Goal: Task Accomplishment & Management: Manage account settings

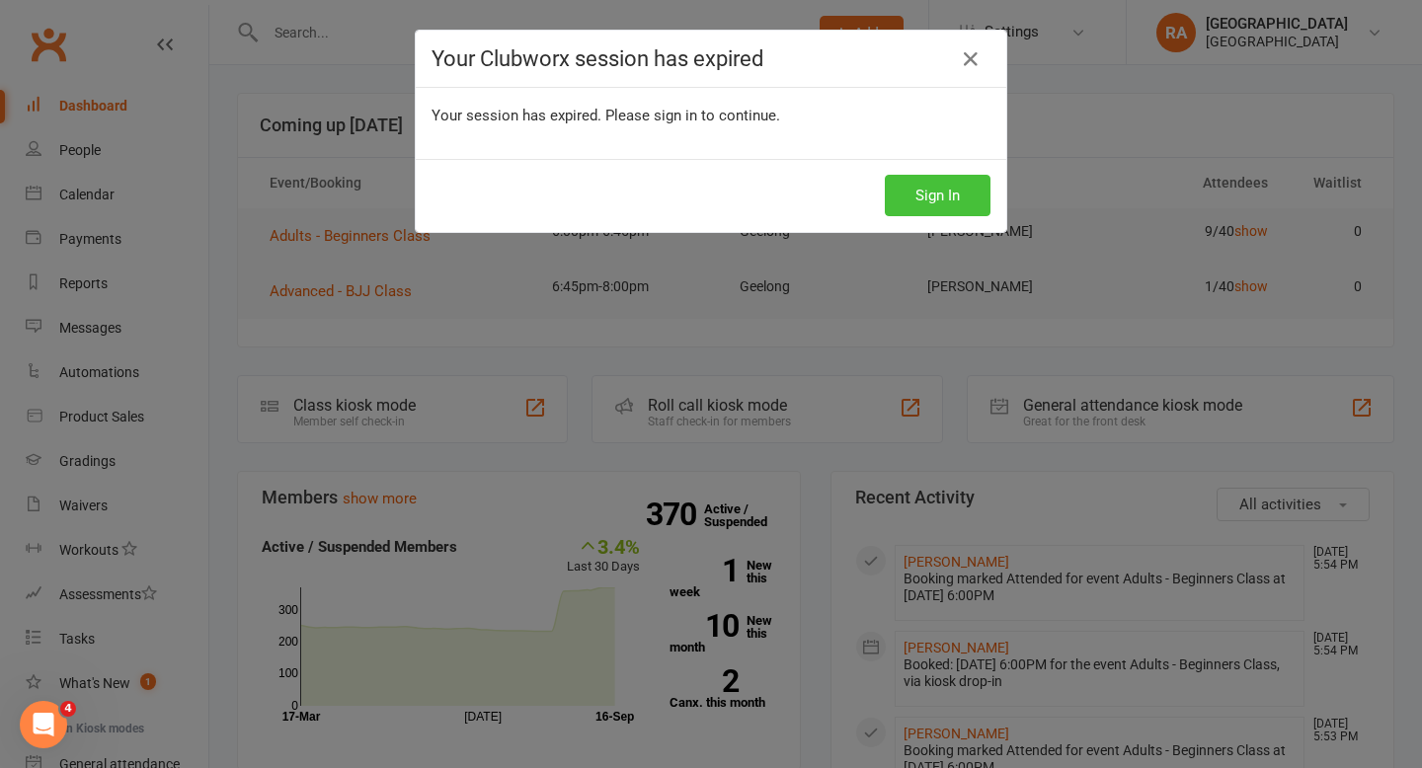
click at [950, 189] on button "Sign In" at bounding box center [938, 195] width 106 height 41
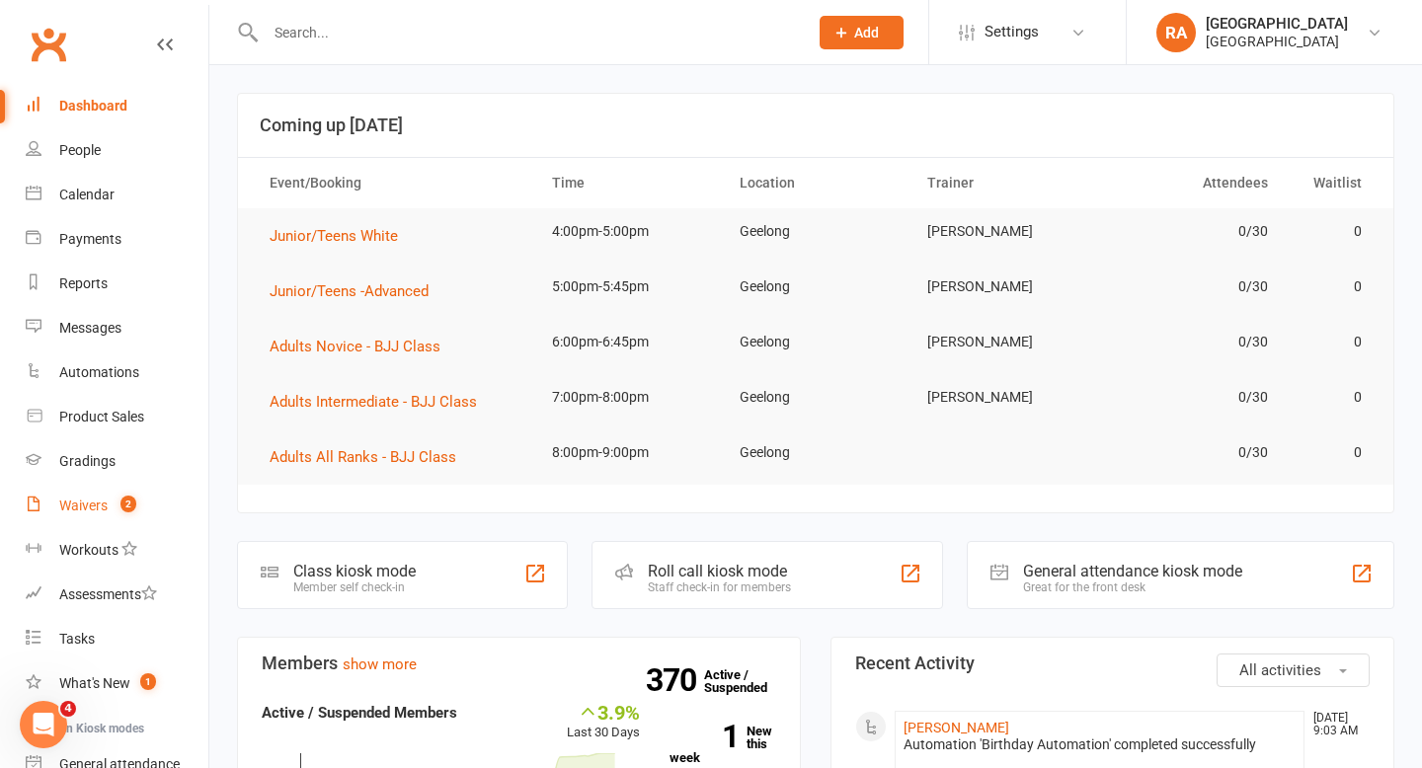
click at [110, 507] on link "Waivers 2" at bounding box center [117, 506] width 183 height 44
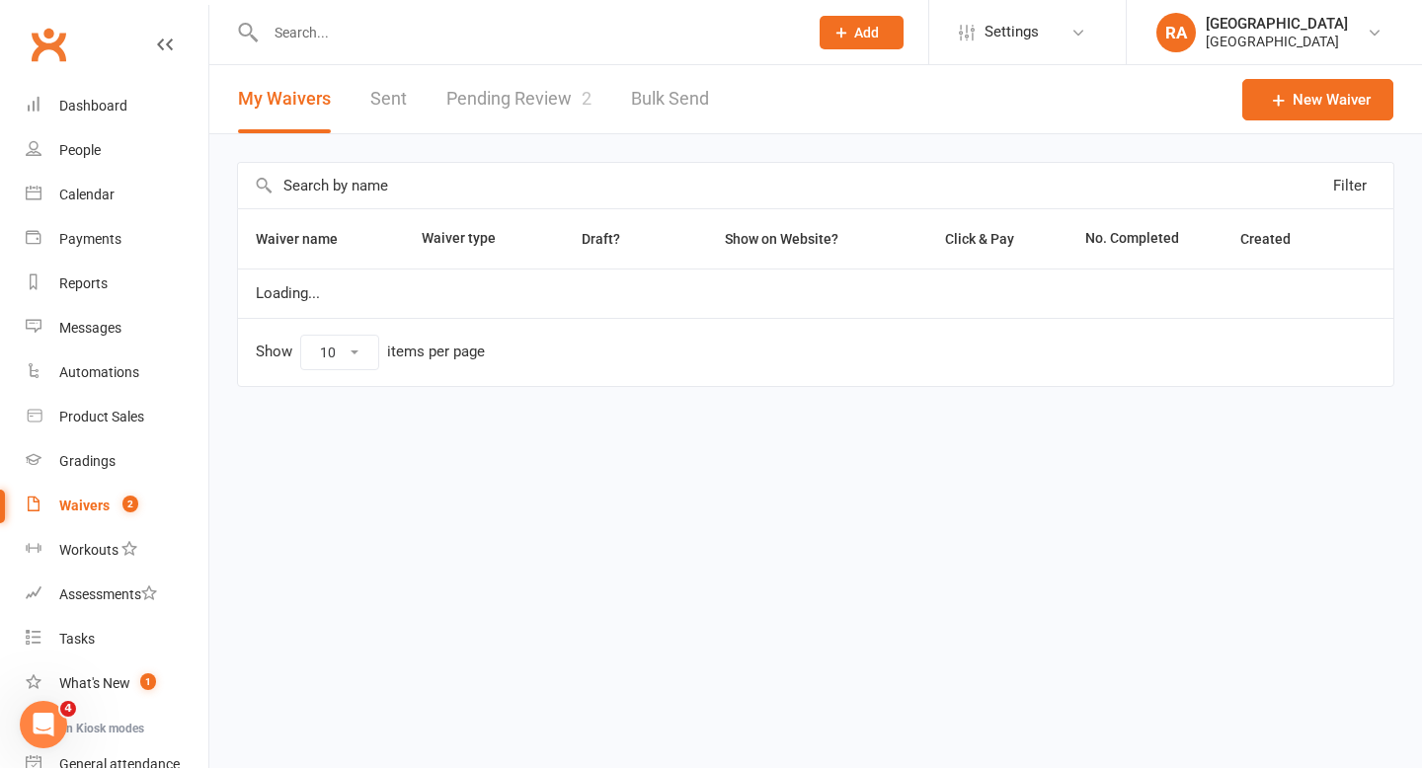
select select "25"
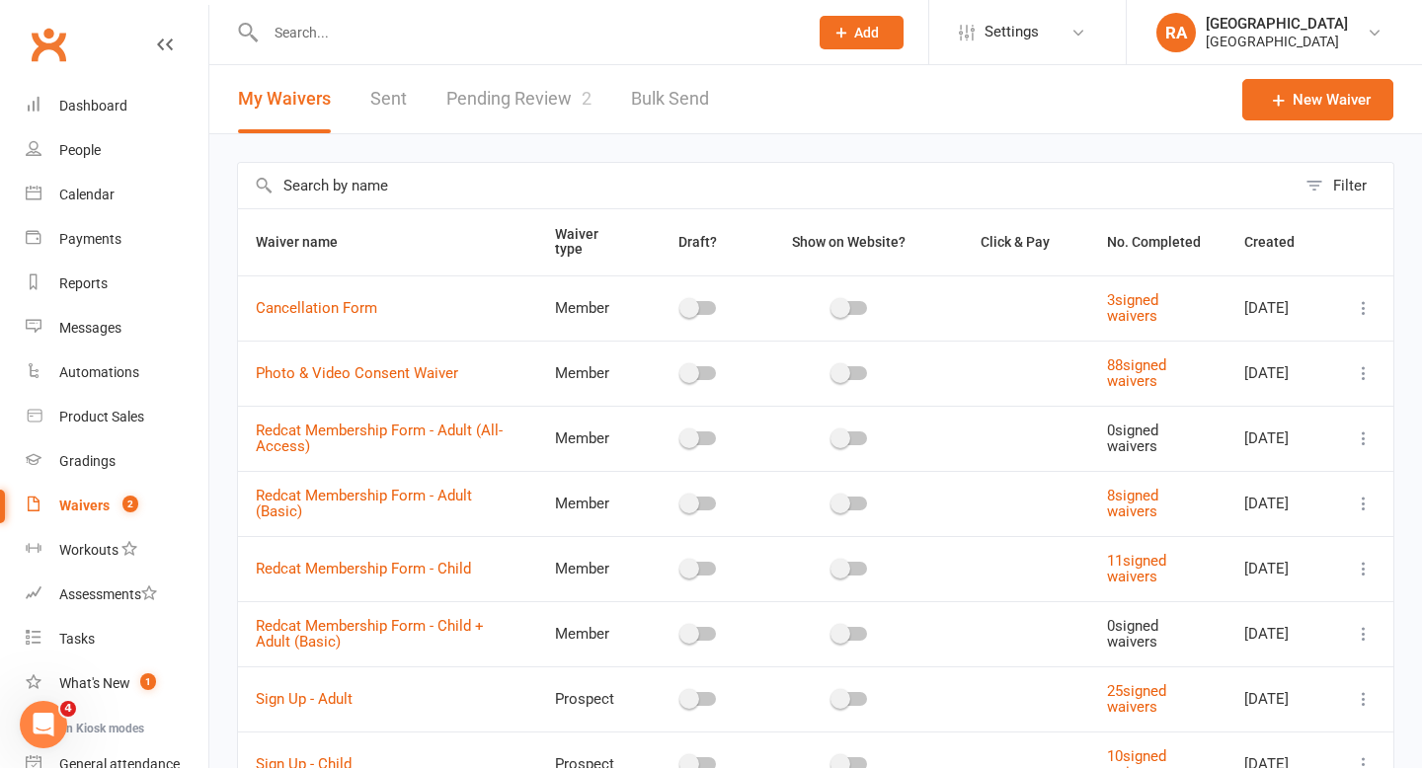
click at [516, 104] on link "Pending Review 2" at bounding box center [518, 99] width 145 height 68
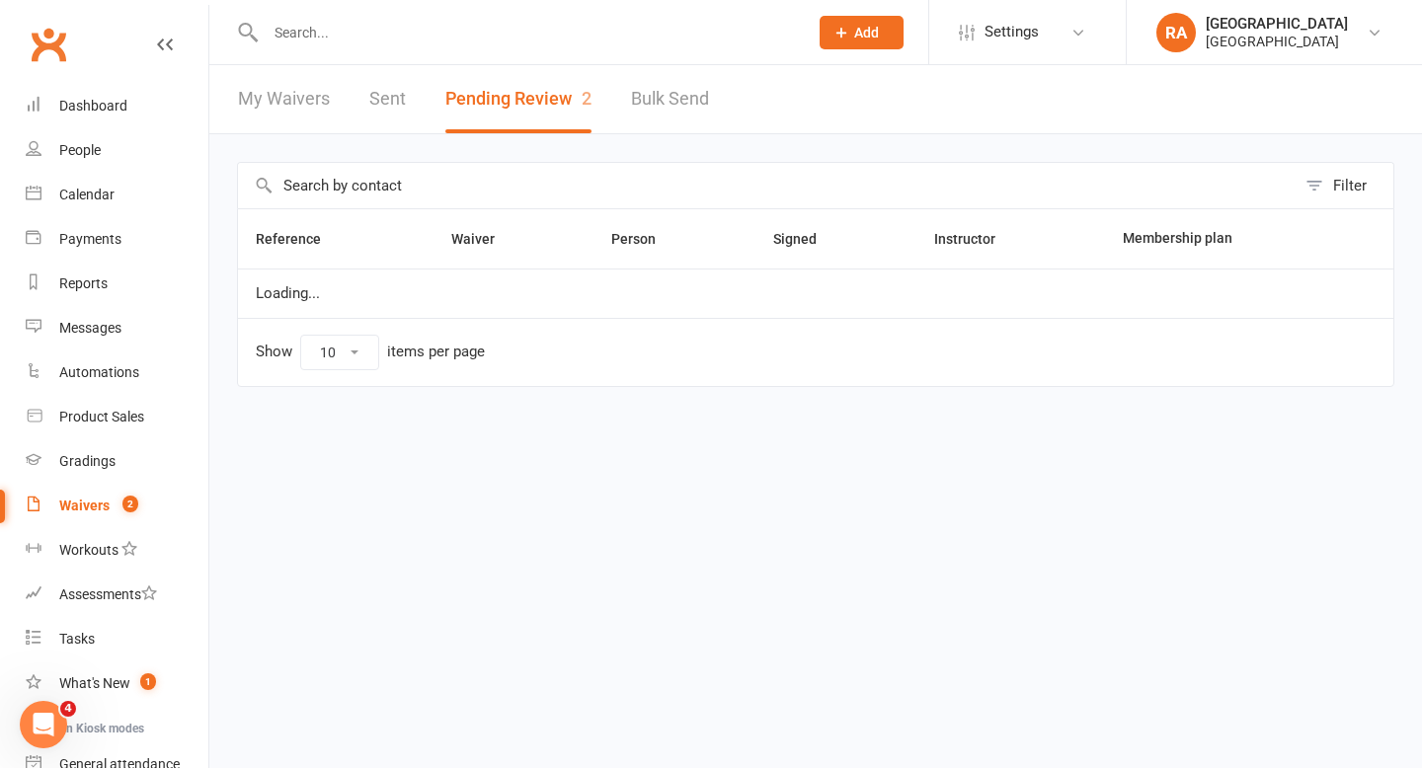
select select "100"
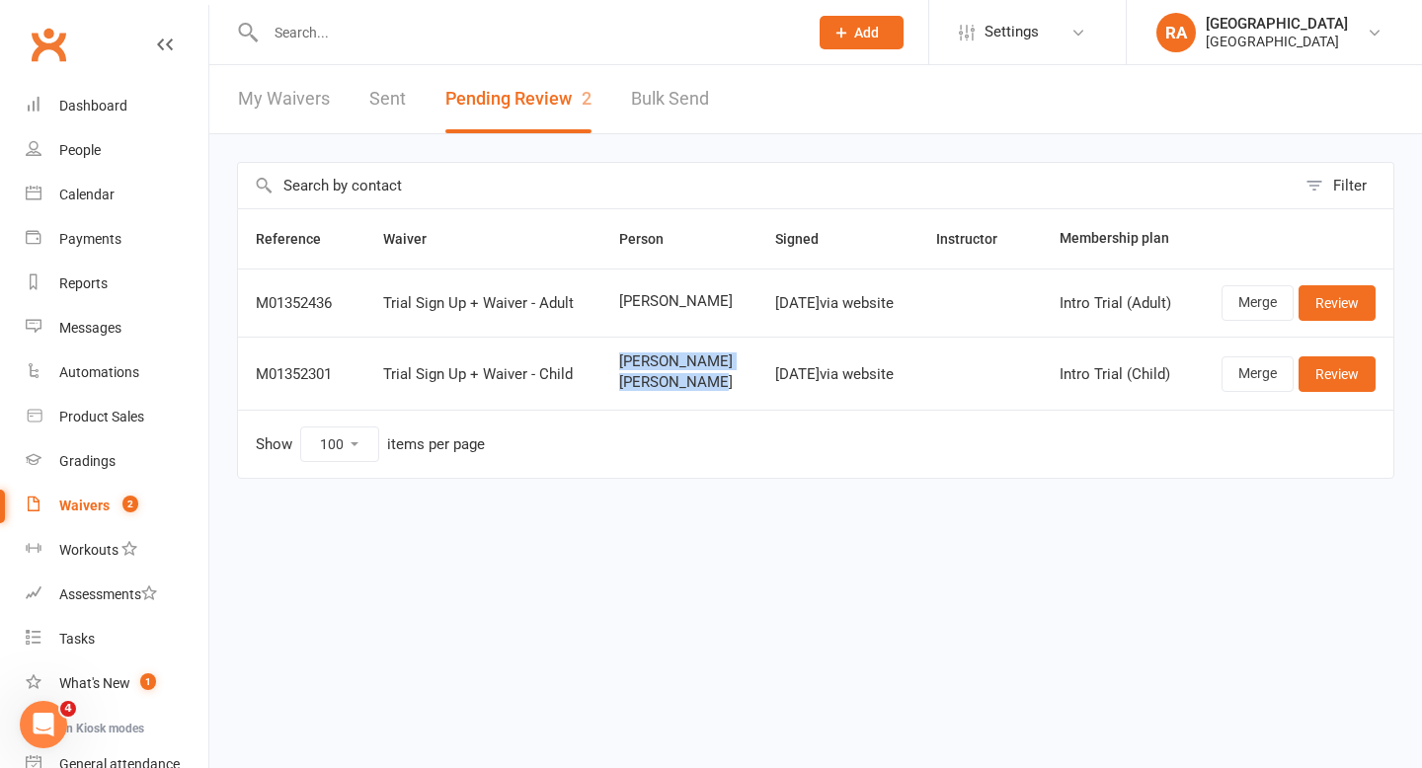
drag, startPoint x: 601, startPoint y: 361, endPoint x: 693, endPoint y: 389, distance: 95.9
click at [693, 389] on div "[PERSON_NAME] [PERSON_NAME]" at bounding box center [679, 371] width 120 height 37
click at [693, 389] on span "[PERSON_NAME]" at bounding box center [679, 382] width 120 height 17
click at [1338, 371] on link "Review" at bounding box center [1336, 374] width 77 height 36
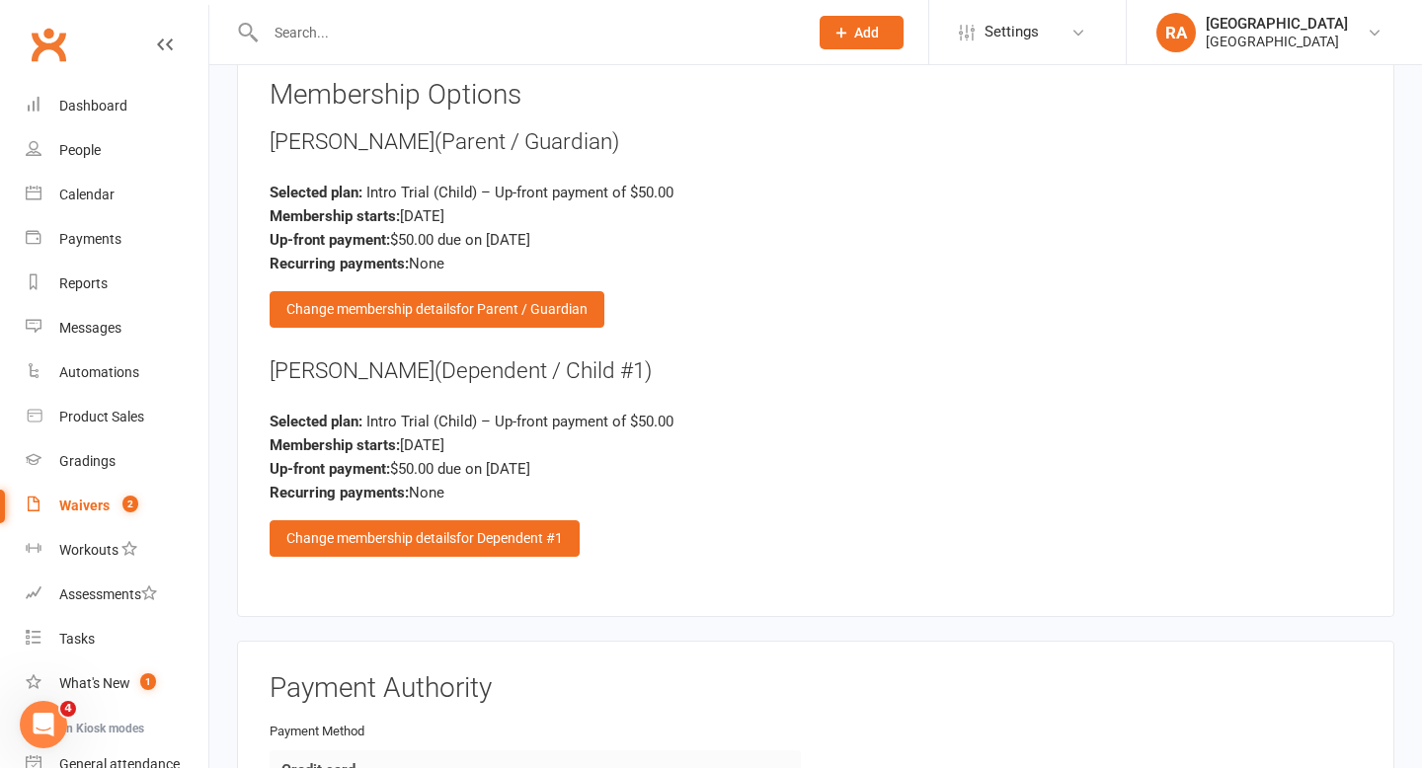
scroll to position [3225, 0]
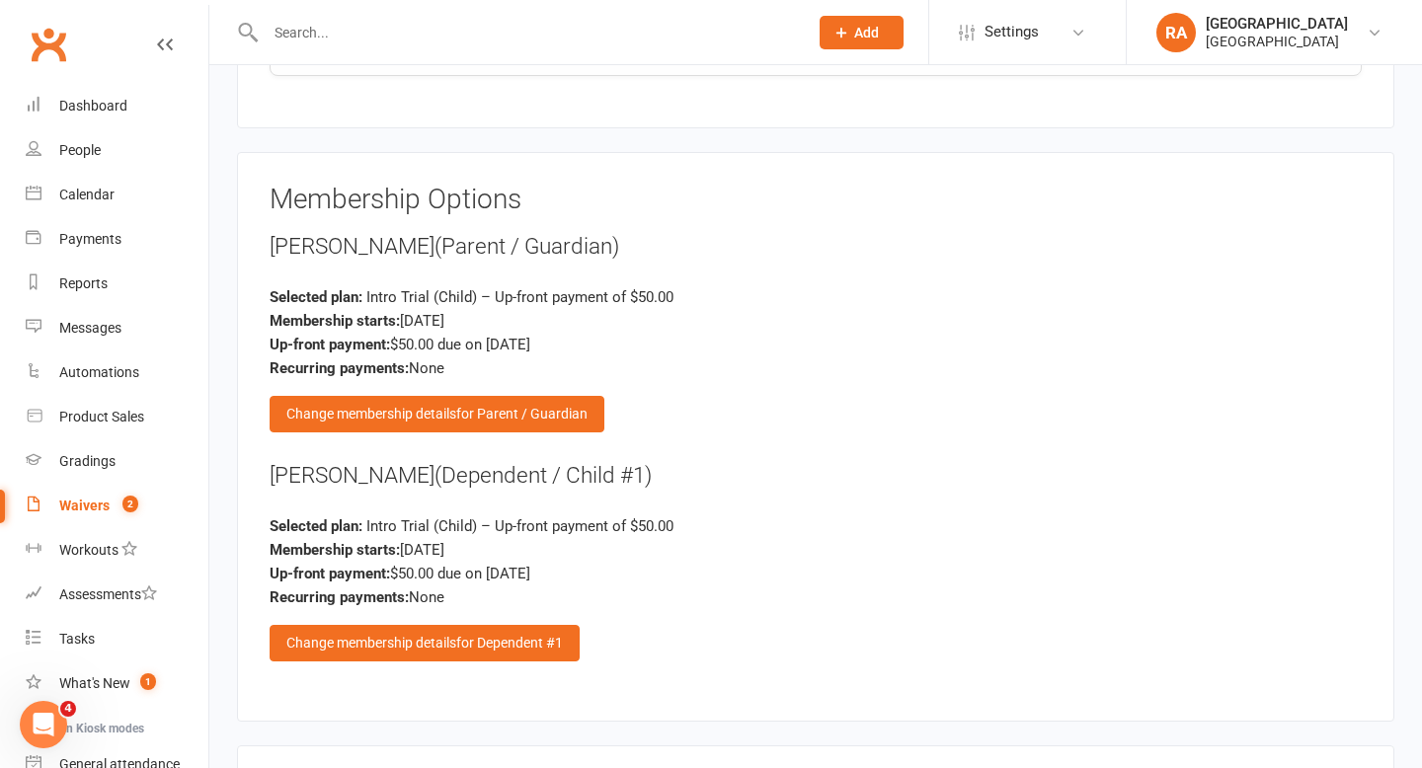
click at [97, 503] on div "Waivers" at bounding box center [84, 506] width 50 height 16
select select "25"
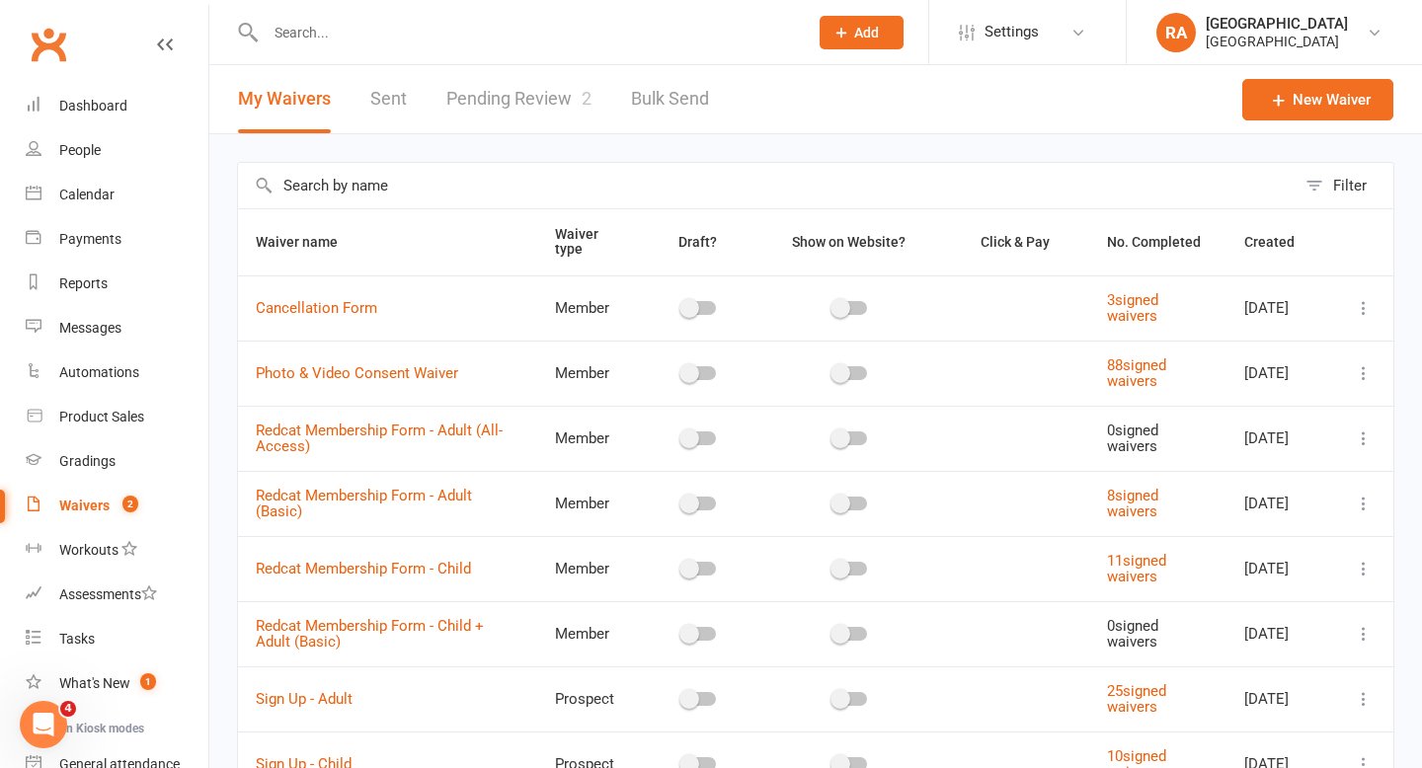
click at [511, 110] on link "Pending Review 2" at bounding box center [518, 99] width 145 height 68
select select "100"
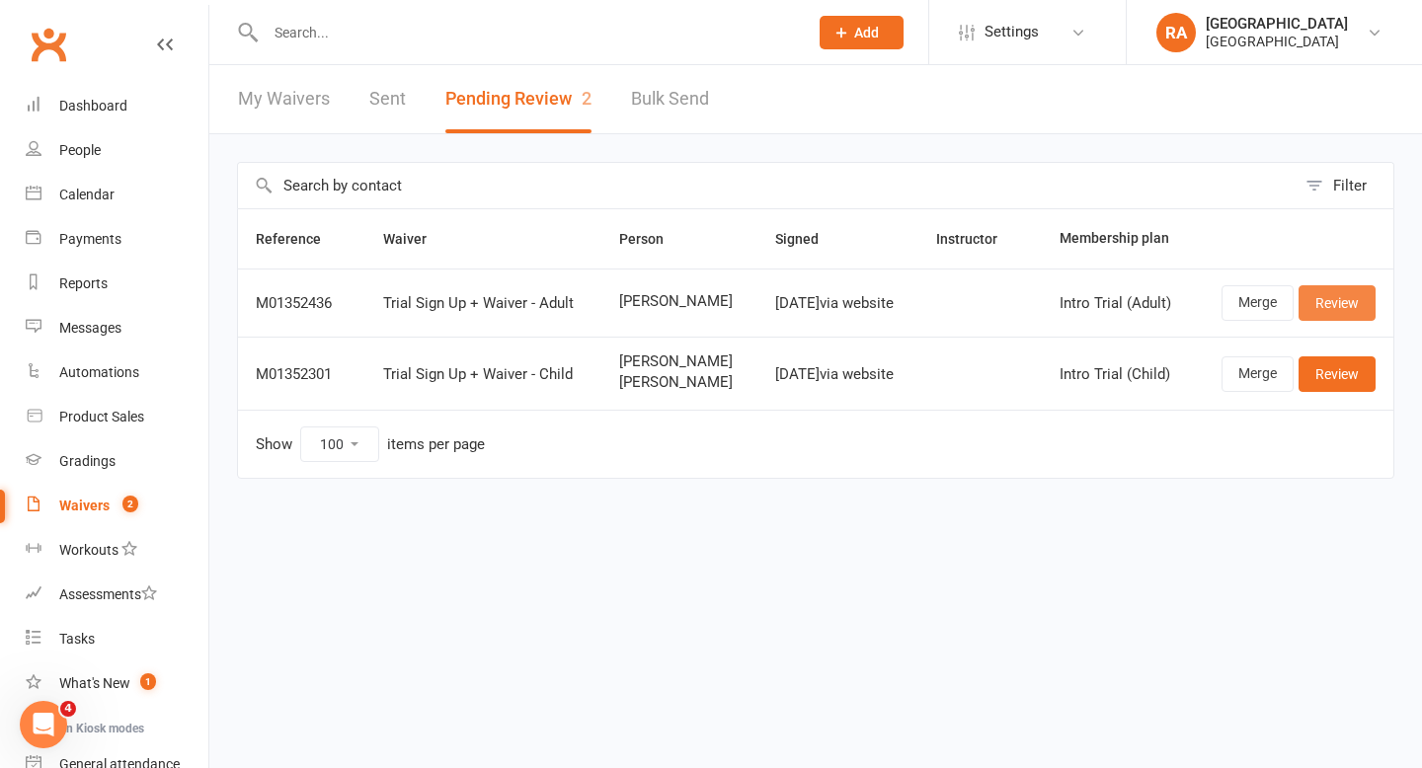
click at [1339, 307] on link "Review" at bounding box center [1336, 303] width 77 height 36
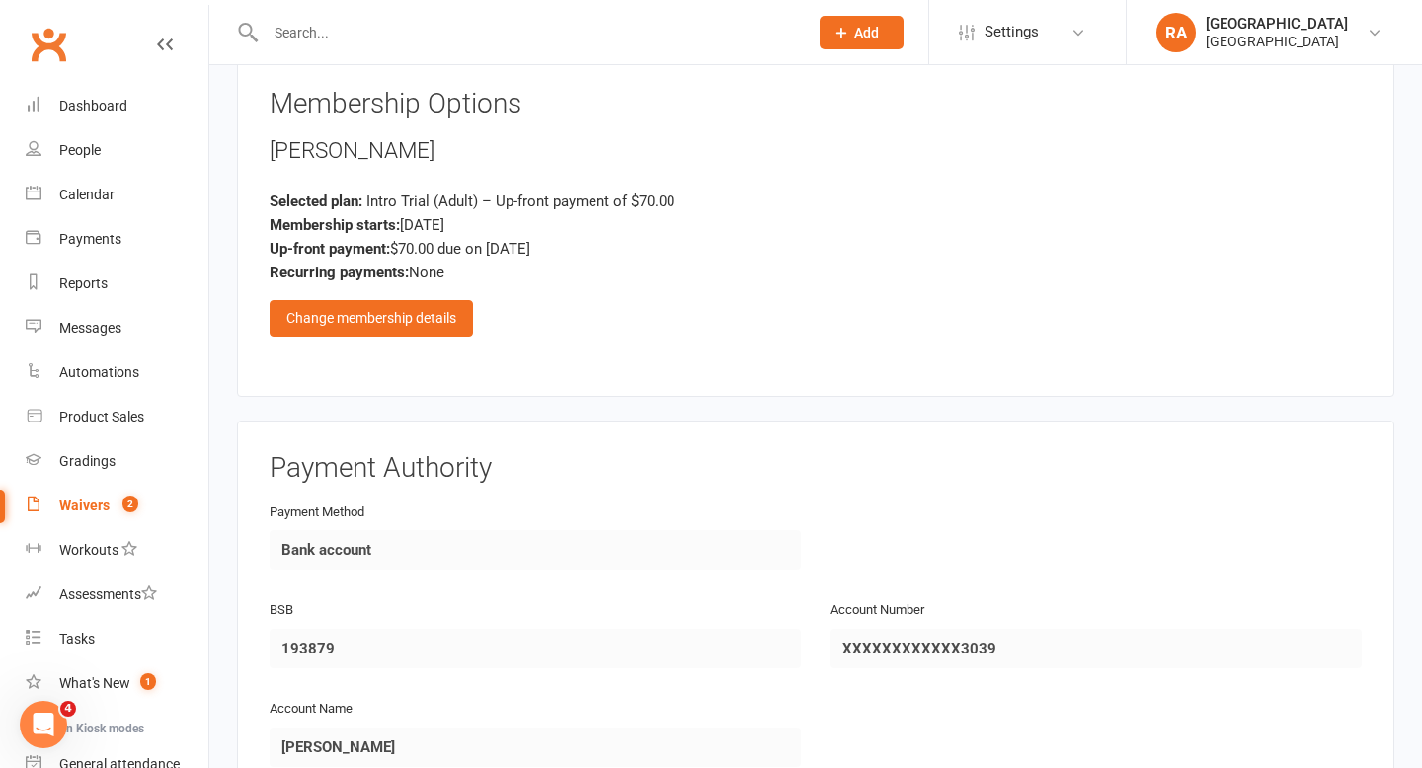
scroll to position [2369, 0]
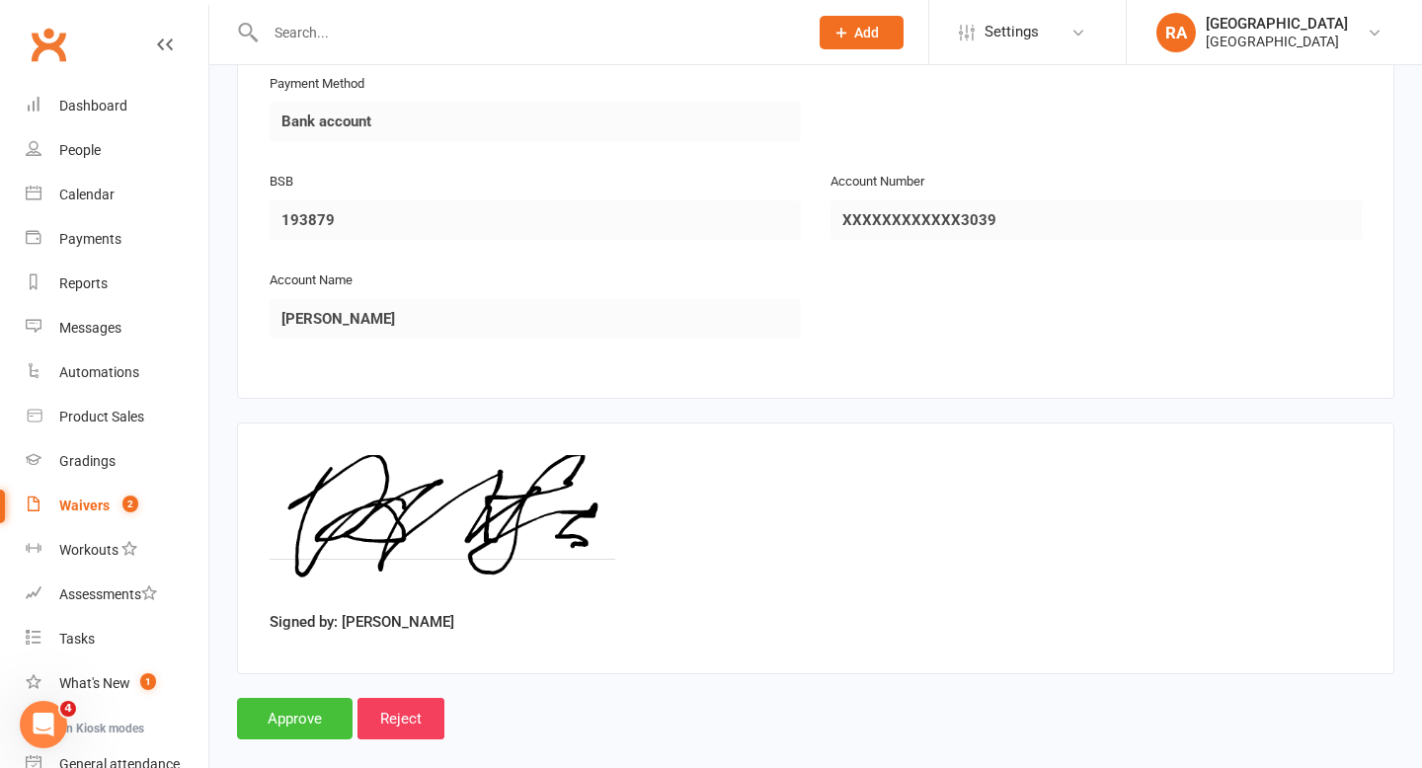
click at [274, 698] on input "Approve" at bounding box center [295, 718] width 116 height 41
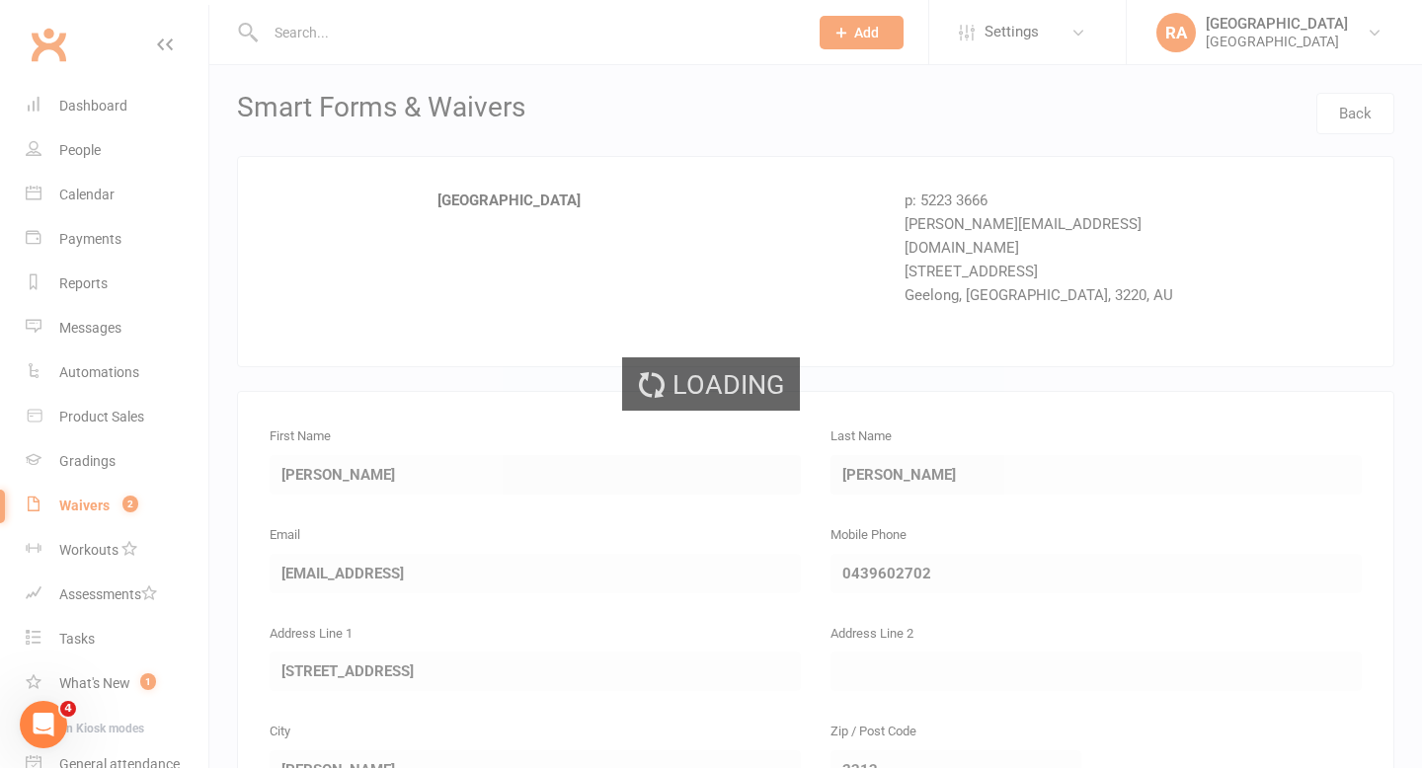
select select "100"
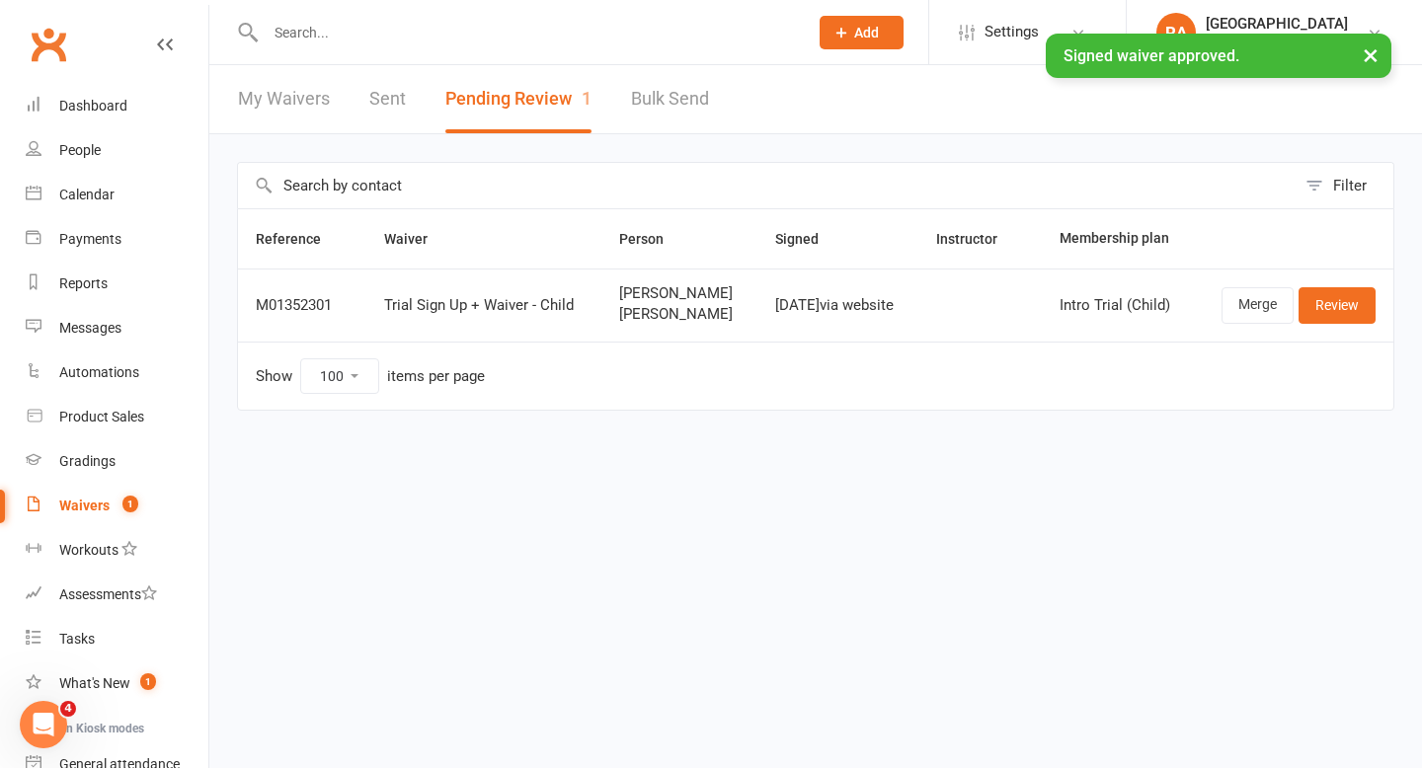
click at [257, 107] on link "My Waivers" at bounding box center [284, 99] width 92 height 68
select select "25"
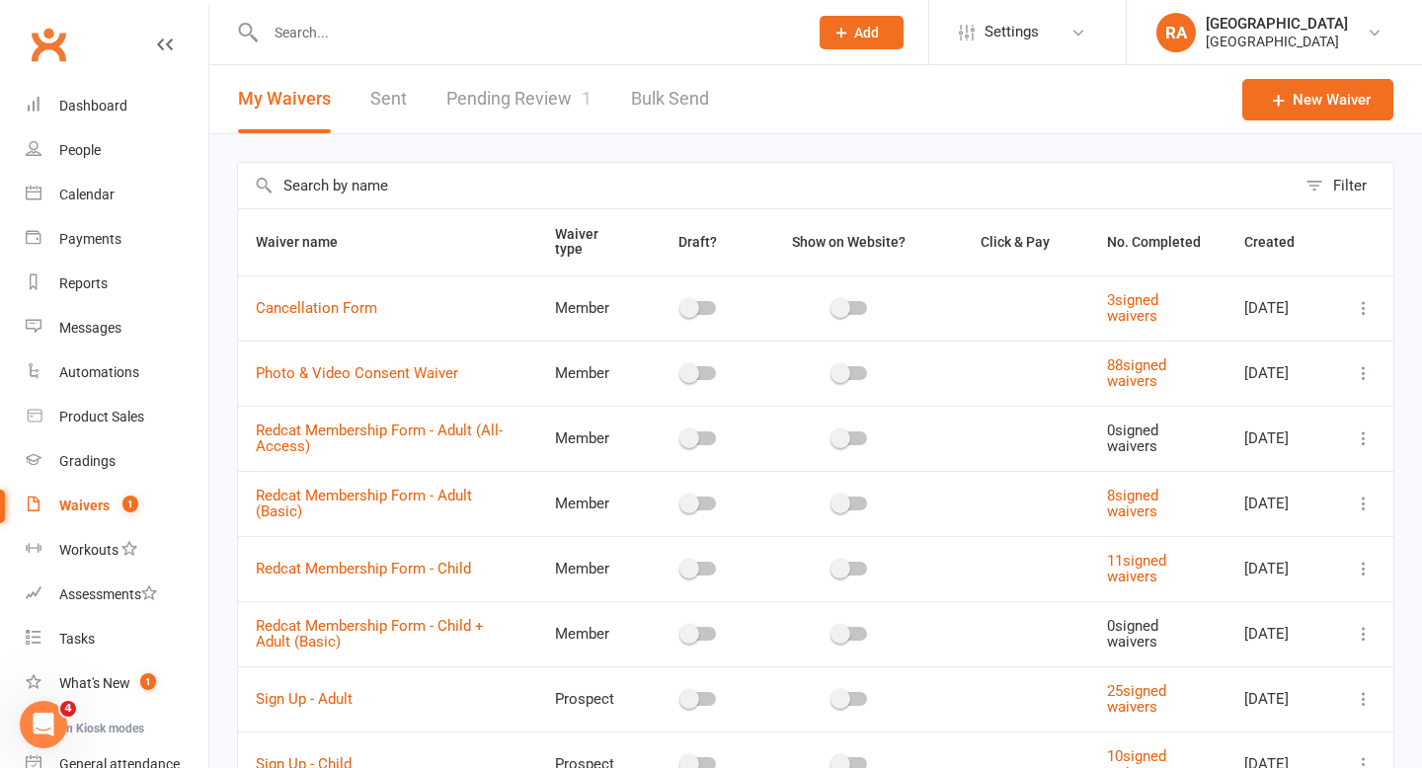
click at [365, 39] on input "text" at bounding box center [527, 33] width 534 height 28
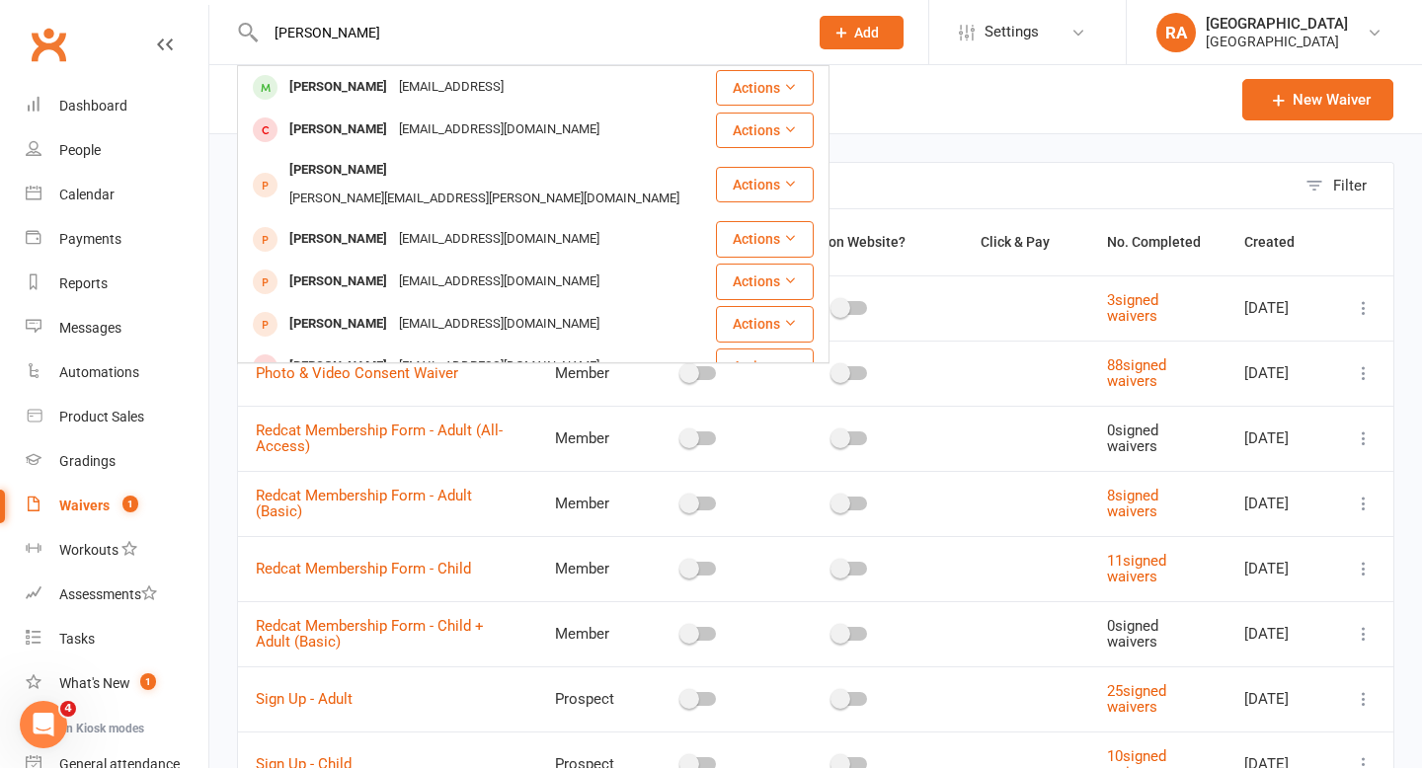
type input "cassandra"
click at [923, 99] on header "My Waivers Sent Pending Review 1 Bulk Send New Waiver" at bounding box center [815, 99] width 1212 height 69
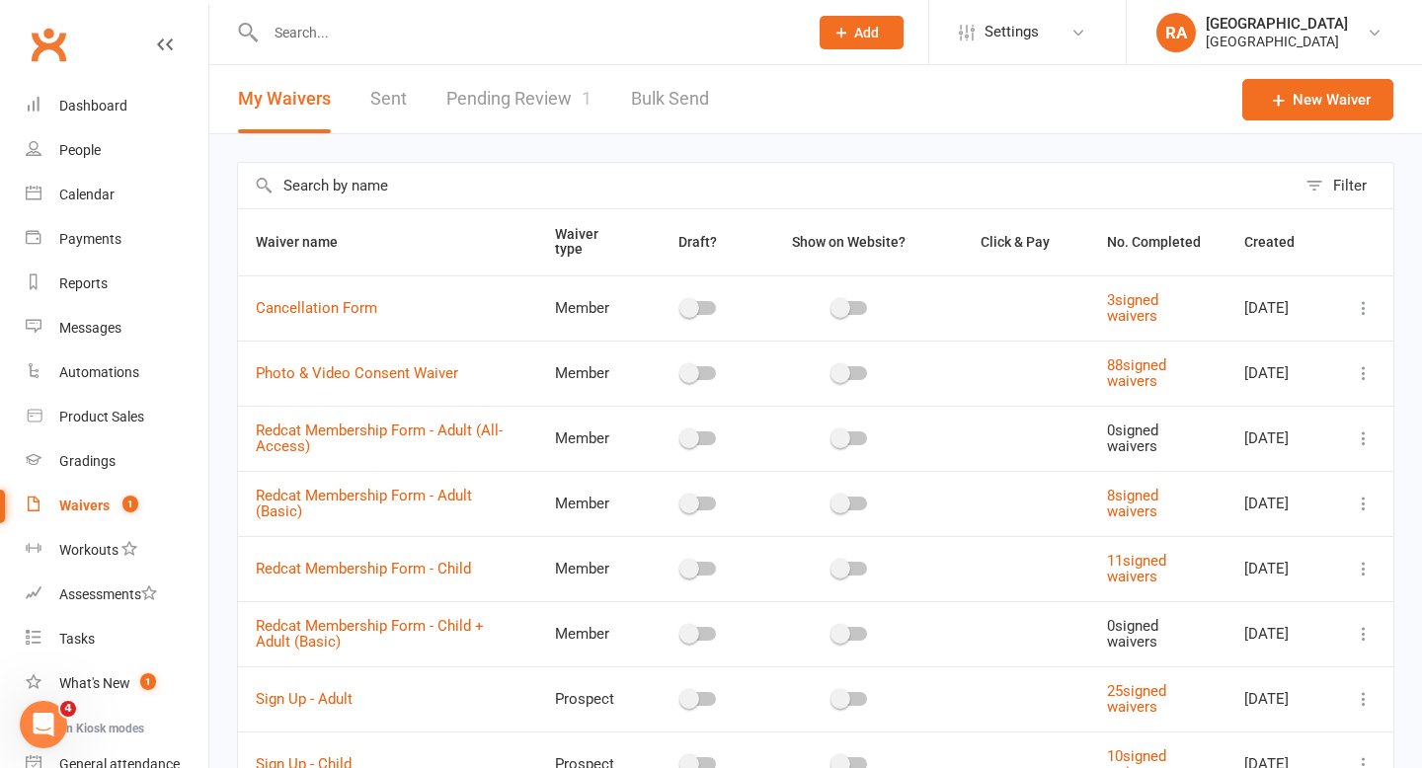
click at [315, 31] on input "text" at bounding box center [527, 33] width 534 height 28
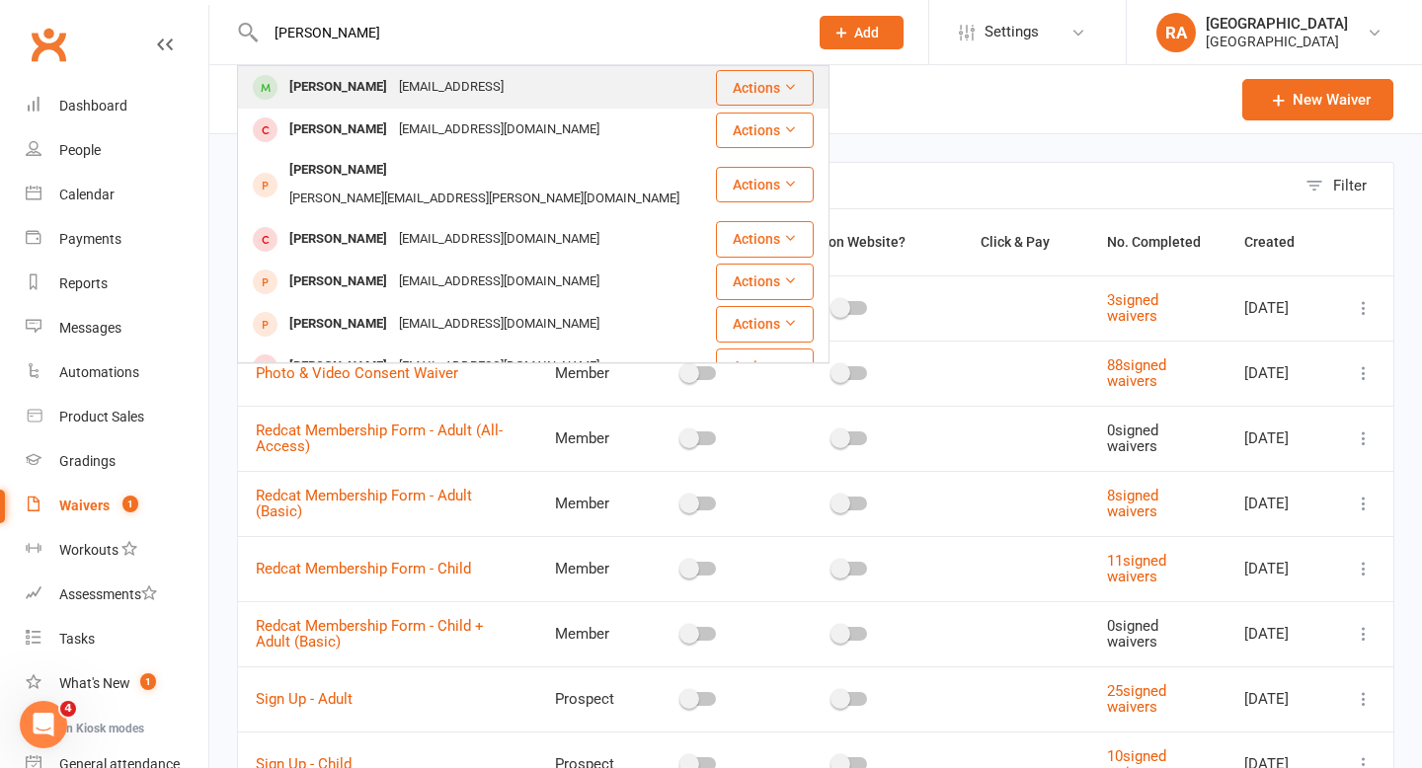
type input "cassandra brook"
click at [393, 86] on div "Cassandra Brooks" at bounding box center [338, 87] width 110 height 29
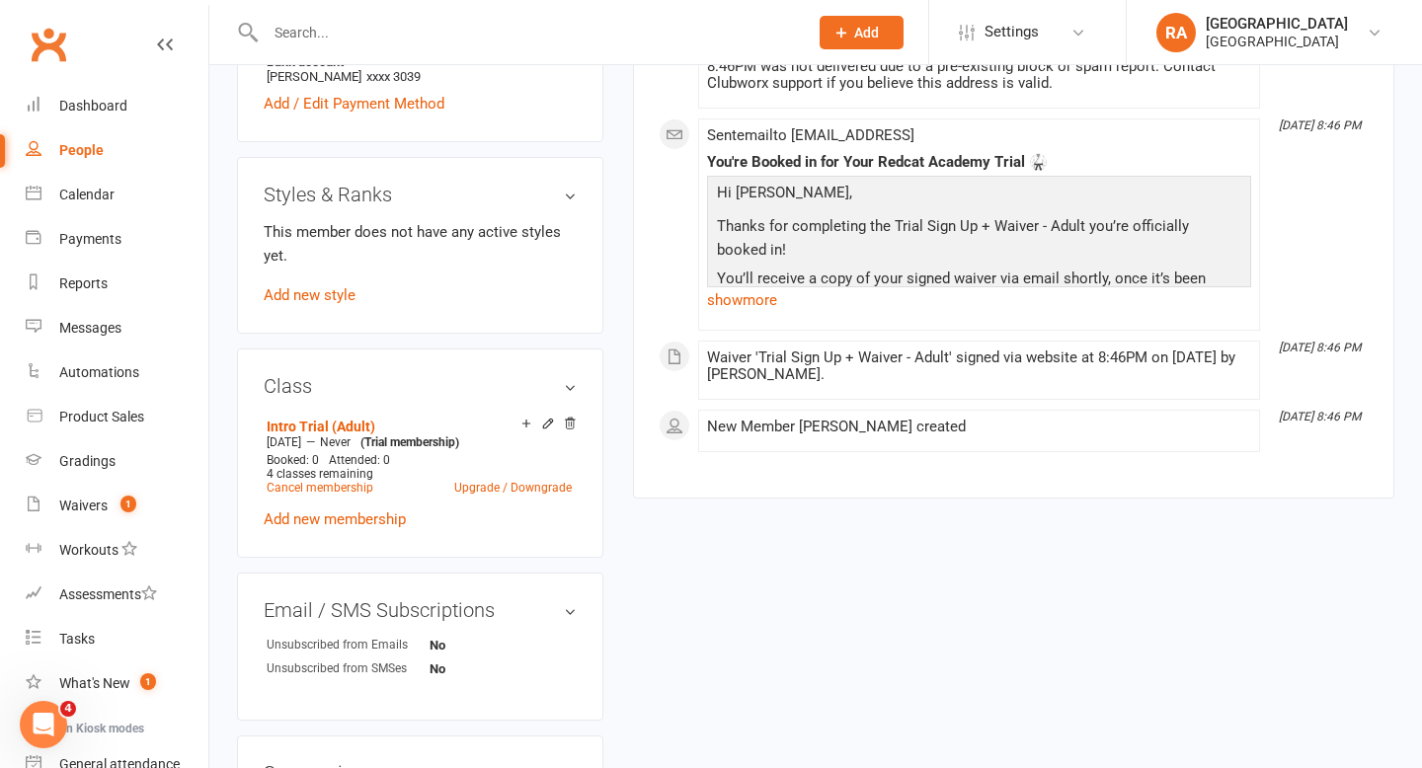
scroll to position [932, 0]
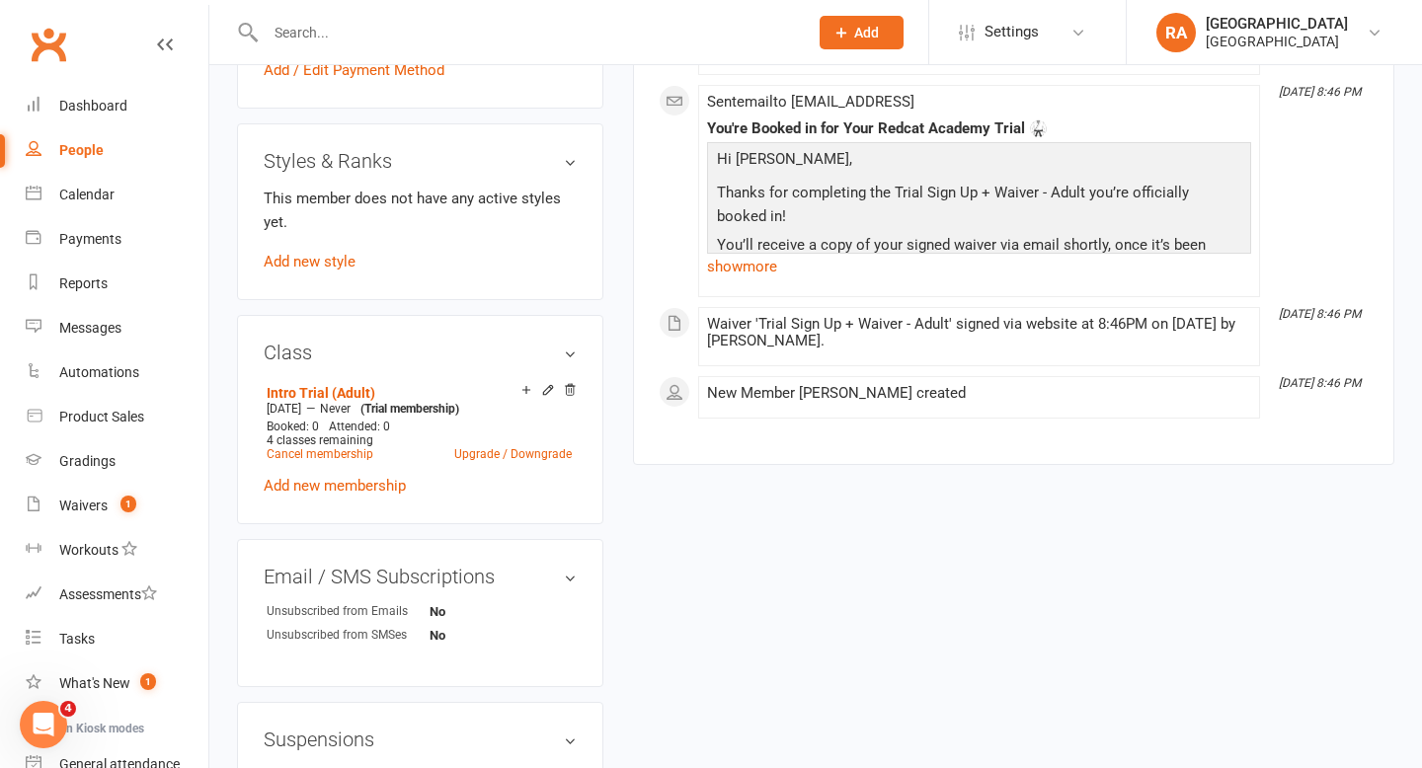
click at [289, 271] on div "This member does not have any active styles yet. Add new style" at bounding box center [420, 230] width 313 height 87
click at [300, 271] on link "Add new style" at bounding box center [310, 262] width 92 height 18
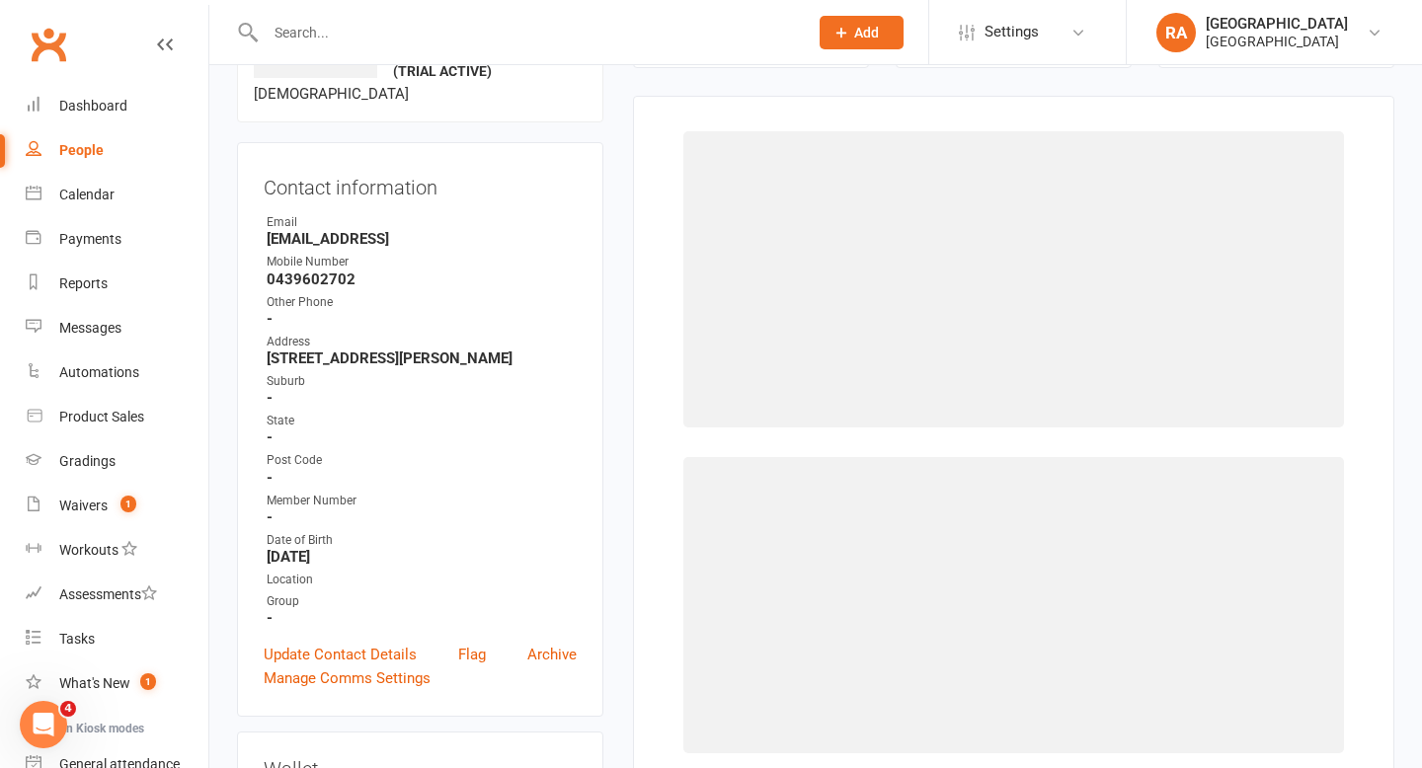
scroll to position [151, 0]
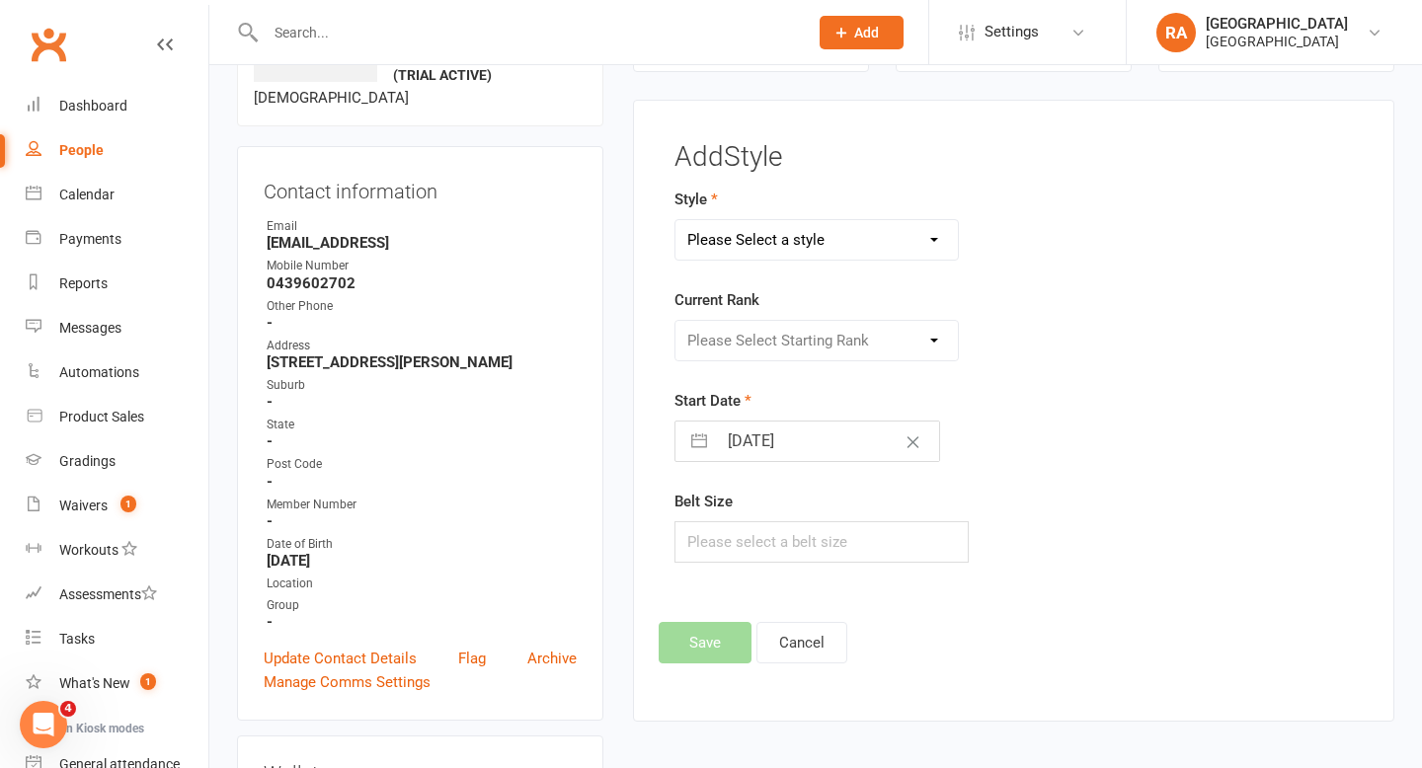
click at [753, 247] on select "Please Select a style Adult BJJ Adult Shootfighting Beginners Class Junior & Te…" at bounding box center [816, 239] width 283 height 39
select select "75"
click at [675, 220] on select "Please Select a style Adult BJJ Adult Shootfighting Beginners Class Junior & Te…" at bounding box center [816, 239] width 283 height 39
click at [740, 336] on select "Please Select Starting Rank White" at bounding box center [816, 340] width 283 height 39
select select "580"
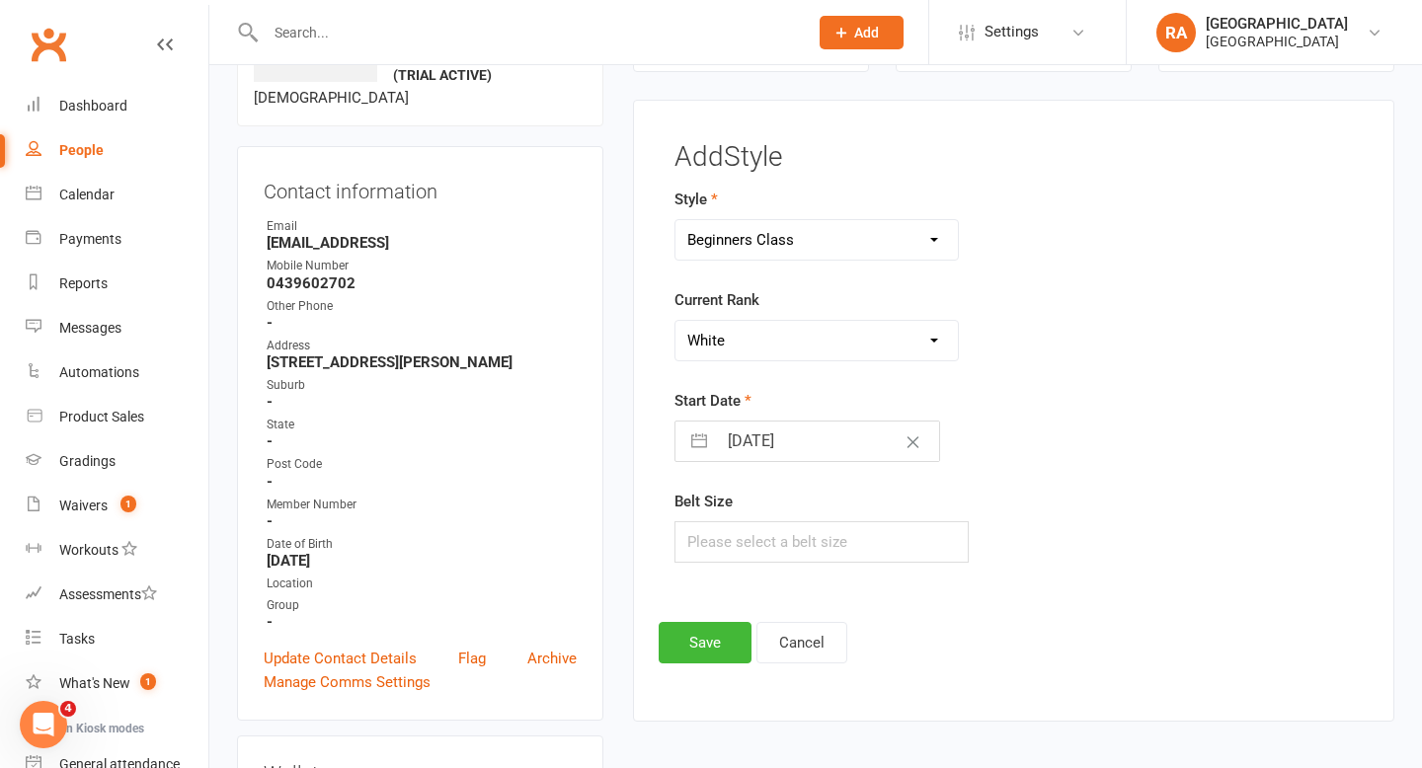
click at [675, 321] on select "Please Select Starting Rank White" at bounding box center [816, 340] width 283 height 39
click at [762, 245] on select "Adult BJJ Adult Shootfighting Beginners Class Junior & Teens BJJ Peewee BJJ" at bounding box center [816, 239] width 283 height 39
click at [675, 220] on select "Adult BJJ Adult Shootfighting Beginners Class Junior & Teens BJJ Peewee BJJ" at bounding box center [816, 239] width 283 height 39
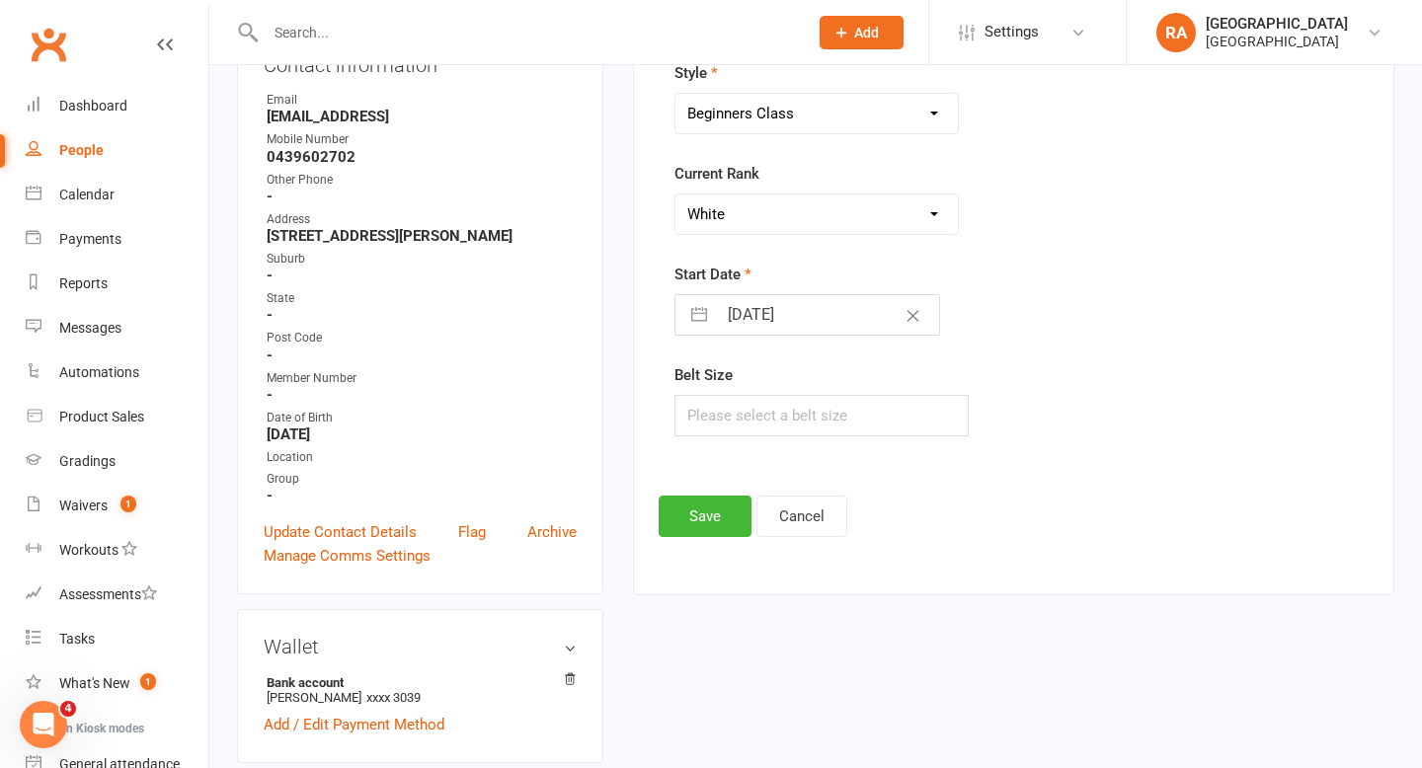
scroll to position [286, 0]
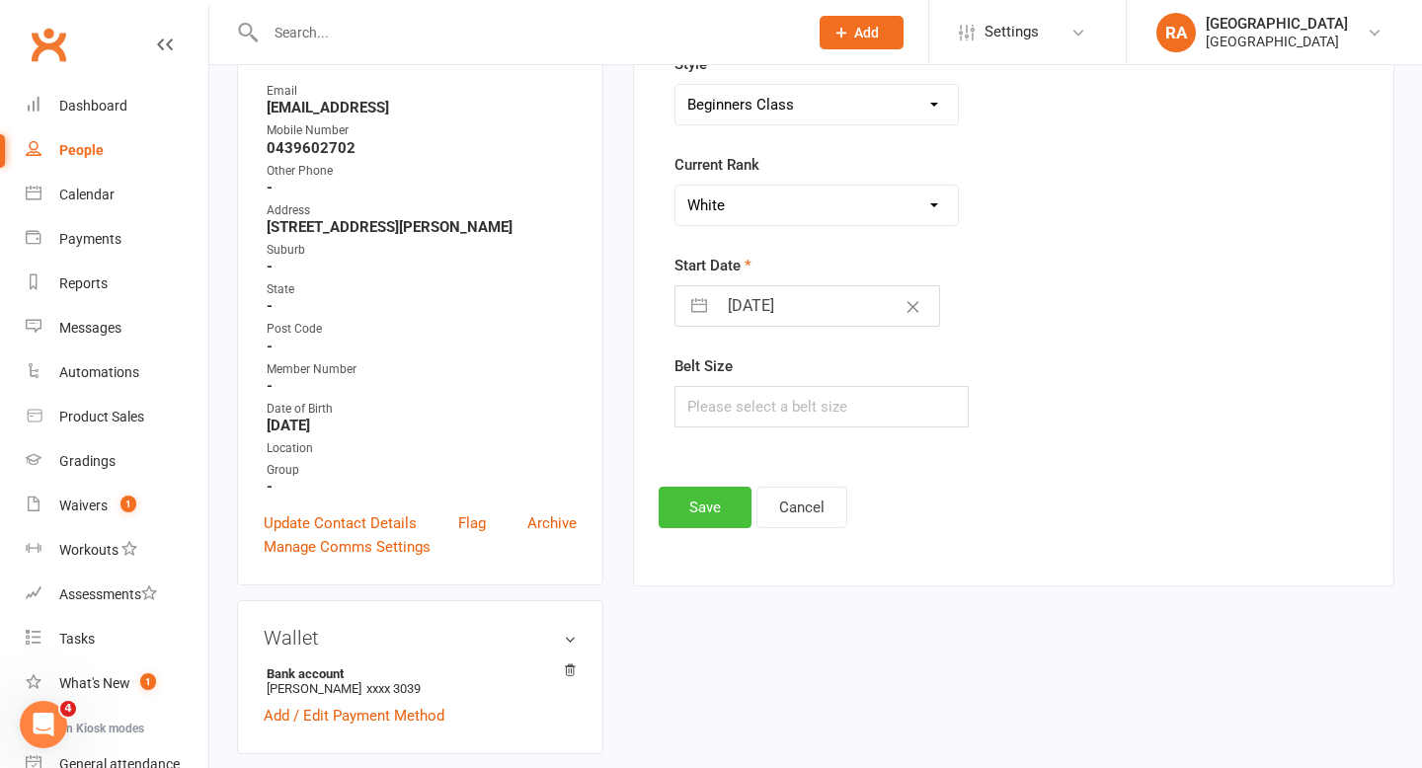
click at [690, 517] on button "Save" at bounding box center [705, 507] width 93 height 41
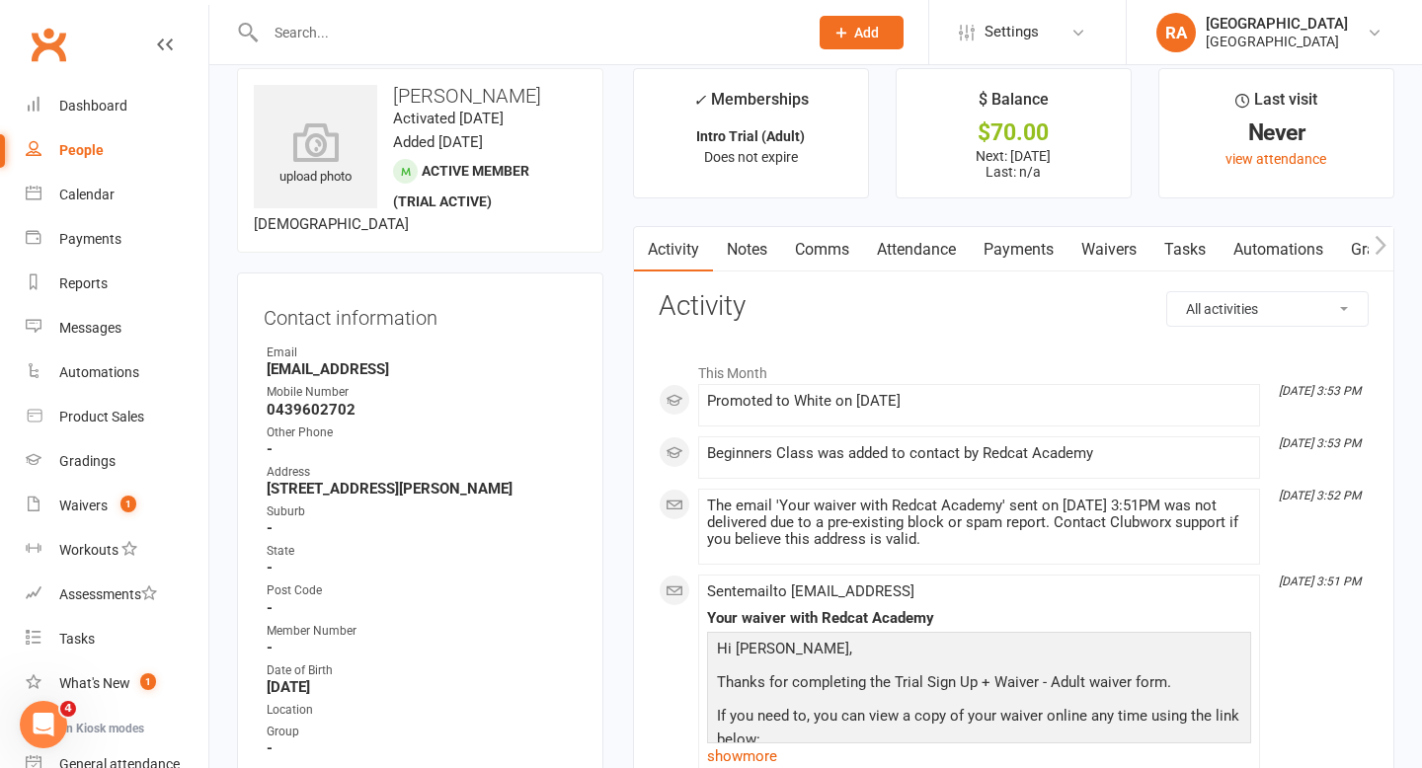
scroll to position [0, 0]
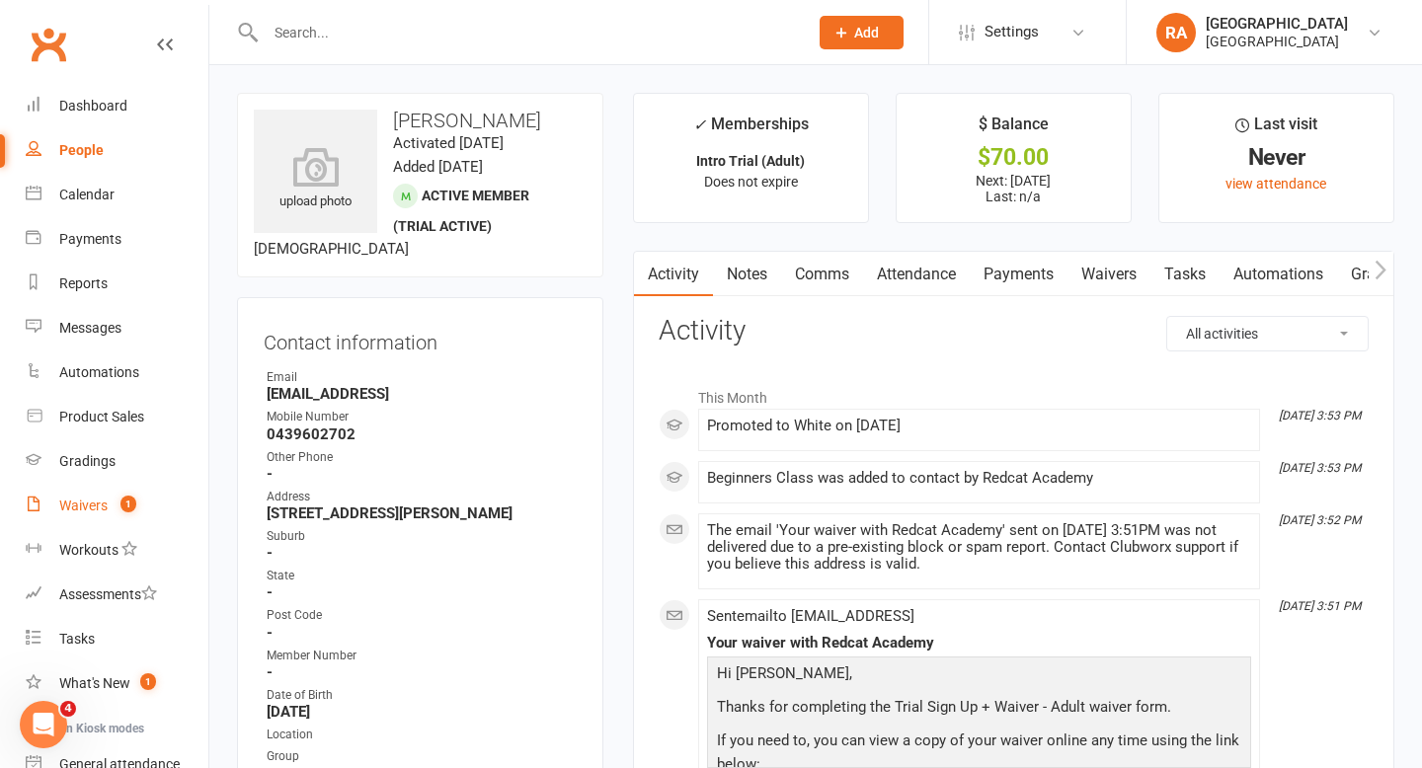
click at [100, 512] on div "Waivers" at bounding box center [83, 506] width 48 height 16
select select "25"
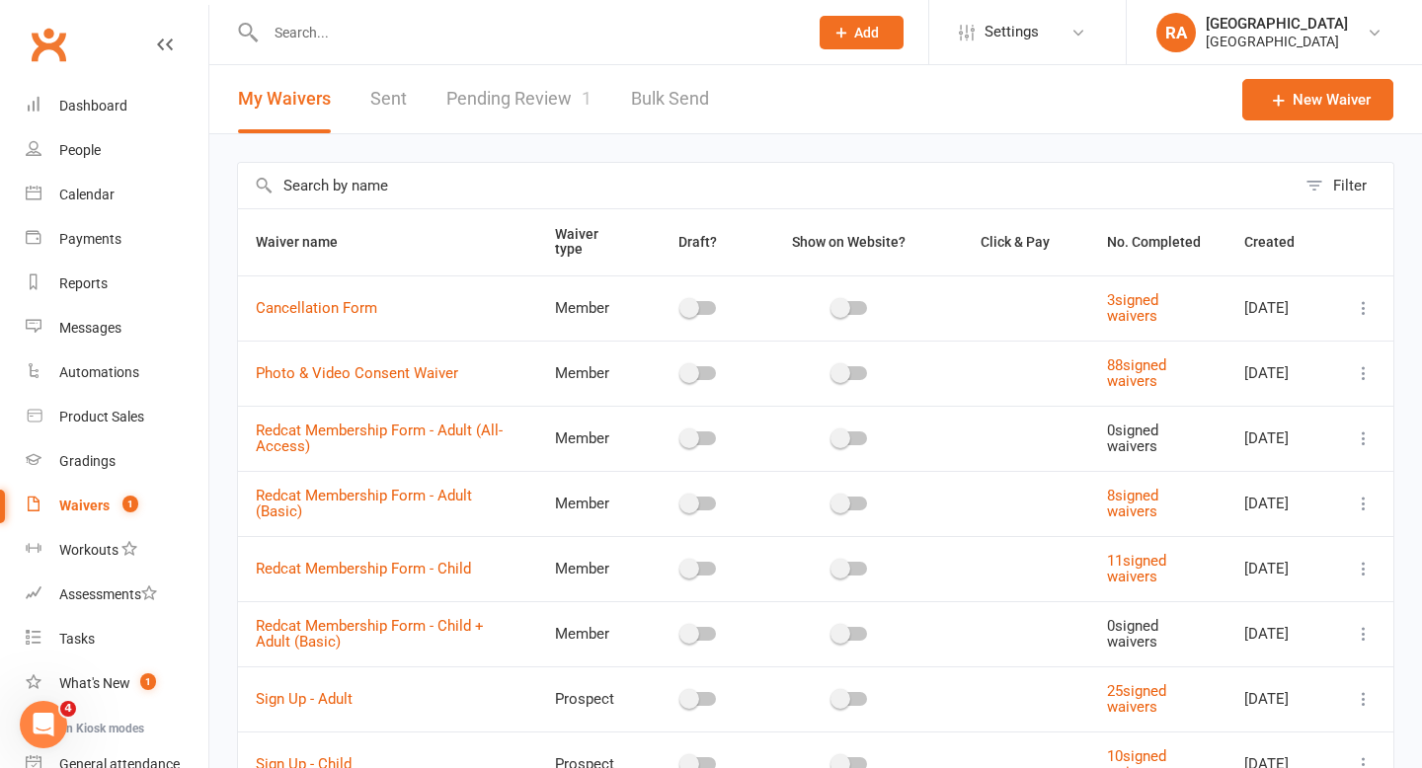
click at [480, 98] on link "Pending Review 1" at bounding box center [518, 99] width 145 height 68
select select "100"
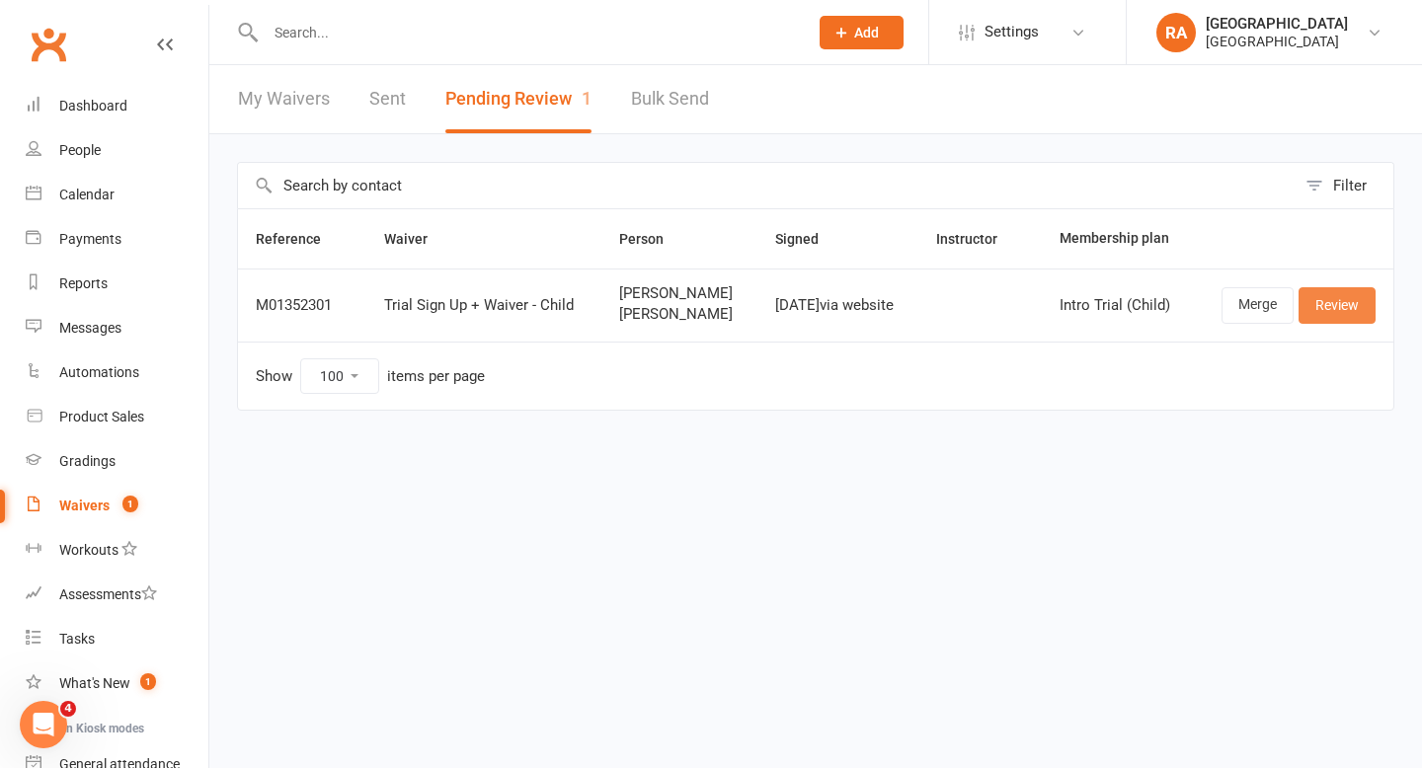
click at [1360, 309] on link "Review" at bounding box center [1336, 305] width 77 height 36
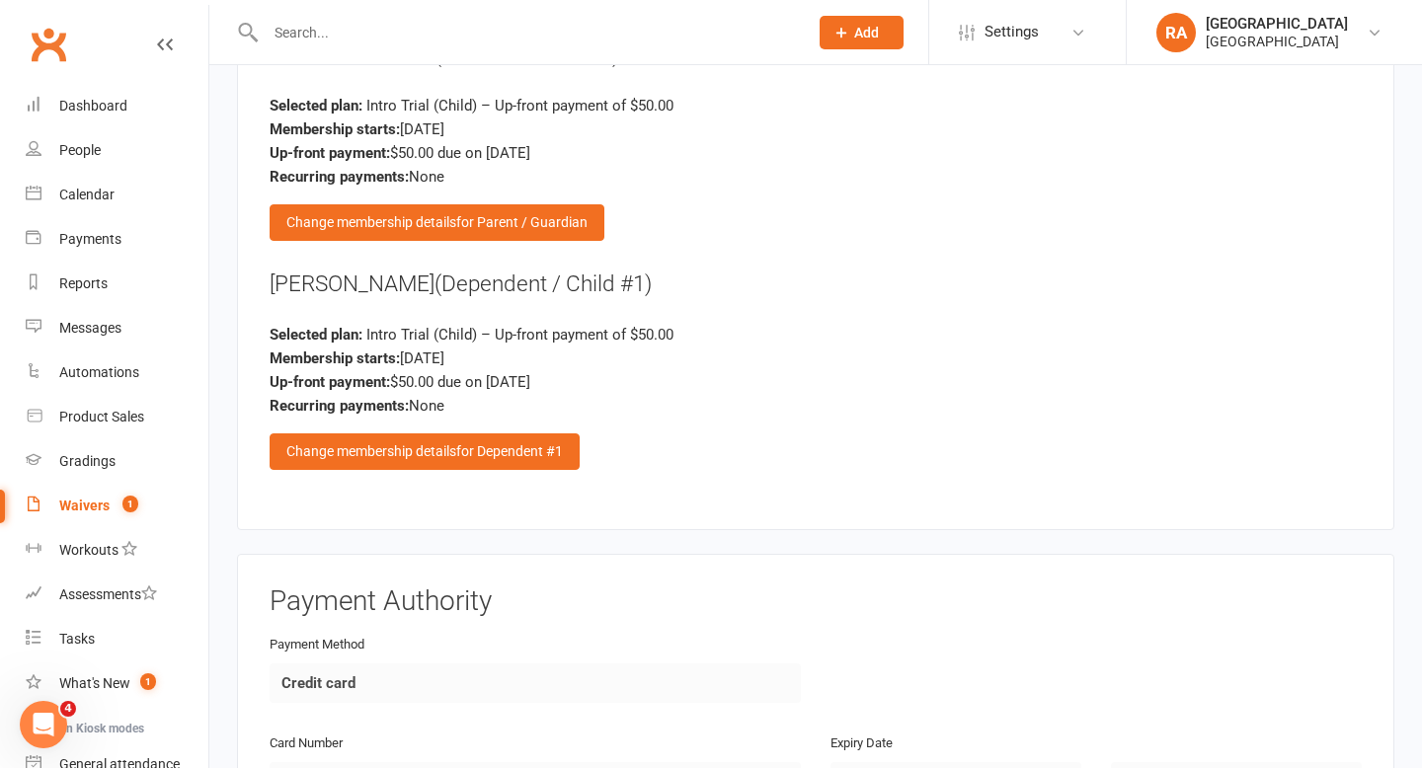
scroll to position [3166, 0]
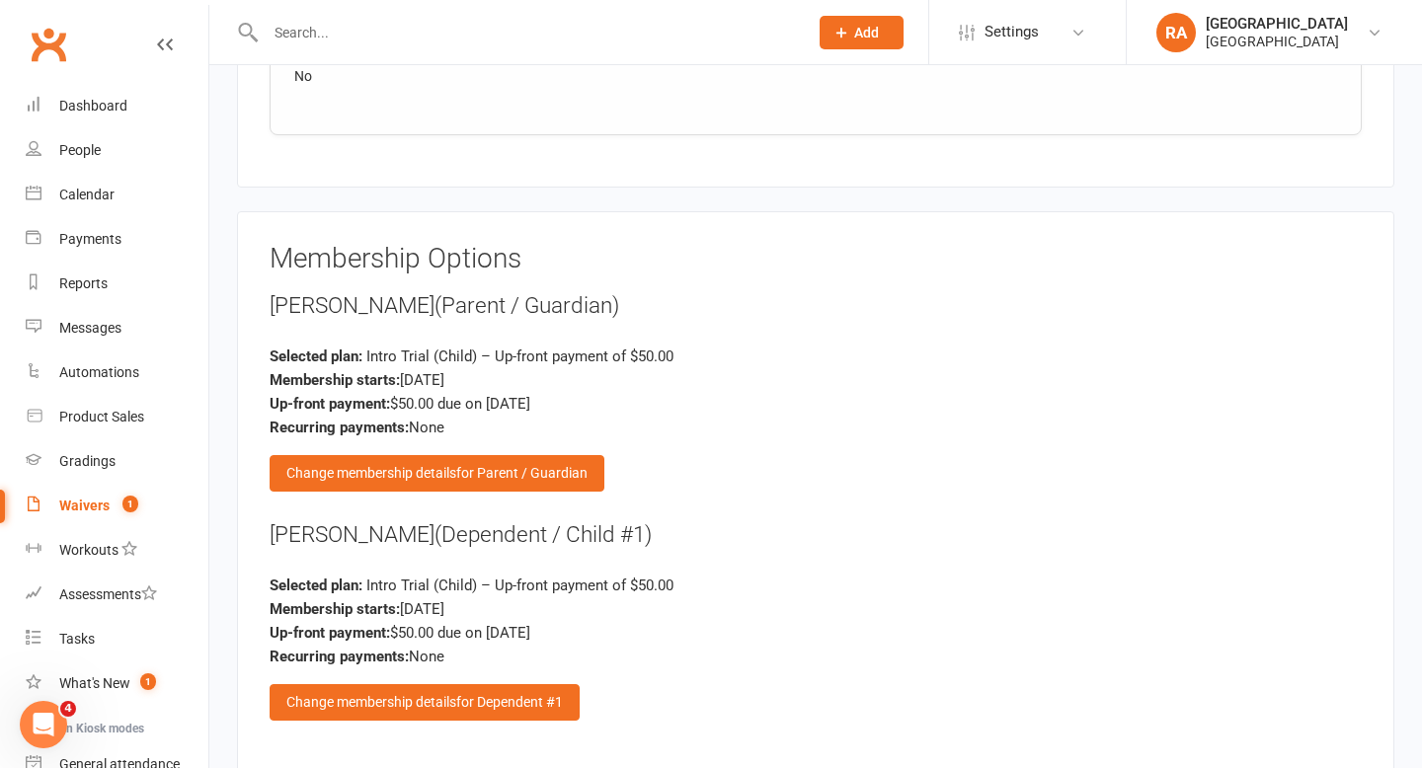
click at [80, 504] on div "Waivers" at bounding box center [84, 506] width 50 height 16
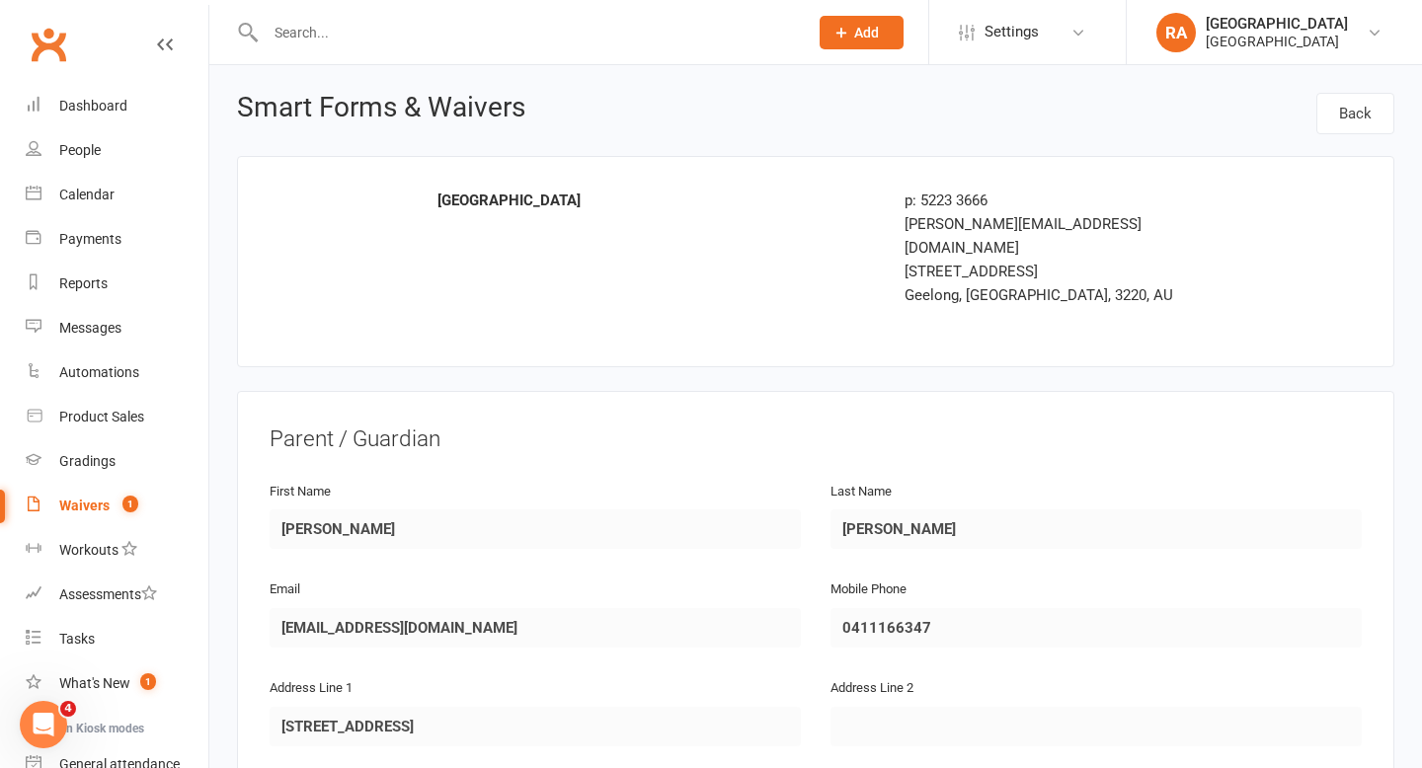
select select "25"
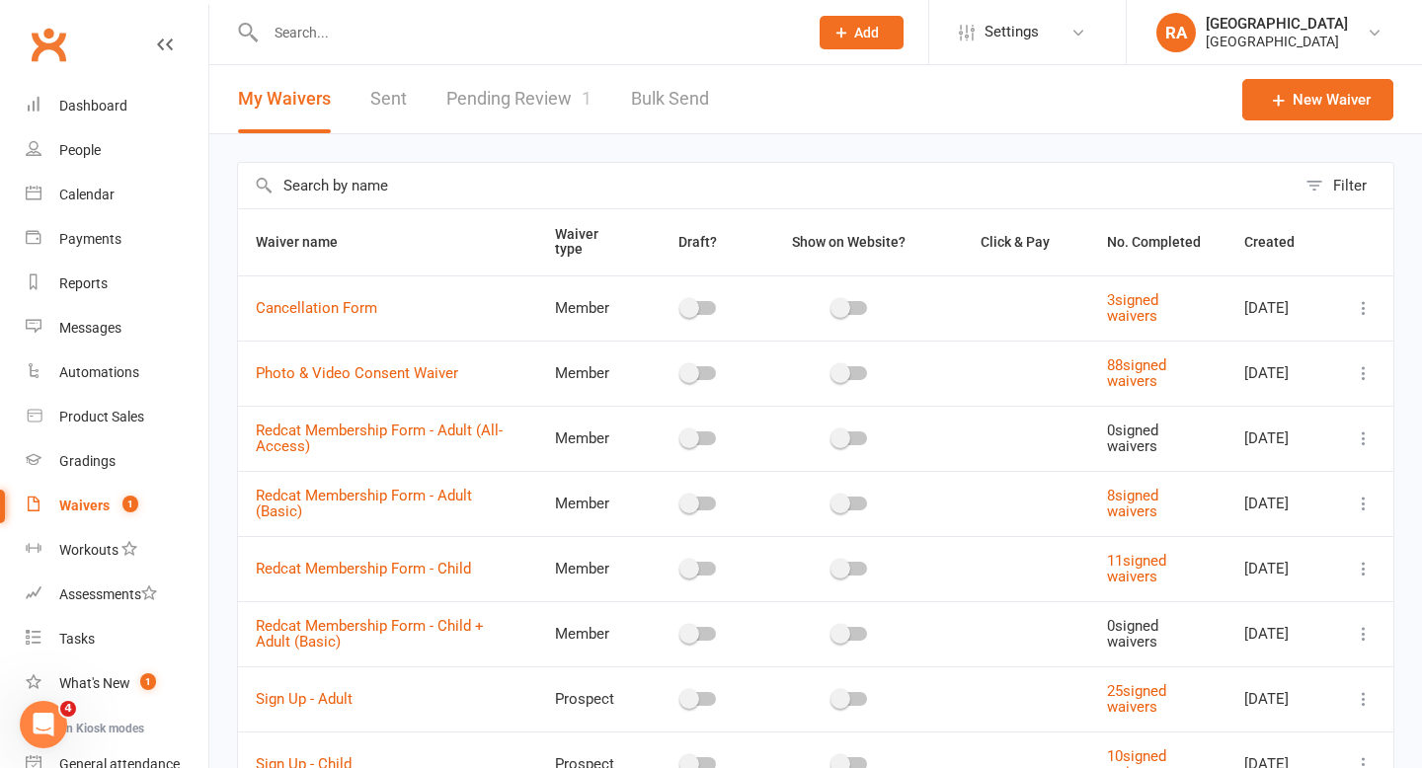
click at [306, 39] on input "text" at bounding box center [527, 33] width 534 height 28
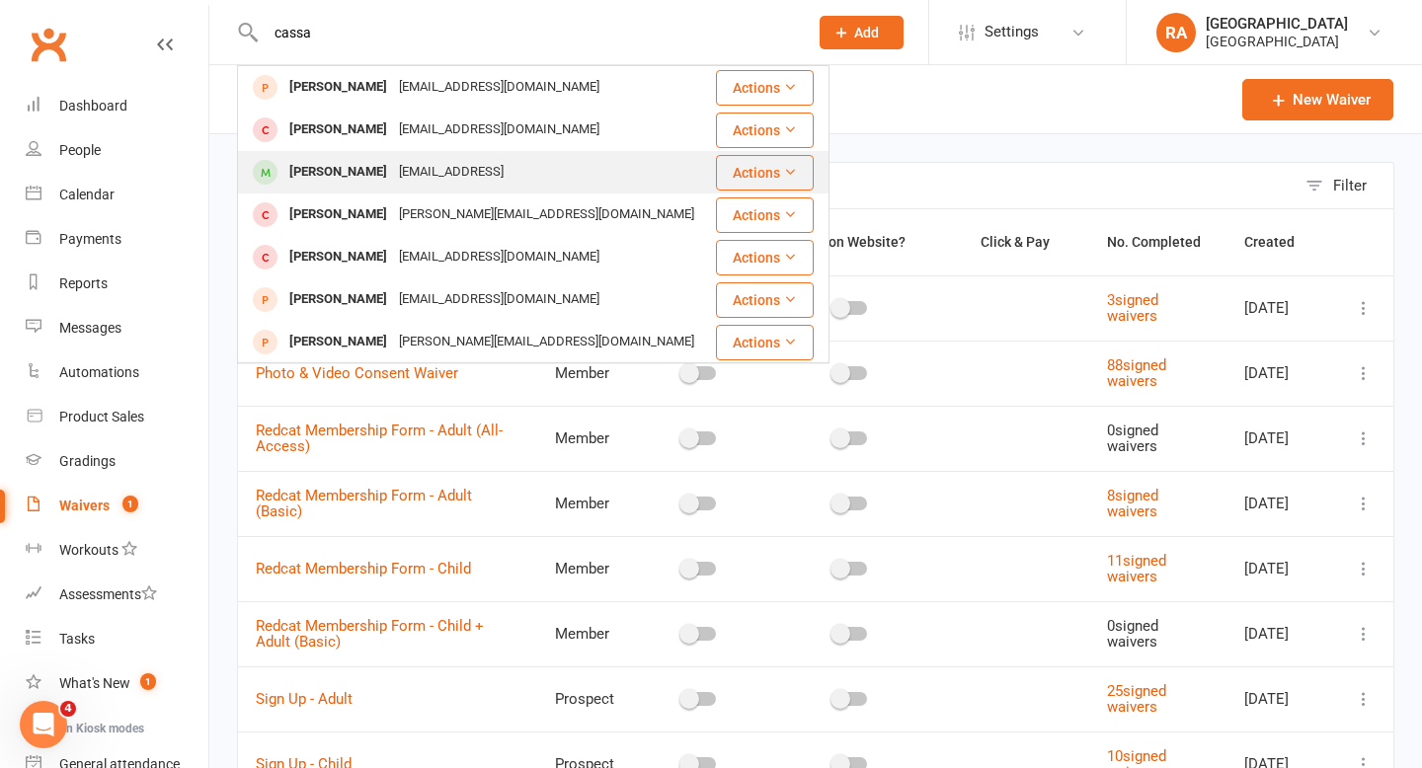
type input "cassa"
click at [349, 180] on div "Cassandra Brooks" at bounding box center [338, 172] width 110 height 29
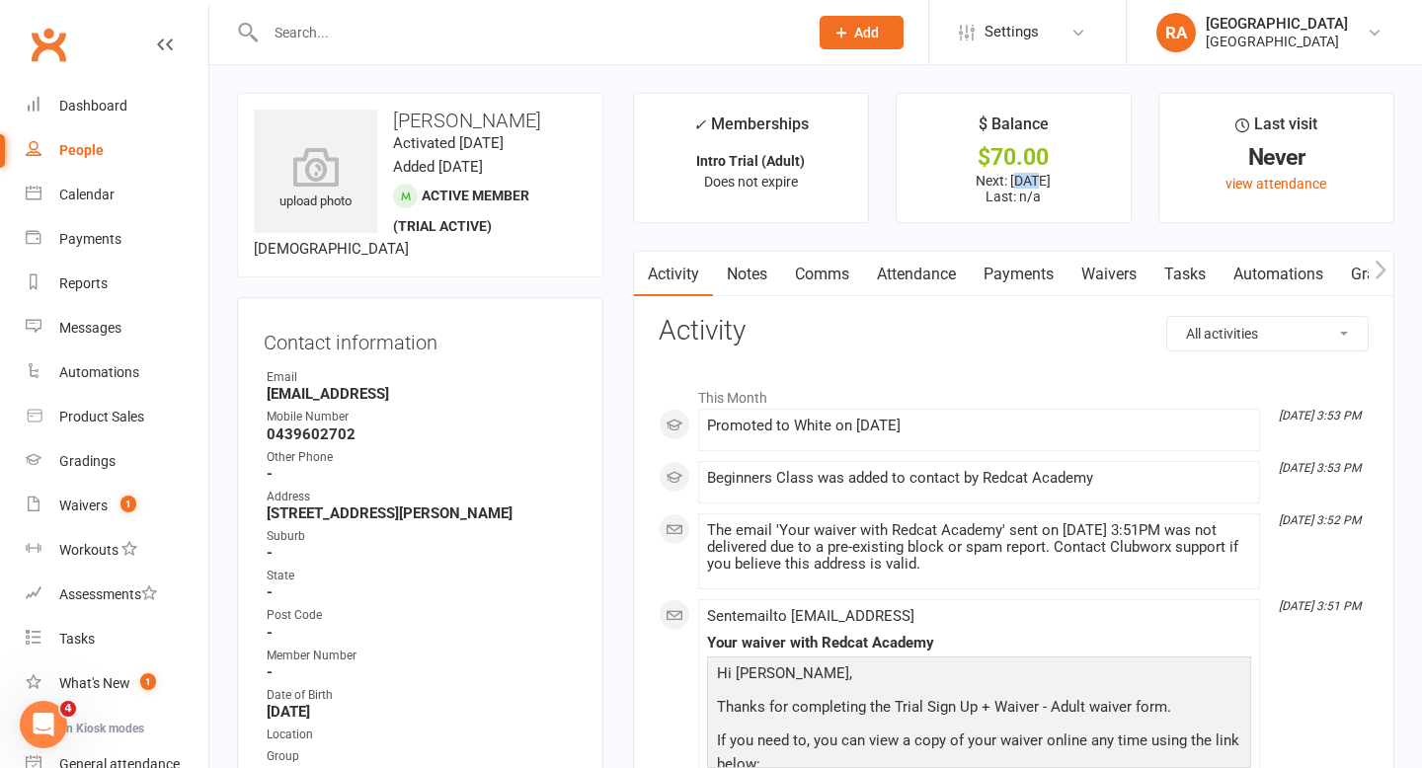
drag, startPoint x: 997, startPoint y: 180, endPoint x: 1019, endPoint y: 180, distance: 21.7
click at [1019, 180] on p "Next: 17 Sep 2025 Last: n/a" at bounding box center [1013, 189] width 198 height 32
click at [1010, 182] on p "Next: 17 Sep 2025 Last: n/a" at bounding box center [1013, 189] width 198 height 32
drag, startPoint x: 994, startPoint y: 181, endPoint x: 1011, endPoint y: 181, distance: 16.8
click at [1011, 181] on p "Next: 17 Sep 2025 Last: n/a" at bounding box center [1013, 189] width 198 height 32
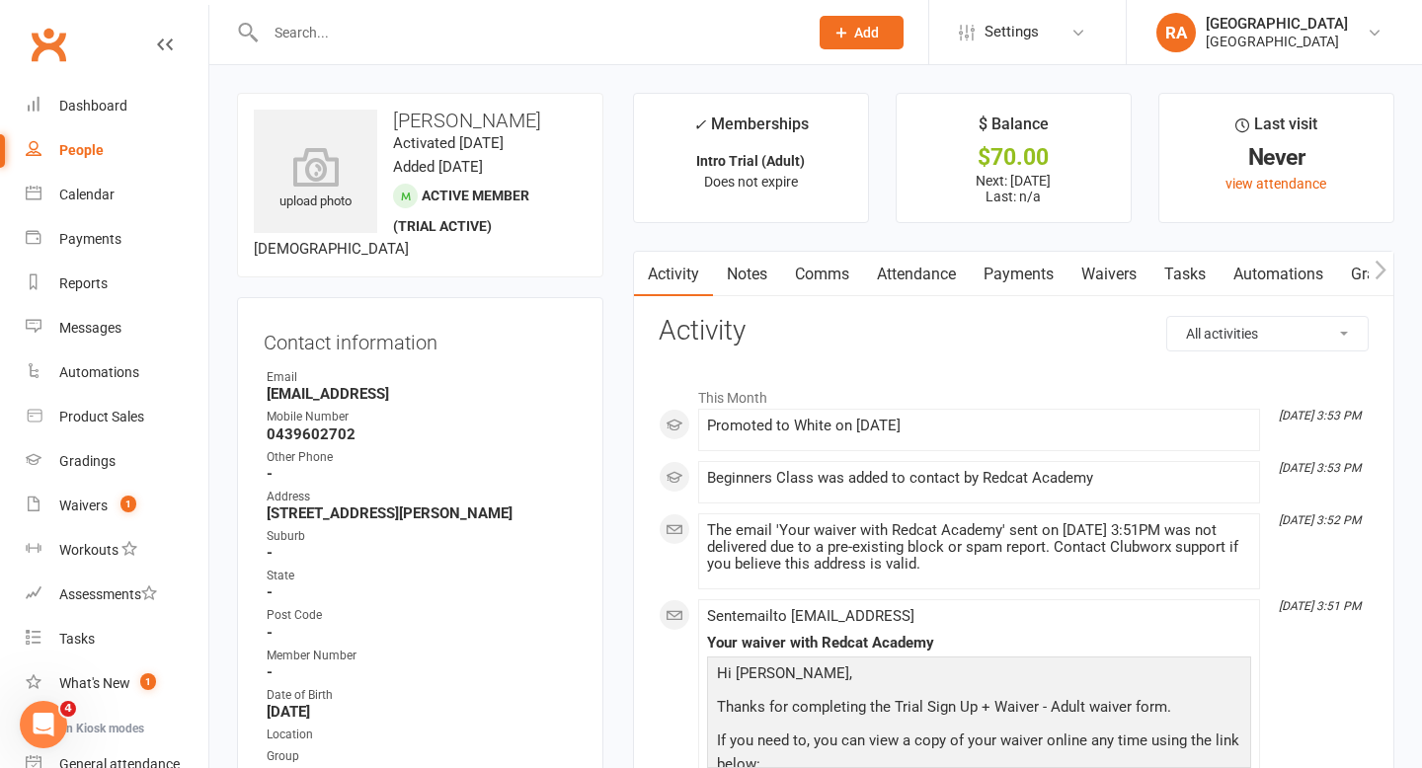
click at [1006, 204] on li "$ Balance $70.00 Next: 17 Sep 2025 Last: n/a" at bounding box center [1013, 158] width 236 height 130
click at [1011, 270] on link "Payments" at bounding box center [1019, 274] width 98 height 45
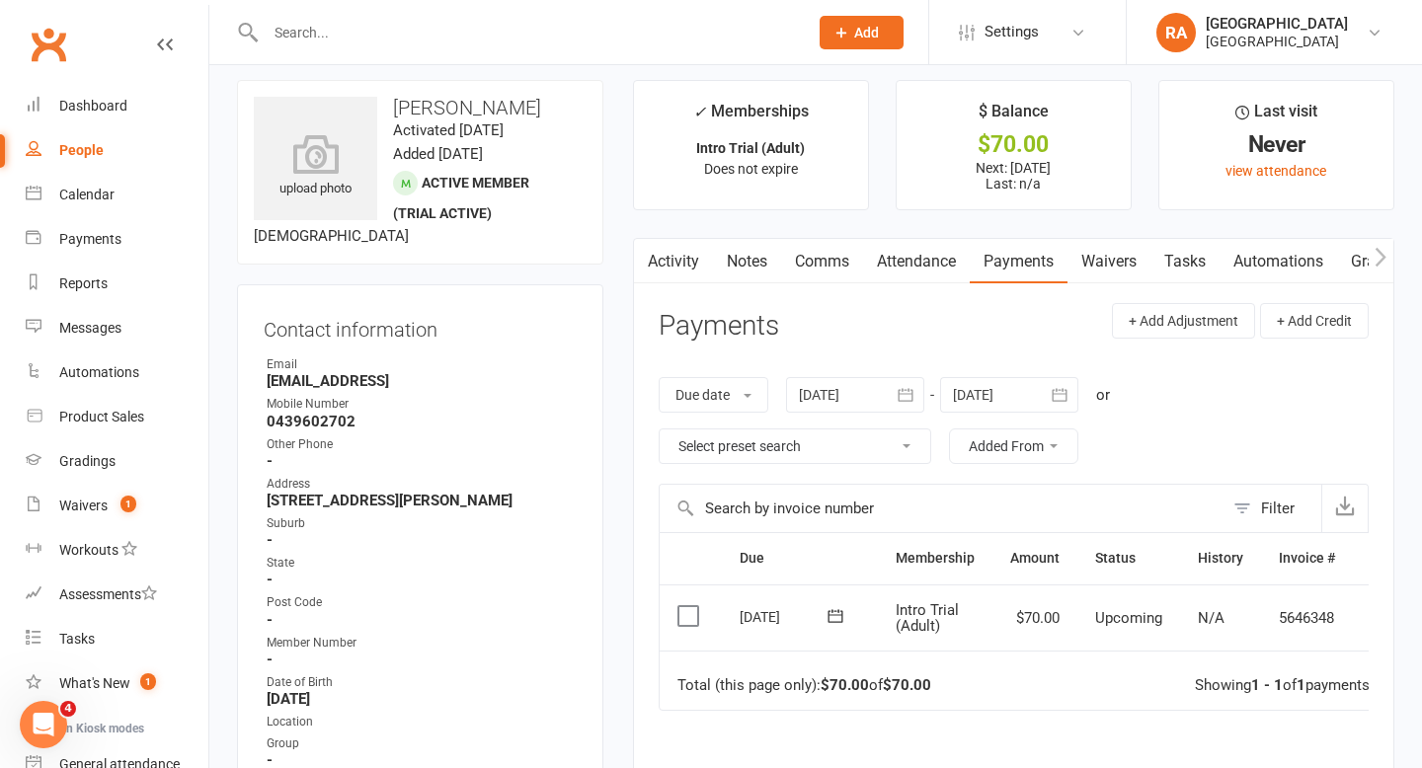
scroll to position [19, 0]
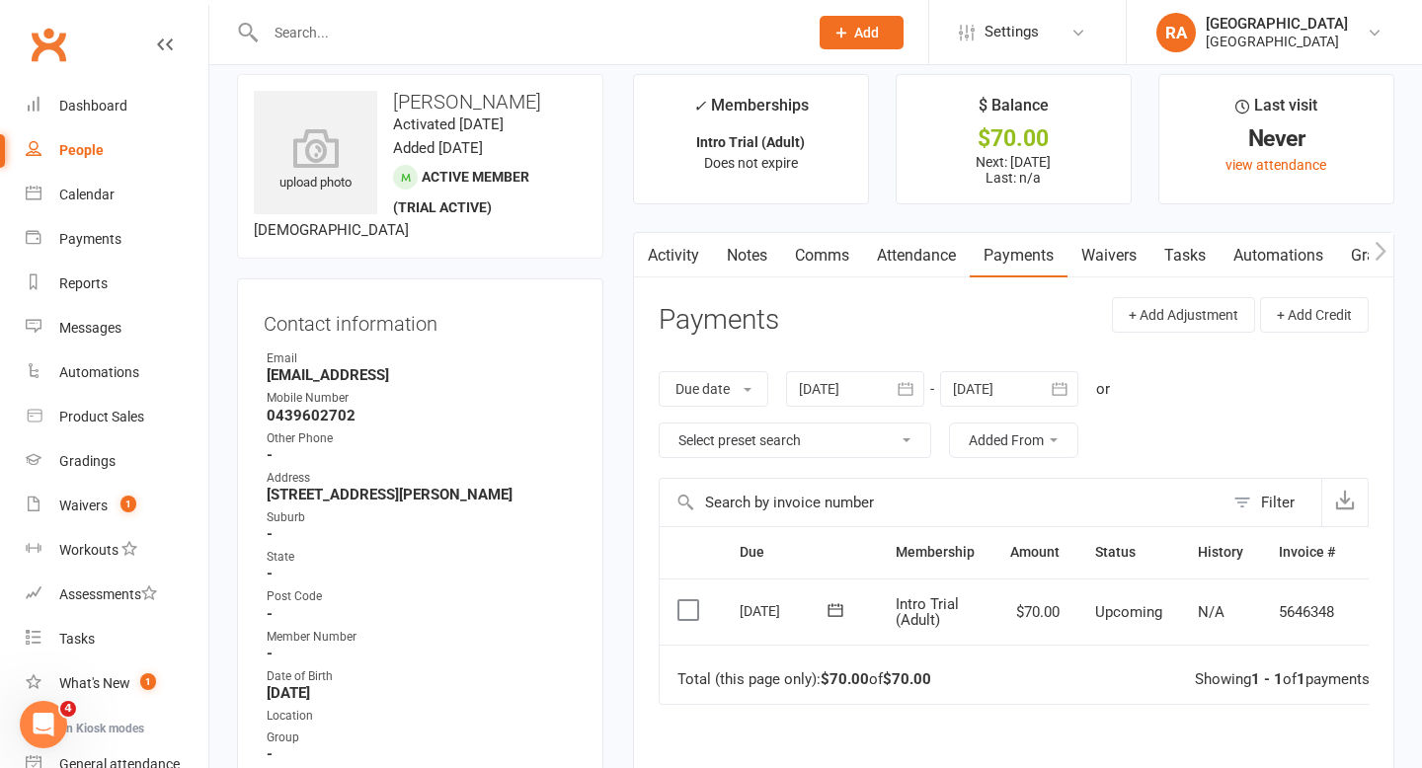
click at [681, 259] on link "Activity" at bounding box center [673, 255] width 79 height 45
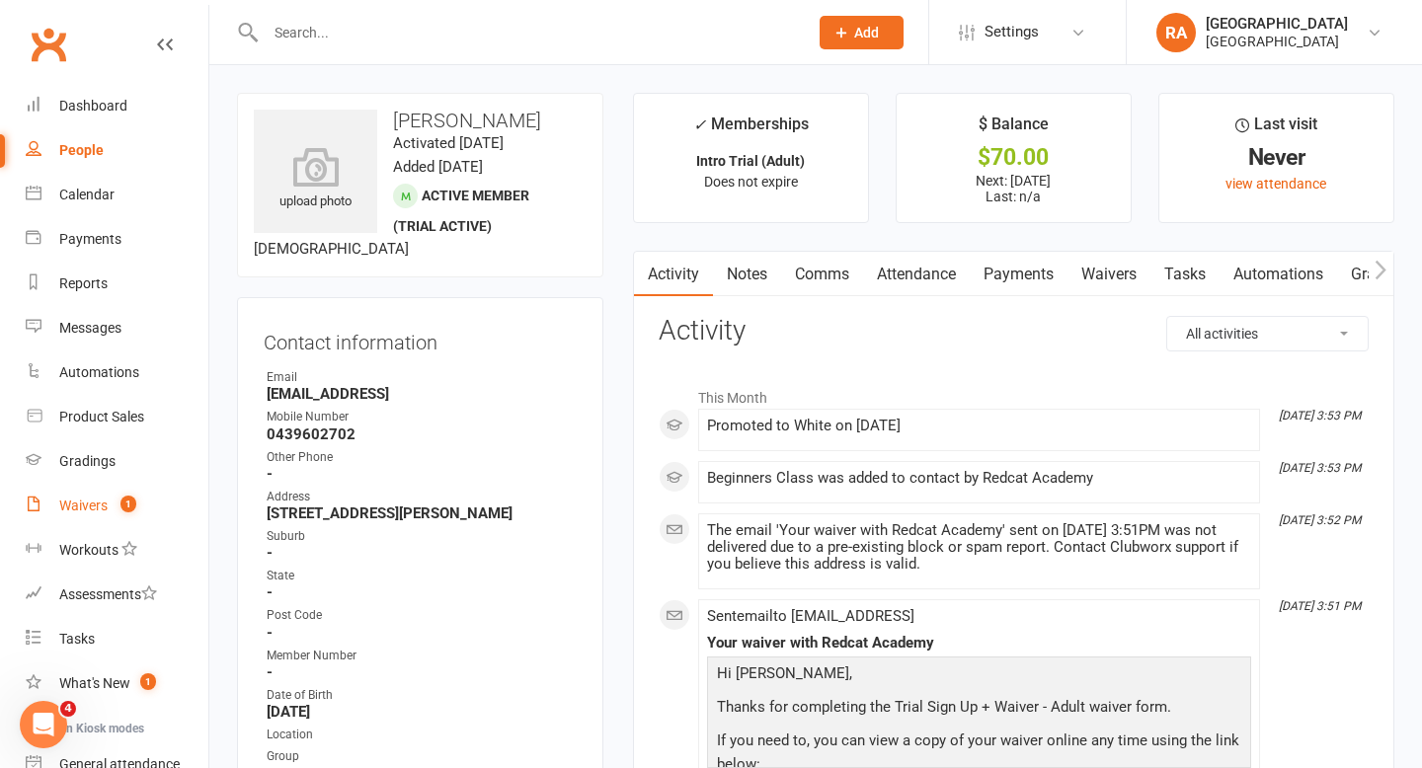
click at [108, 515] on link "Waivers 1" at bounding box center [117, 506] width 183 height 44
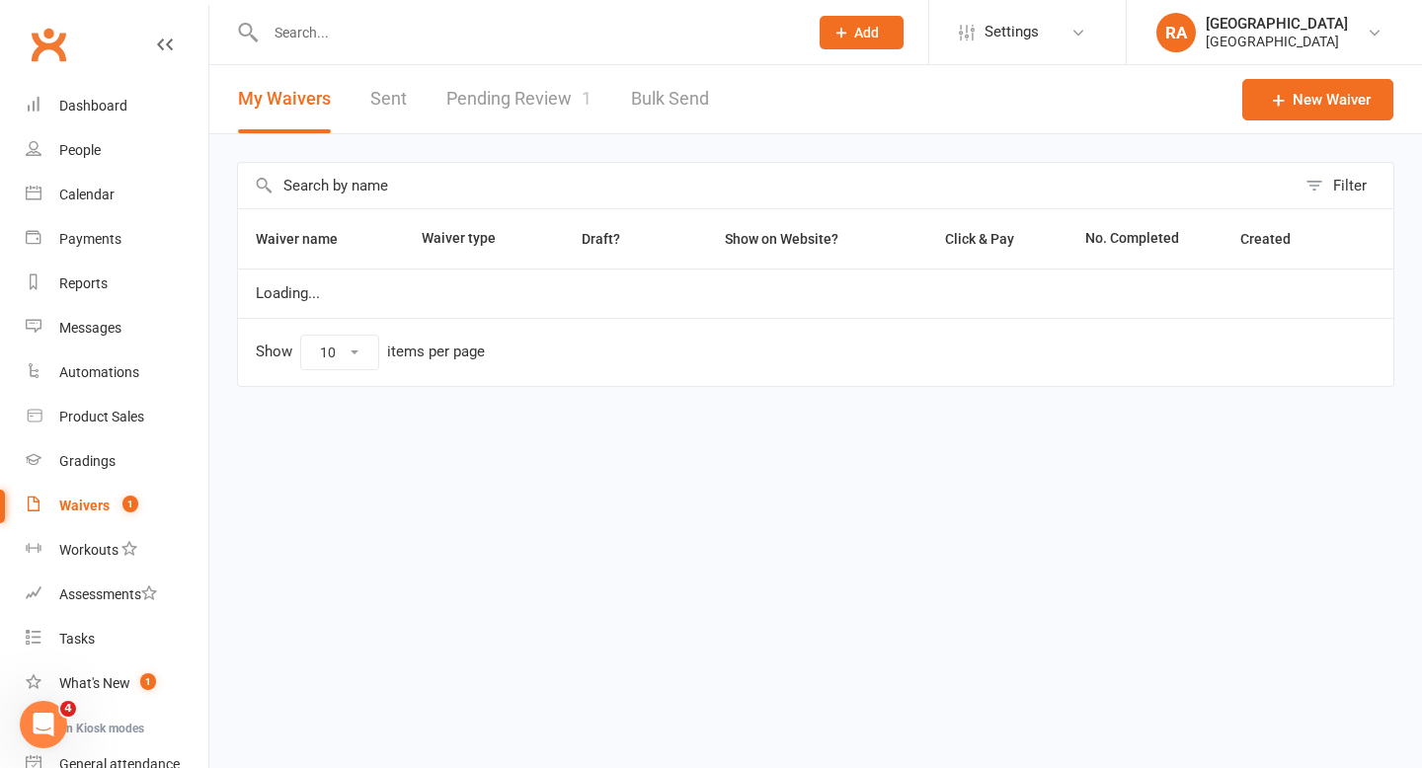
select select "25"
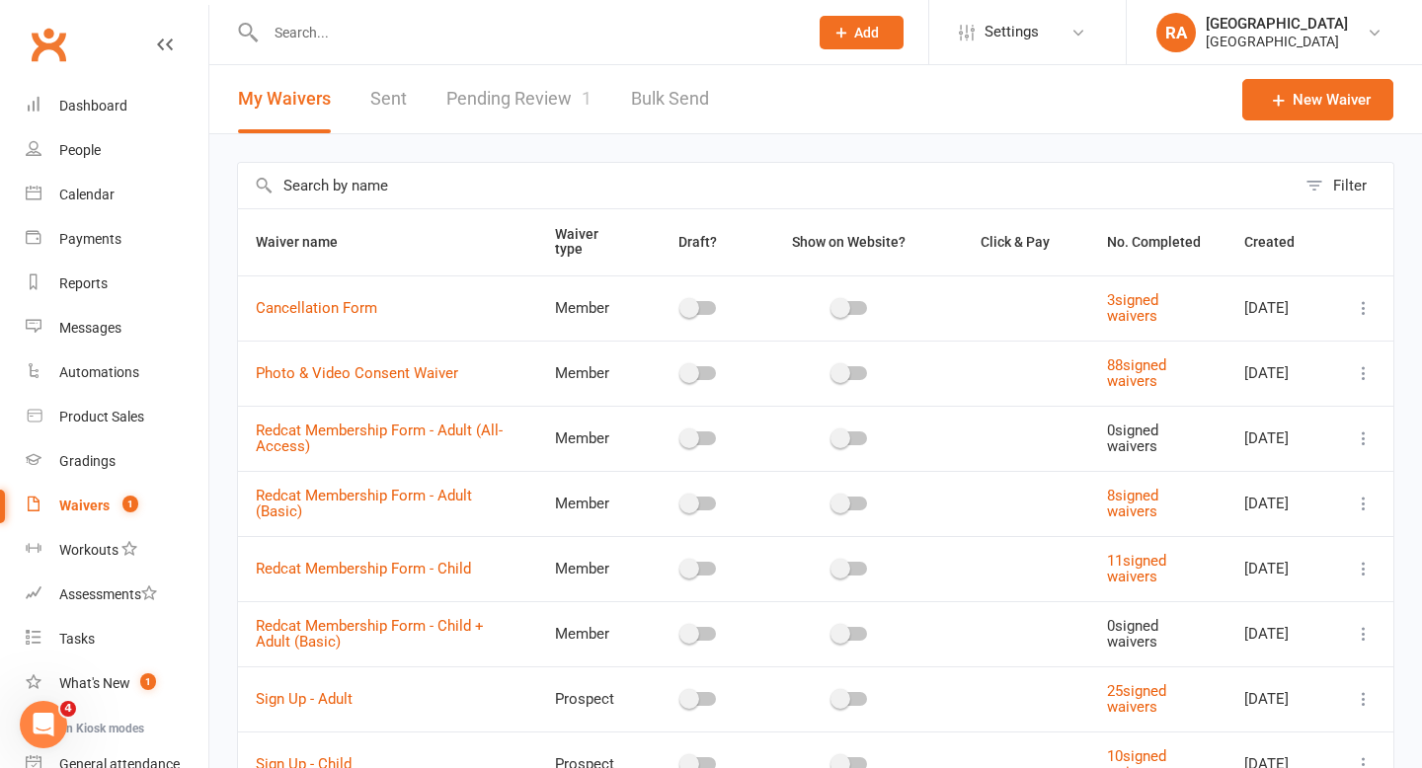
click at [509, 111] on link "Pending Review 1" at bounding box center [518, 99] width 145 height 68
select select "100"
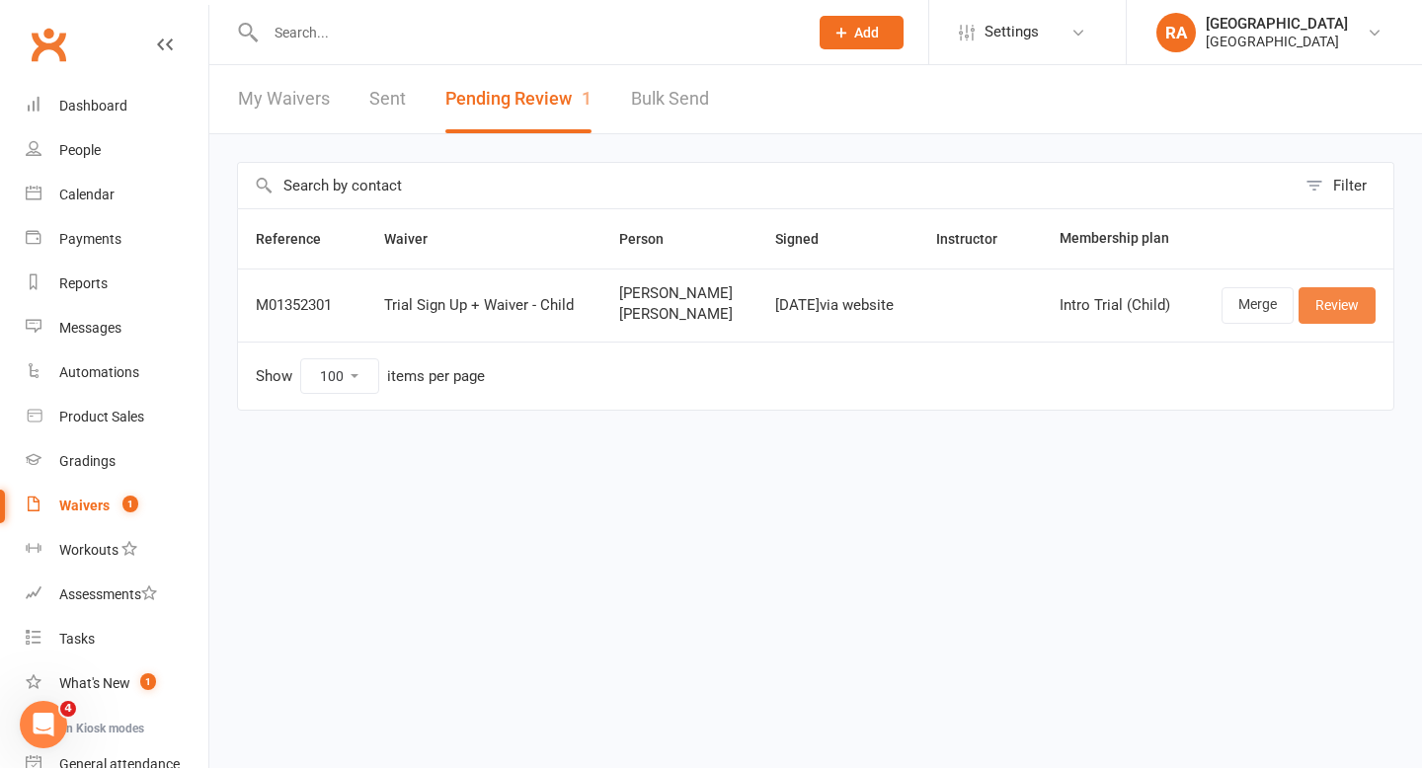
click at [1335, 306] on link "Review" at bounding box center [1336, 305] width 77 height 36
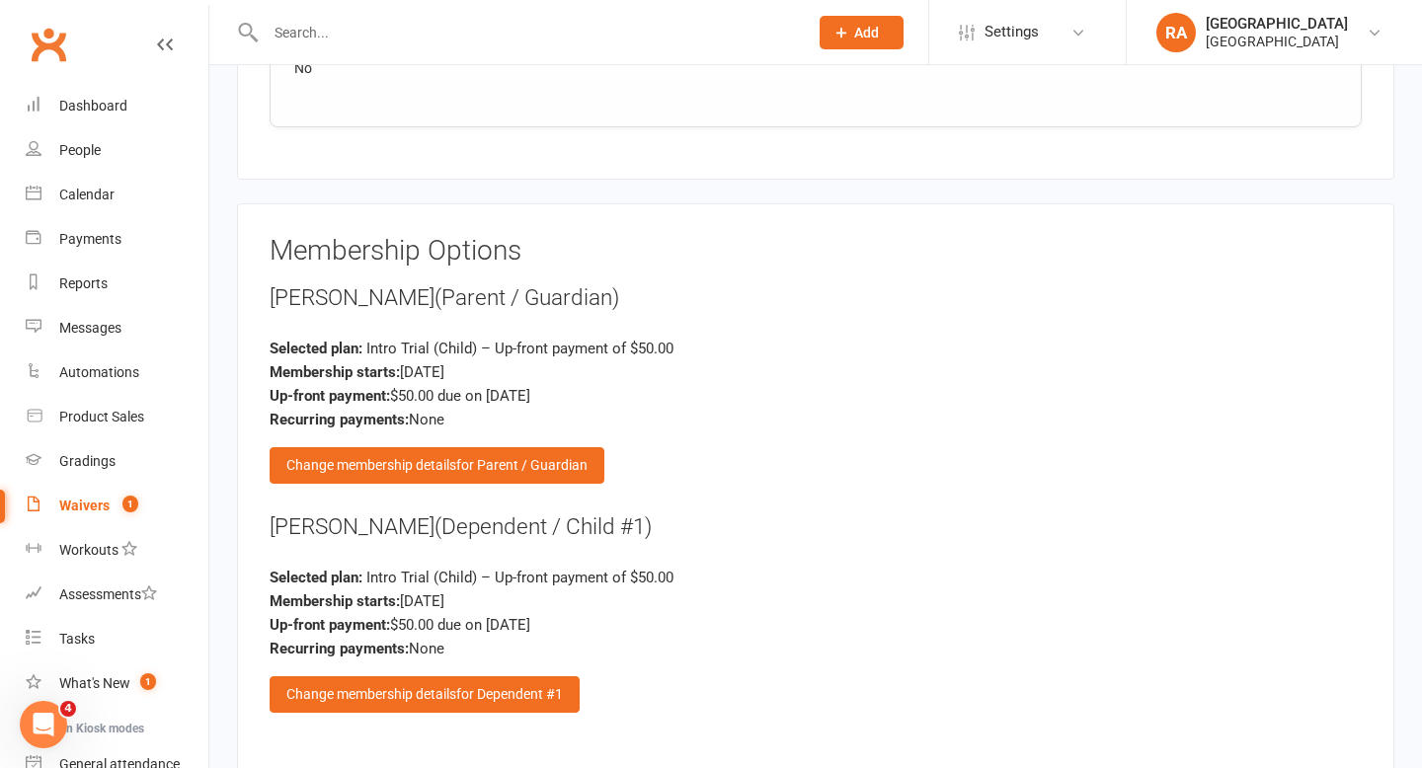
scroll to position [3175, 0]
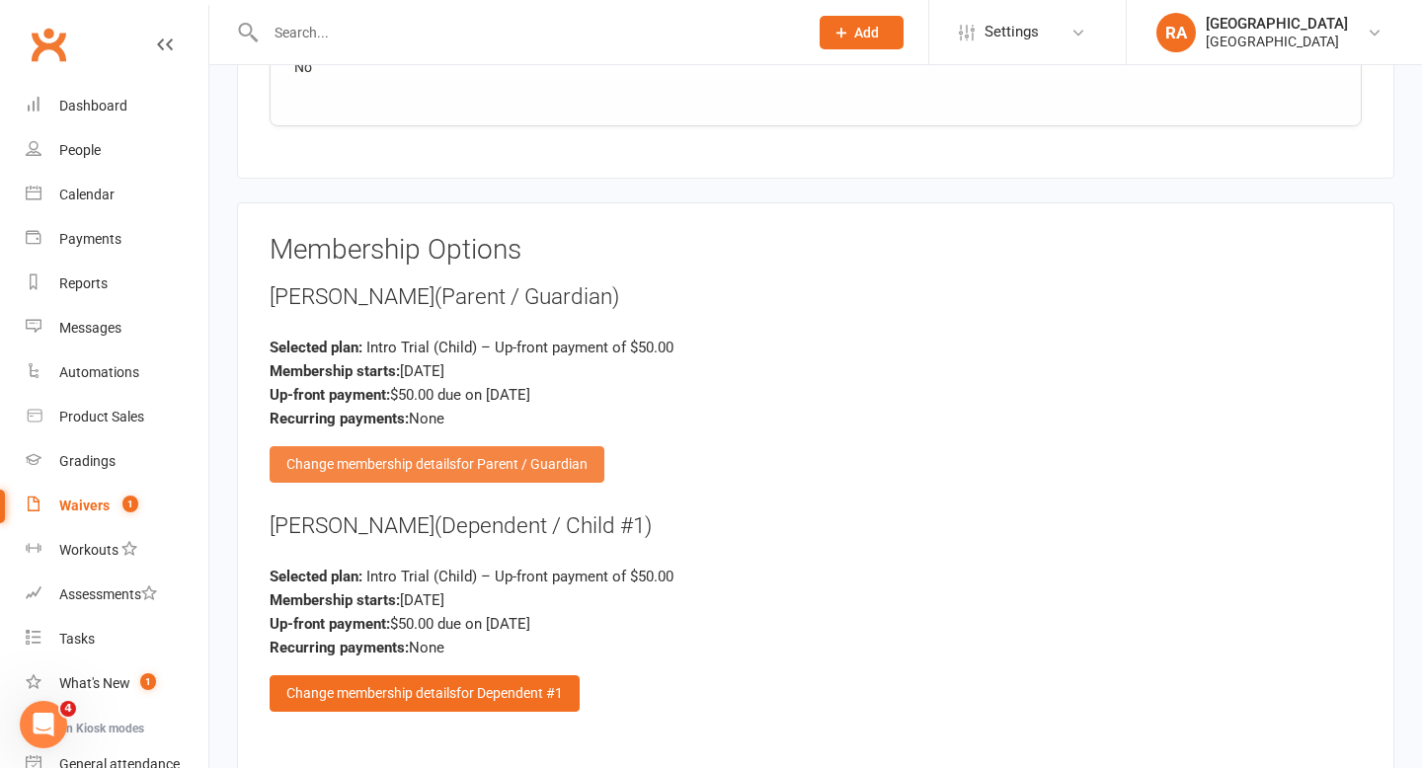
click at [405, 446] on div "Change membership details for Parent / Guardian" at bounding box center [437, 464] width 335 height 36
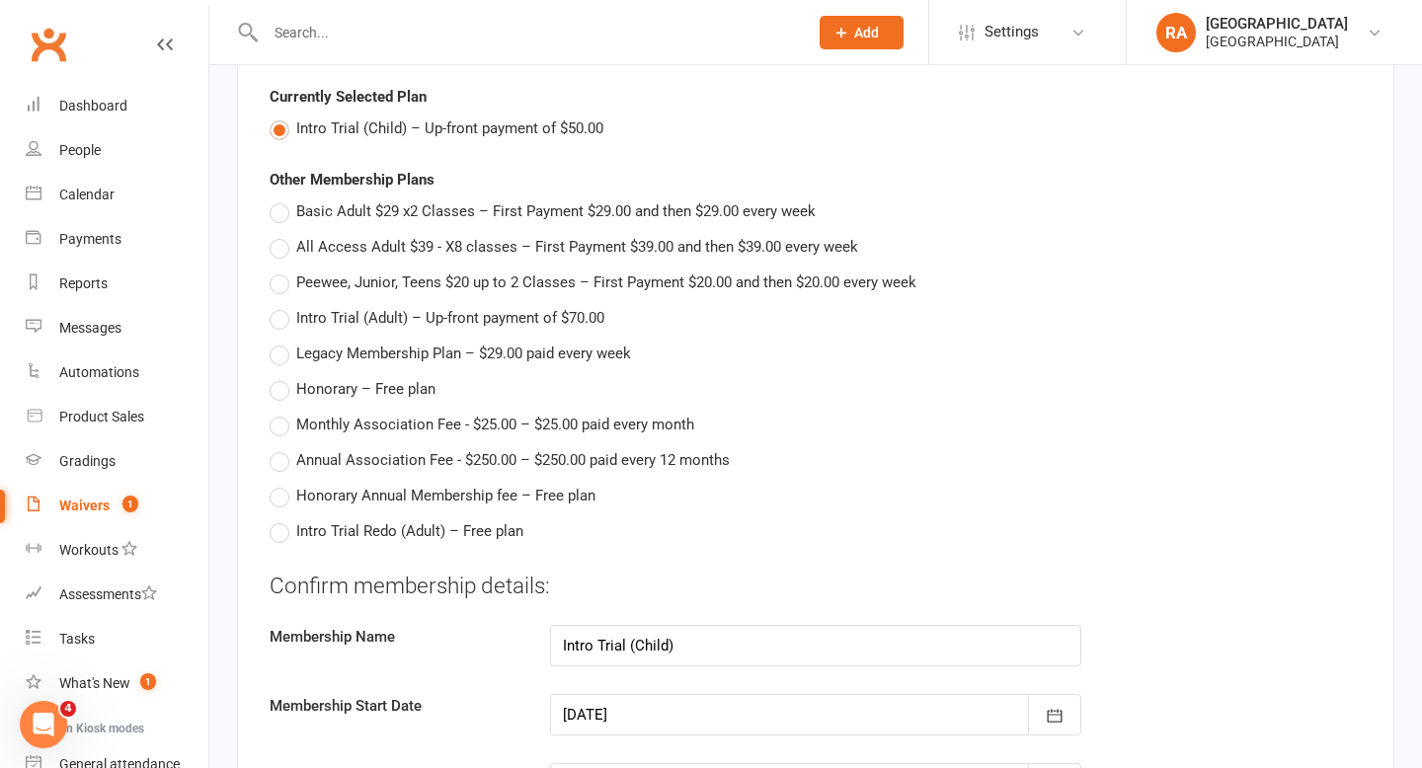
scroll to position [3425, 0]
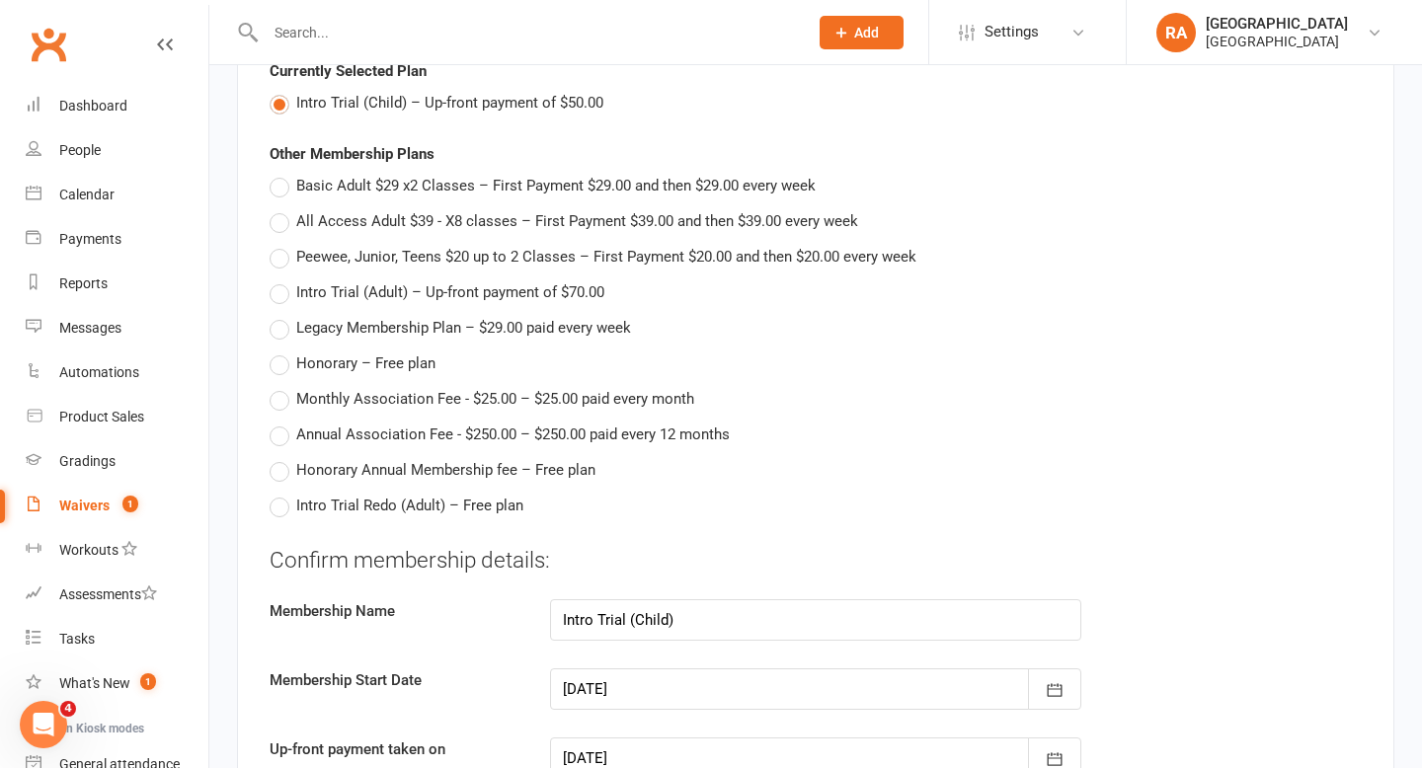
click at [396, 494] on span "Intro Trial Redo (Adult) – Free plan" at bounding box center [409, 504] width 227 height 21
click at [282, 494] on input "Intro Trial Redo (Adult) – Free plan" at bounding box center [276, 494] width 13 height 0
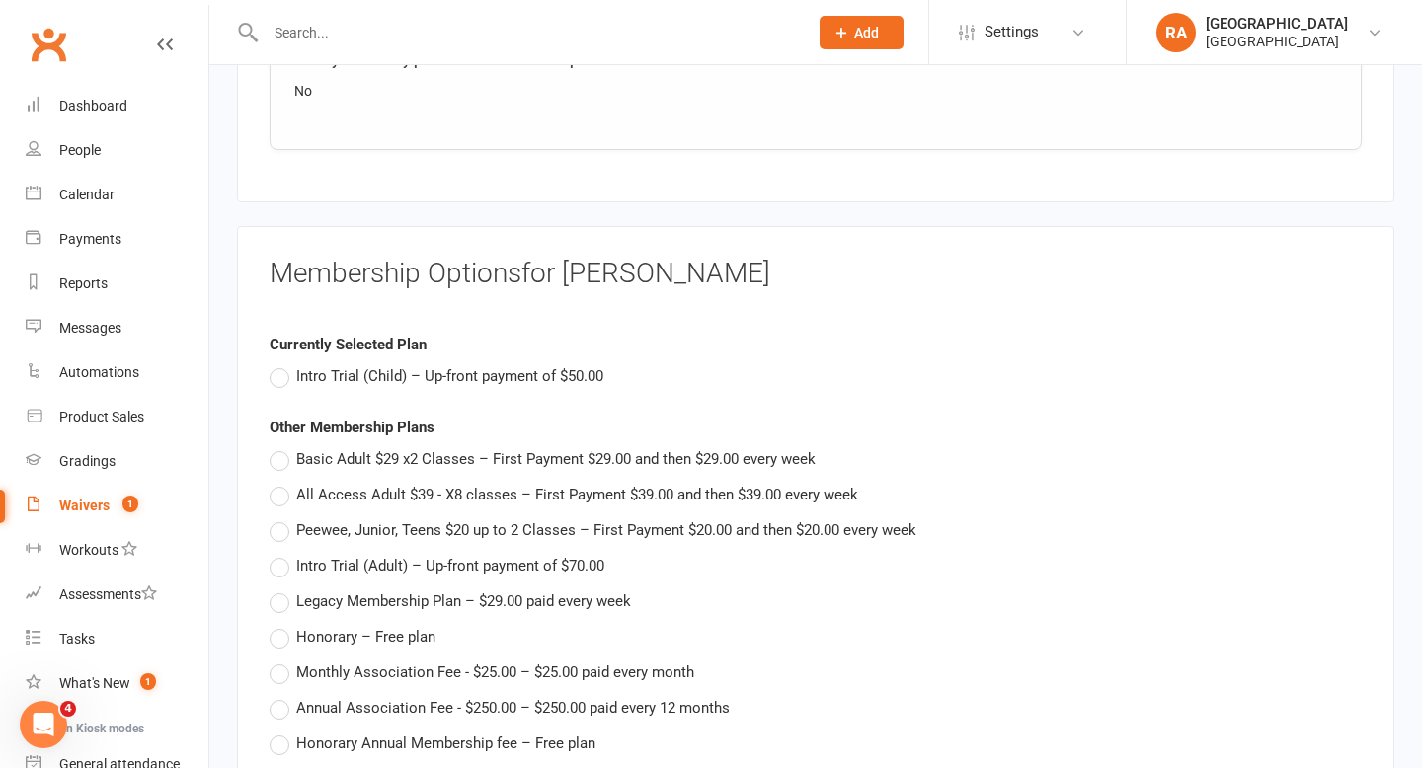
scroll to position [3142, 0]
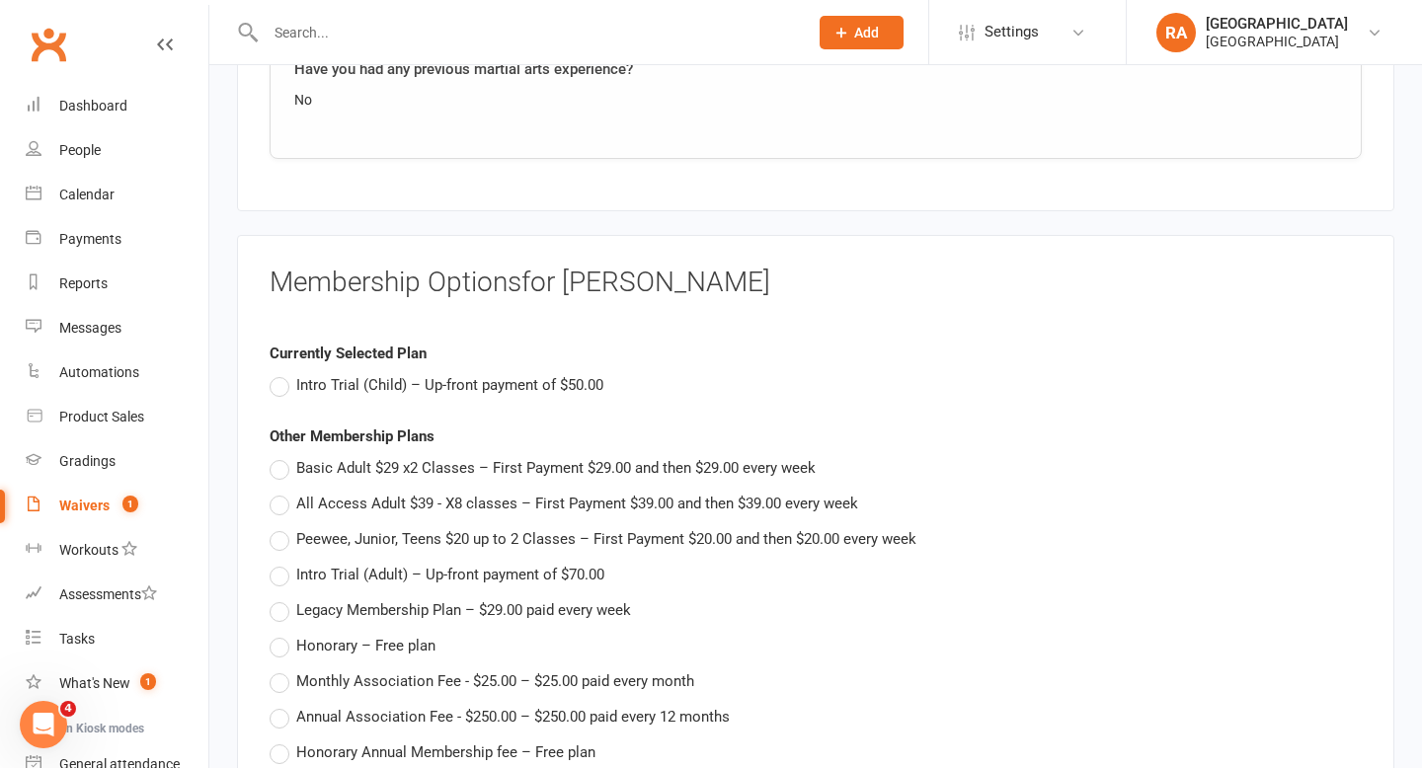
click at [499, 373] on span "Intro Trial (Child) – Up-front payment of $50.00" at bounding box center [449, 383] width 307 height 21
click at [282, 373] on input "Intro Trial (Child) – Up-front payment of $50.00" at bounding box center [276, 373] width 13 height 0
type input "Intro Trial (Child)"
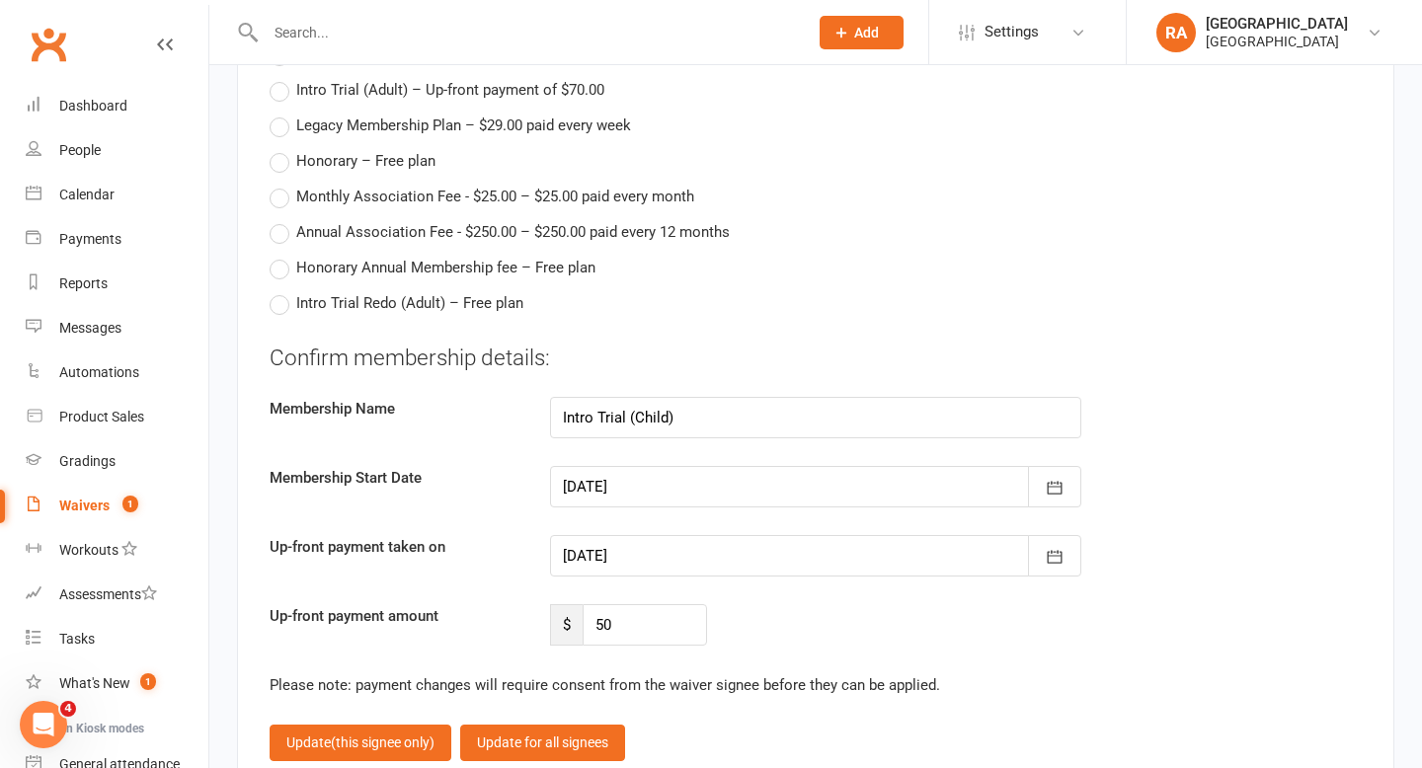
scroll to position [3632, 0]
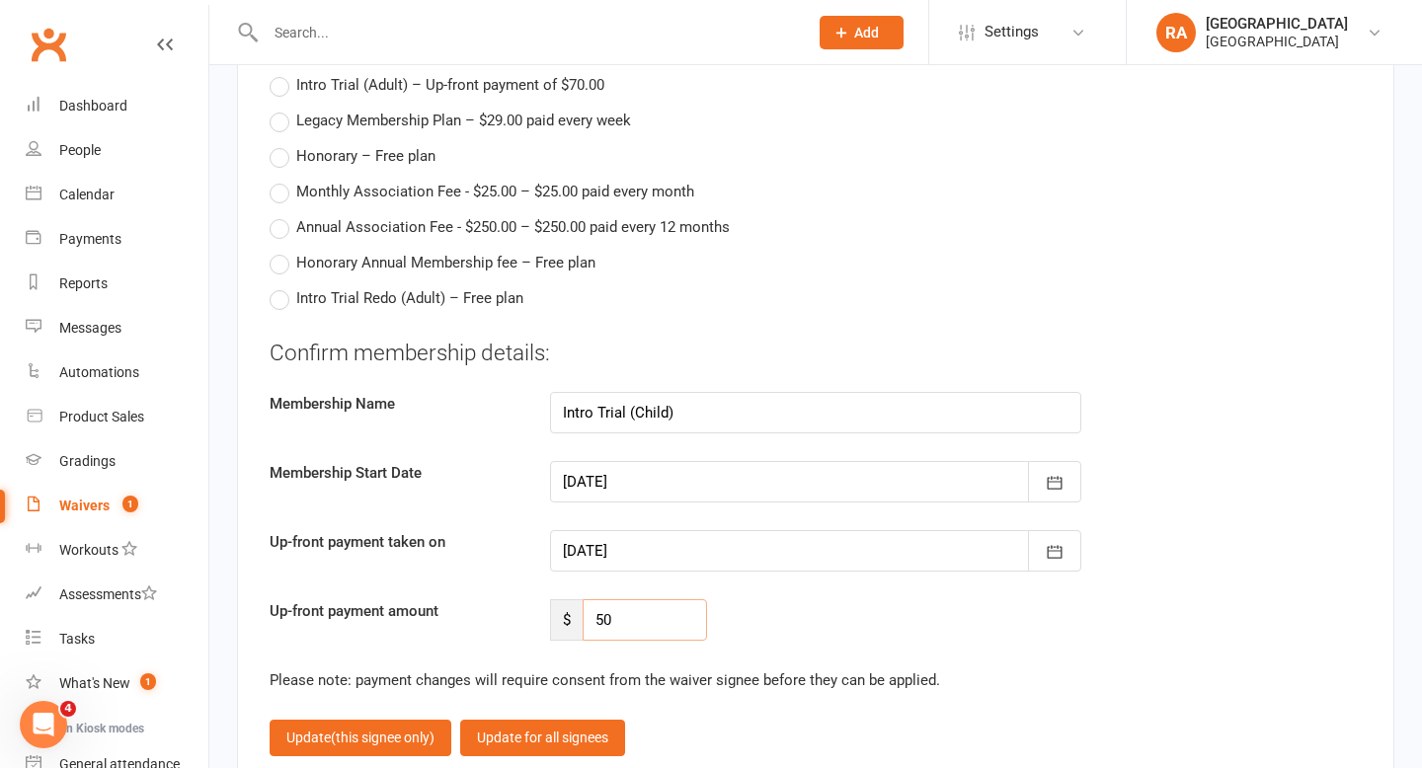
drag, startPoint x: 644, startPoint y: 607, endPoint x: 525, endPoint y: 581, distance: 121.4
click at [525, 599] on div "Up-front payment amount $ 50" at bounding box center [816, 619] width 1122 height 41
type input "0"
click at [860, 599] on div "Up-front payment amount $ 0" at bounding box center [816, 619] width 1122 height 41
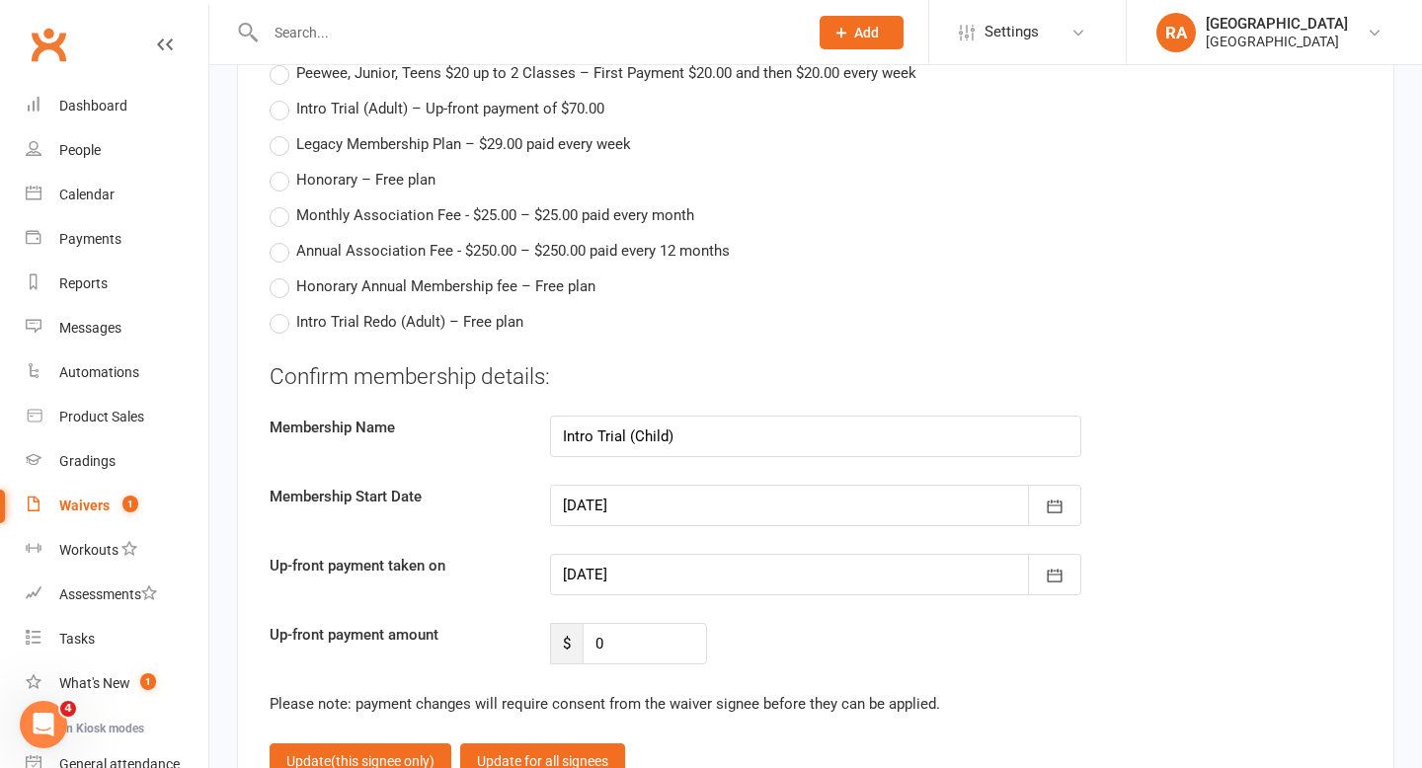
scroll to position [3678, 0]
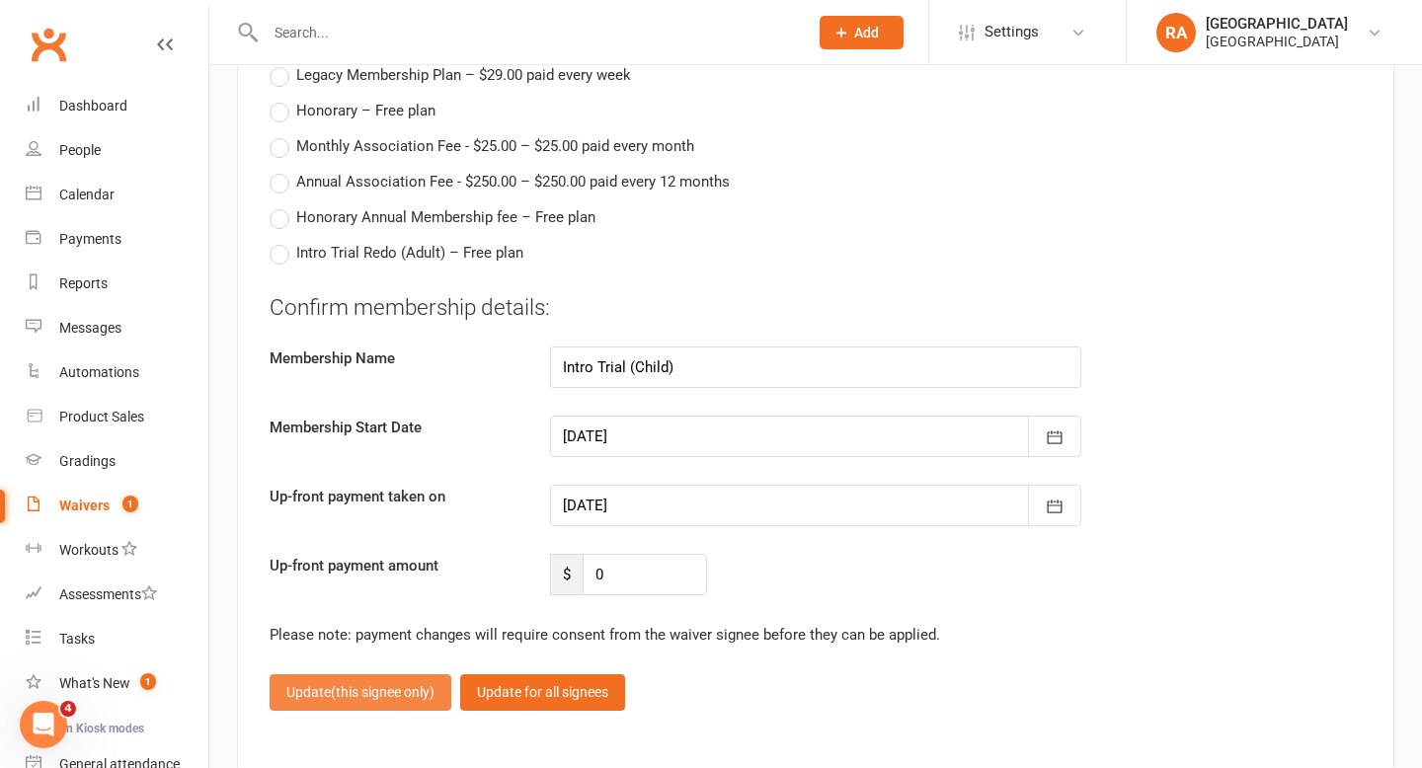
click at [319, 674] on button "Update (this signee only)" at bounding box center [361, 692] width 182 height 36
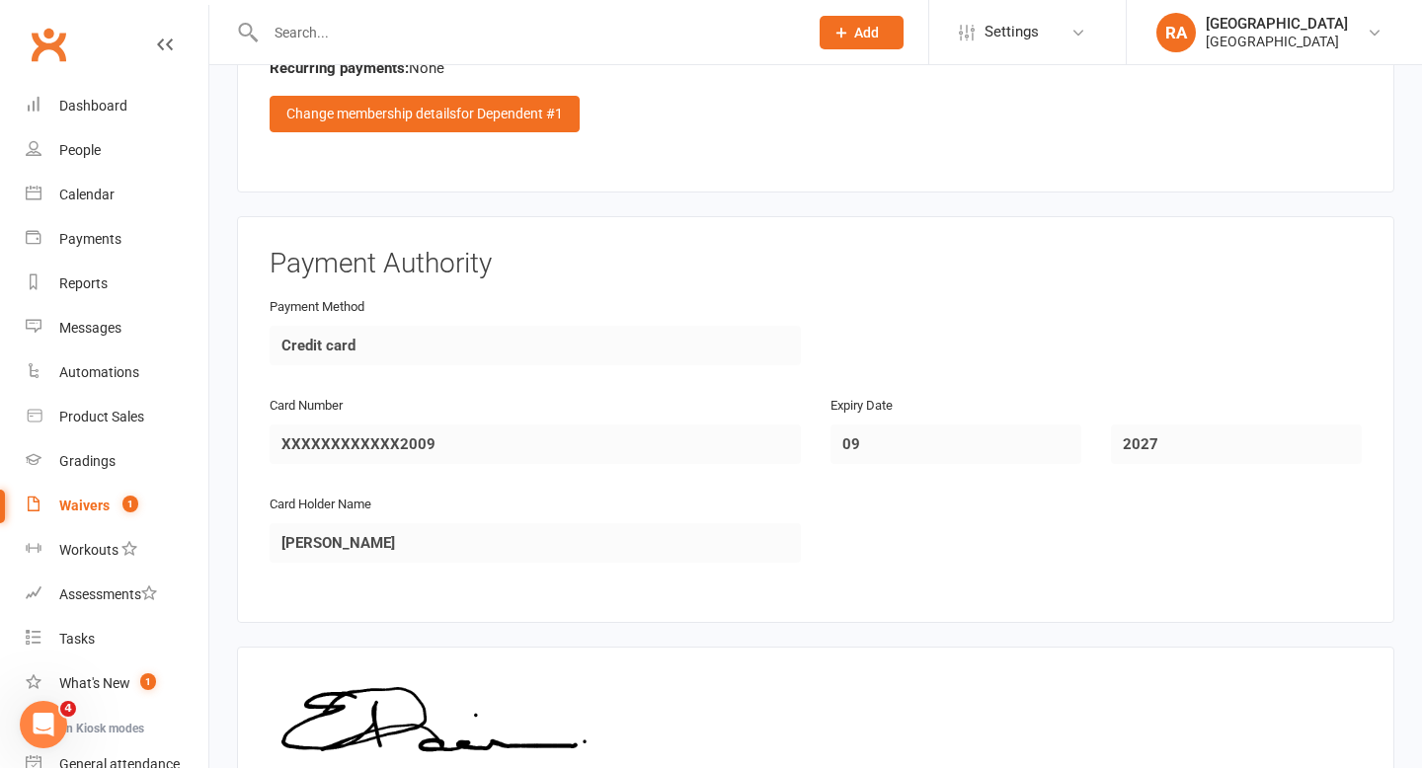
scroll to position [3975, 0]
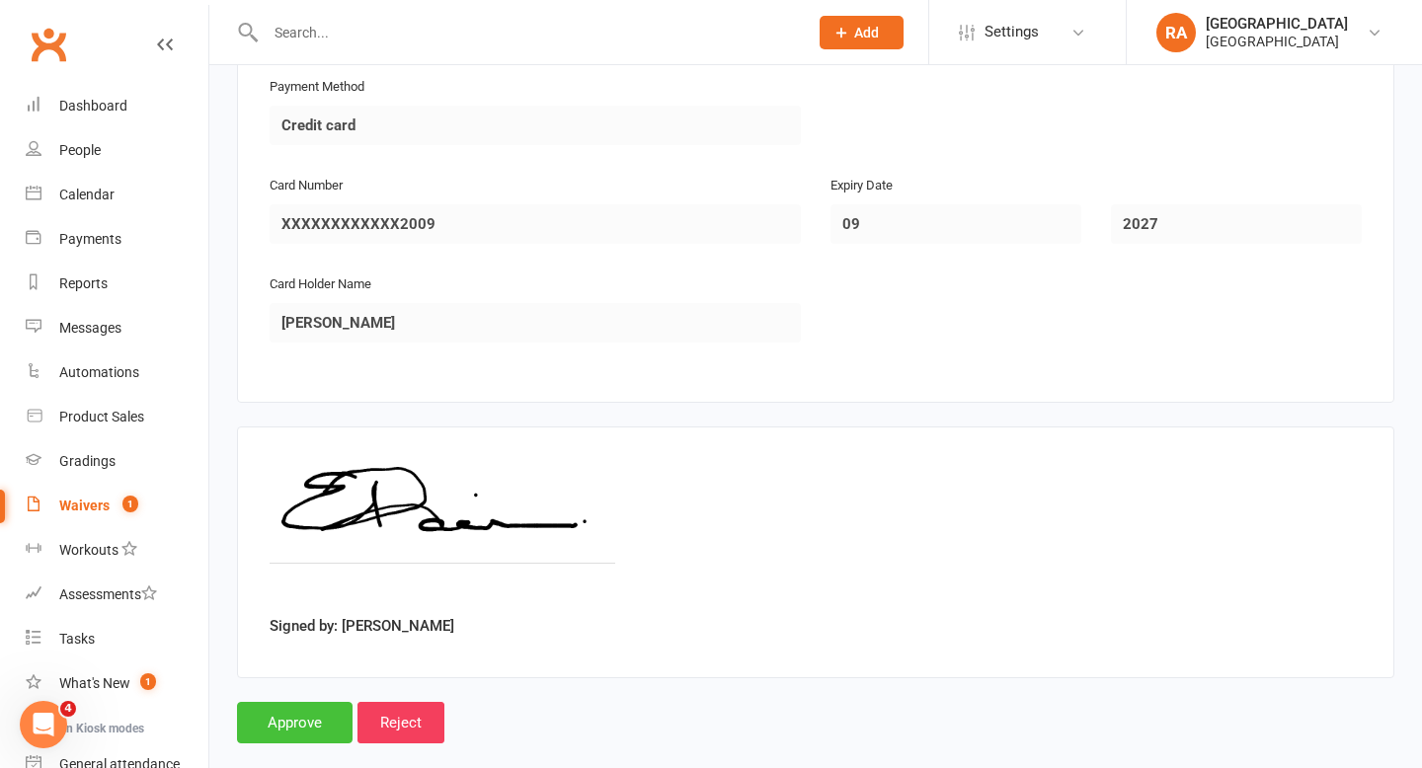
click at [279, 702] on input "Approve" at bounding box center [295, 722] width 116 height 41
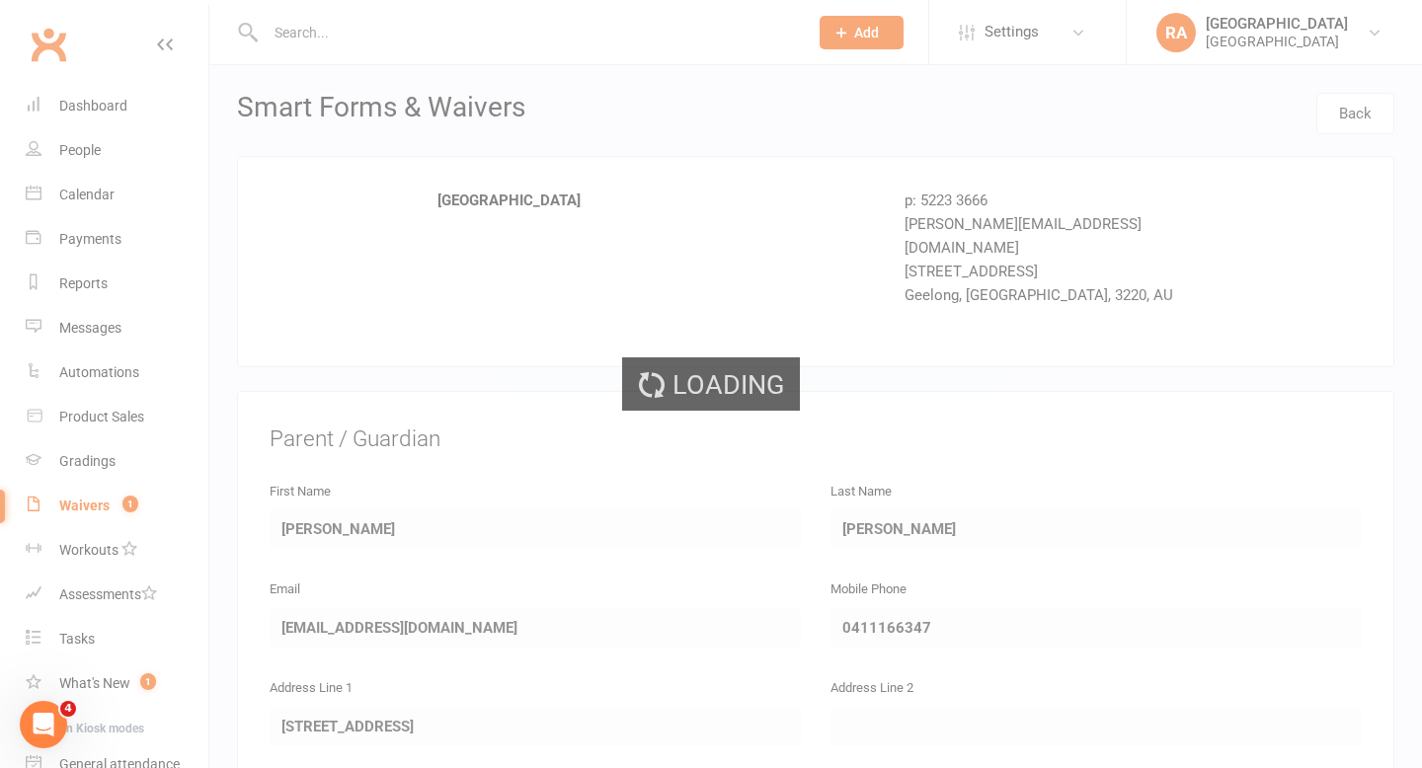
select select "100"
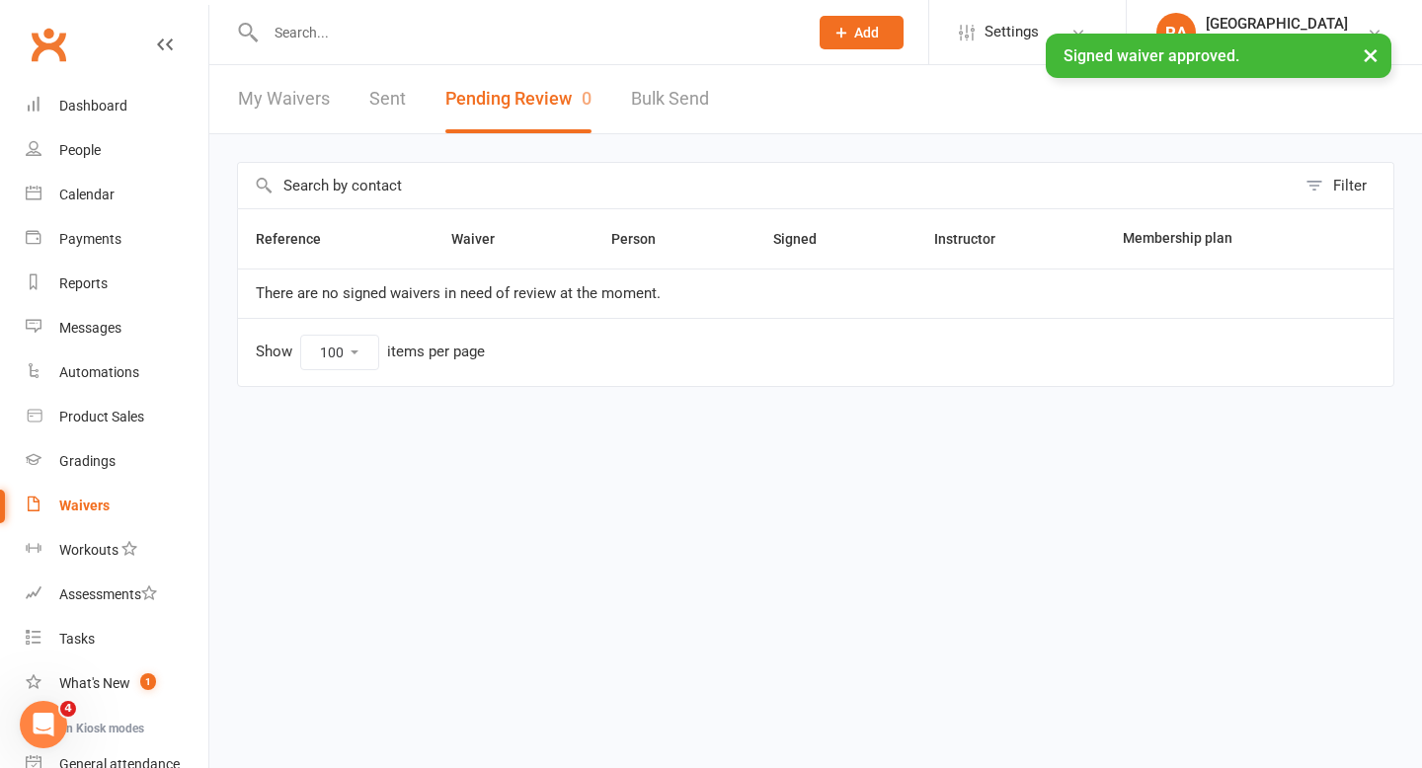
click at [315, 34] on div "× Signed waiver approved." at bounding box center [698, 34] width 1396 height 0
click at [291, 34] on div "× Signed waiver approved." at bounding box center [698, 34] width 1396 height 0
click at [328, 34] on div "× Signed waiver approved." at bounding box center [698, 34] width 1396 height 0
click at [282, 34] on div "× Signed waiver approved." at bounding box center [698, 34] width 1396 height 0
click at [303, 31] on input "text" at bounding box center [527, 33] width 534 height 28
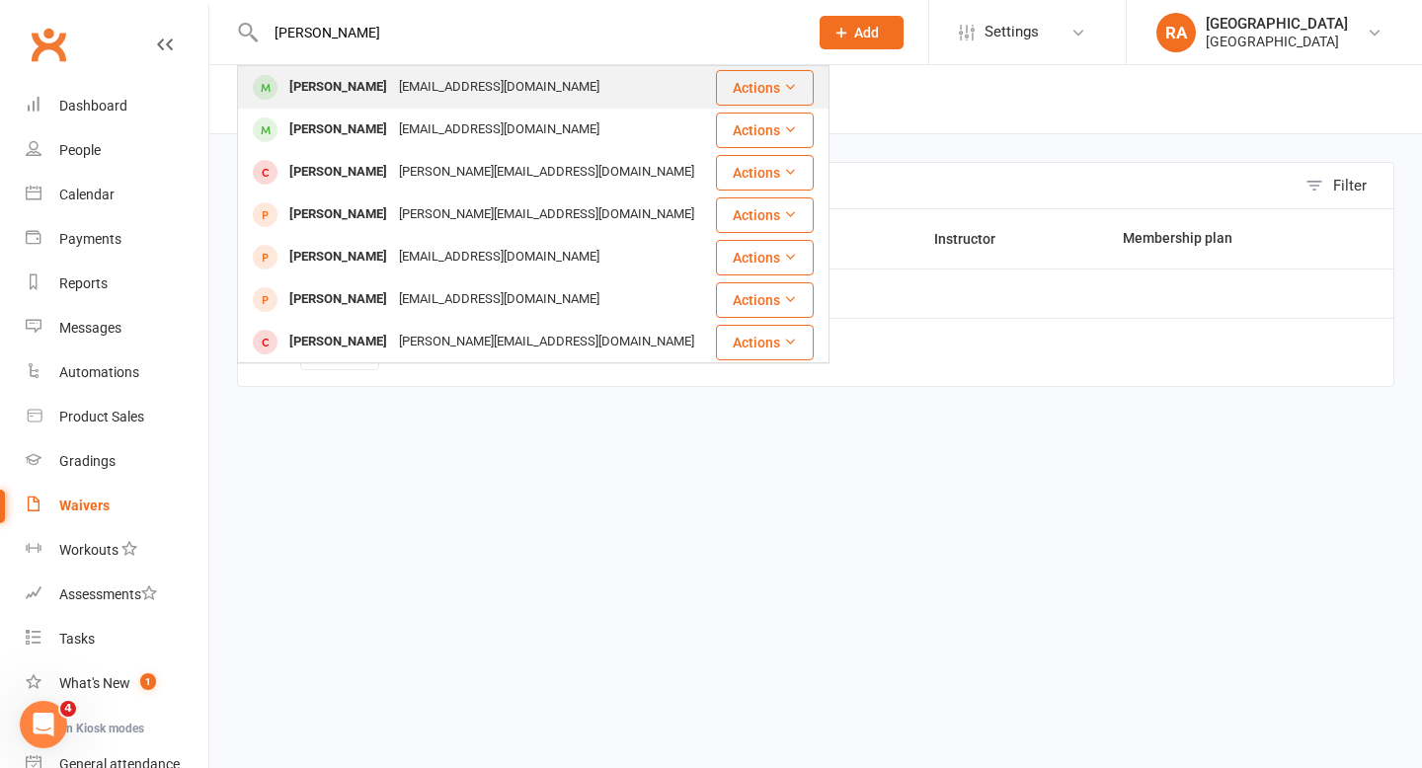
type input "edwina davis"
click at [345, 80] on div "Edwina Davis" at bounding box center [338, 87] width 110 height 29
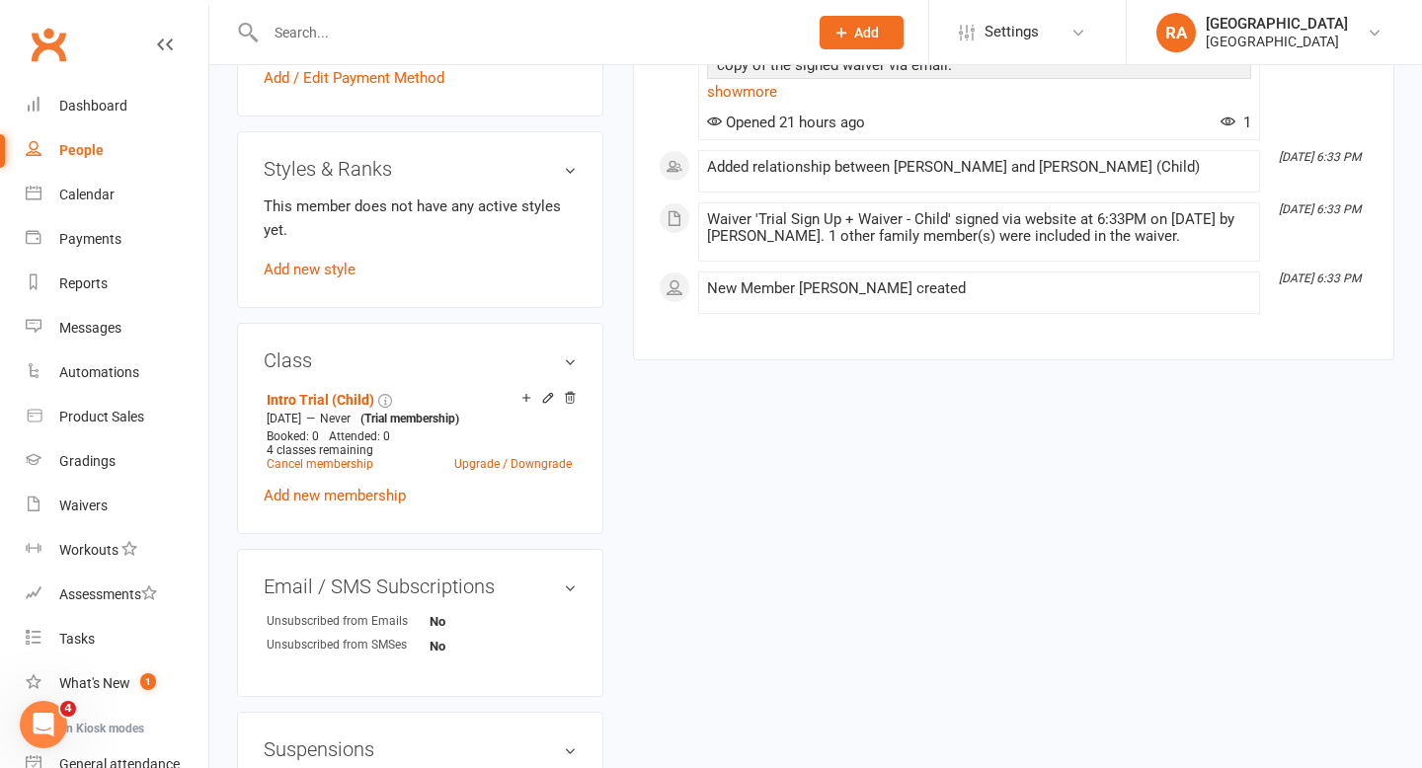
scroll to position [936, 0]
click at [568, 404] on icon at bounding box center [570, 397] width 14 height 14
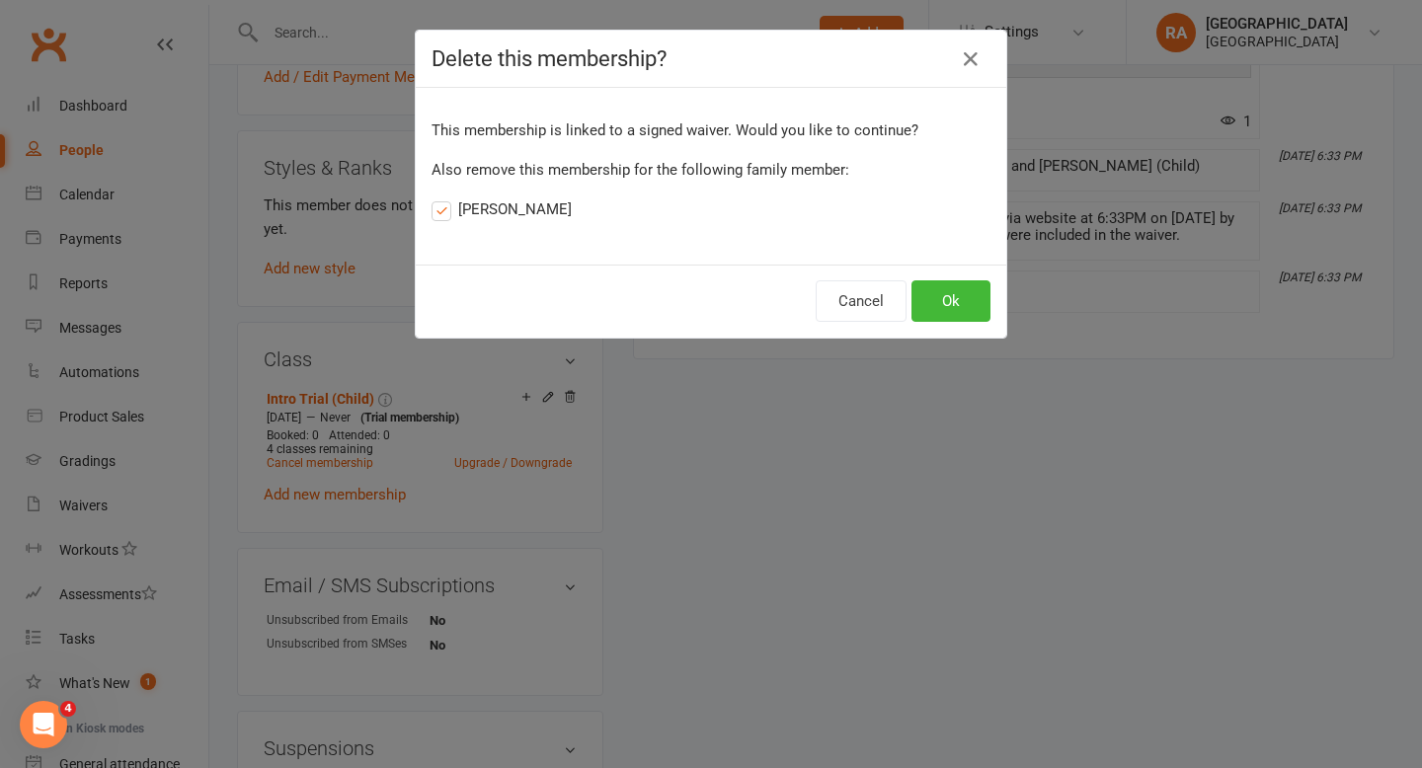
click at [446, 214] on label "Archer Davis" at bounding box center [501, 209] width 140 height 24
click at [444, 197] on input "Archer Davis" at bounding box center [437, 197] width 13 height 0
click at [952, 302] on button "Ok" at bounding box center [950, 300] width 79 height 41
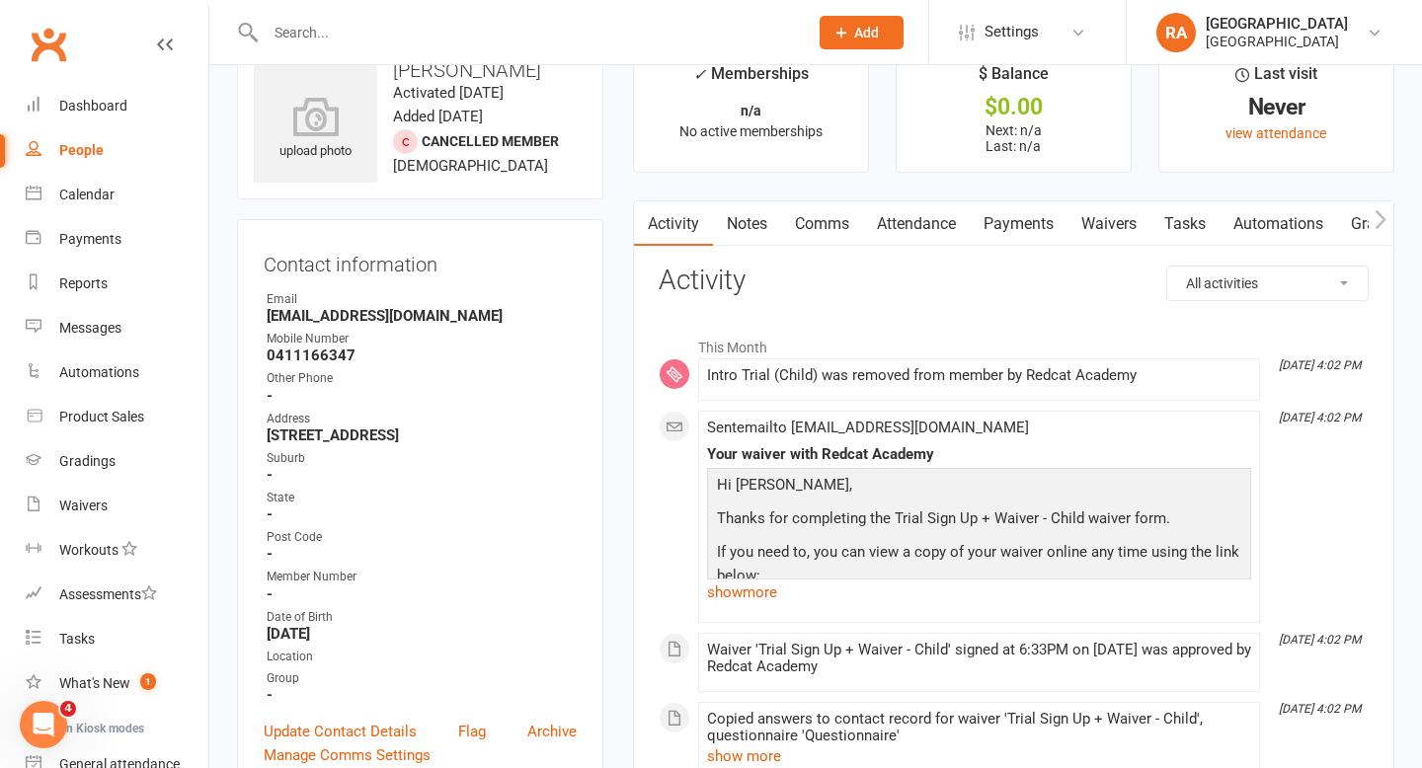
scroll to position [0, 0]
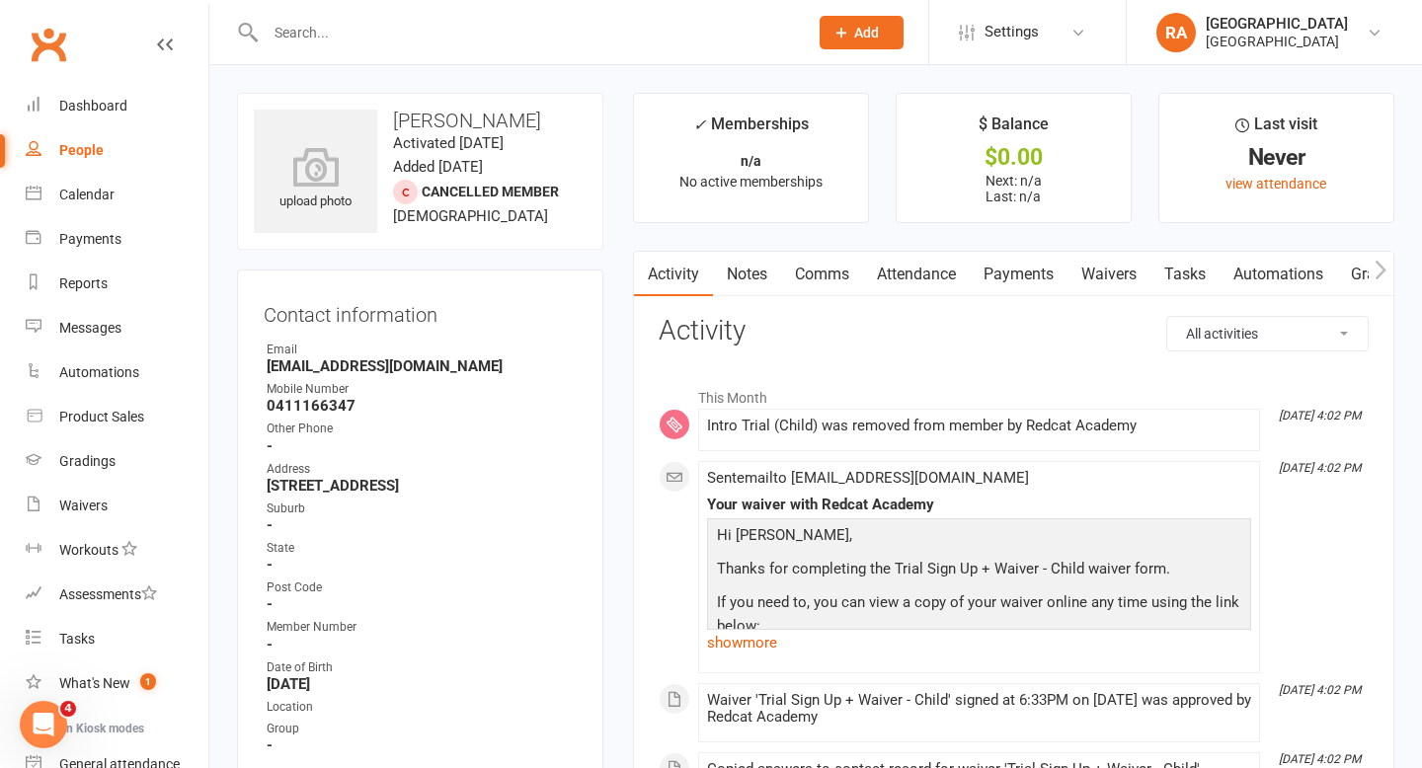
click at [399, 17] on div at bounding box center [515, 32] width 557 height 64
click at [345, 43] on input "text" at bounding box center [527, 33] width 534 height 28
click at [324, 37] on input "text" at bounding box center [527, 33] width 534 height 28
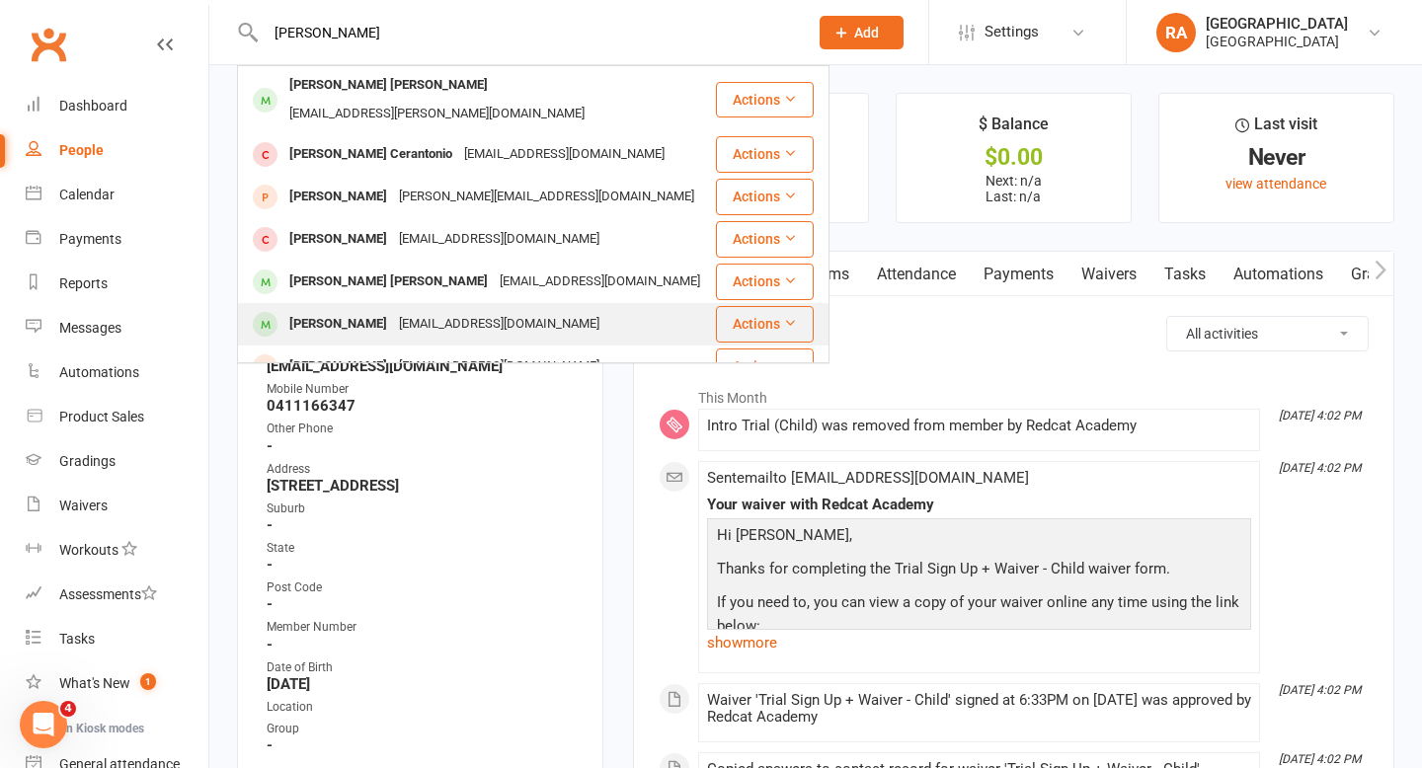
type input "archer"
click at [412, 310] on div "edwinarosemarygrigg@gmail.com" at bounding box center [499, 324] width 212 height 29
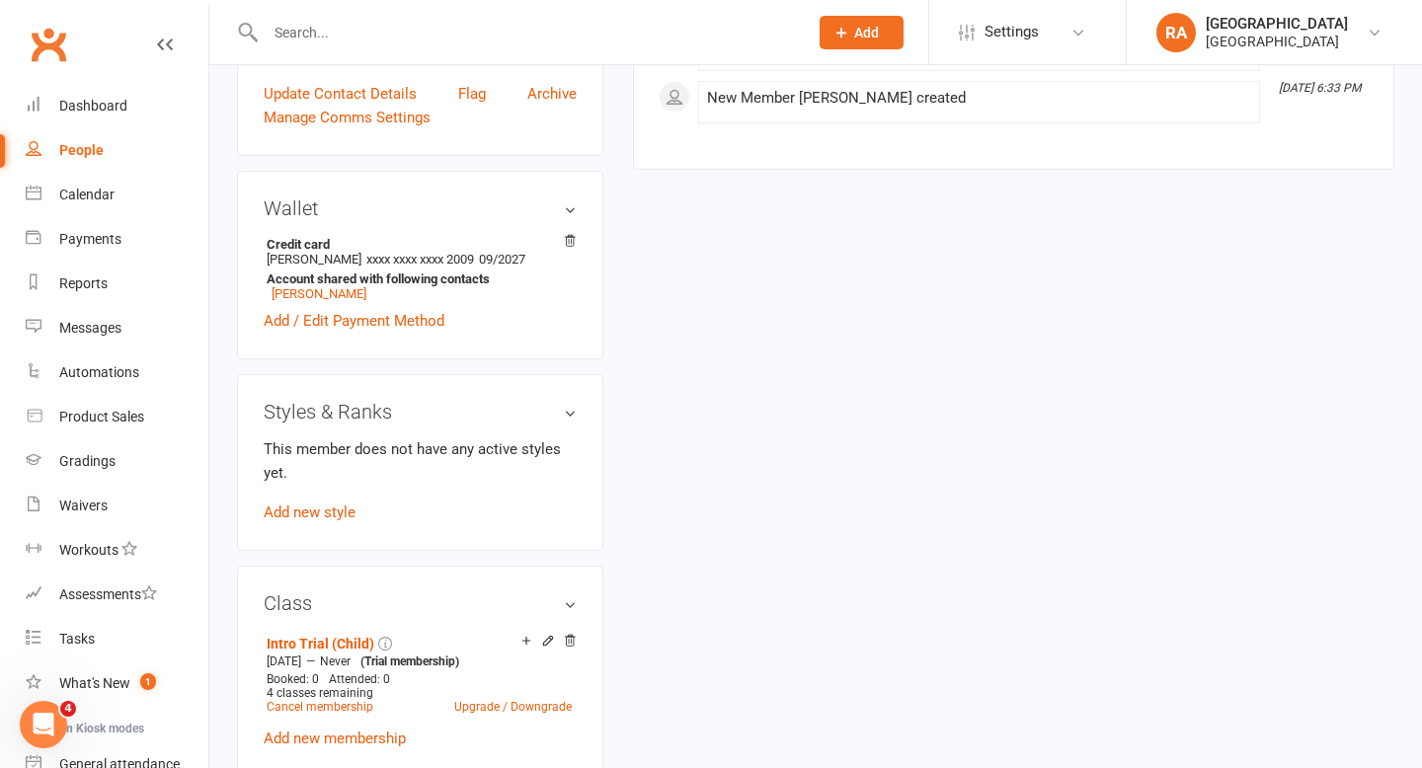
scroll to position [857, 0]
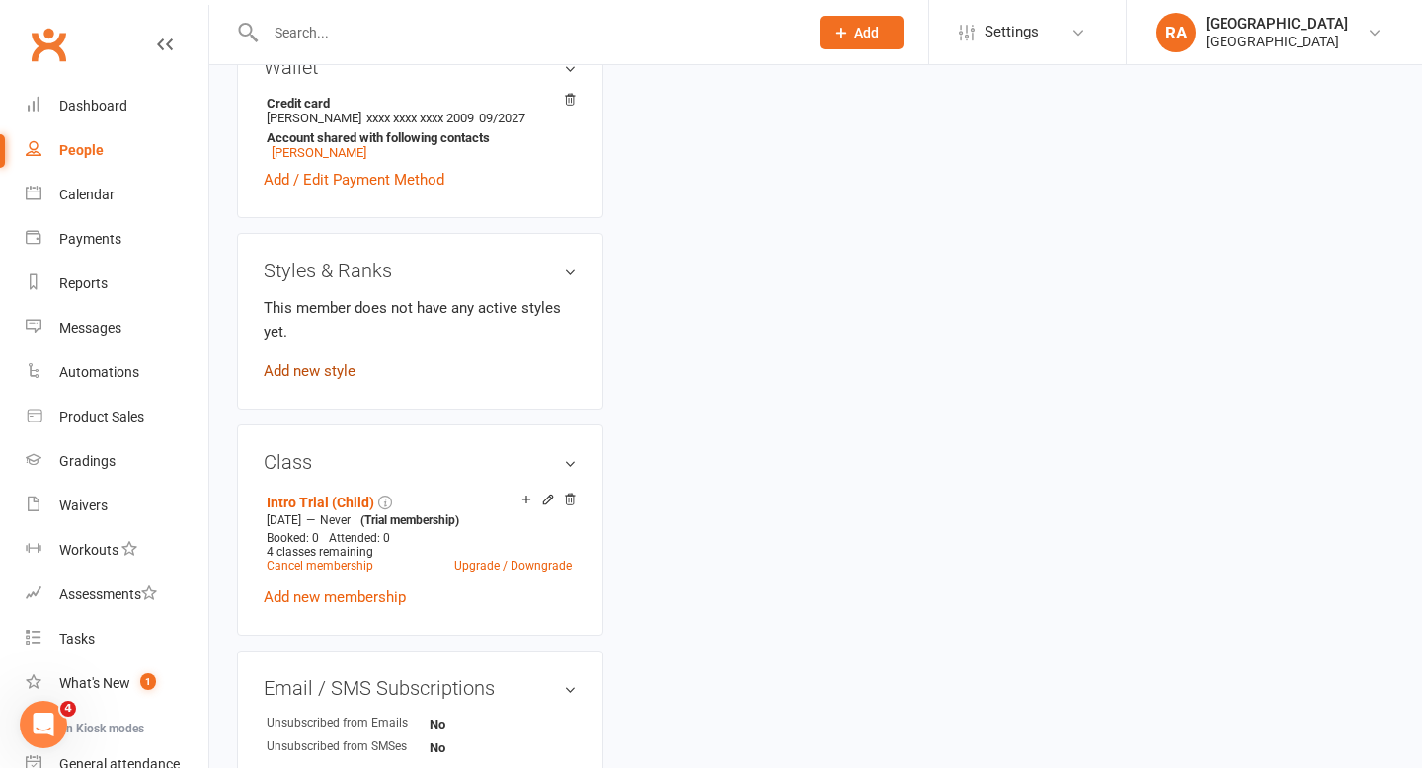
click at [308, 380] on link "Add new style" at bounding box center [310, 371] width 92 height 18
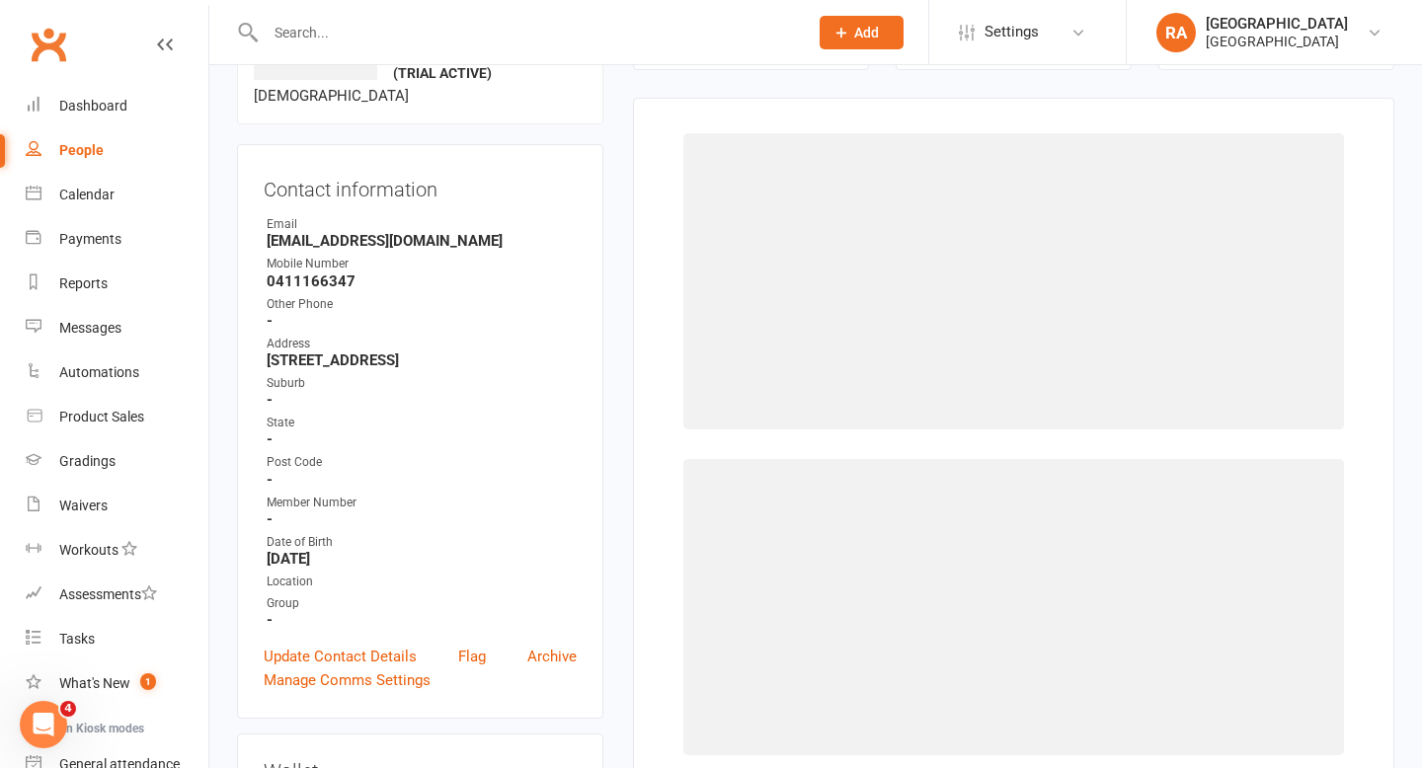
scroll to position [151, 0]
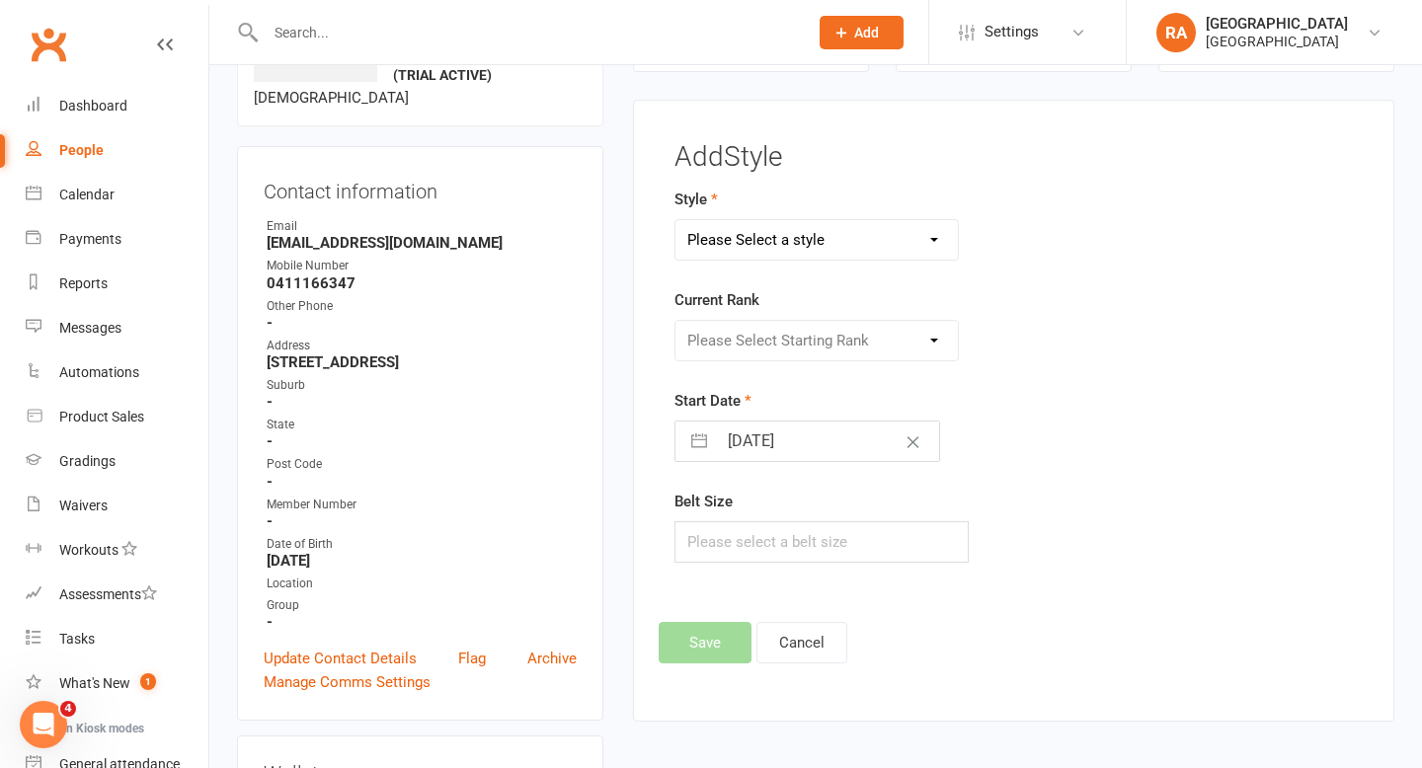
click at [748, 257] on select "Please Select a style Adult BJJ Adult Shootfighting Beginners Class Junior & Te…" at bounding box center [816, 239] width 283 height 39
select select "2906"
click at [675, 220] on select "Please Select a style Adult BJJ Adult Shootfighting Beginners Class Junior & Te…" at bounding box center [816, 239] width 283 height 39
click at [729, 337] on select "Please Select Starting Rank White White -1 Stripe White - 2 Stripe White - 3 St…" at bounding box center [816, 340] width 283 height 39
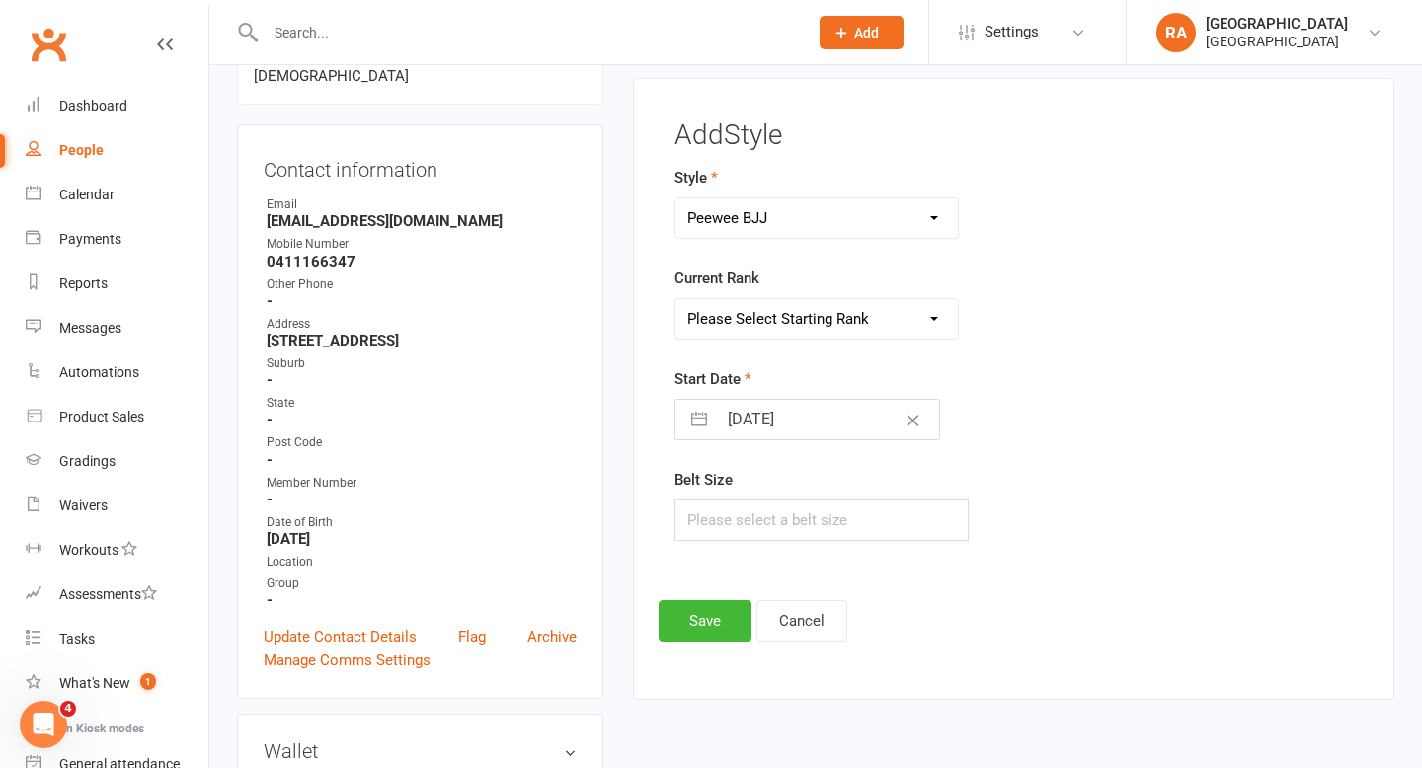
scroll to position [178, 0]
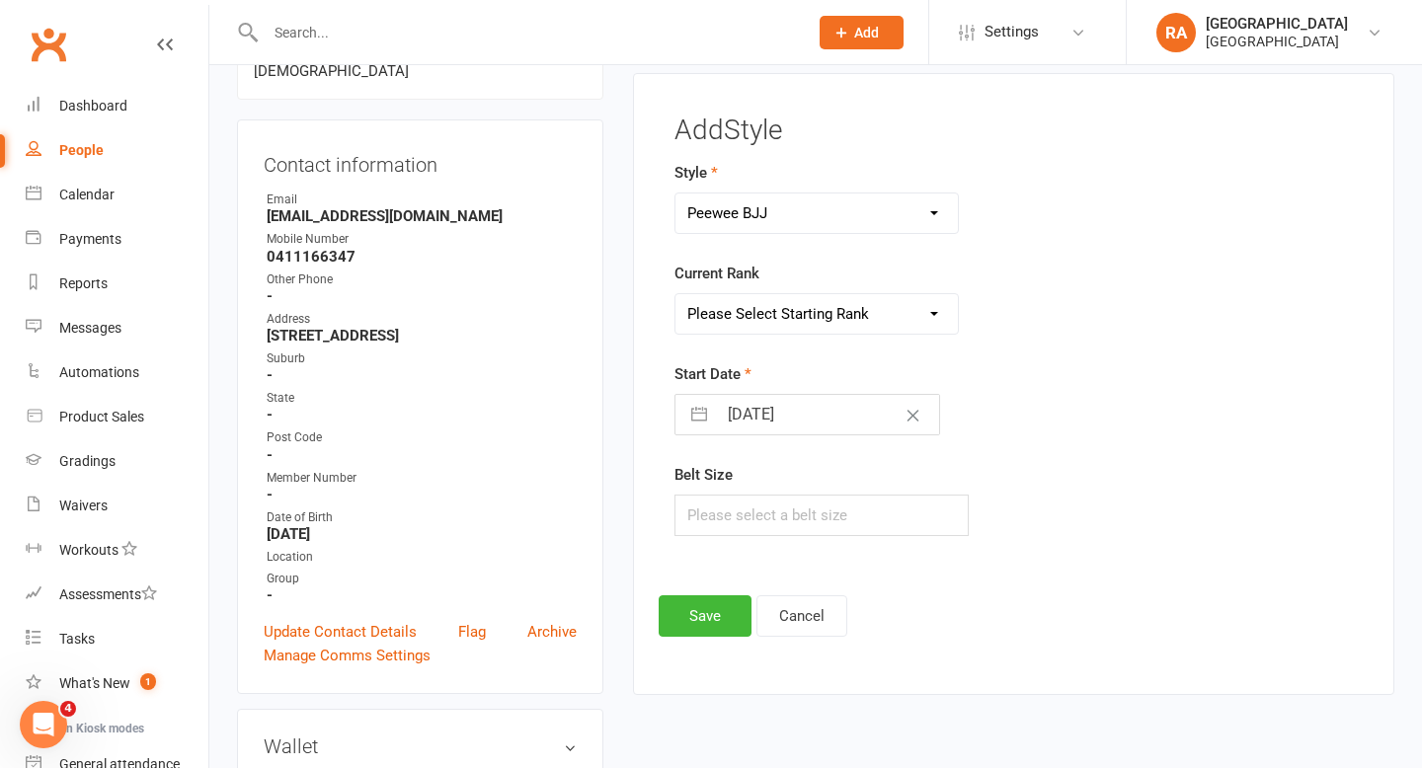
click at [747, 314] on select "Please Select Starting Rank White White -1 Stripe White - 2 Stripe White - 3 St…" at bounding box center [816, 313] width 283 height 39
select select "31234"
click at [675, 294] on select "Please Select Starting Rank White White -1 Stripe White - 2 Stripe White - 3 St…" at bounding box center [816, 313] width 283 height 39
select select "7"
select select "2025"
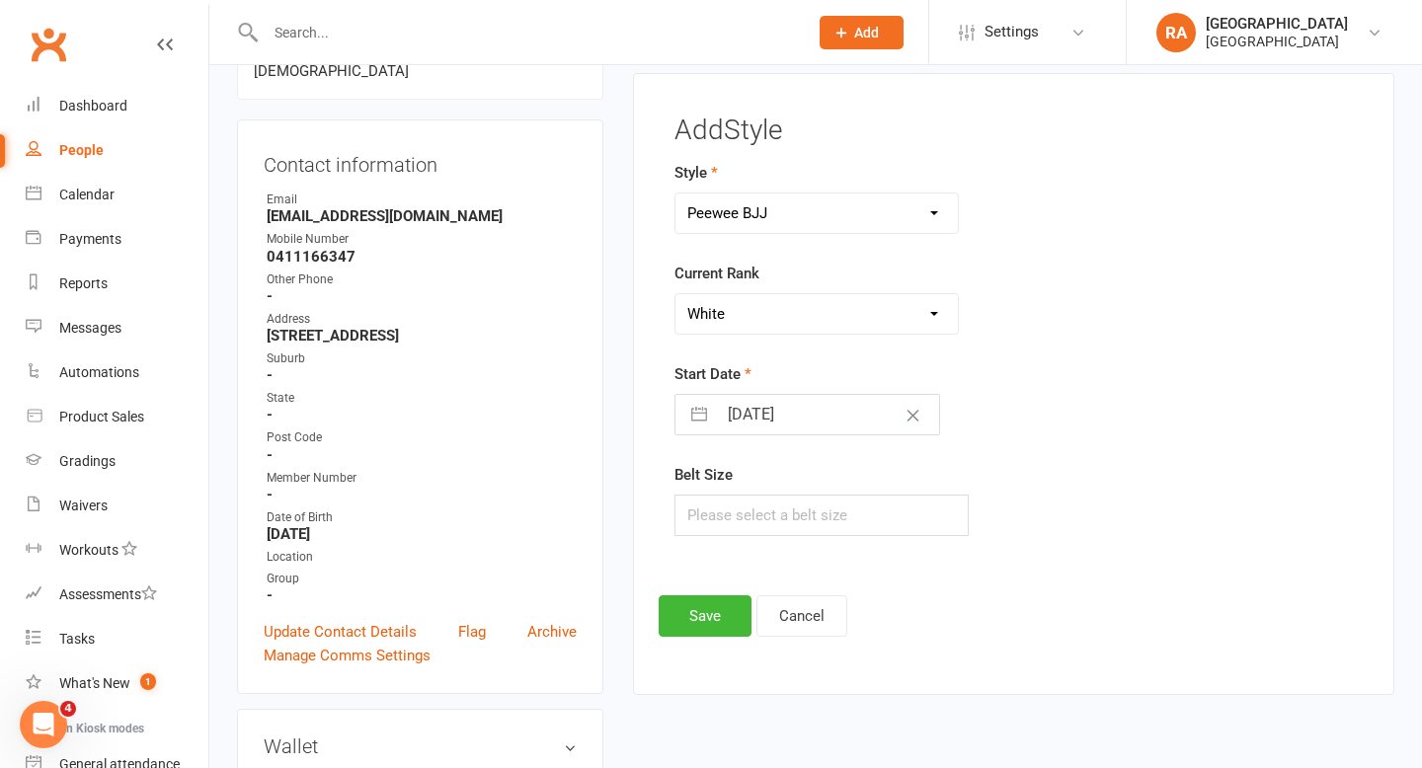
select select "8"
select select "2025"
select select "9"
select select "2025"
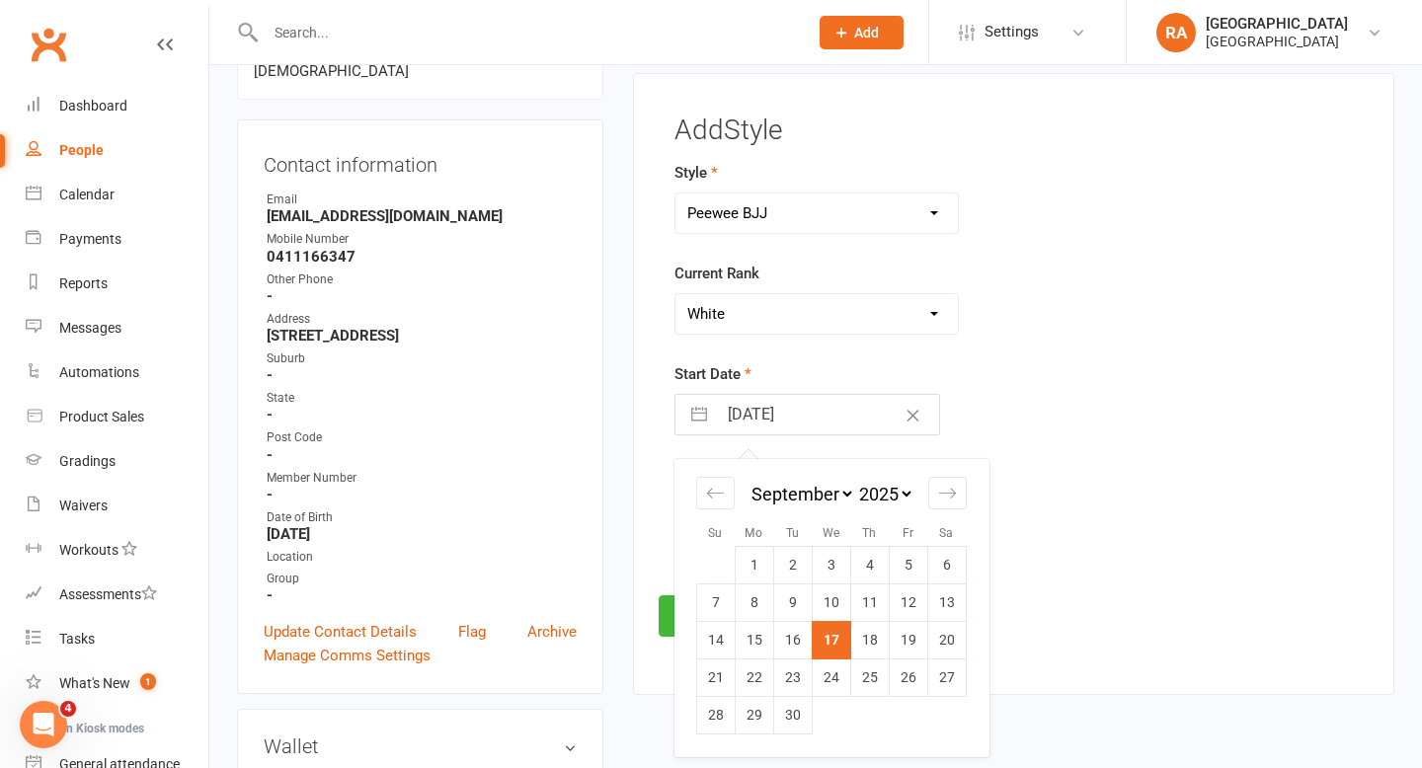
click at [768, 412] on input "[DATE]" at bounding box center [828, 414] width 222 height 39
click at [867, 636] on td "18" at bounding box center [869, 641] width 39 height 38
type input "18 Sep 2025"
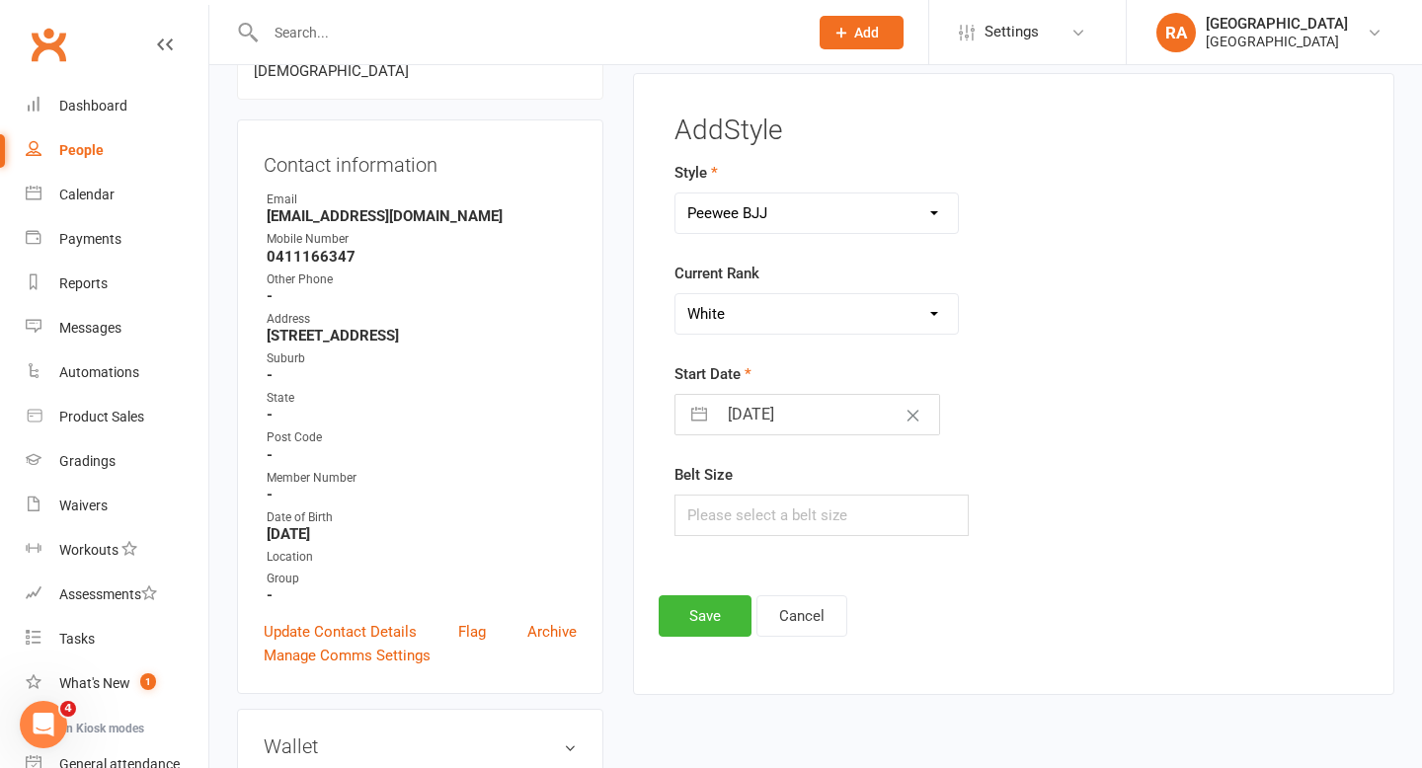
click at [758, 423] on input "18 Sep 2025" at bounding box center [828, 414] width 222 height 39
select select "7"
select select "2025"
select select "8"
select select "2025"
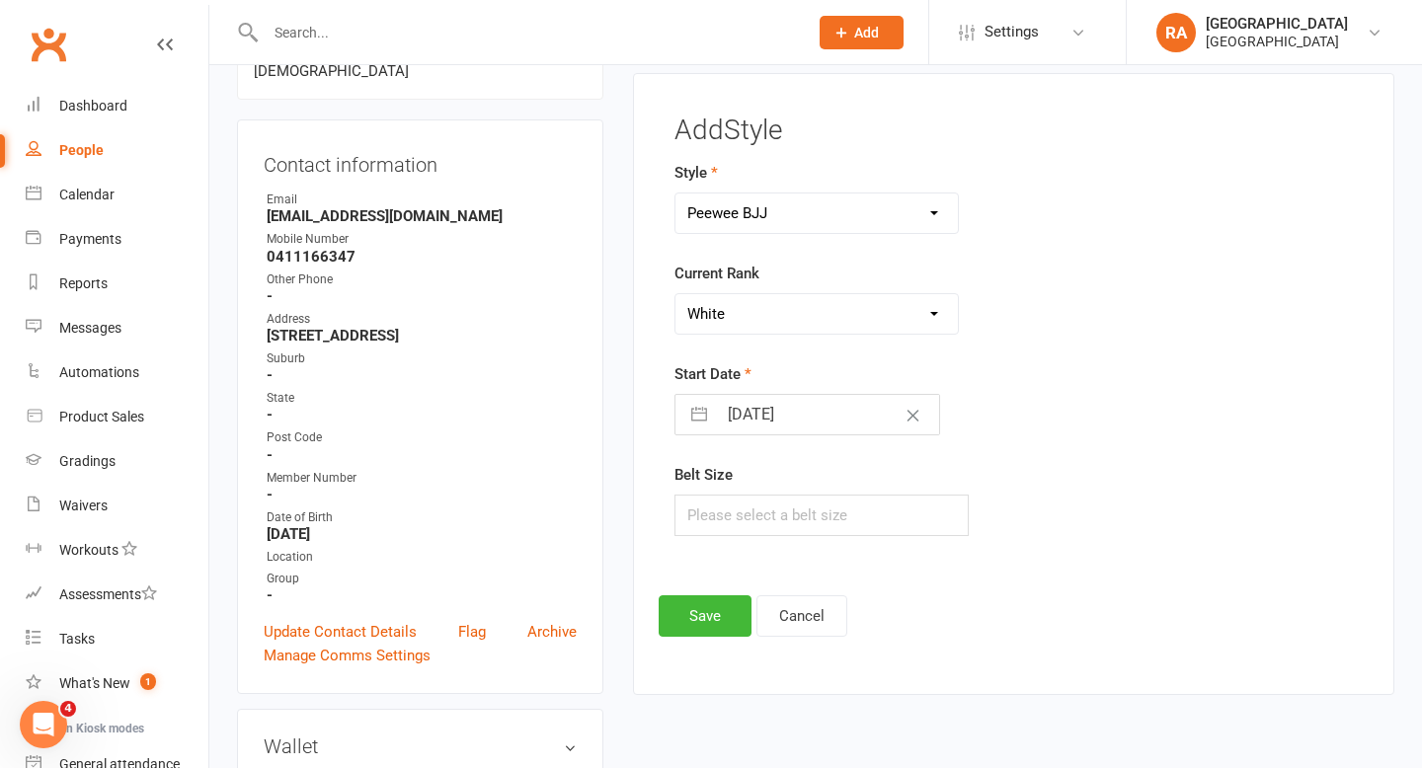
select select "9"
select select "2025"
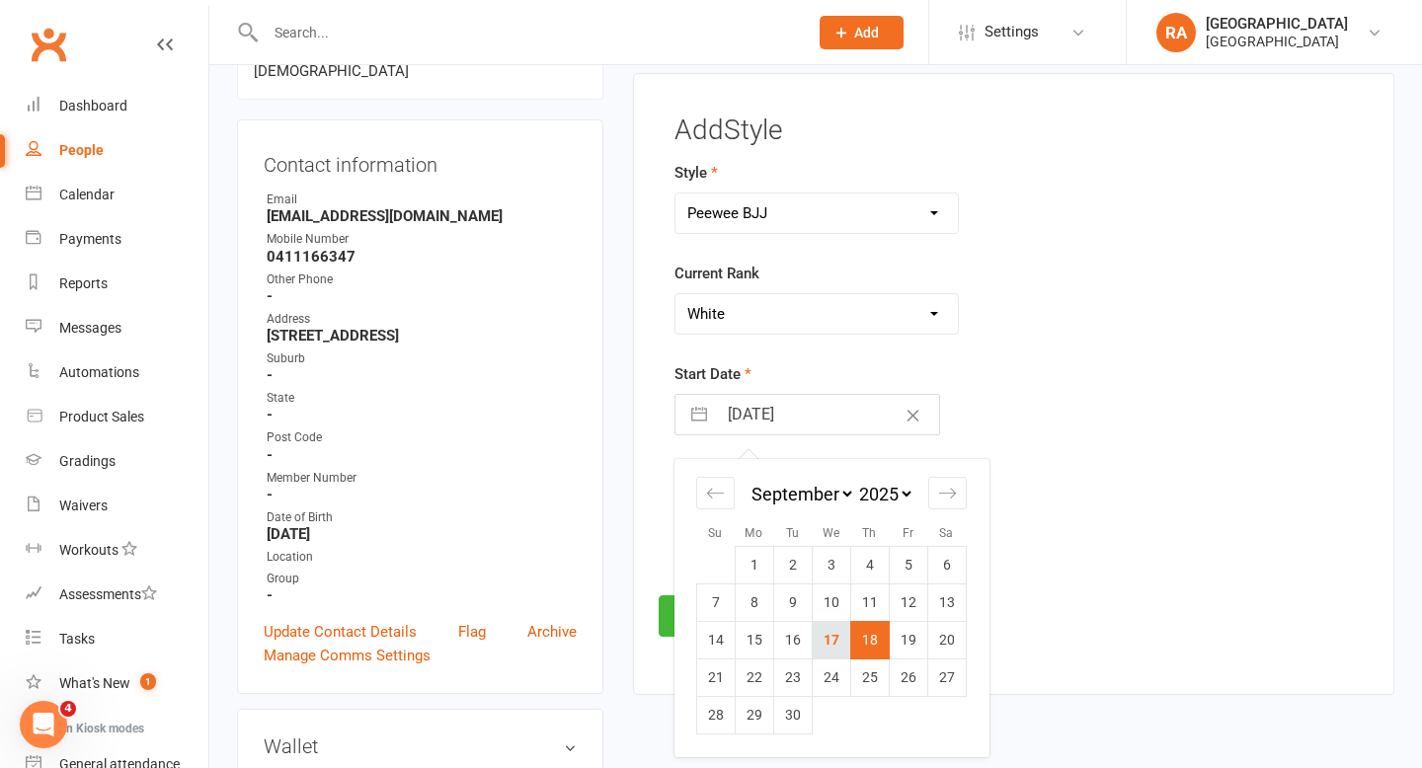
click at [836, 632] on td "17" at bounding box center [831, 641] width 39 height 38
type input "[DATE]"
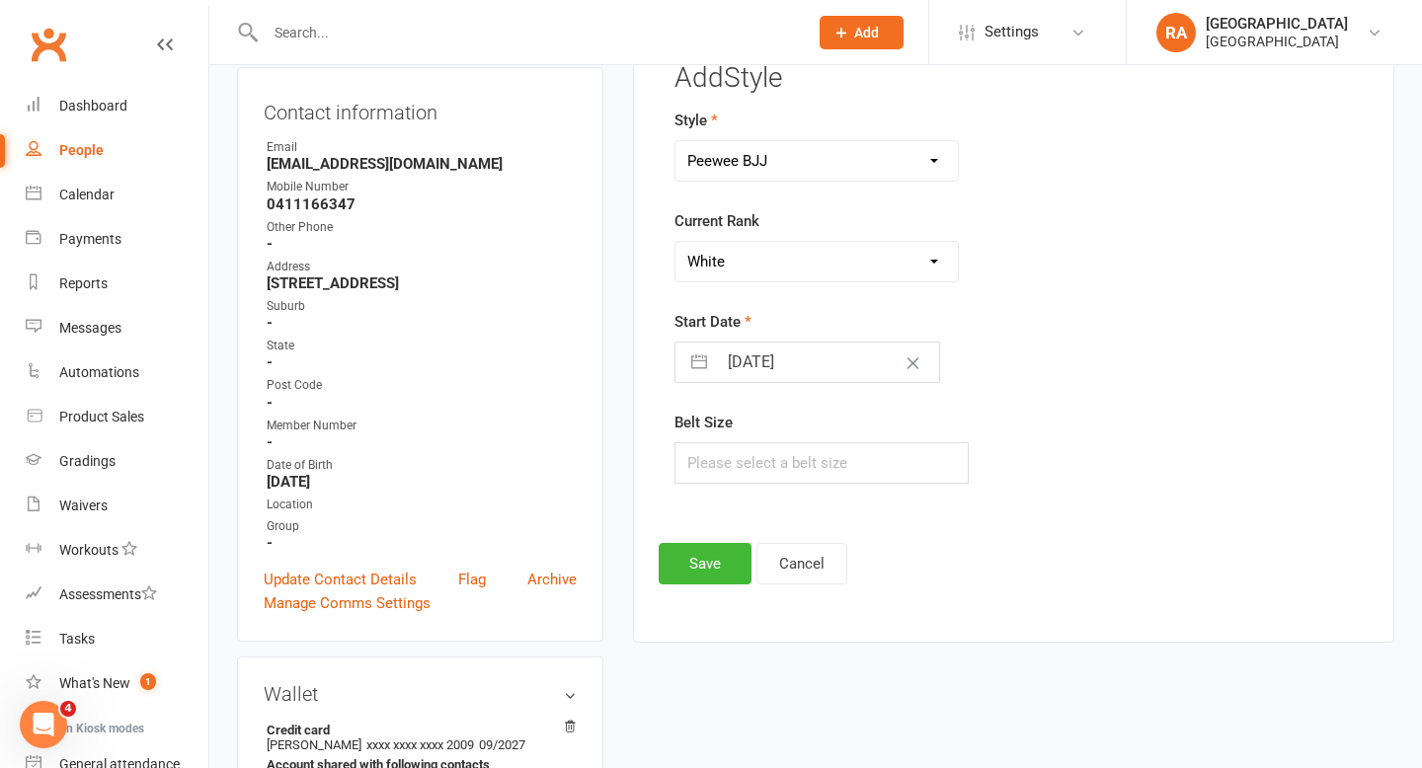
scroll to position [231, 0]
select select "7"
select select "2025"
select select "8"
select select "2025"
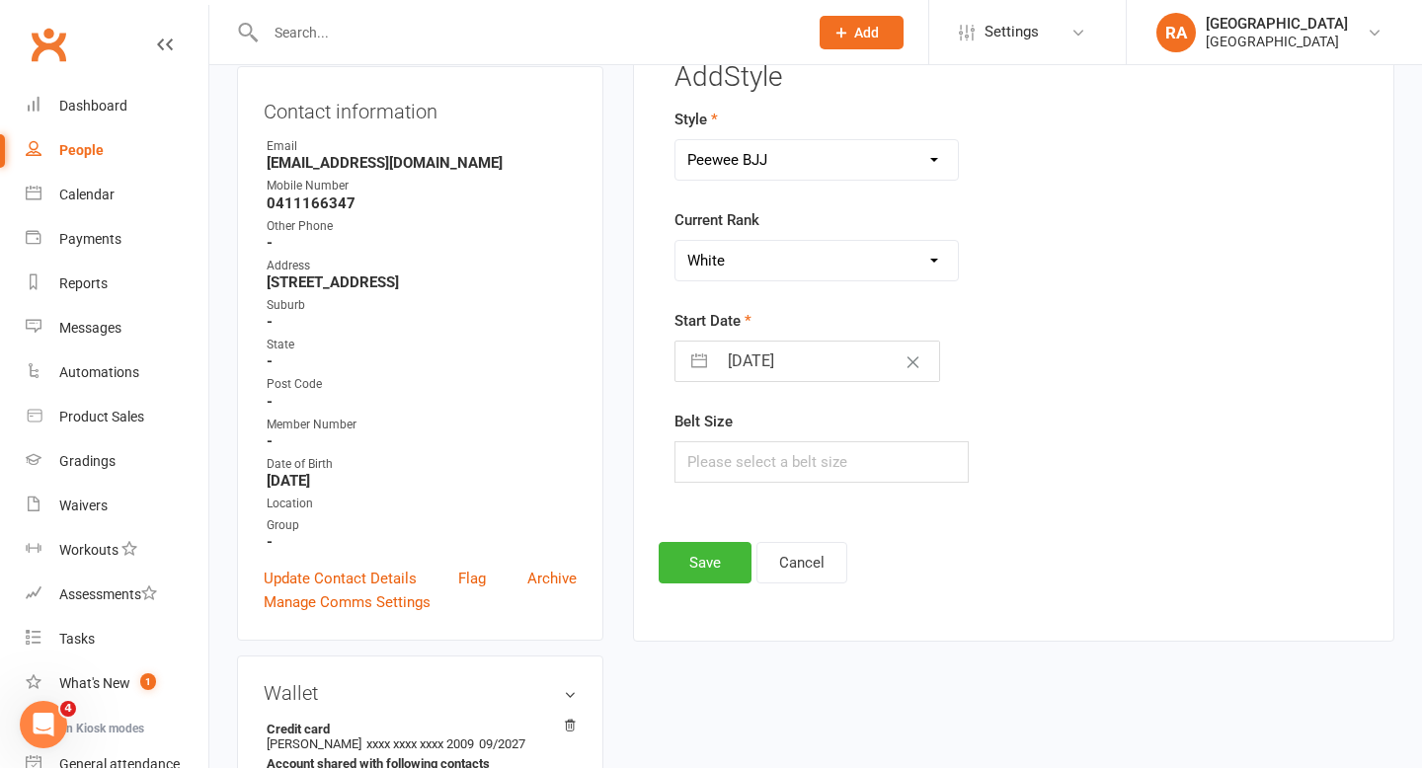
select select "9"
select select "2025"
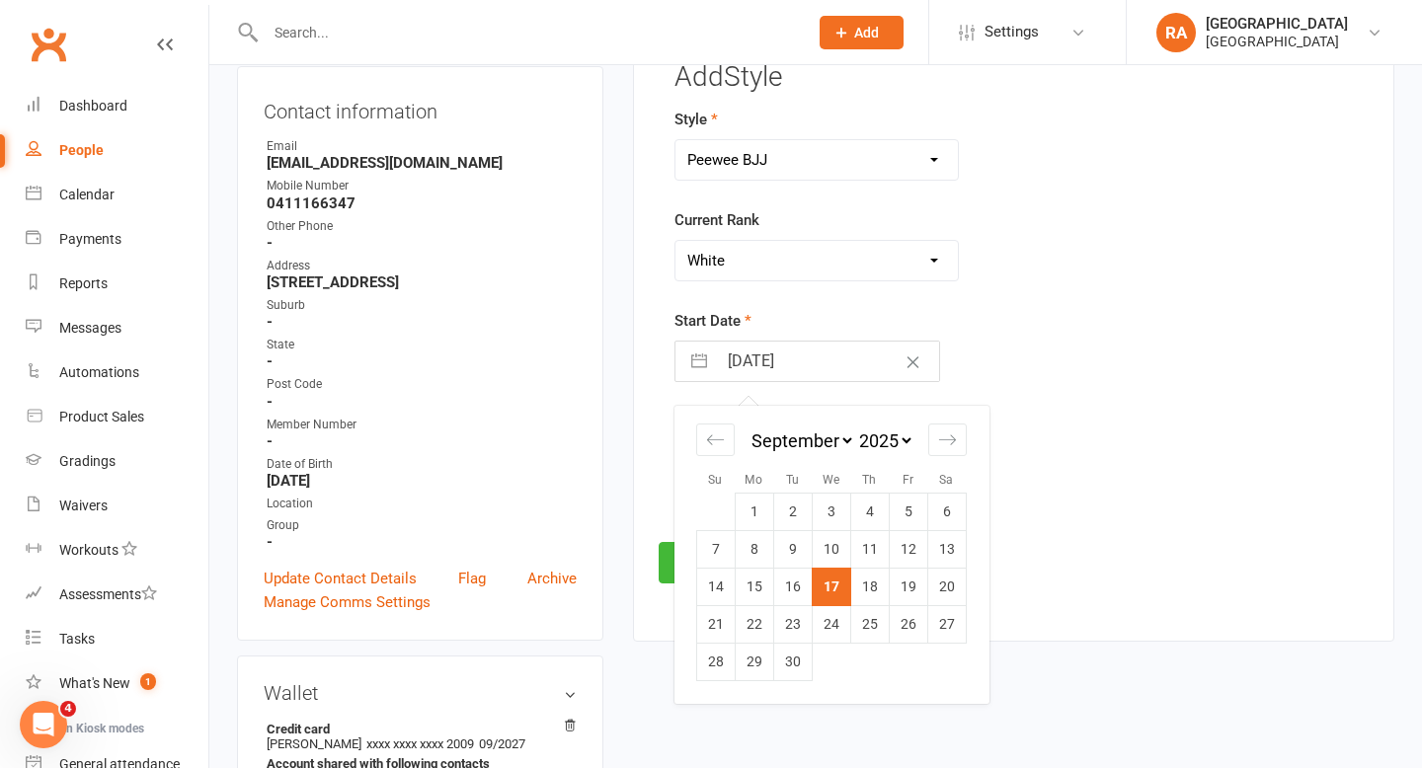
click at [774, 369] on input "[DATE]" at bounding box center [828, 361] width 222 height 39
click at [871, 579] on td "18" at bounding box center [869, 588] width 39 height 38
type input "18 Sep 2025"
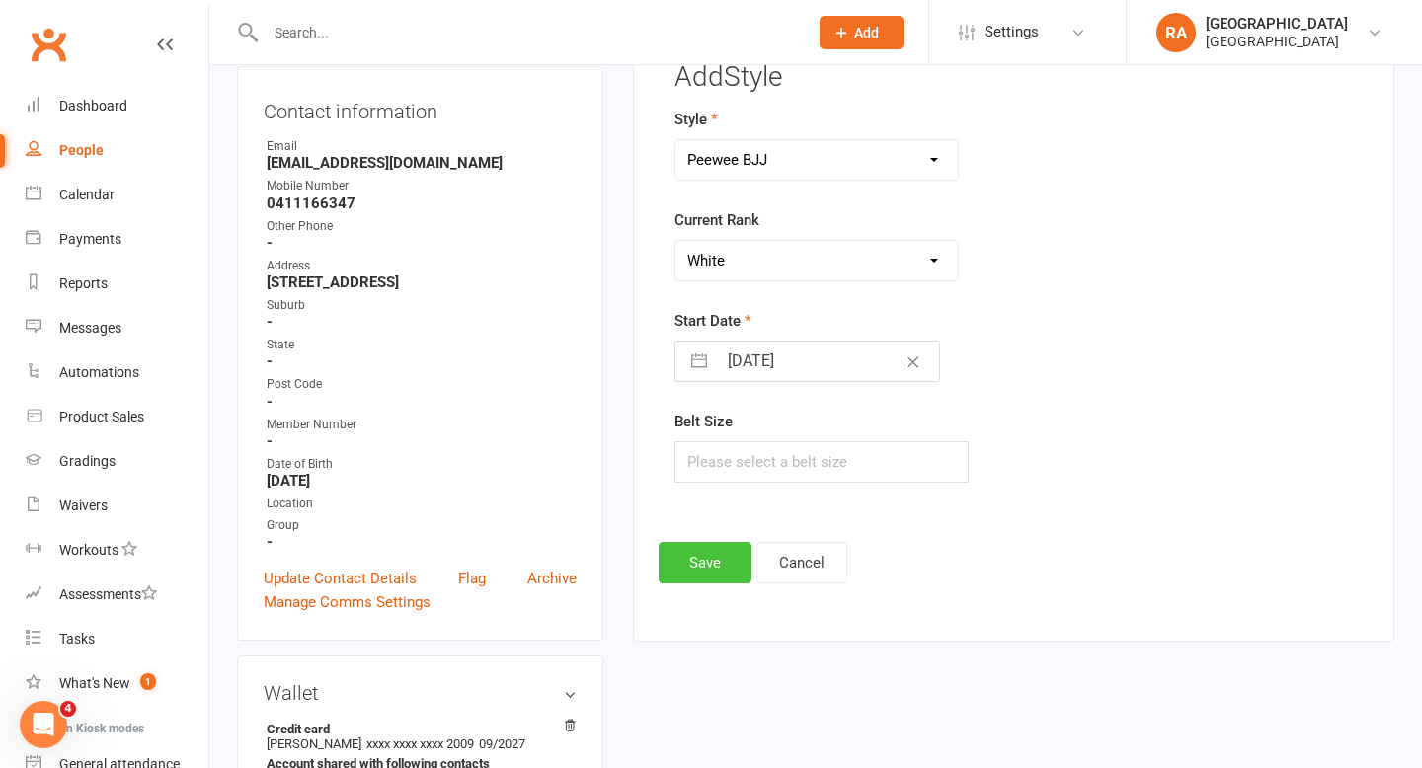
click at [697, 562] on button "Save" at bounding box center [705, 562] width 93 height 41
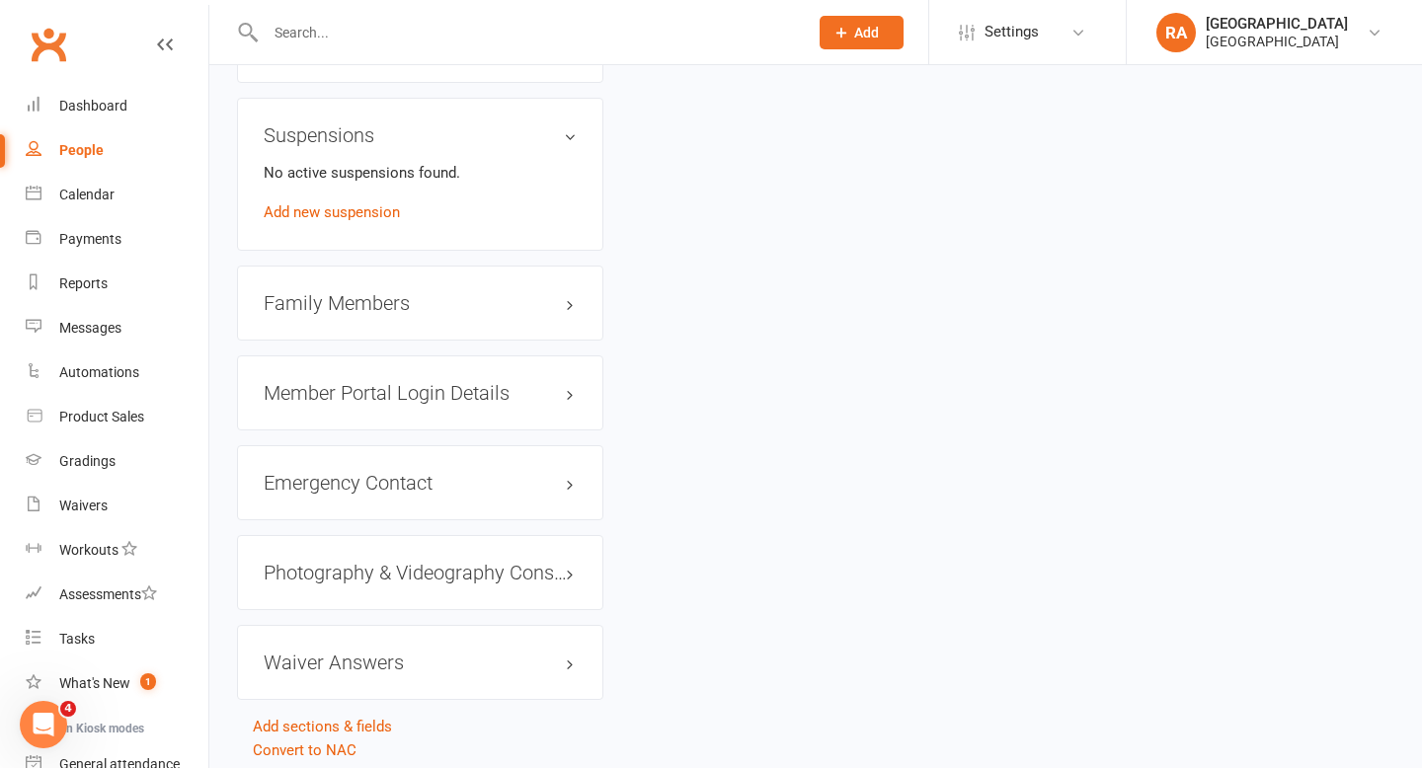
scroll to position [1711, 0]
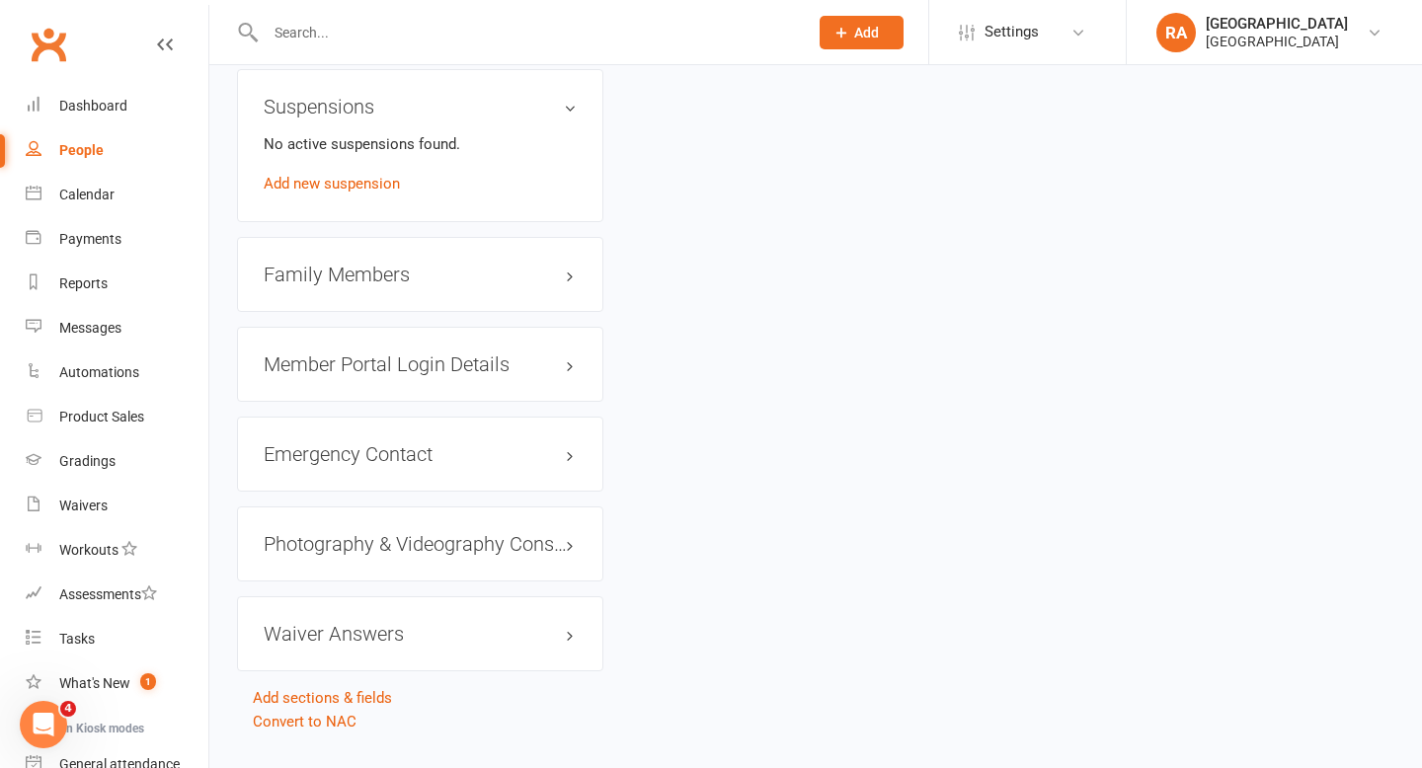
click at [564, 285] on h3 "Family Members" at bounding box center [420, 275] width 313 height 22
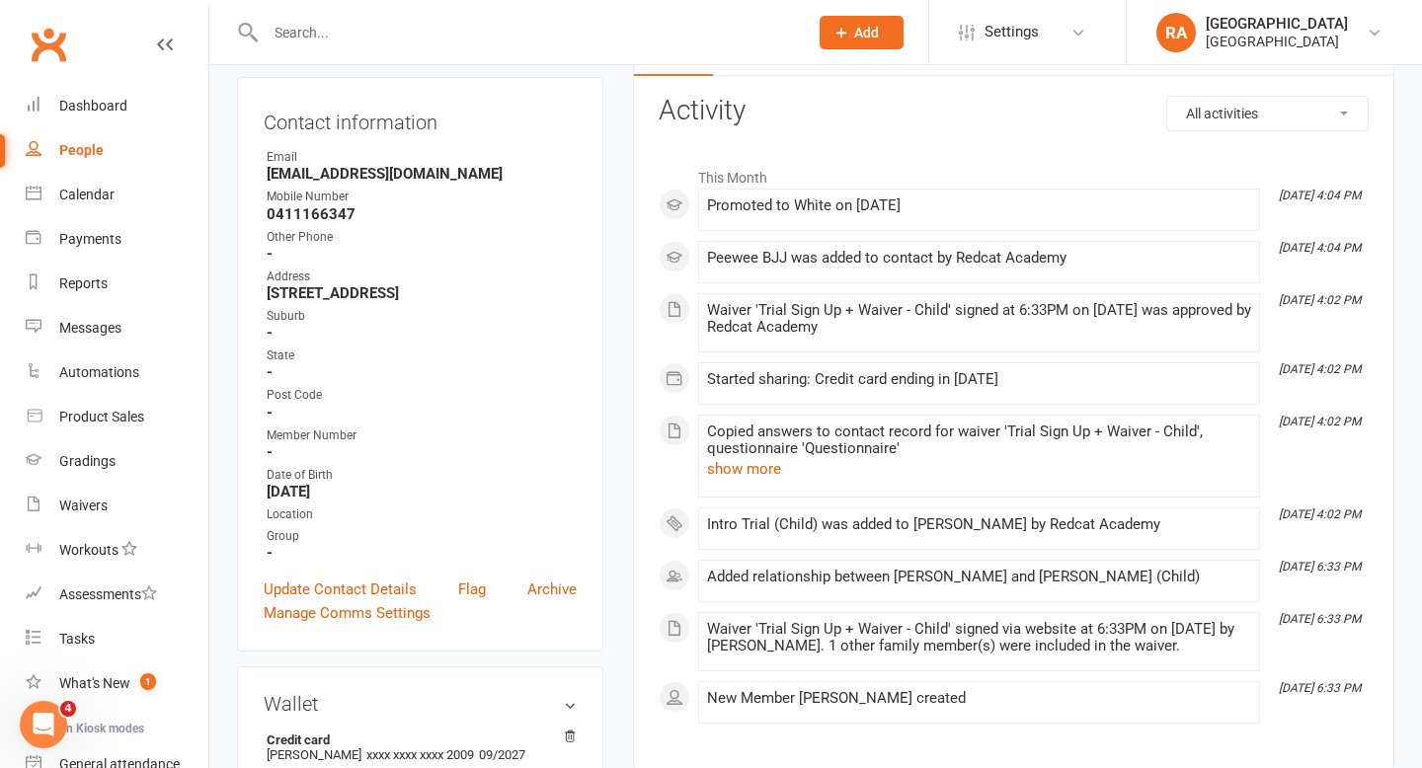
scroll to position [0, 0]
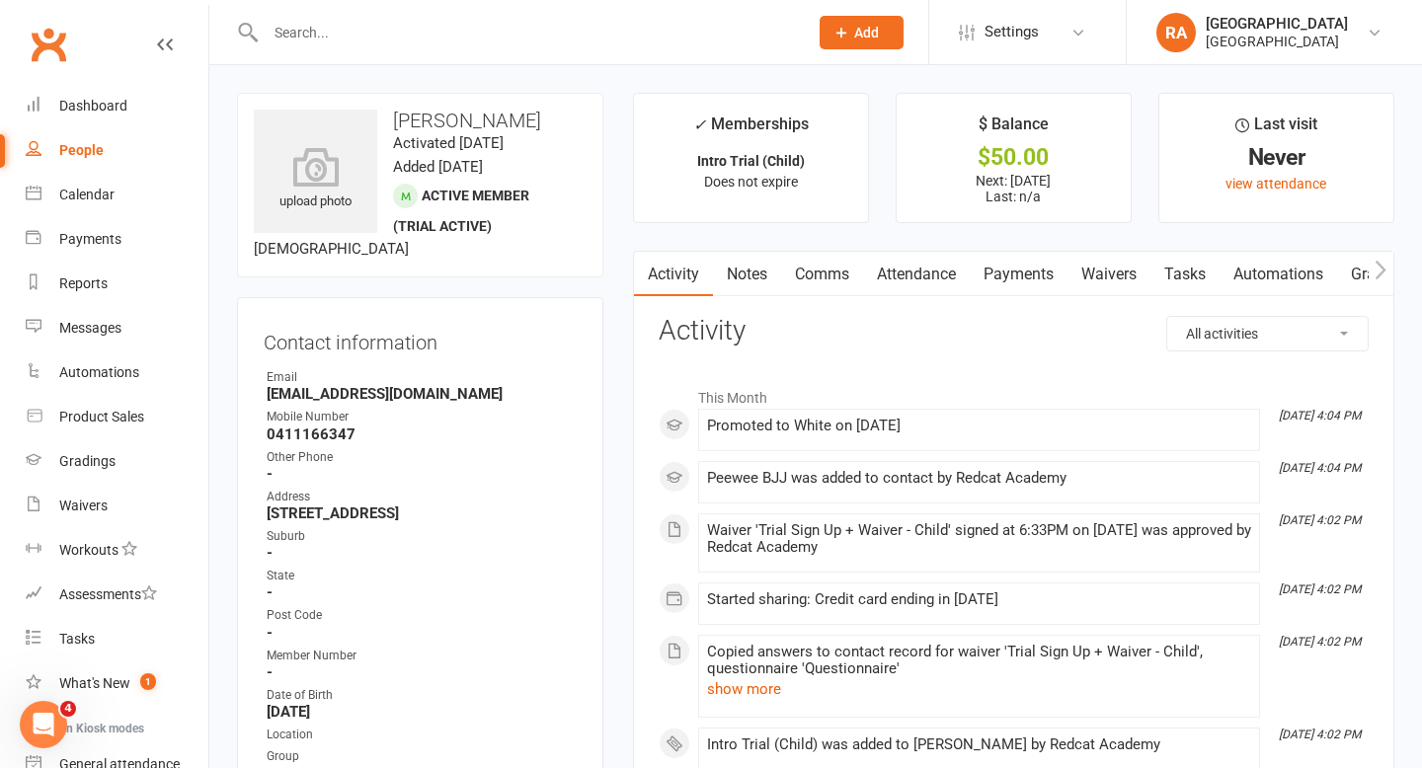
click at [305, 40] on input "text" at bounding box center [527, 33] width 534 height 28
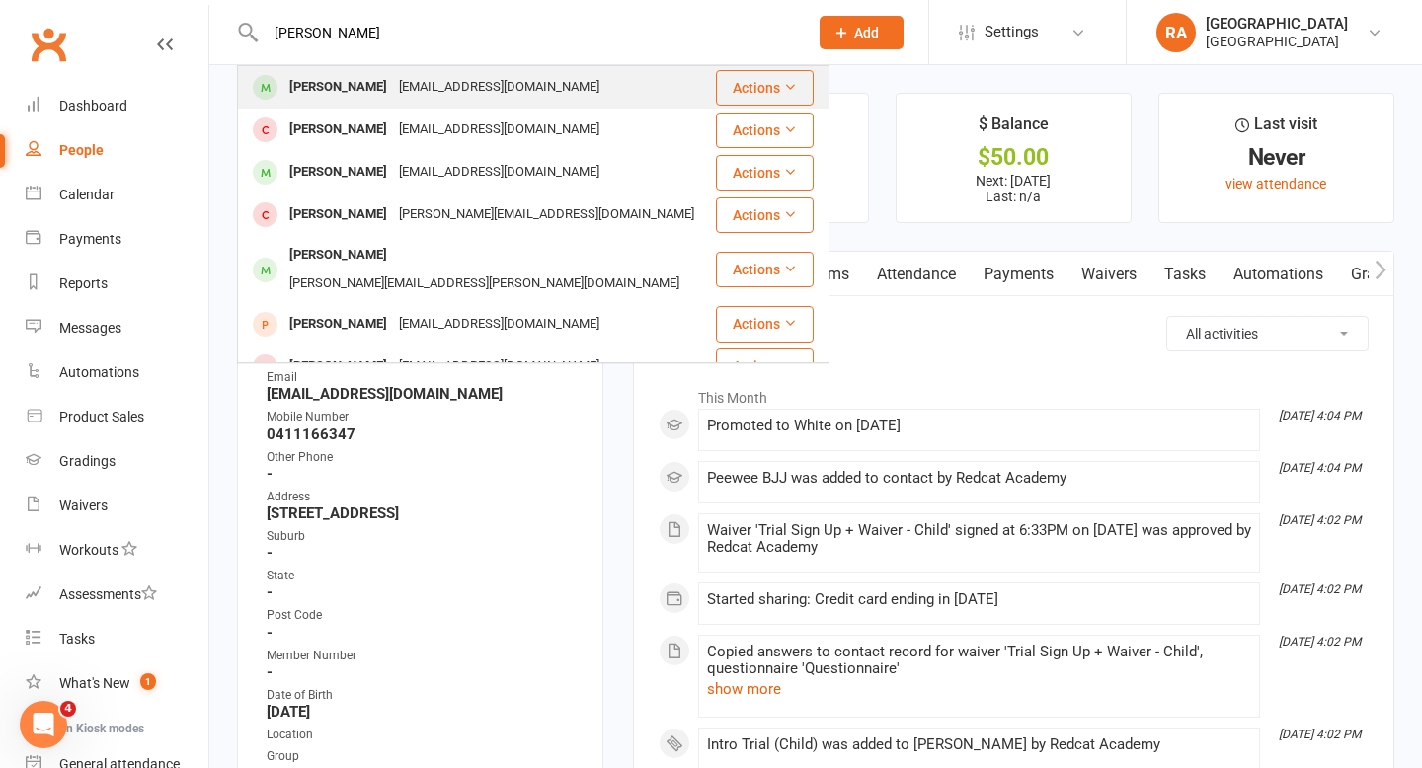
type input "thomas na"
click at [368, 84] on div "Thomas Naylor" at bounding box center [338, 87] width 110 height 29
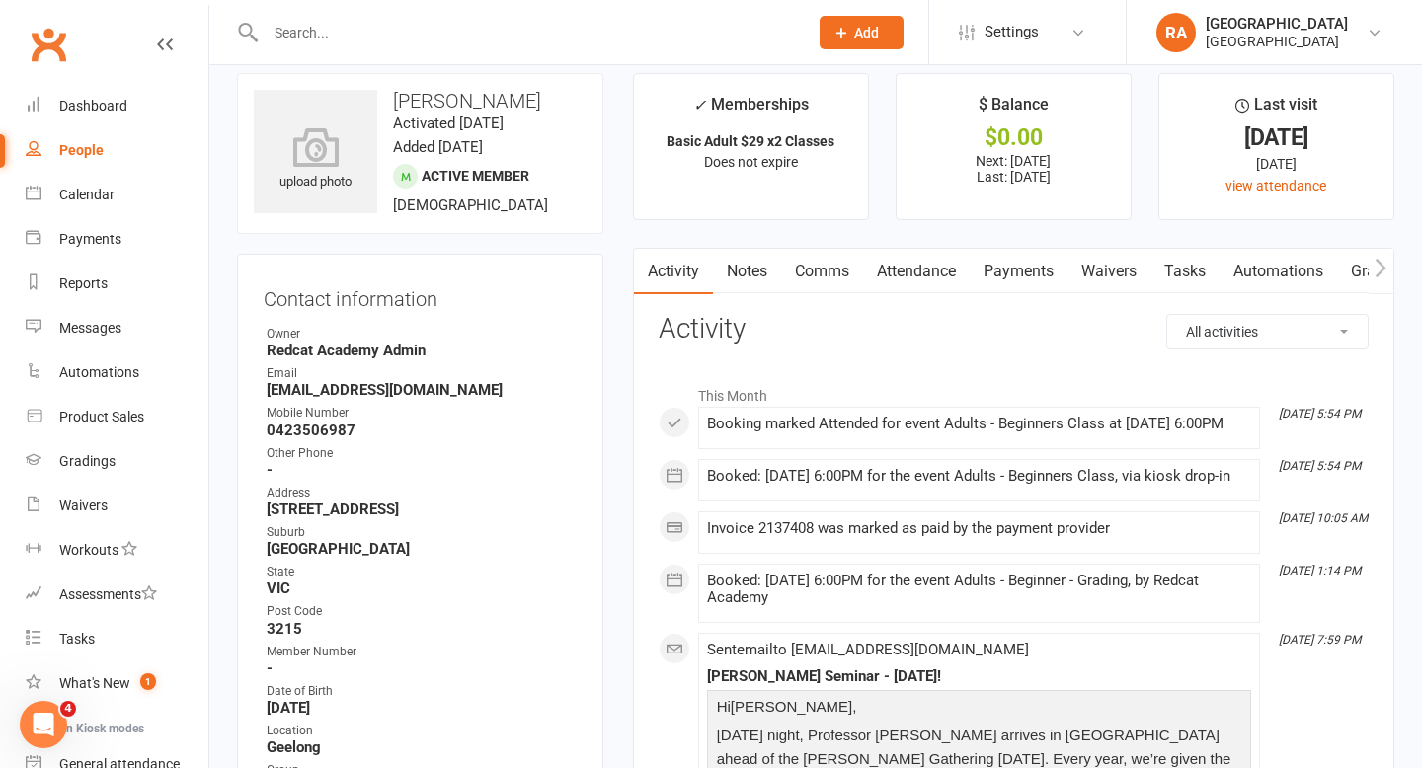
scroll to position [22, 0]
click at [909, 272] on link "Attendance" at bounding box center [916, 269] width 107 height 45
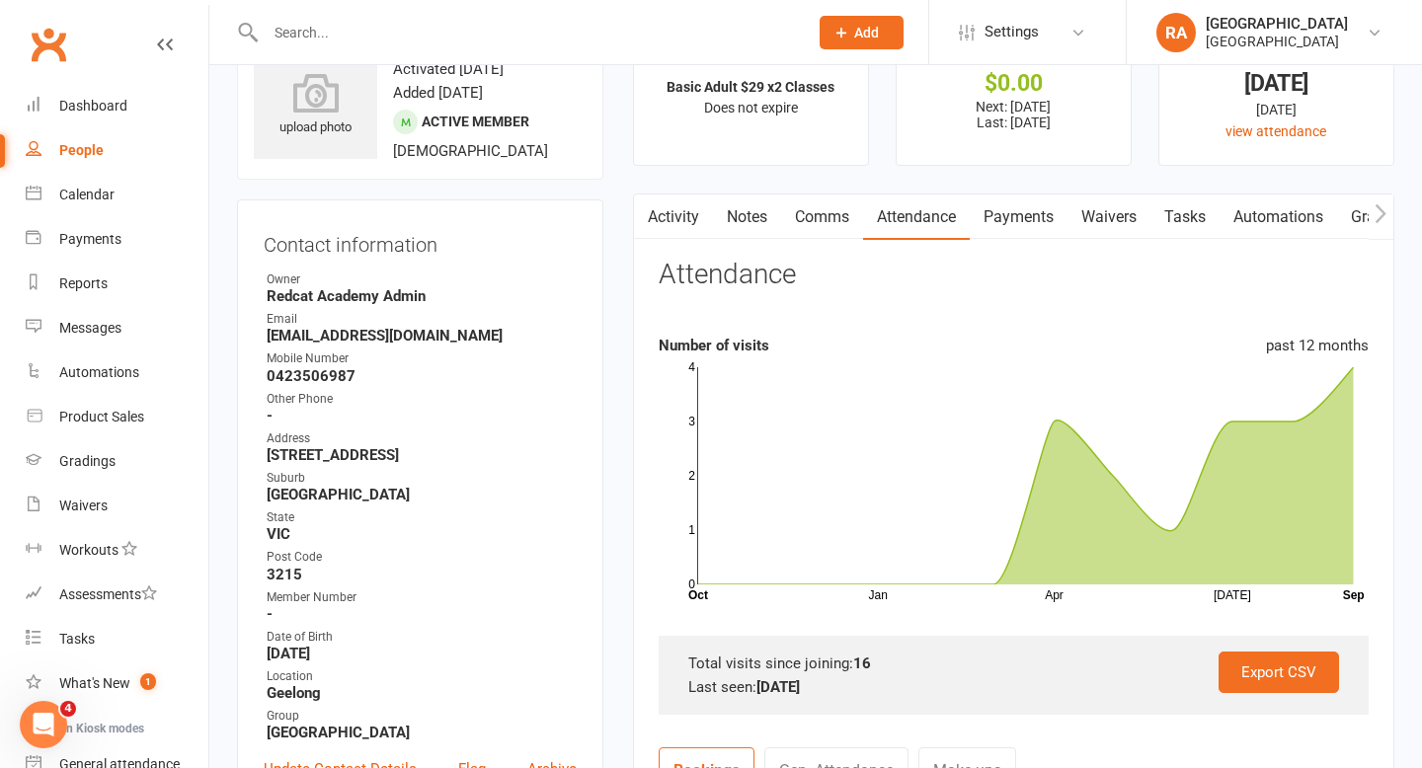
scroll to position [47, 0]
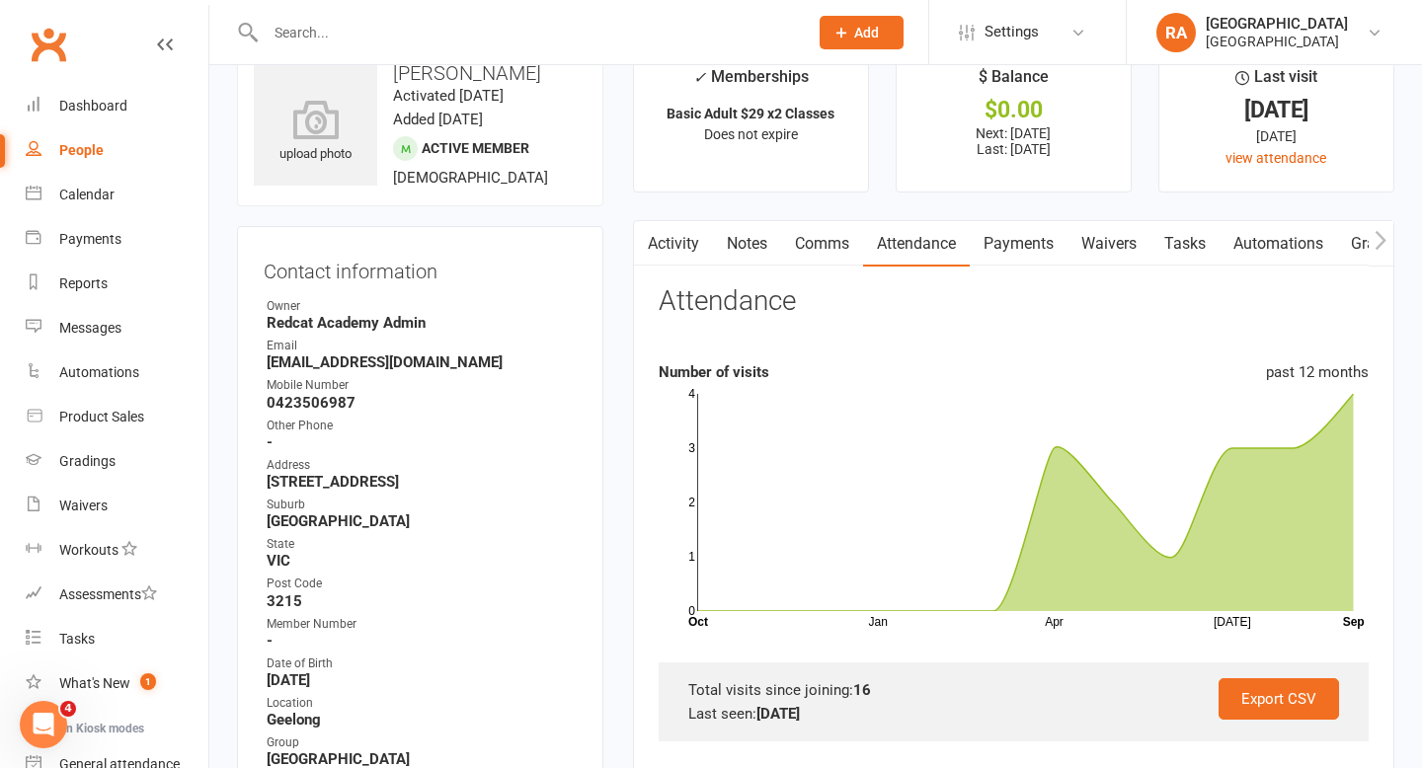
click at [299, 32] on input "text" at bounding box center [527, 33] width 534 height 28
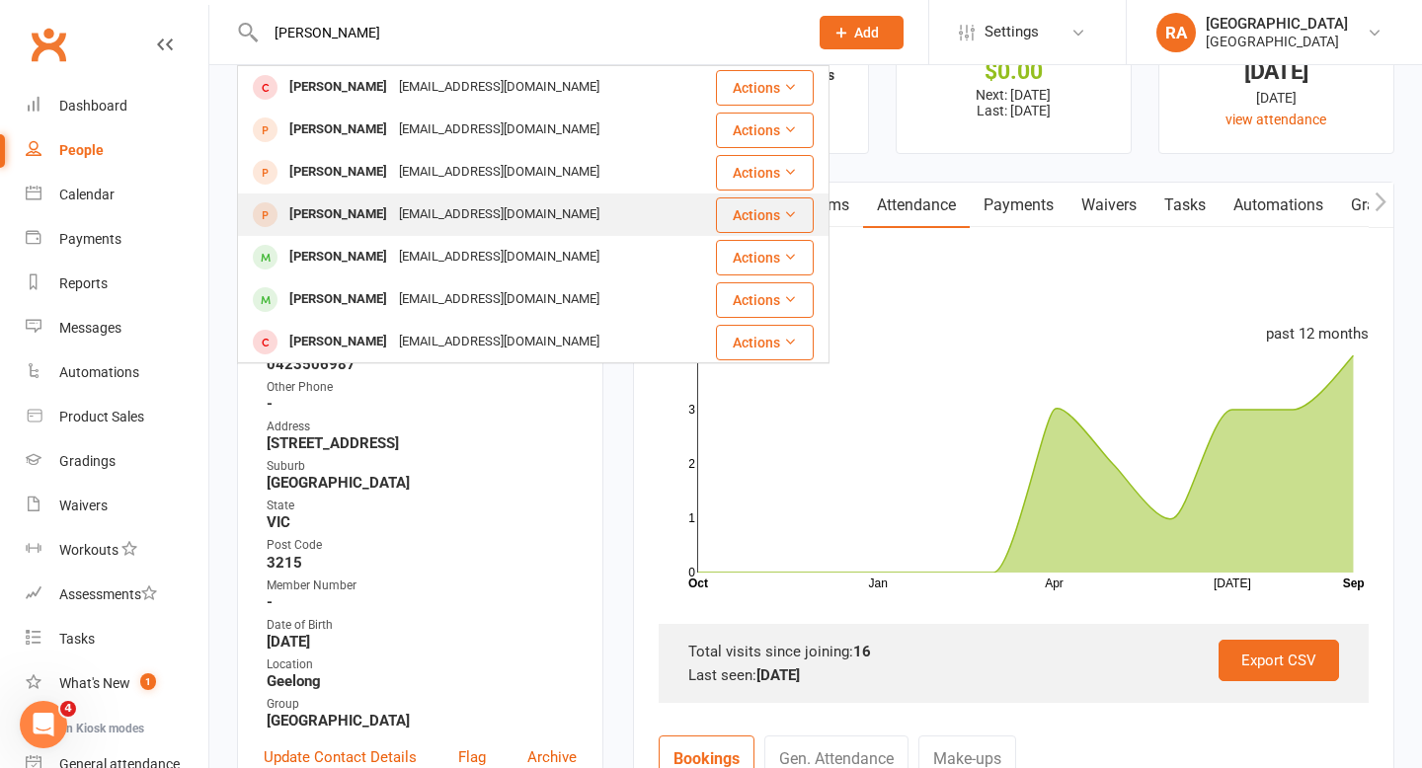
scroll to position [87, 0]
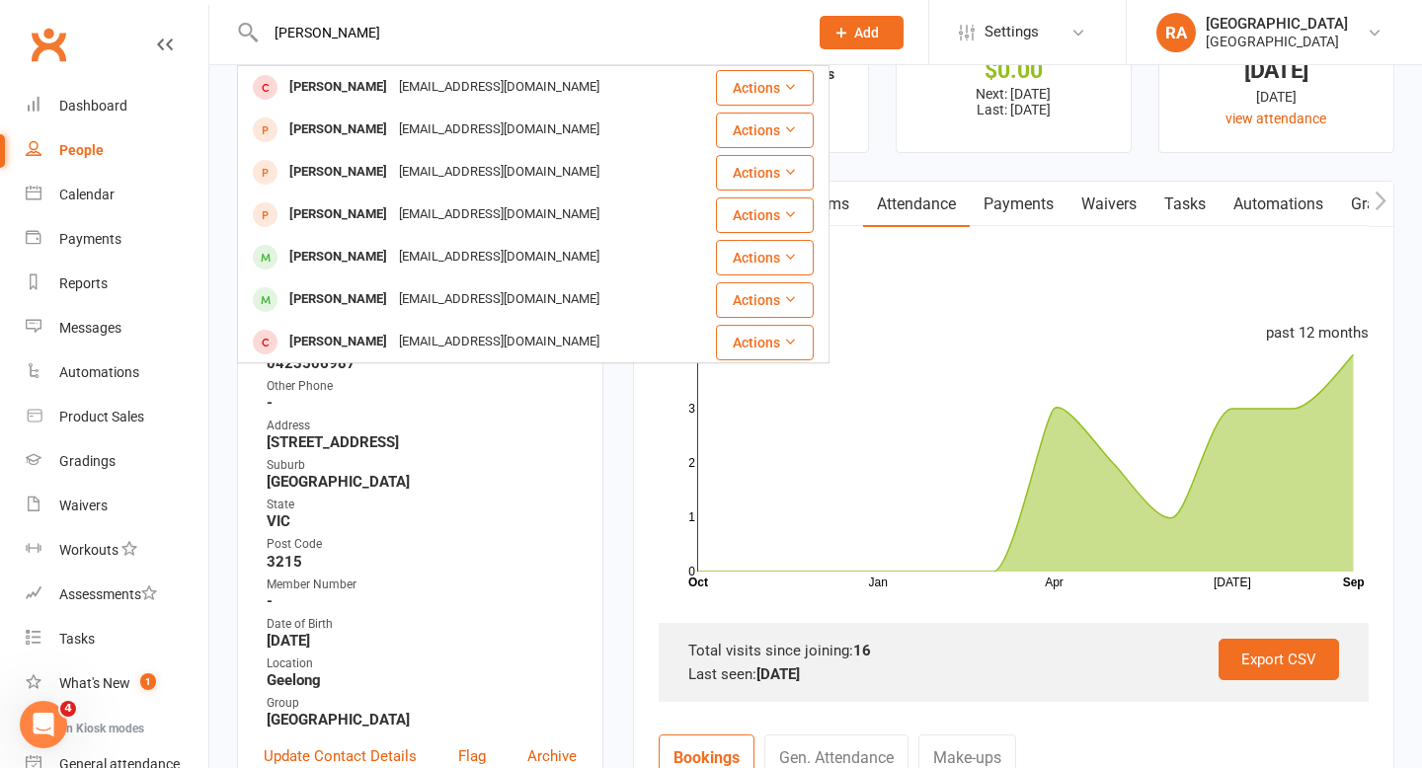
type input "kim"
click at [387, 464] on div "Suburb" at bounding box center [422, 465] width 310 height 19
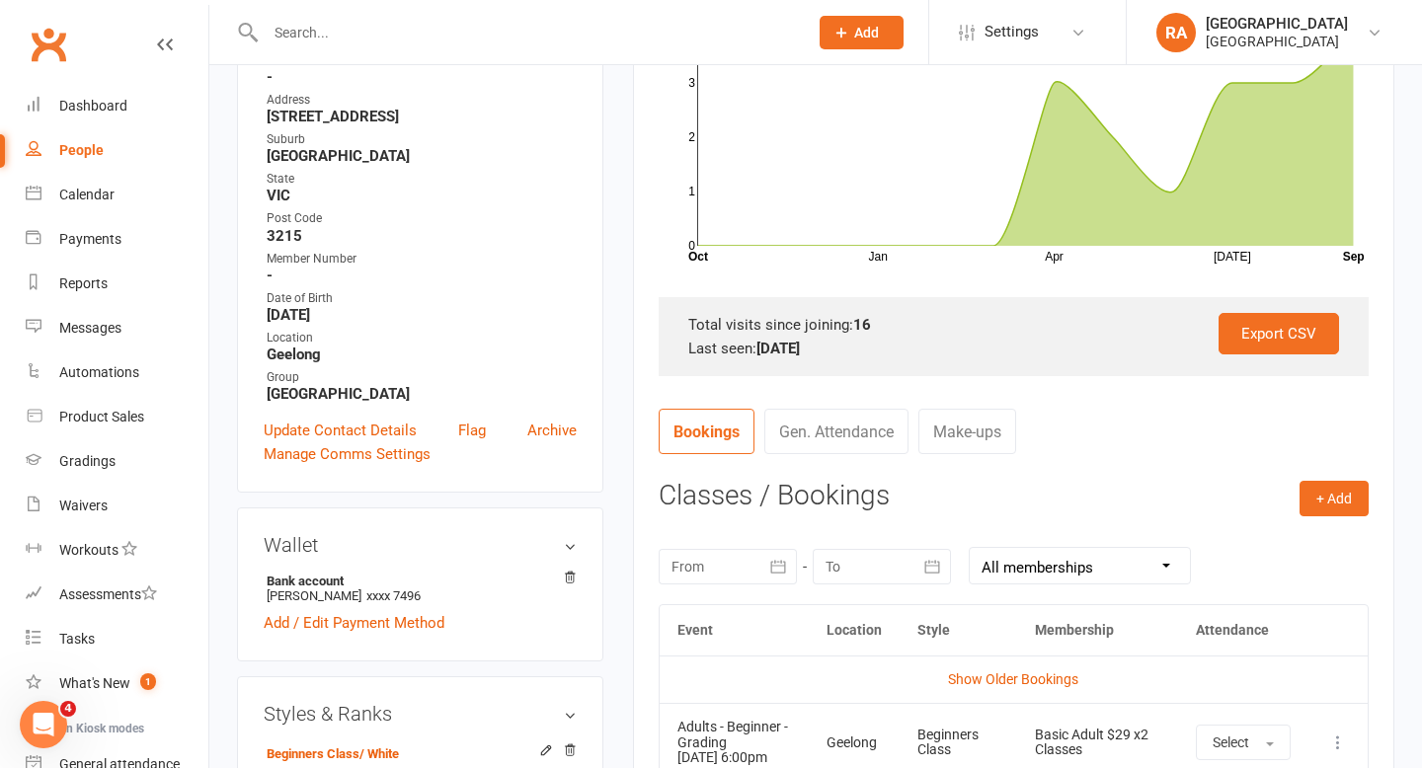
scroll to position [409, 0]
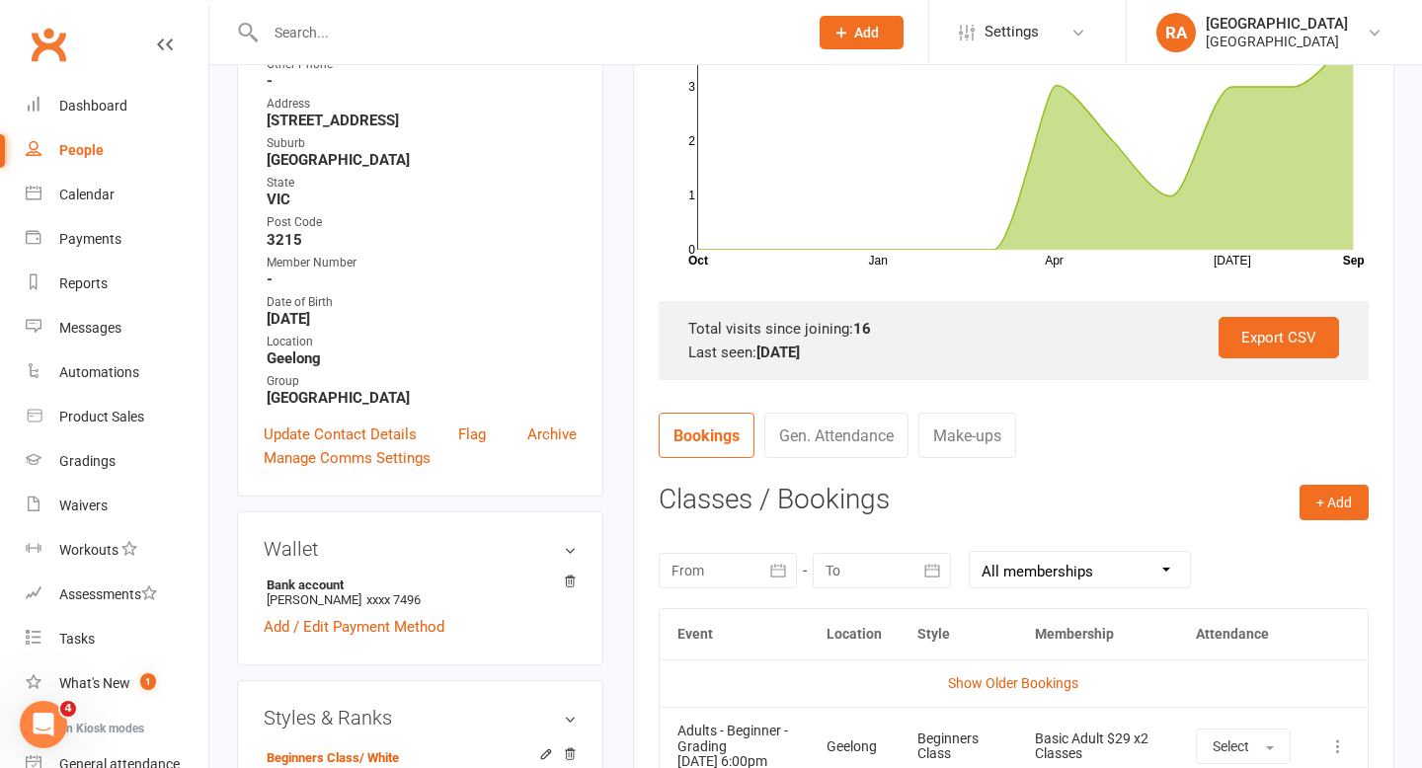
click at [840, 435] on link "Gen. Attendance" at bounding box center [836, 435] width 144 height 45
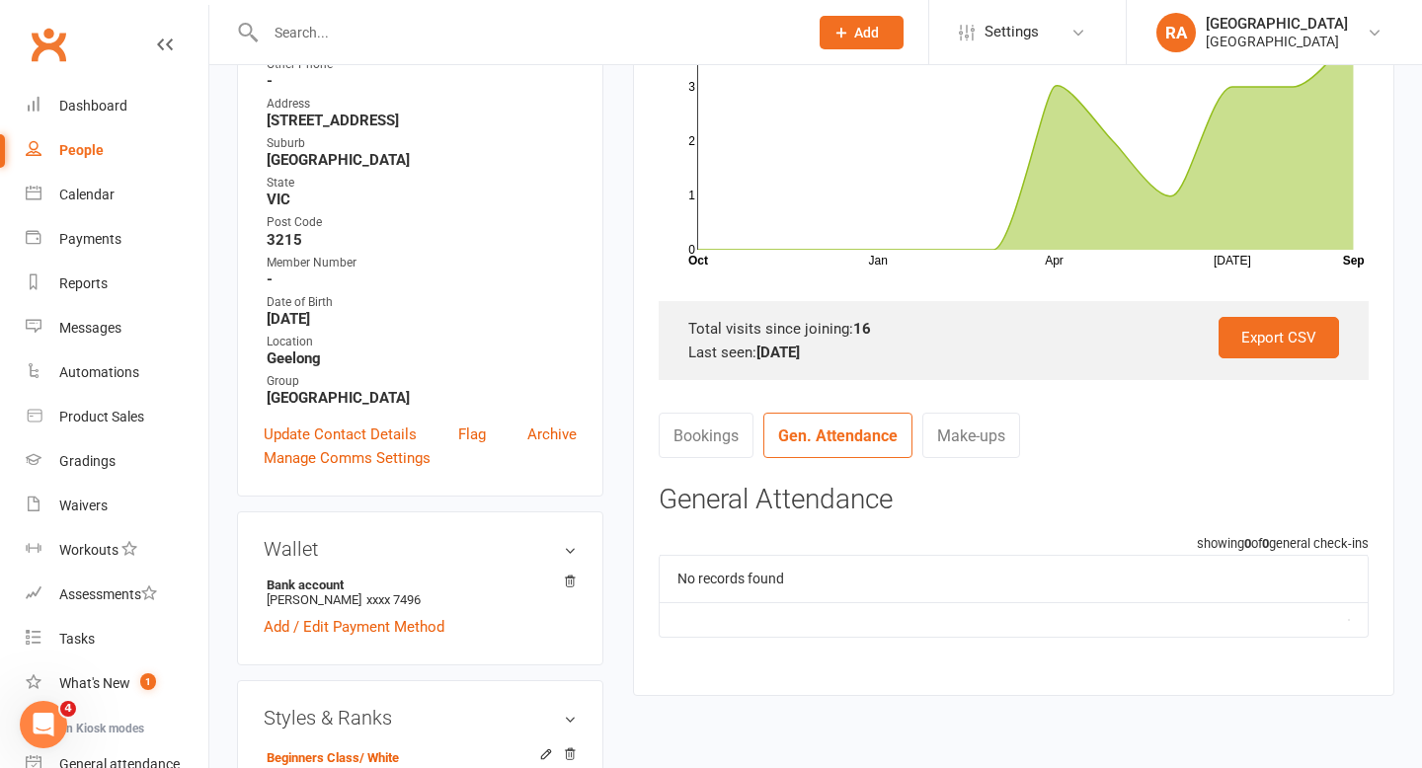
click at [974, 430] on link "Make-ups" at bounding box center [971, 435] width 98 height 45
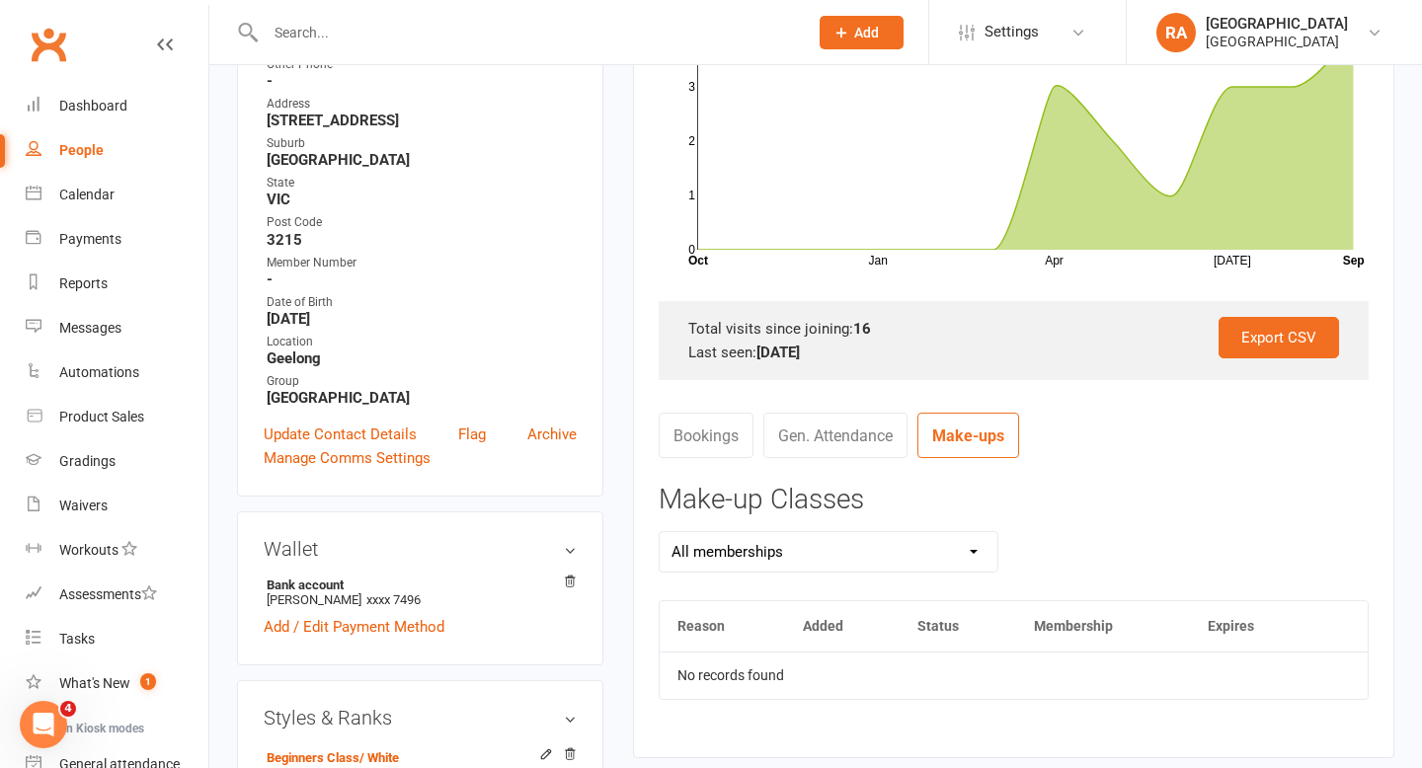
click at [722, 441] on link "Bookings" at bounding box center [706, 435] width 95 height 45
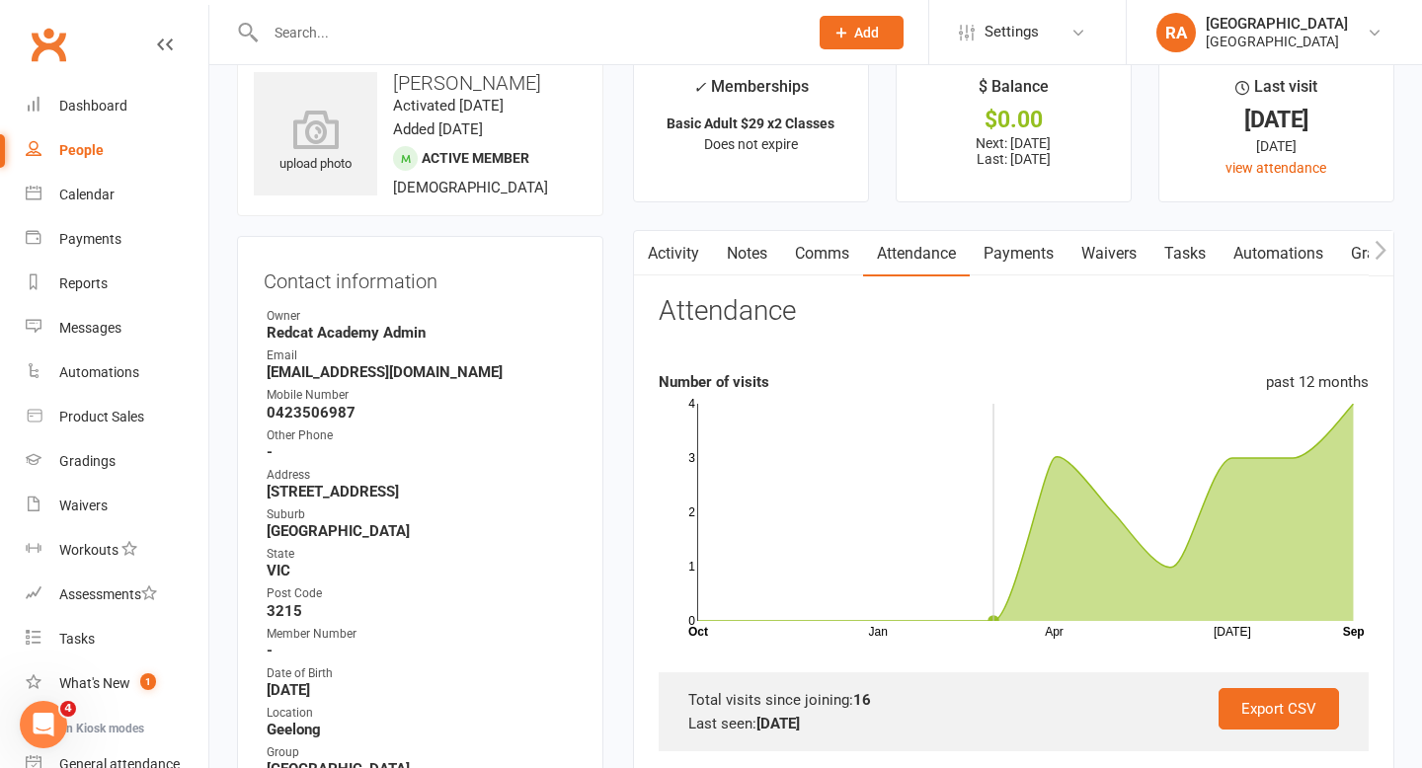
scroll to position [0, 0]
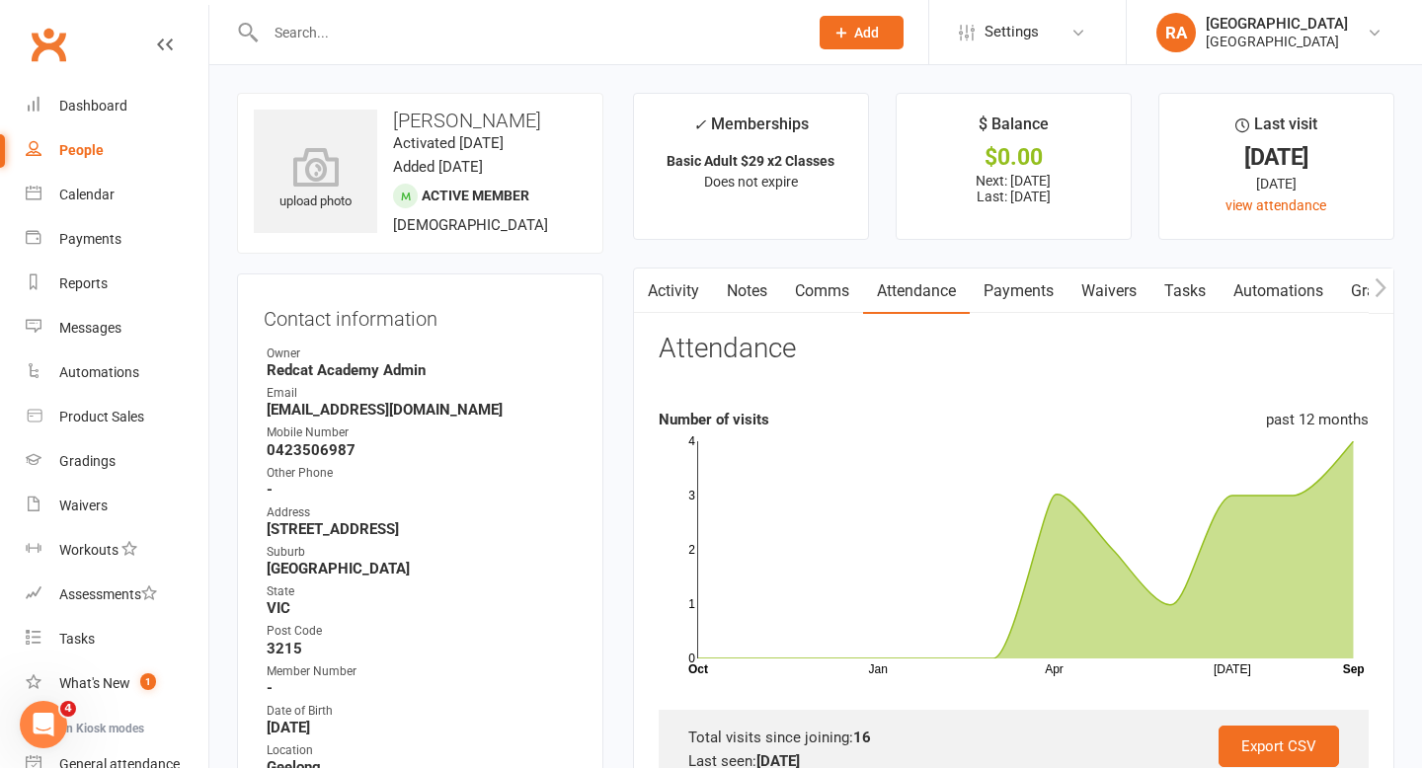
click at [675, 295] on link "Activity" at bounding box center [673, 291] width 79 height 45
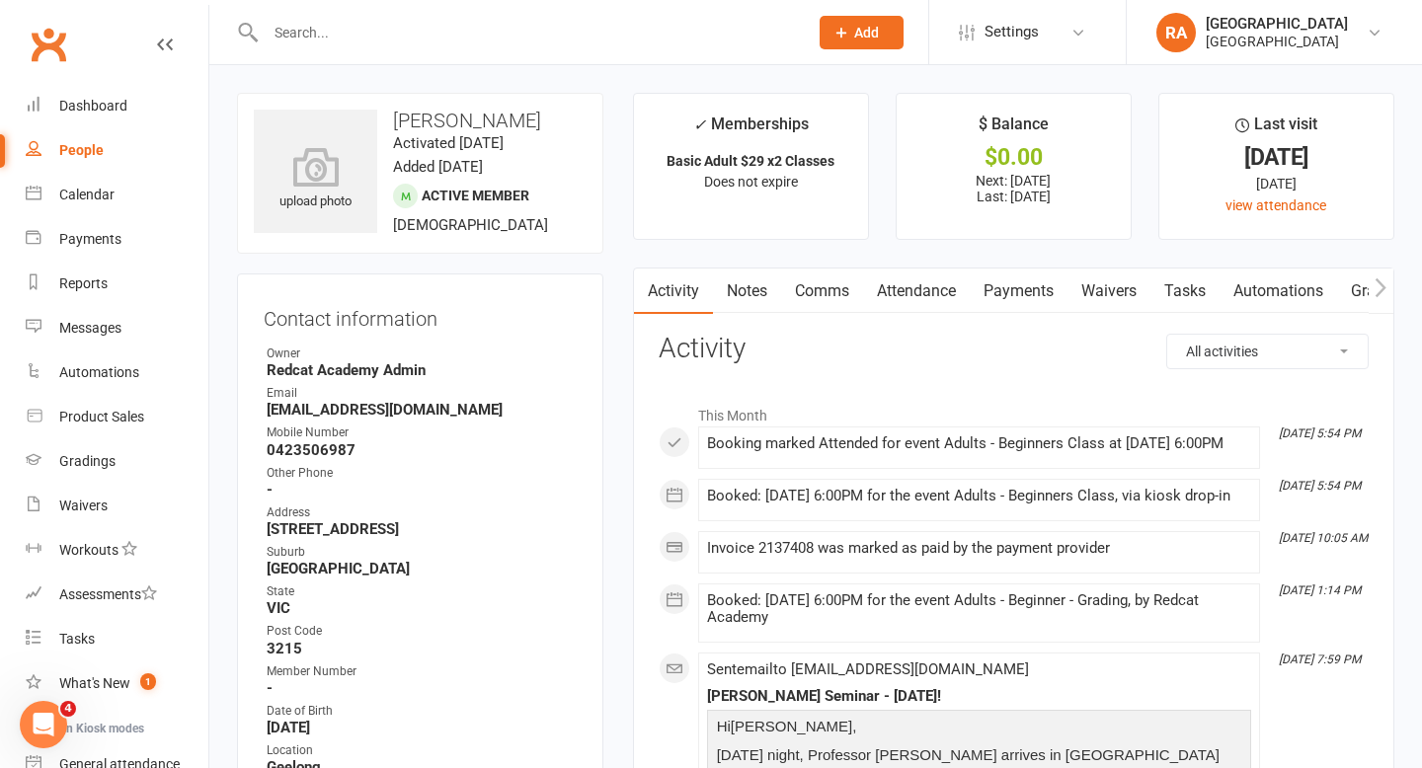
click at [755, 290] on link "Notes" at bounding box center [747, 291] width 68 height 45
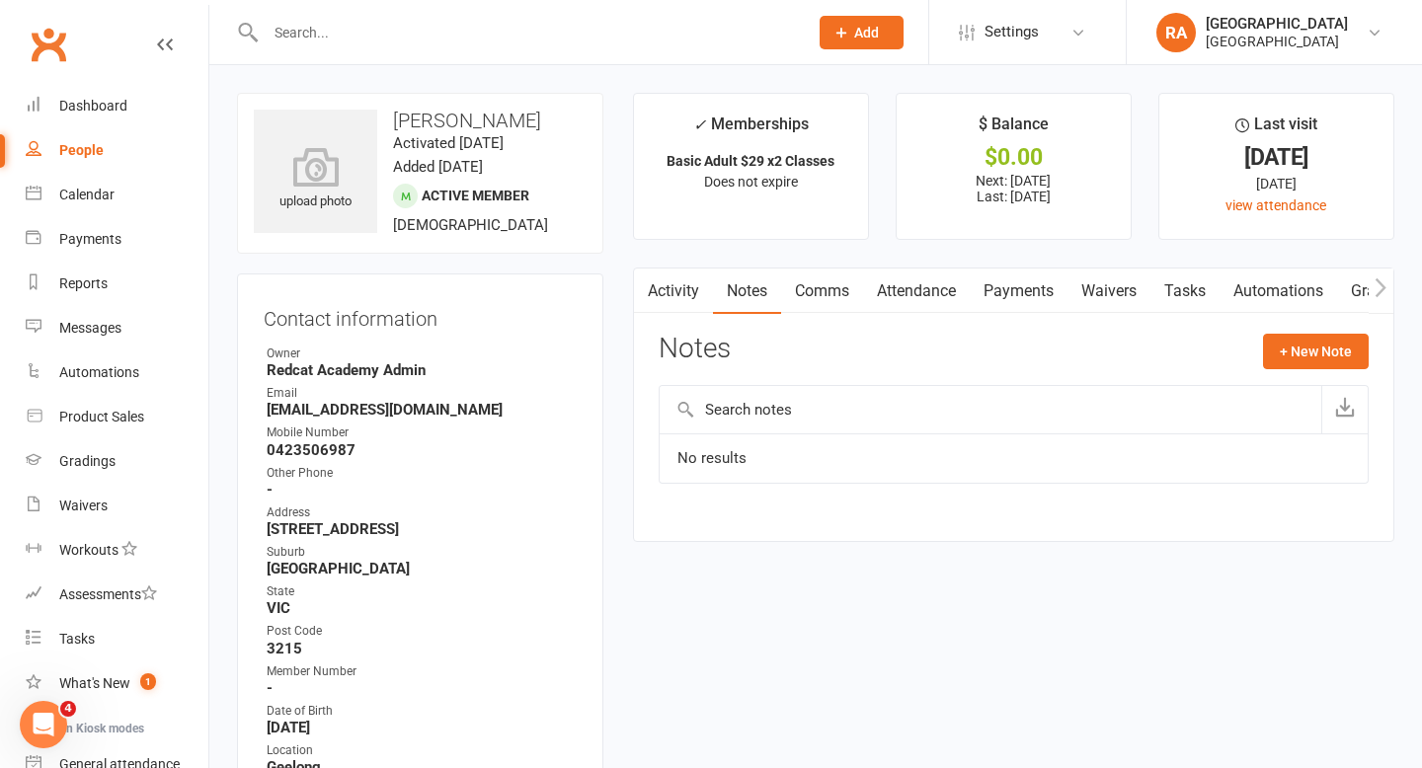
click at [838, 292] on link "Comms" at bounding box center [822, 291] width 82 height 45
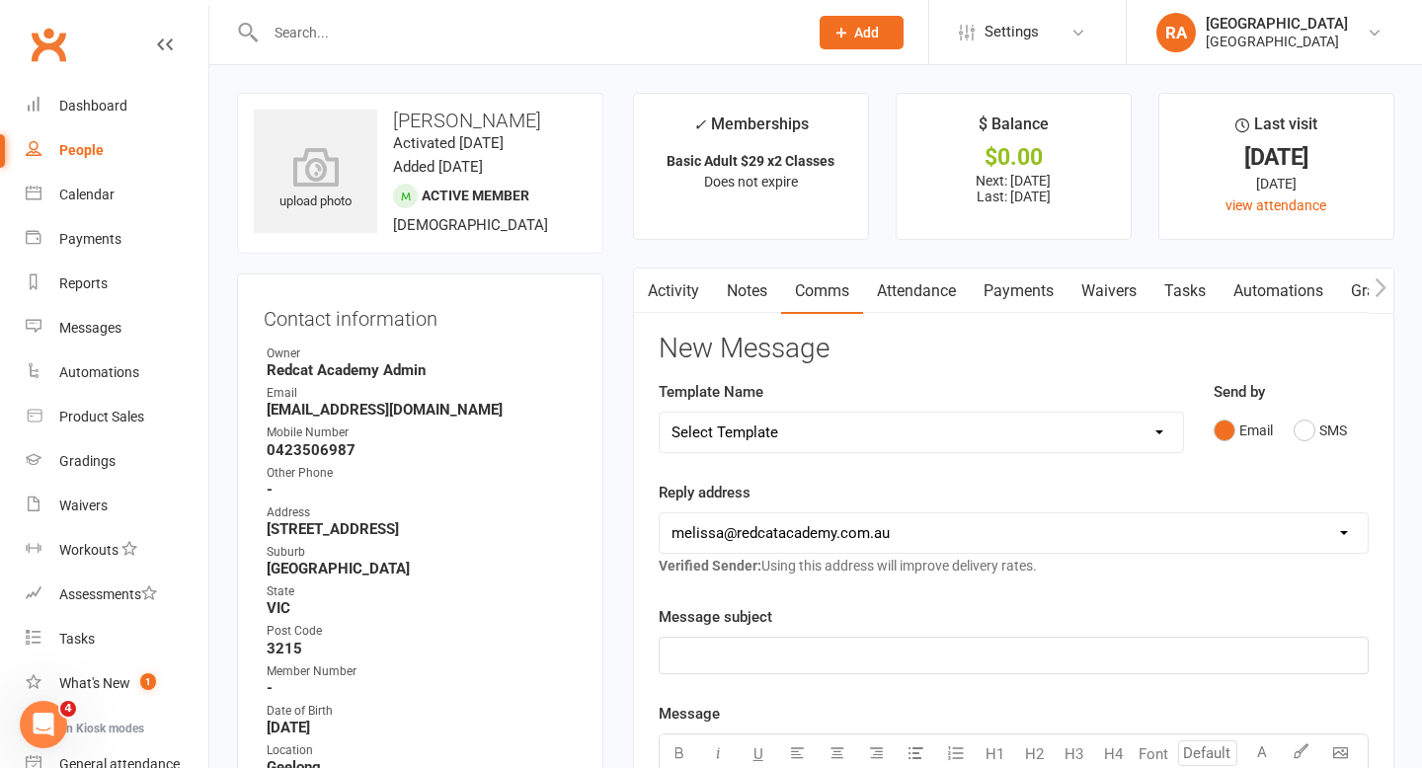
click at [942, 286] on link "Attendance" at bounding box center [916, 291] width 107 height 45
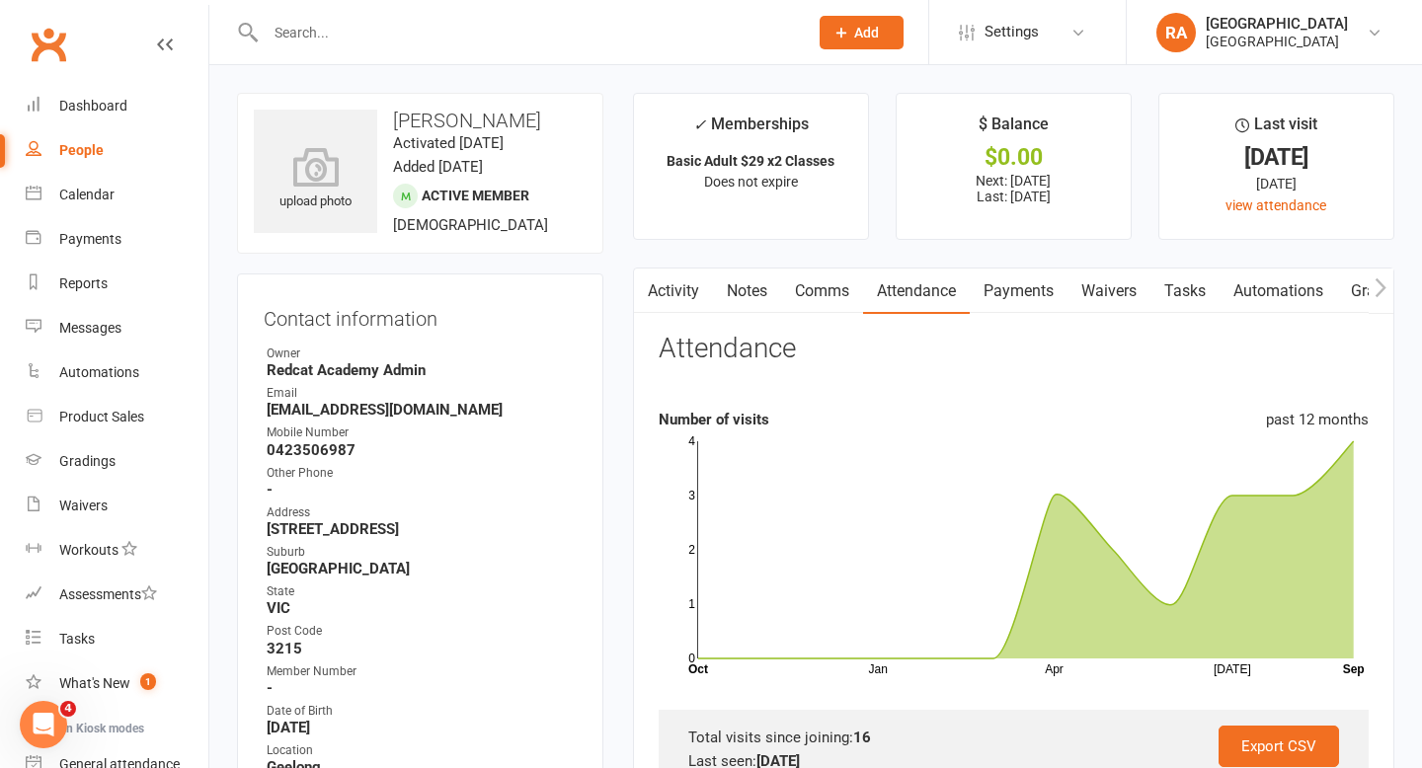
click at [1008, 286] on link "Payments" at bounding box center [1019, 291] width 98 height 45
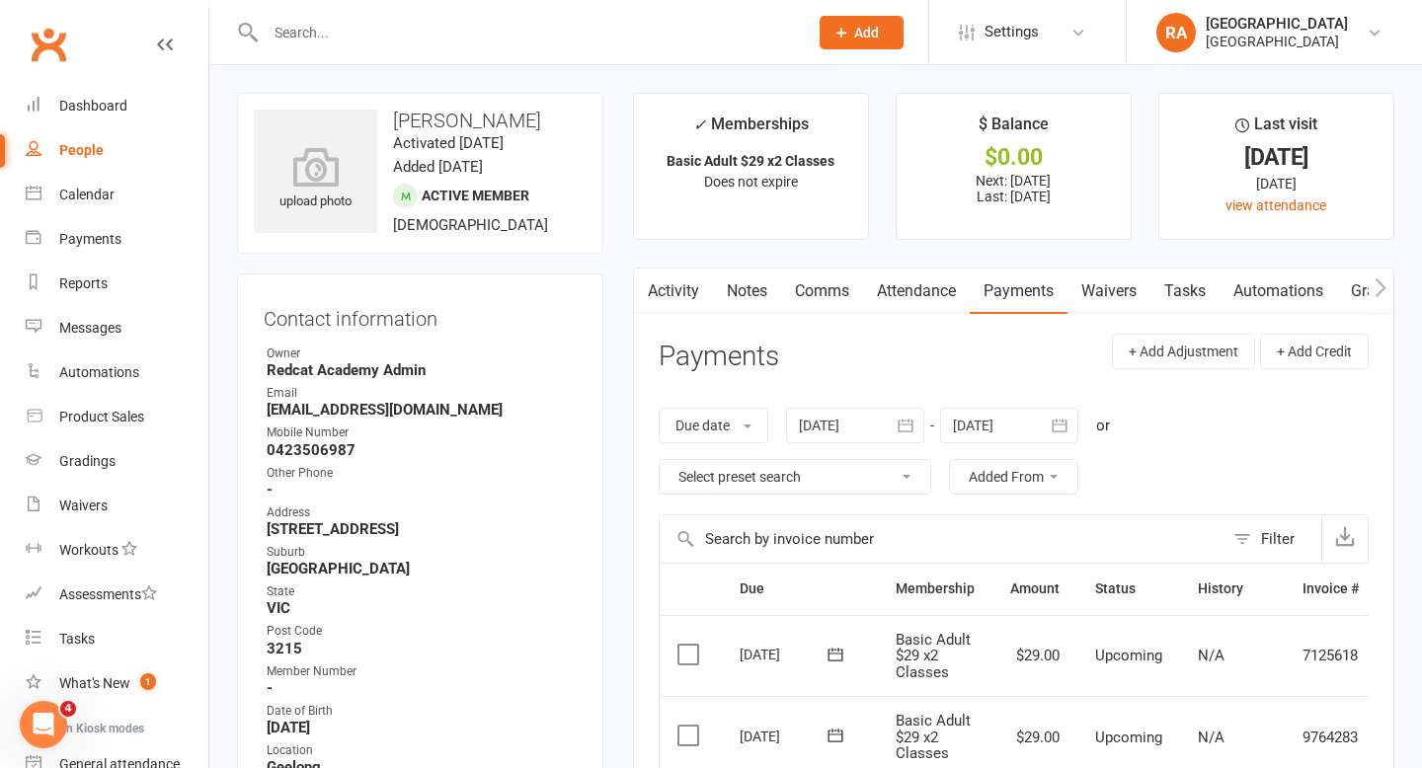
click at [1382, 285] on icon "button" at bounding box center [1380, 286] width 11 height 19
click at [1164, 297] on link "Gradings / Promotions" at bounding box center [1172, 291] width 187 height 45
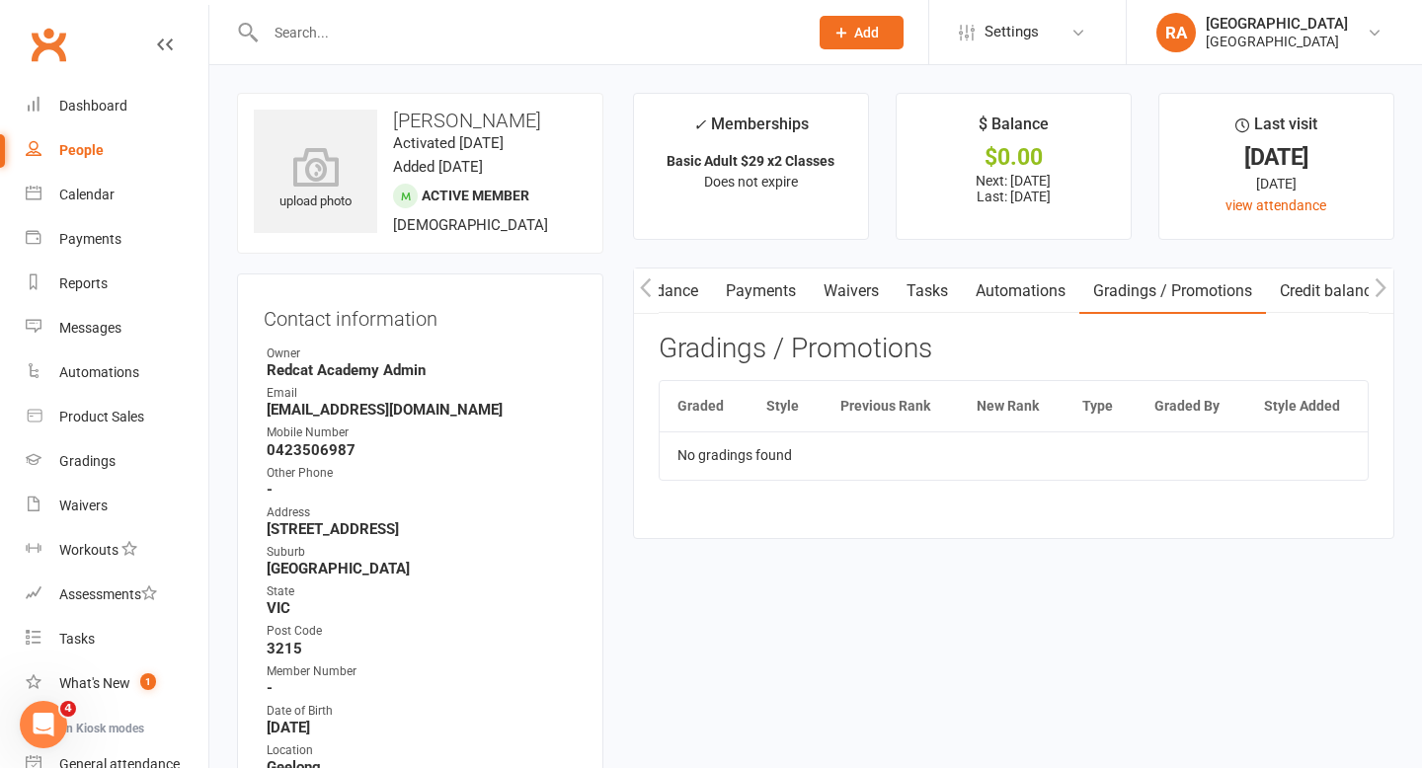
click at [648, 287] on icon "button" at bounding box center [646, 287] width 12 height 21
click at [671, 288] on link "Activity" at bounding box center [673, 291] width 79 height 45
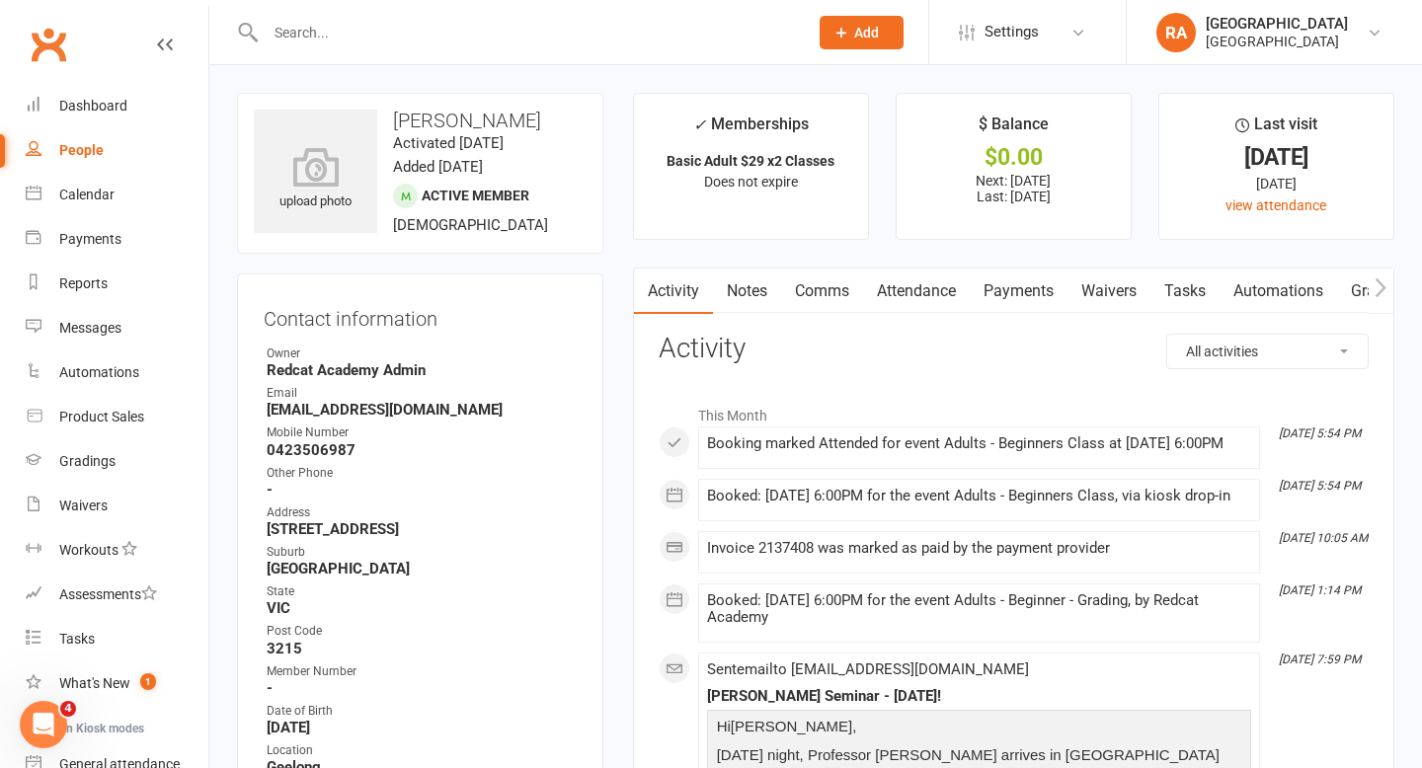
click at [932, 294] on link "Attendance" at bounding box center [916, 291] width 107 height 45
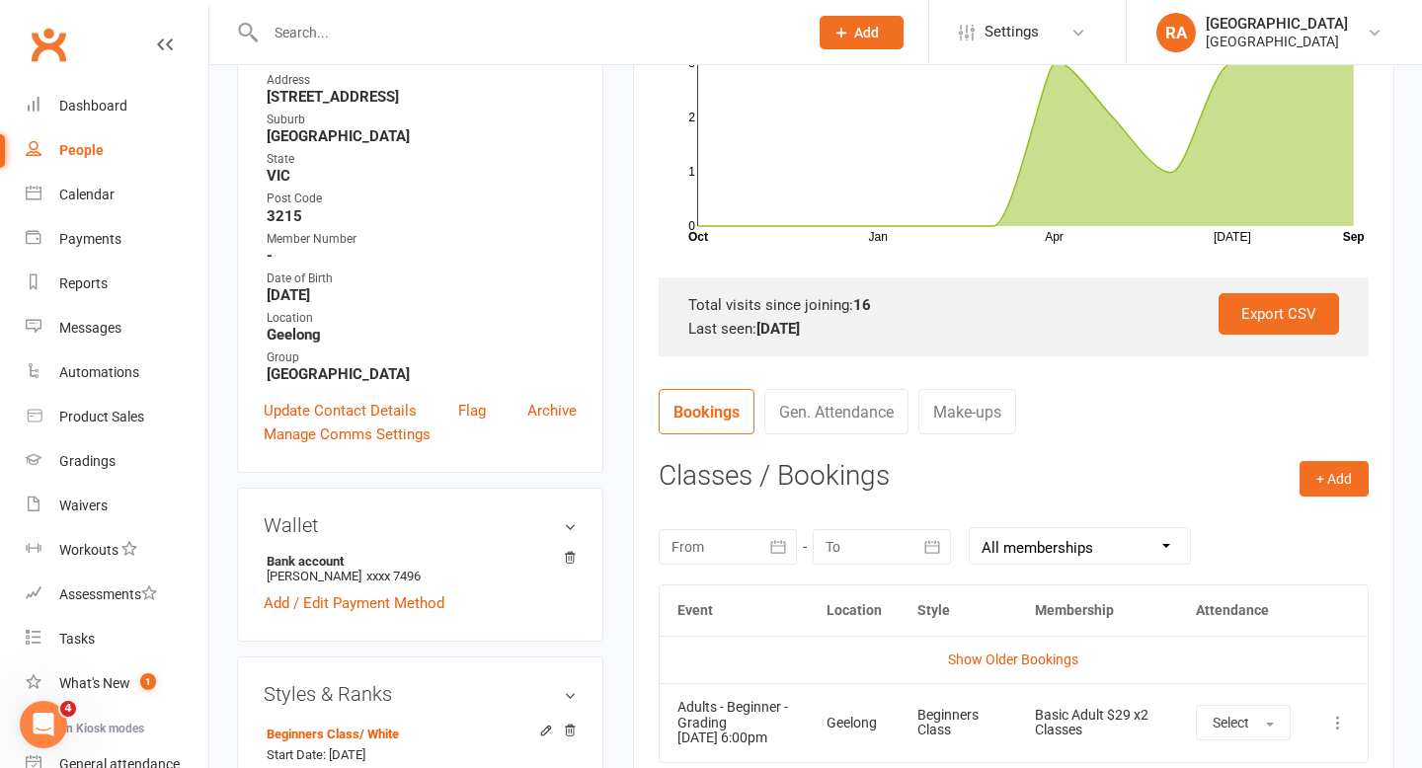
scroll to position [427, 0]
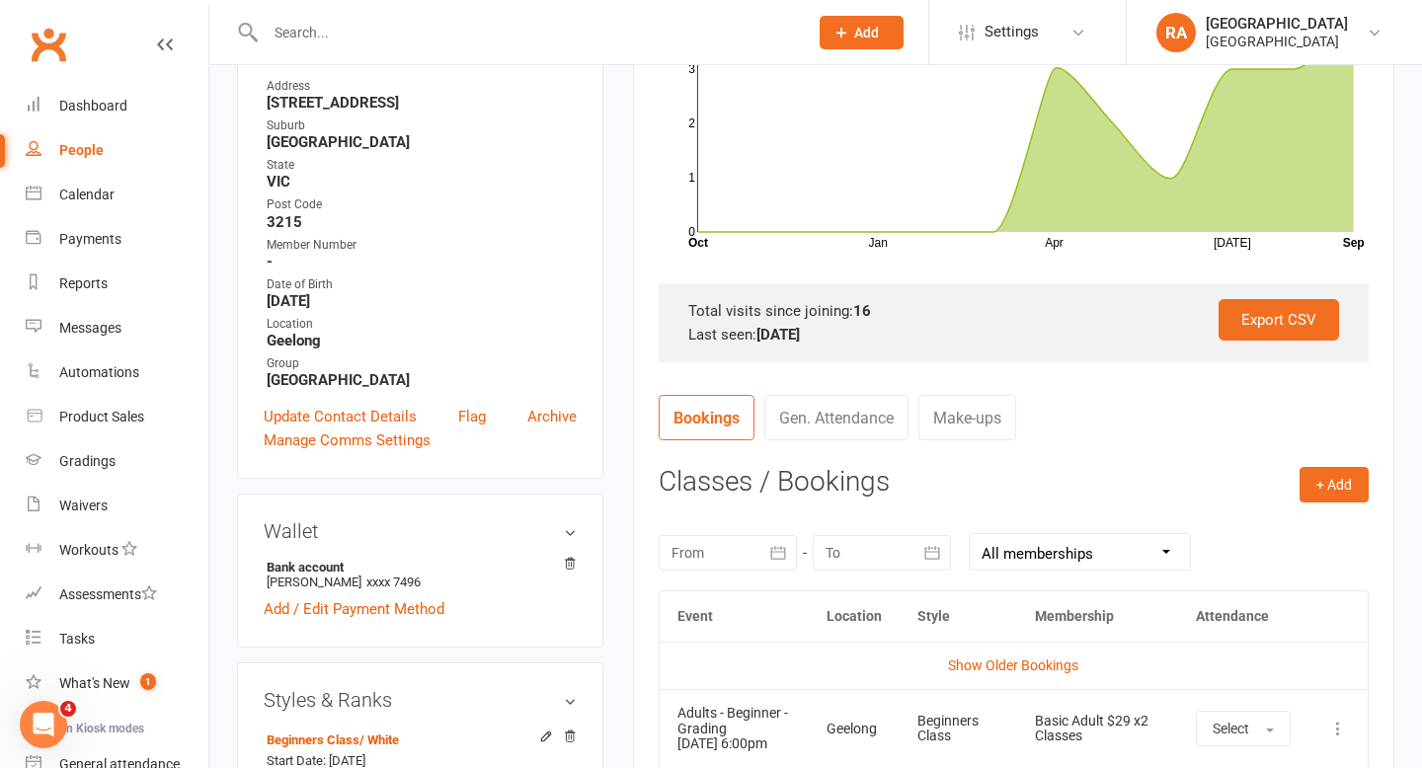
click at [319, 27] on input "text" at bounding box center [527, 33] width 534 height 28
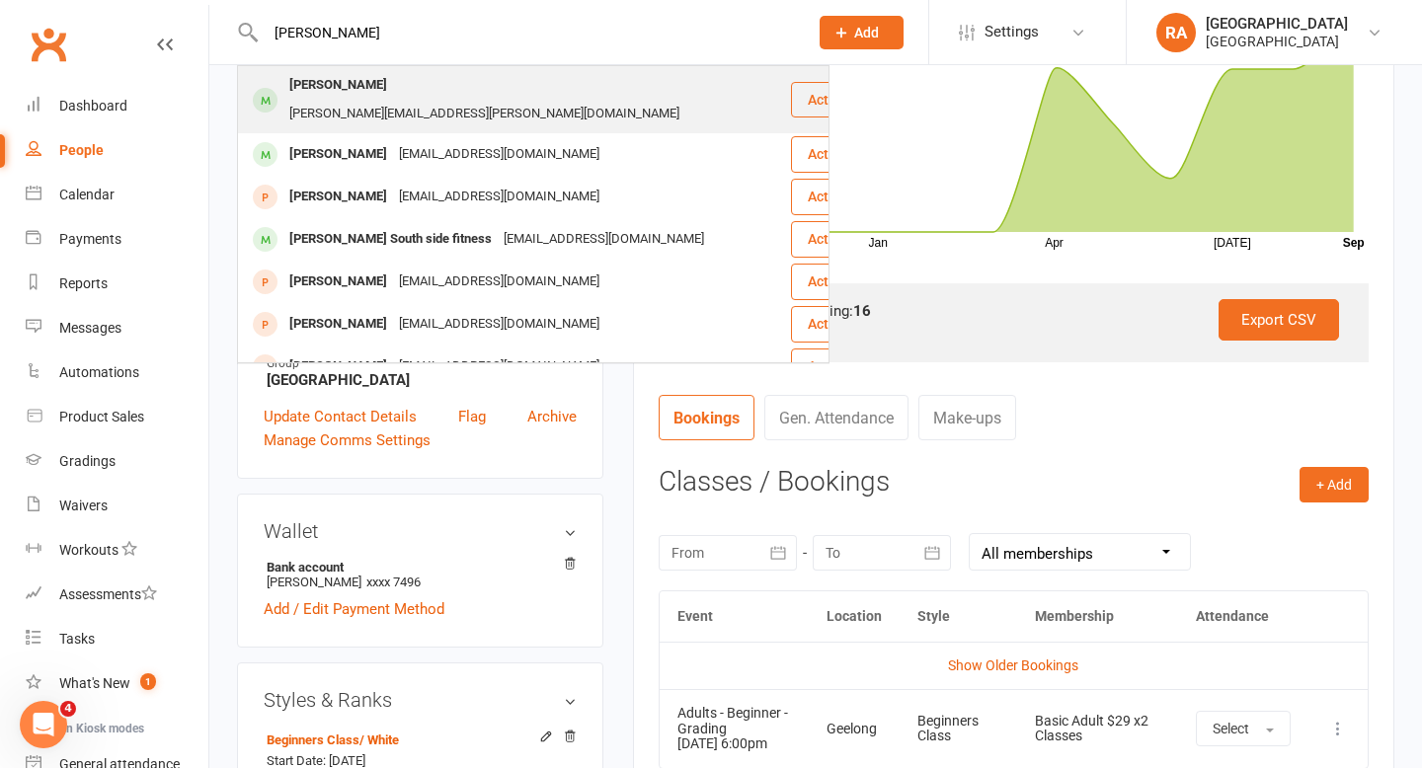
type input "leigh simpson"
click at [363, 81] on div "Leigh Simpson" at bounding box center [338, 85] width 110 height 29
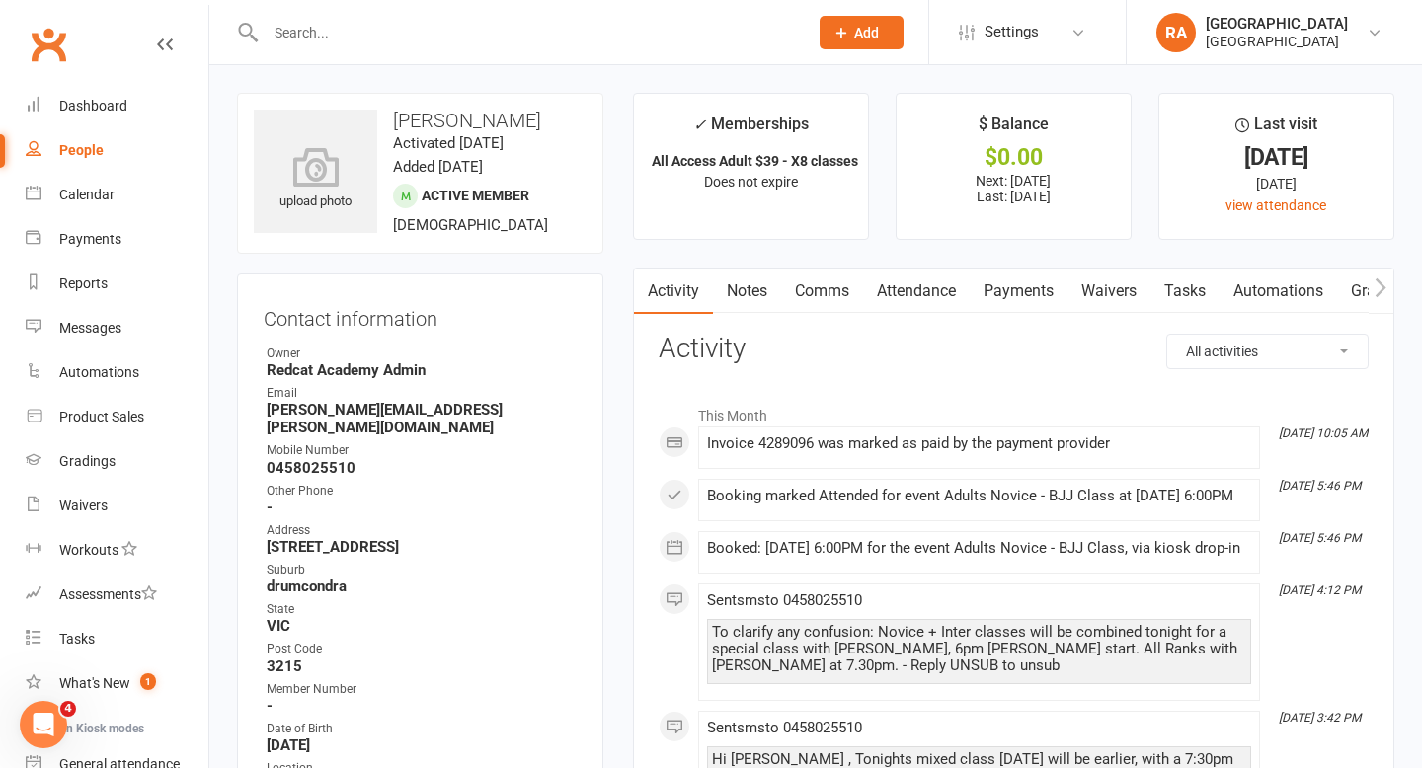
click at [933, 302] on link "Attendance" at bounding box center [916, 291] width 107 height 45
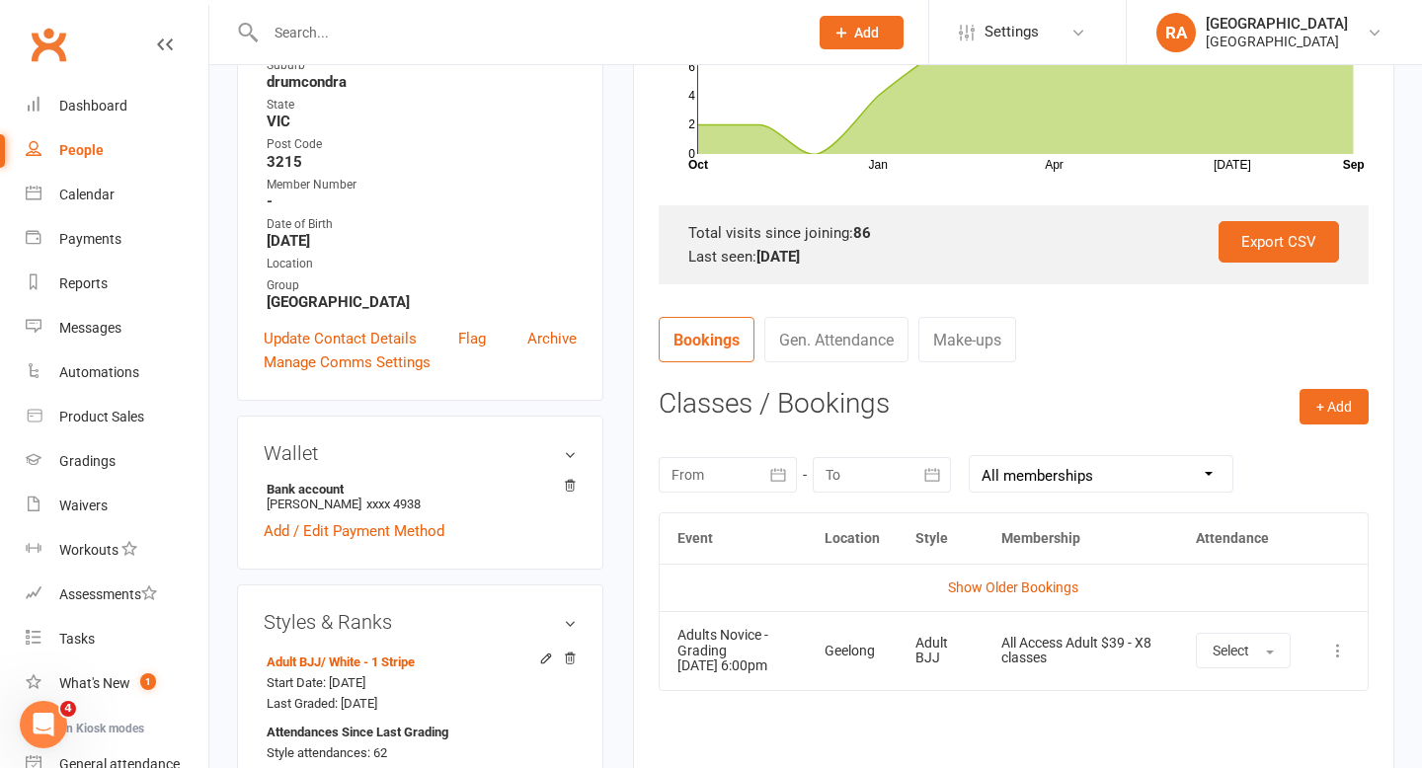
scroll to position [495, 0]
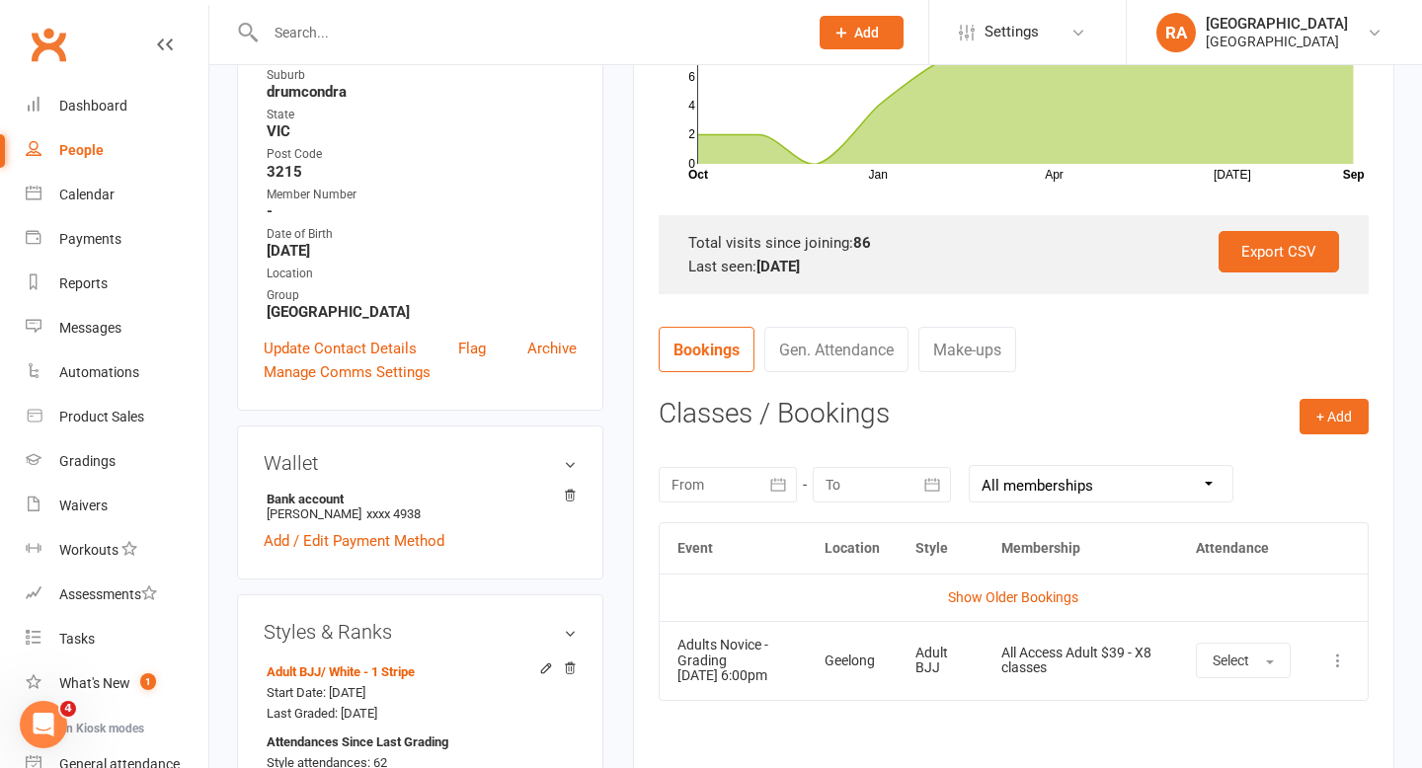
click at [828, 364] on link "Gen. Attendance" at bounding box center [836, 349] width 144 height 45
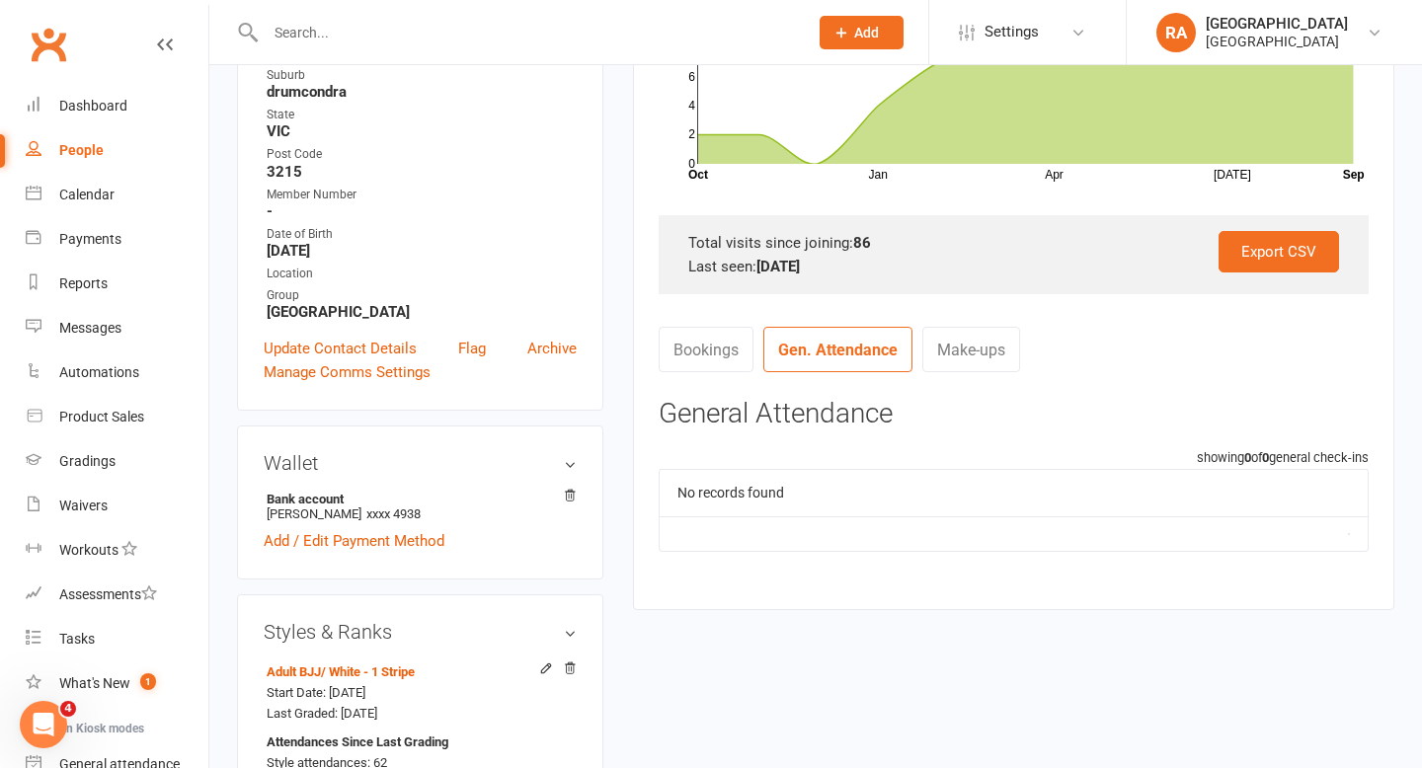
click at [711, 358] on link "Bookings" at bounding box center [706, 349] width 95 height 45
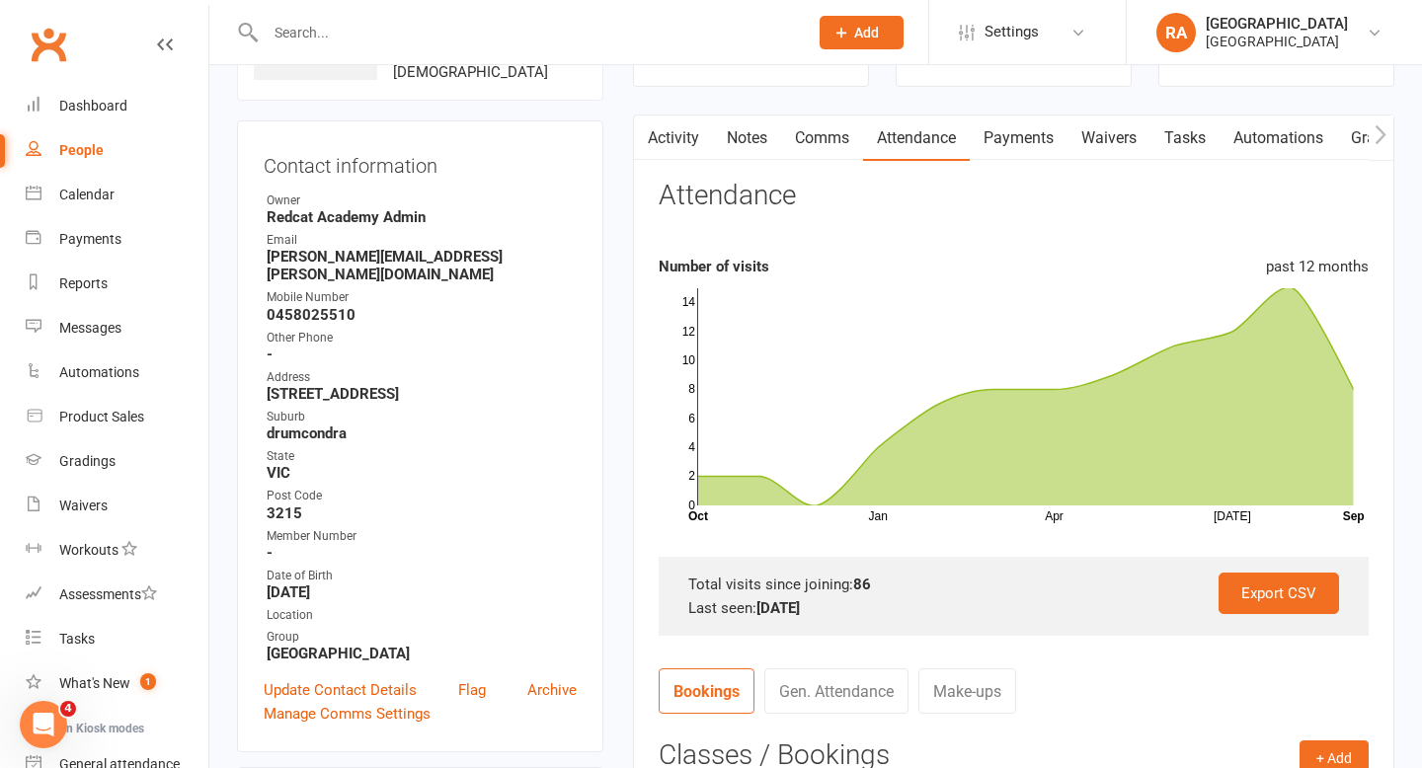
scroll to position [0, 0]
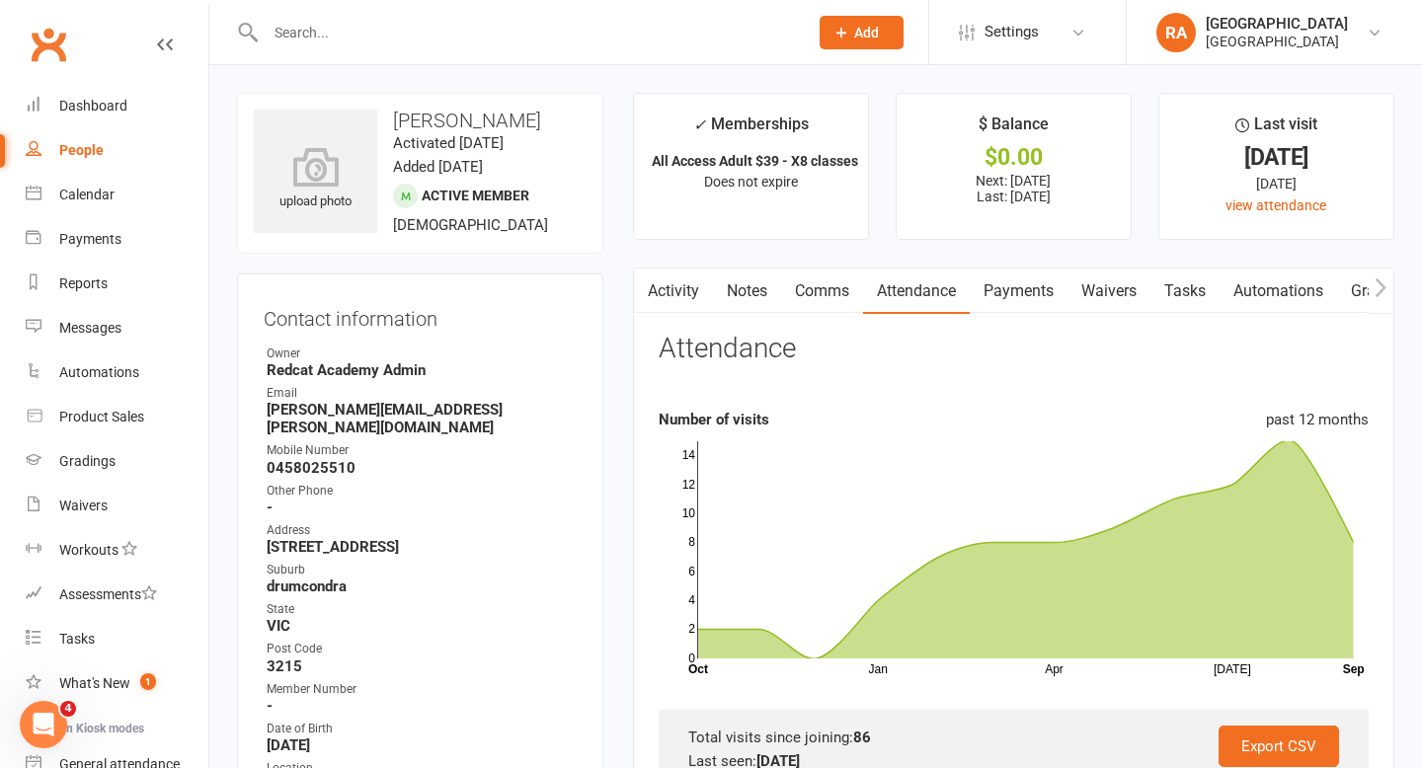
click at [682, 296] on link "Activity" at bounding box center [673, 291] width 79 height 45
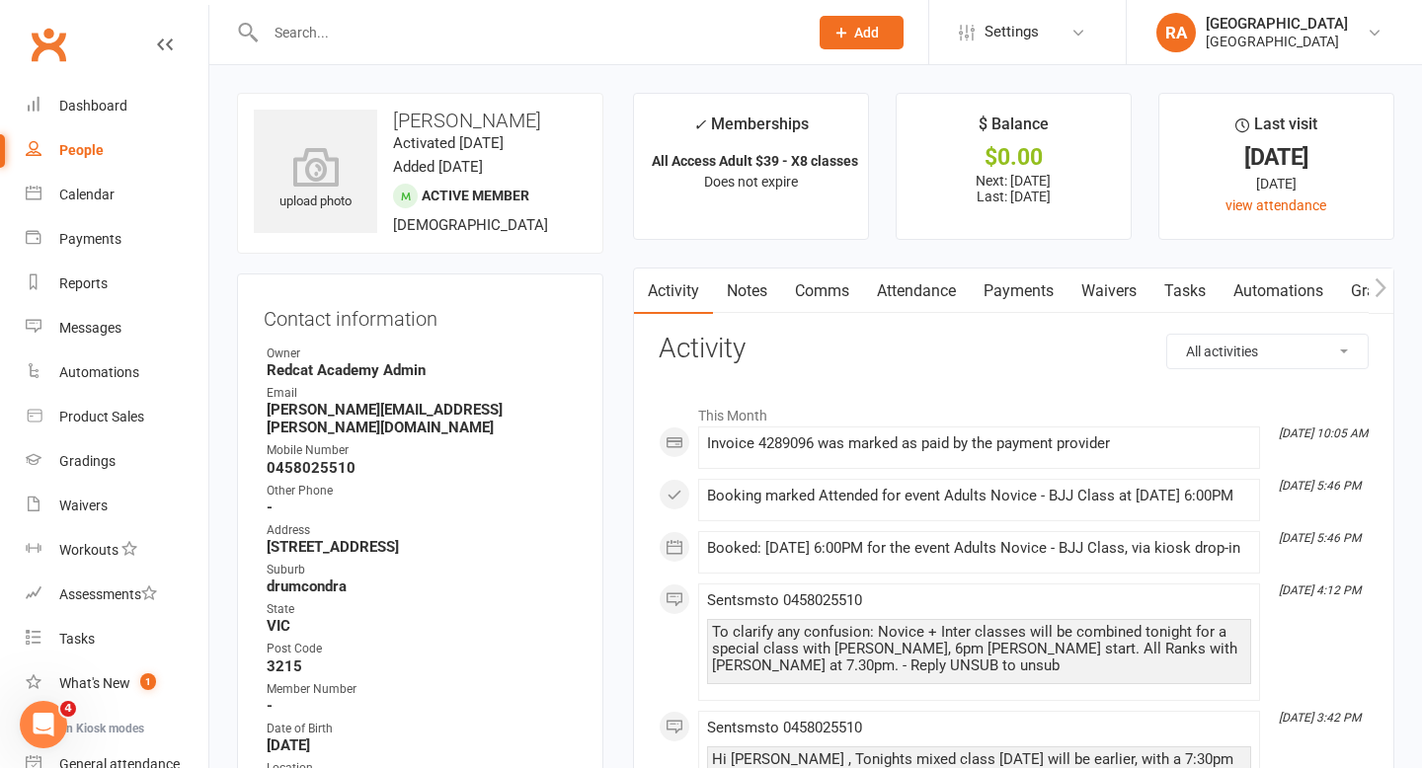
click at [1202, 343] on select "All activities Bookings / Attendances Communications Notes Failed SMSes Grading…" at bounding box center [1267, 352] width 200 height 34
click at [1167, 335] on select "All activities Bookings / Attendances Communications Notes Failed SMSes Grading…" at bounding box center [1267, 352] width 200 height 34
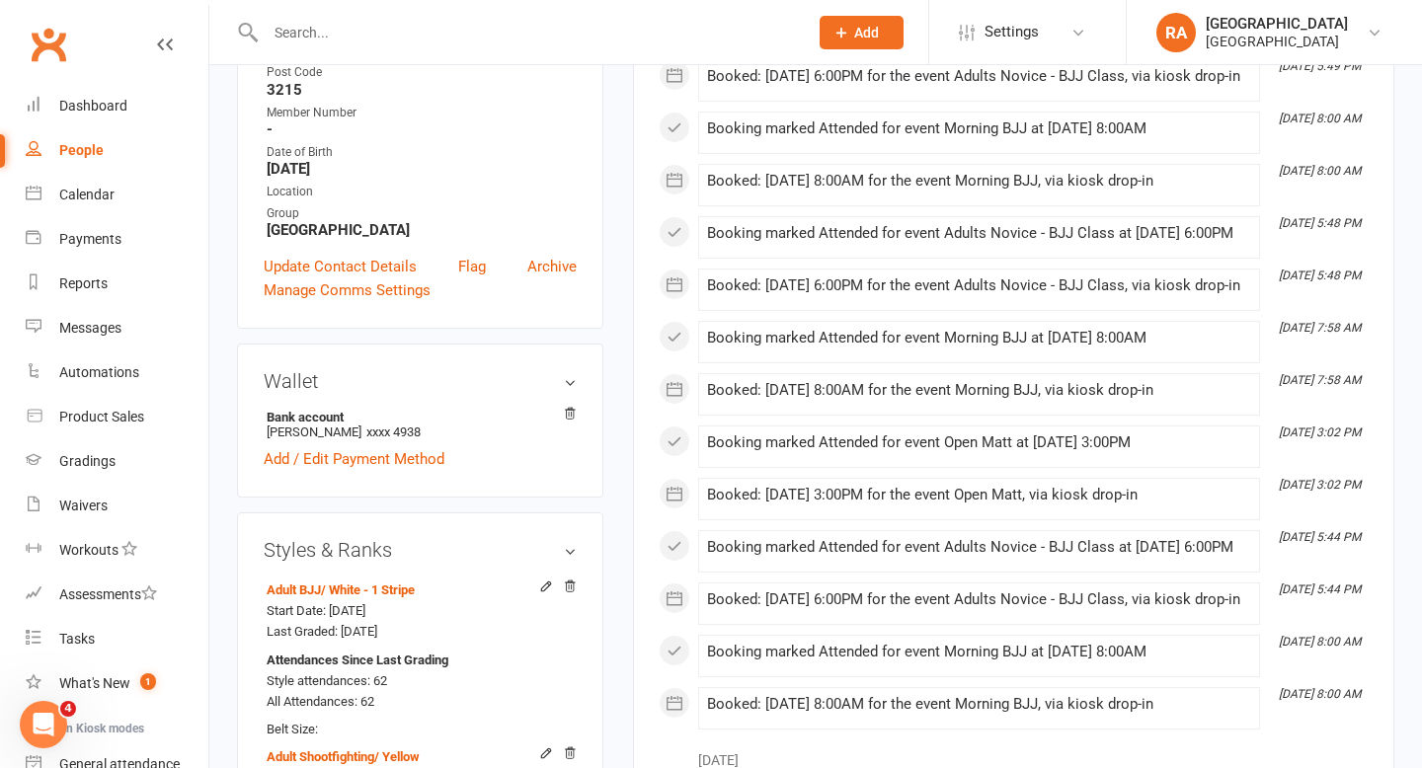
scroll to position [217, 0]
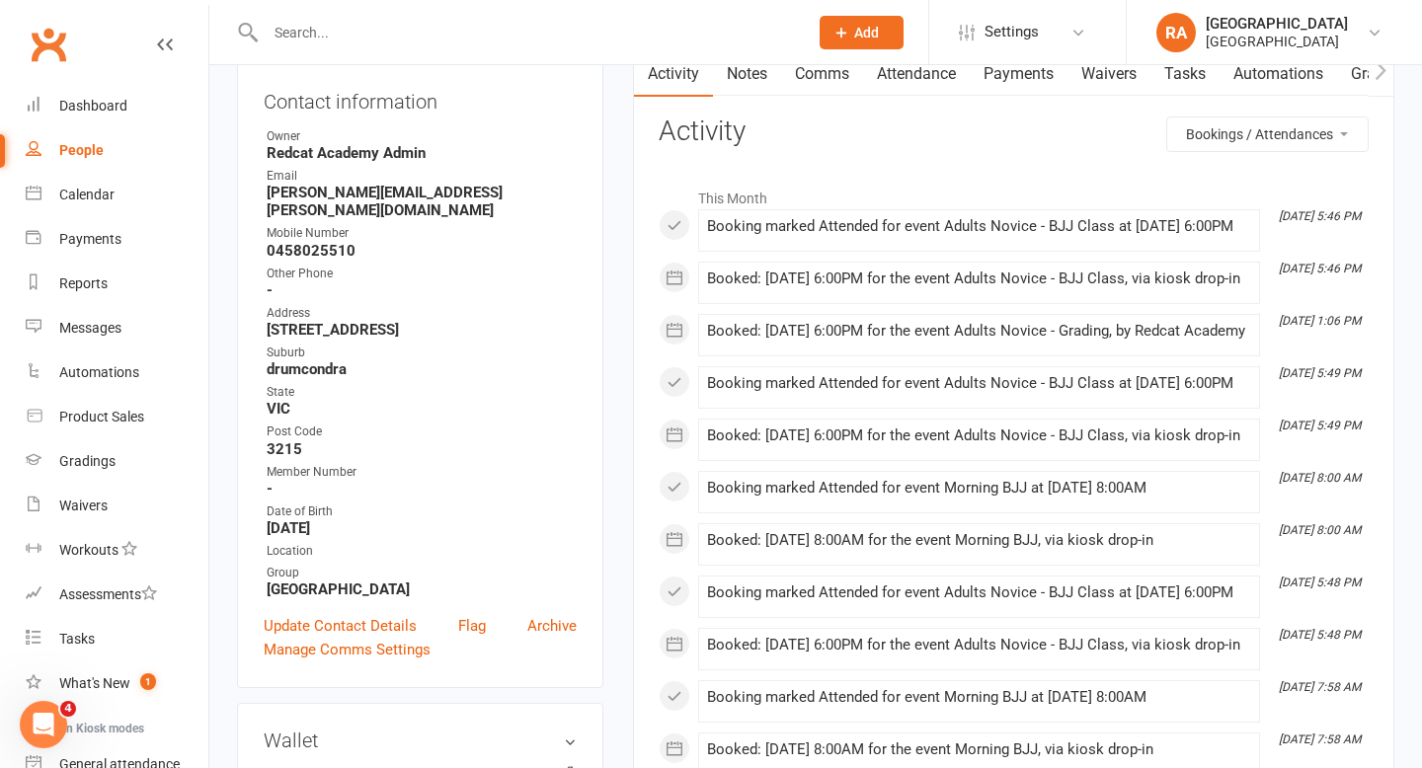
click at [1231, 143] on select "All activities Bookings / Attendances Communications Notes Failed SMSes Grading…" at bounding box center [1267, 134] width 200 height 34
click at [1167, 117] on select "All activities Bookings / Attendances Communications Notes Failed SMSes Grading…" at bounding box center [1267, 134] width 200 height 34
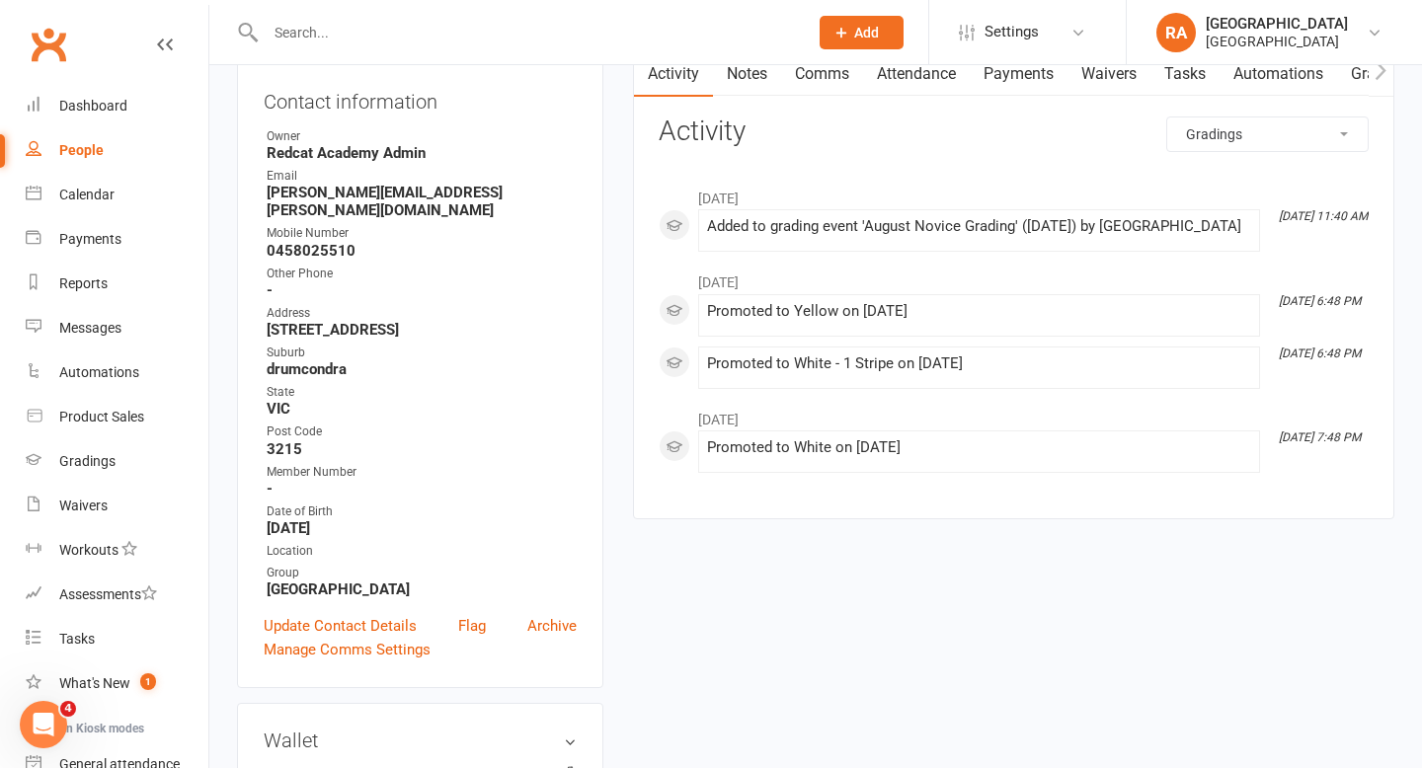
click at [1199, 136] on select "All activities Bookings / Attendances Communications Notes Failed SMSes Grading…" at bounding box center [1267, 134] width 200 height 34
select select "BookingLogEntry"
click at [1167, 117] on select "All activities Bookings / Attendances Communications Notes Failed SMSes Grading…" at bounding box center [1267, 134] width 200 height 34
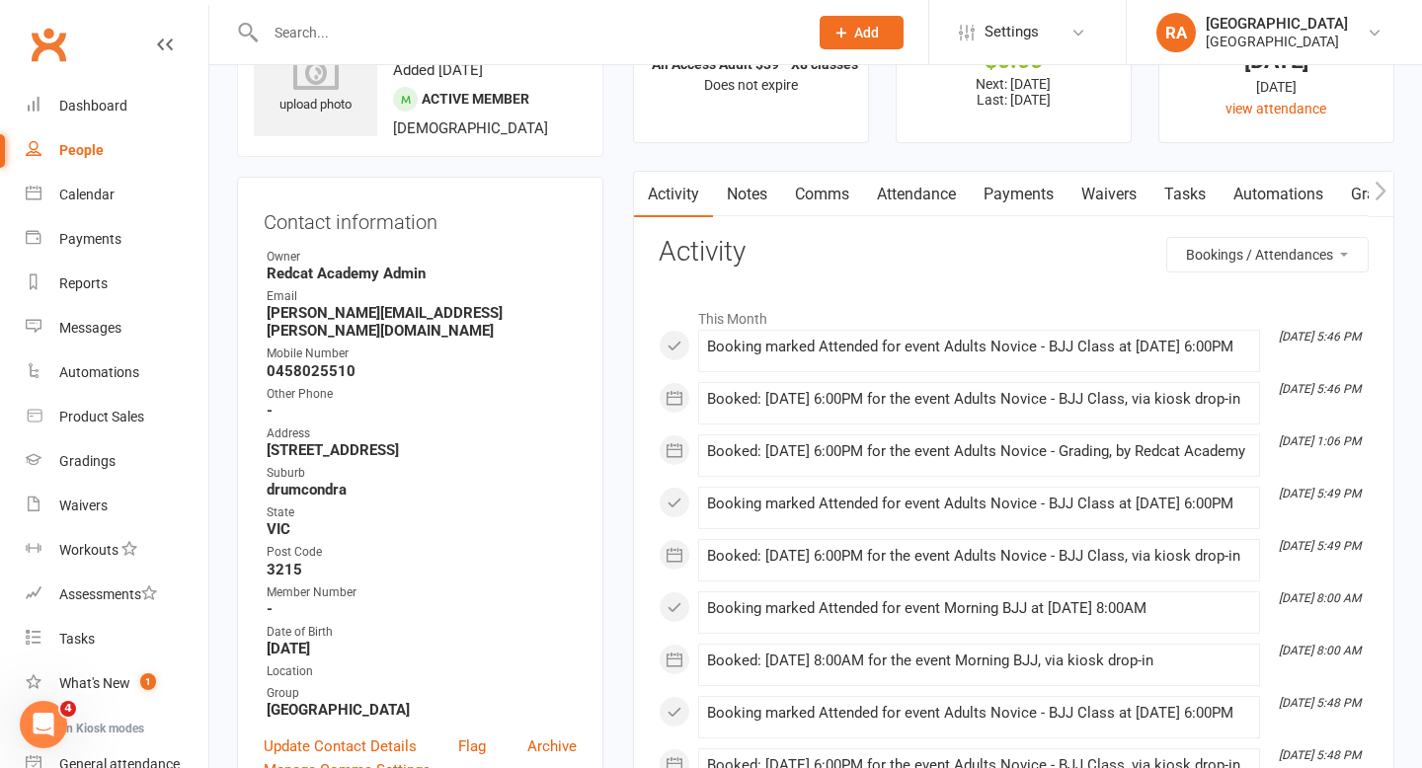
scroll to position [0, 0]
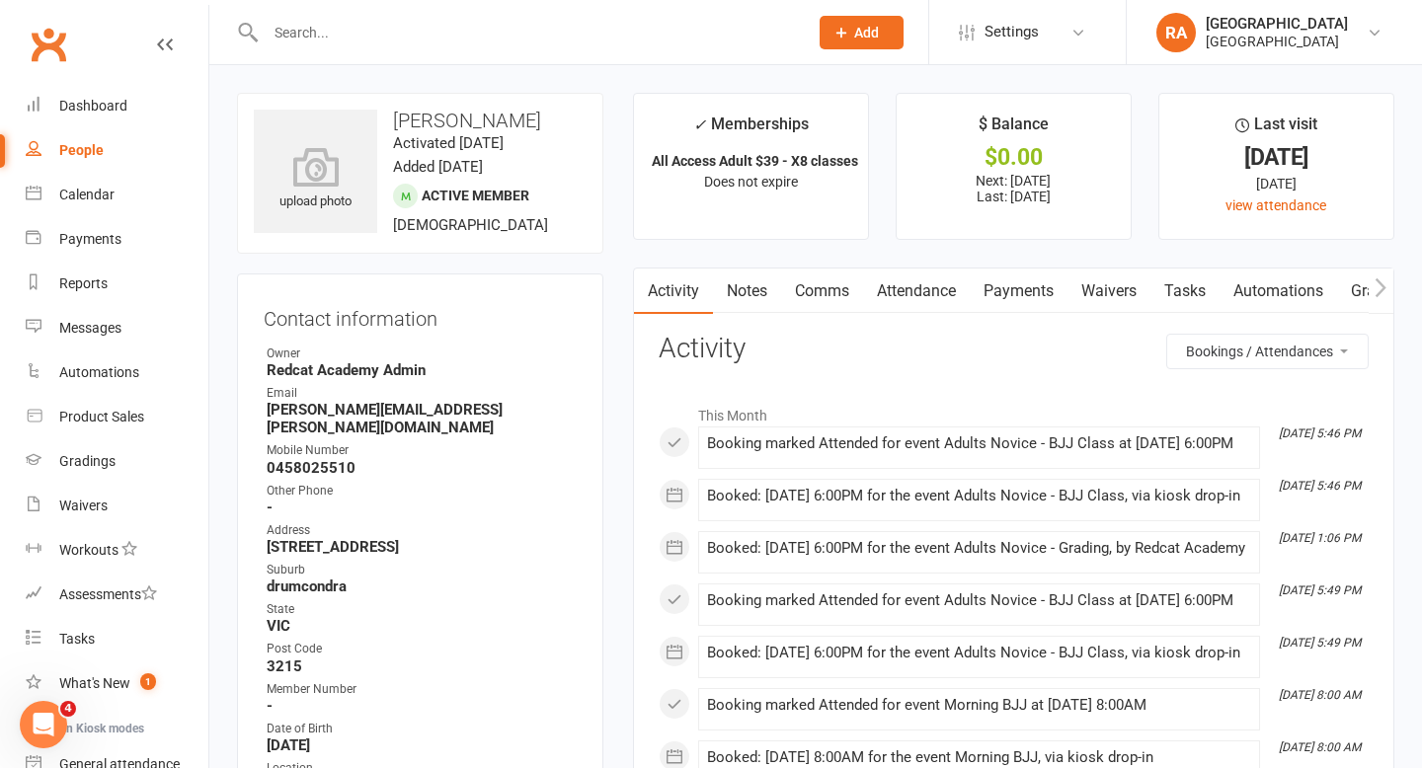
click at [918, 305] on link "Attendance" at bounding box center [916, 291] width 107 height 45
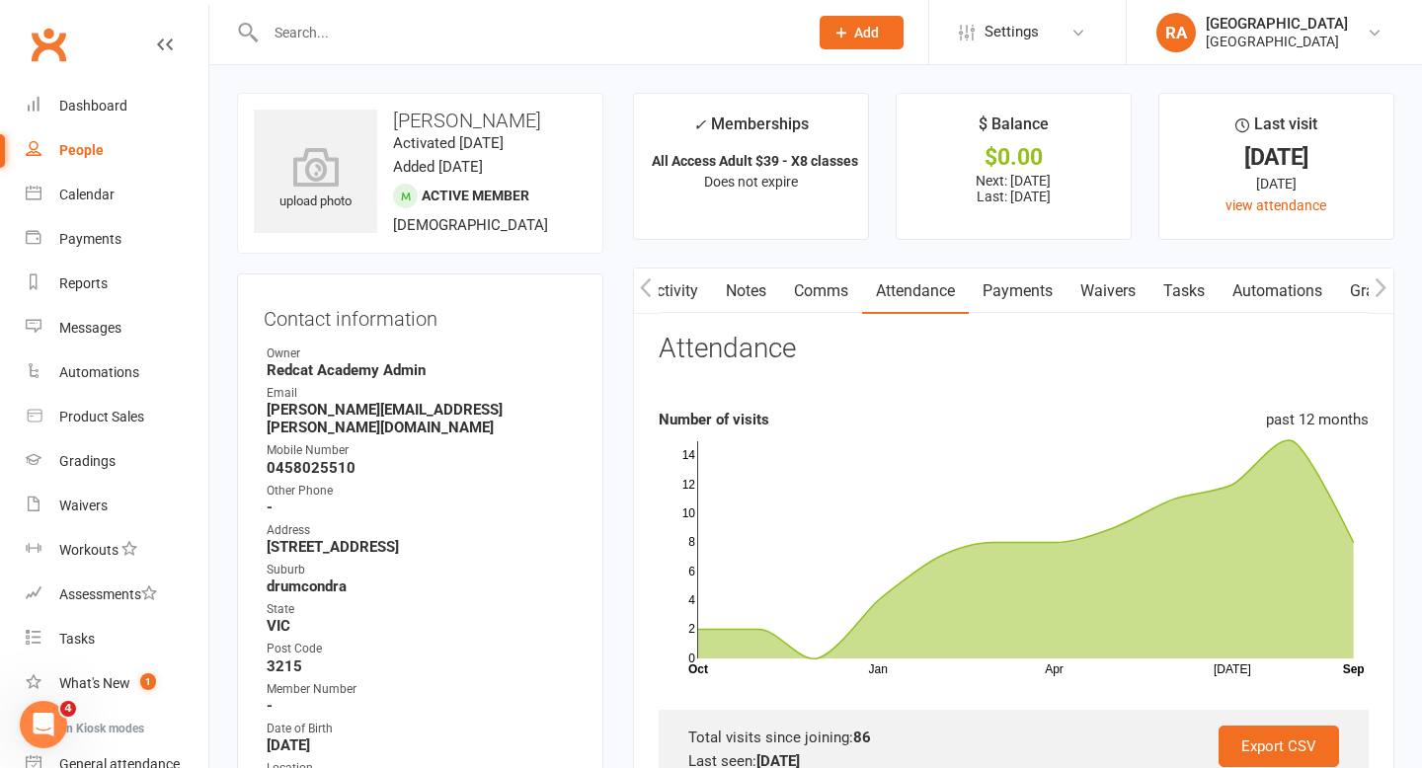
click at [914, 288] on link "Attendance" at bounding box center [915, 291] width 107 height 45
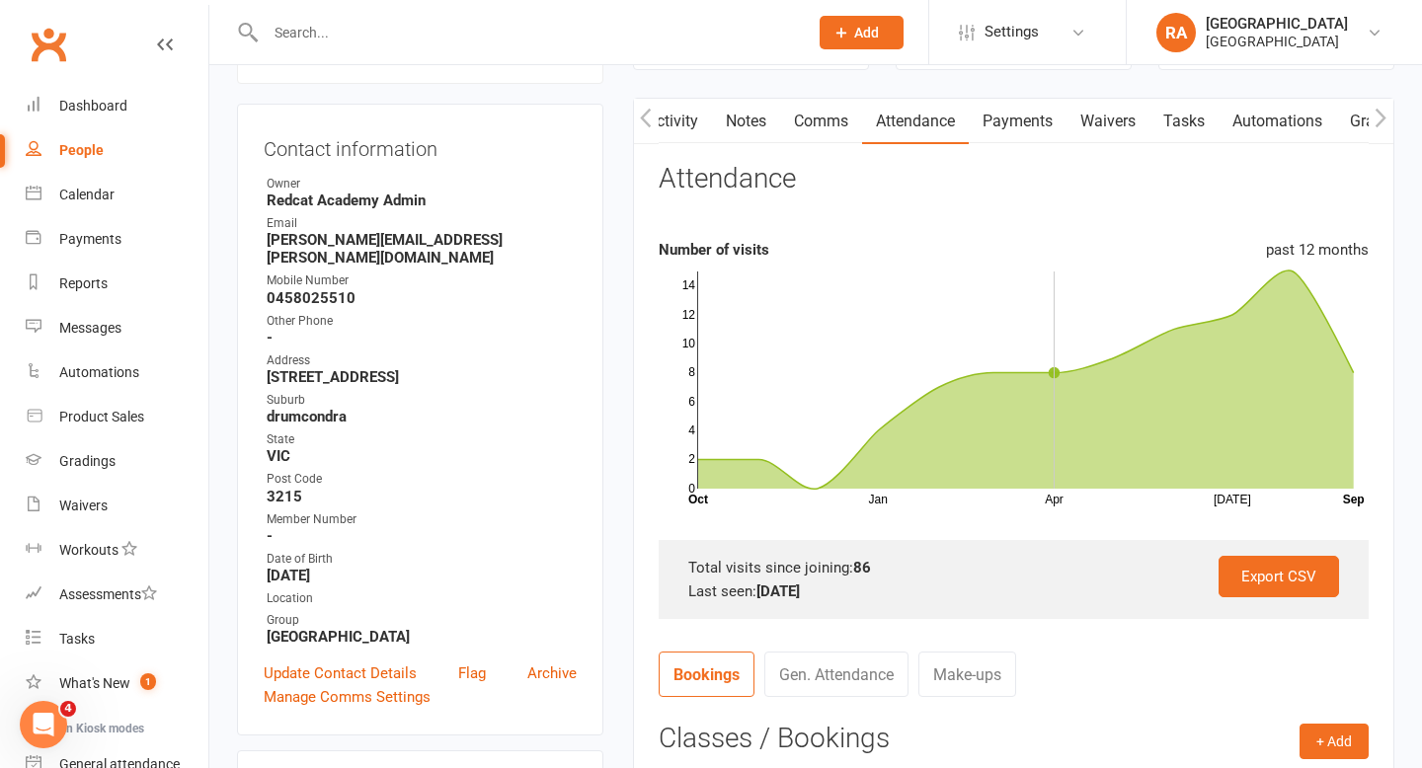
scroll to position [171, 0]
click at [1049, 383] on icon at bounding box center [1026, 379] width 656 height 218
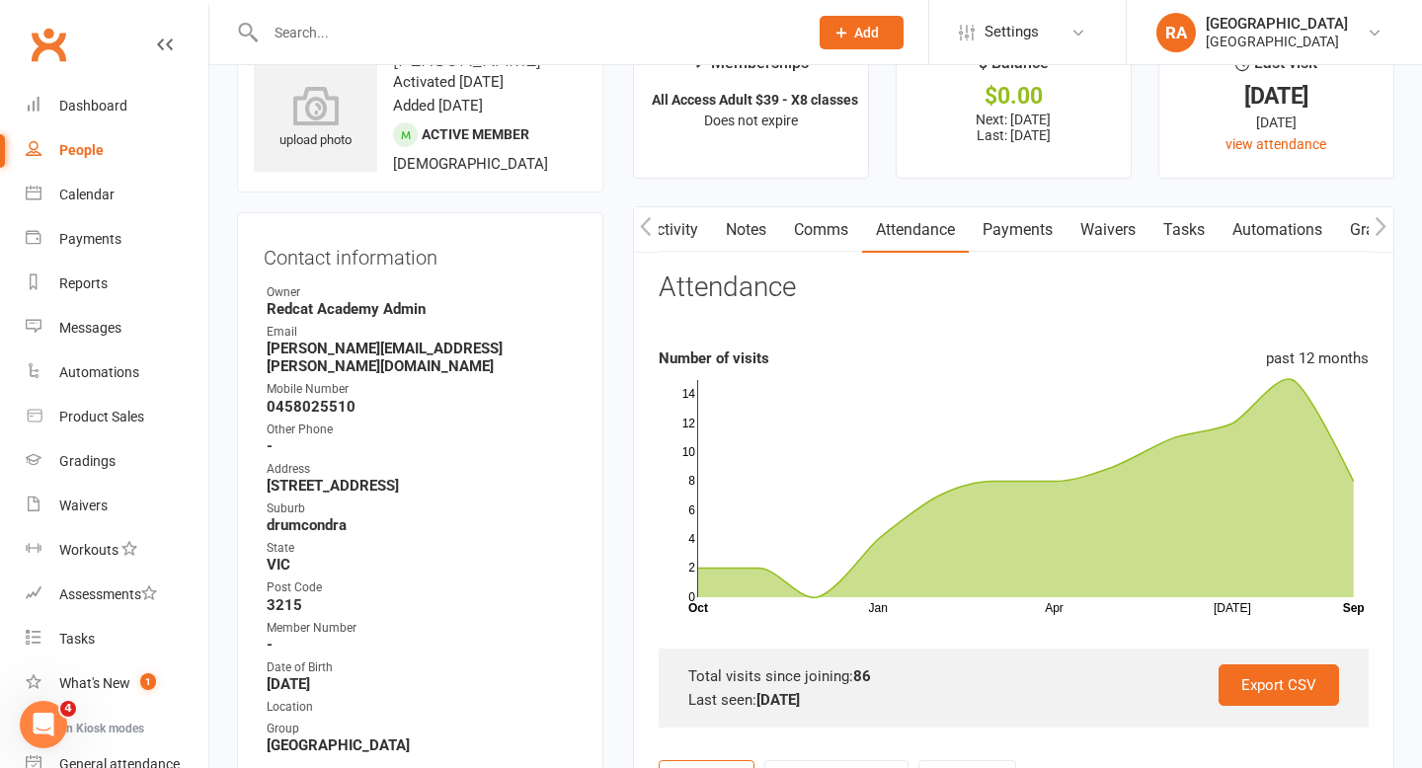
scroll to position [0, 0]
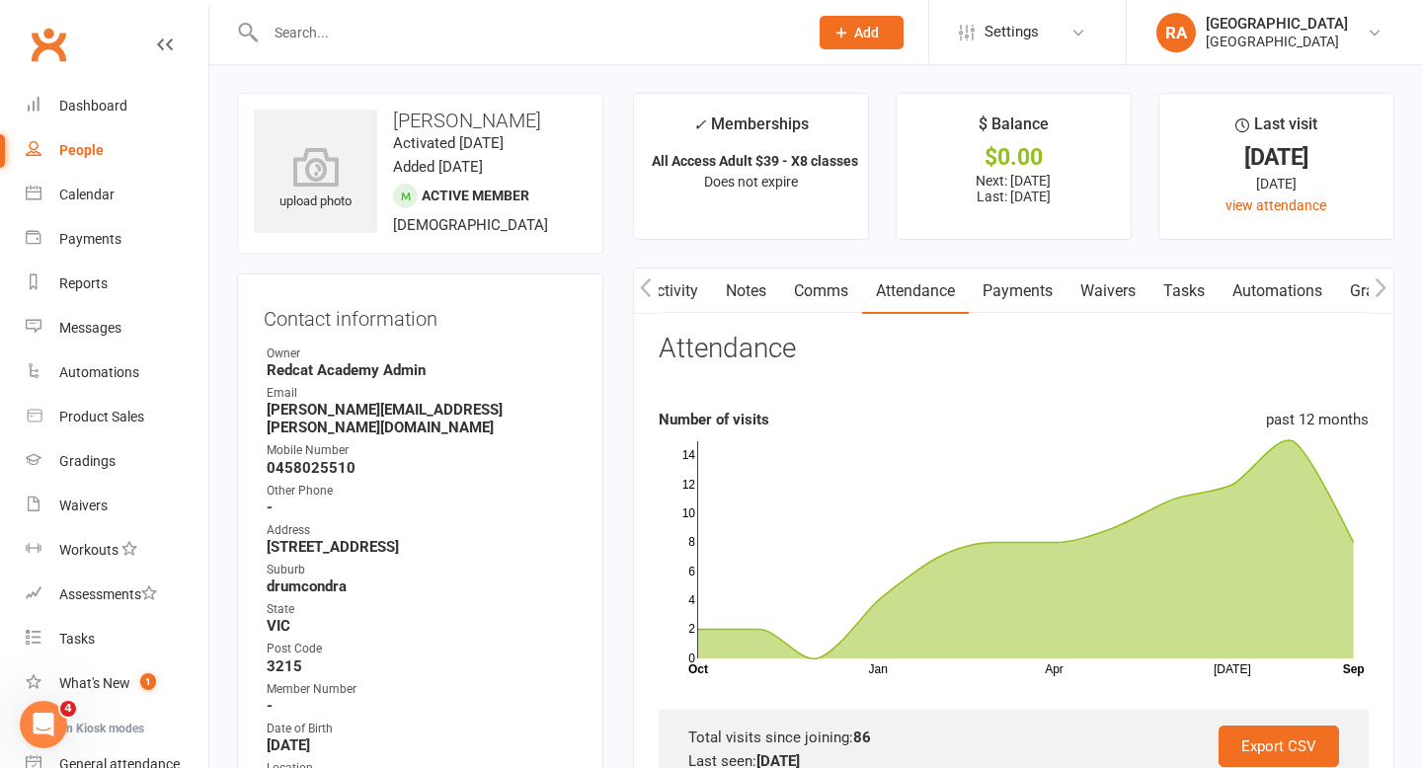
click at [746, 288] on link "Notes" at bounding box center [746, 291] width 68 height 45
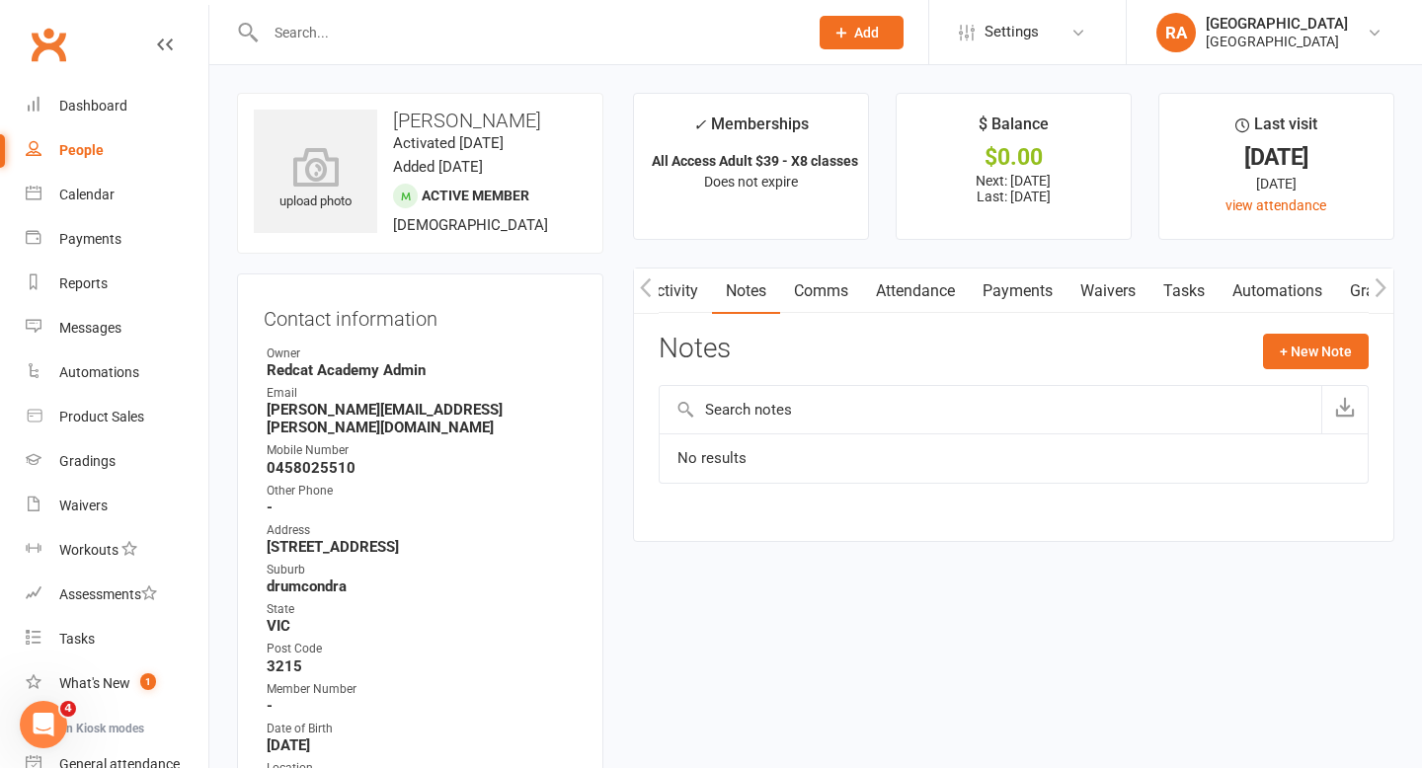
click at [822, 289] on link "Comms" at bounding box center [821, 291] width 82 height 45
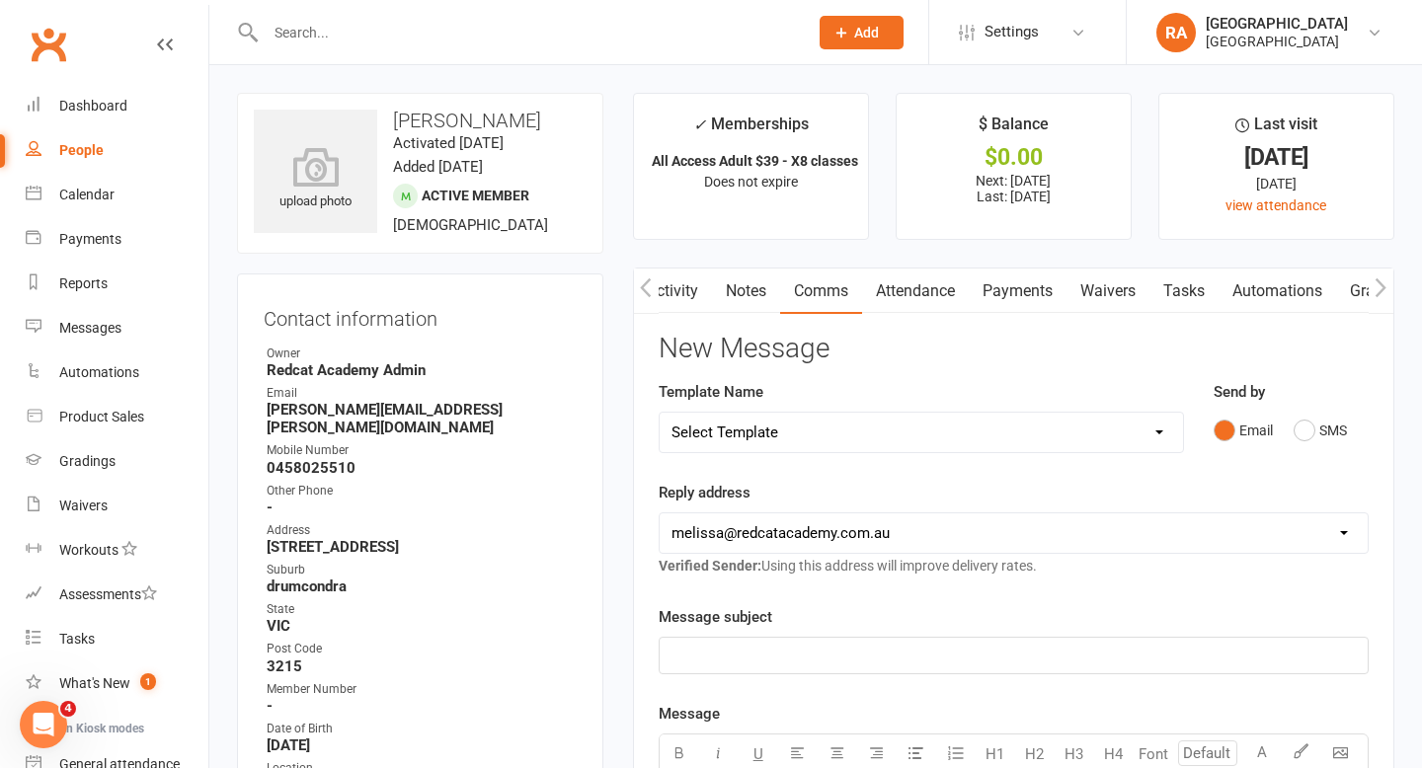
click at [696, 293] on link "Activity" at bounding box center [672, 291] width 79 height 45
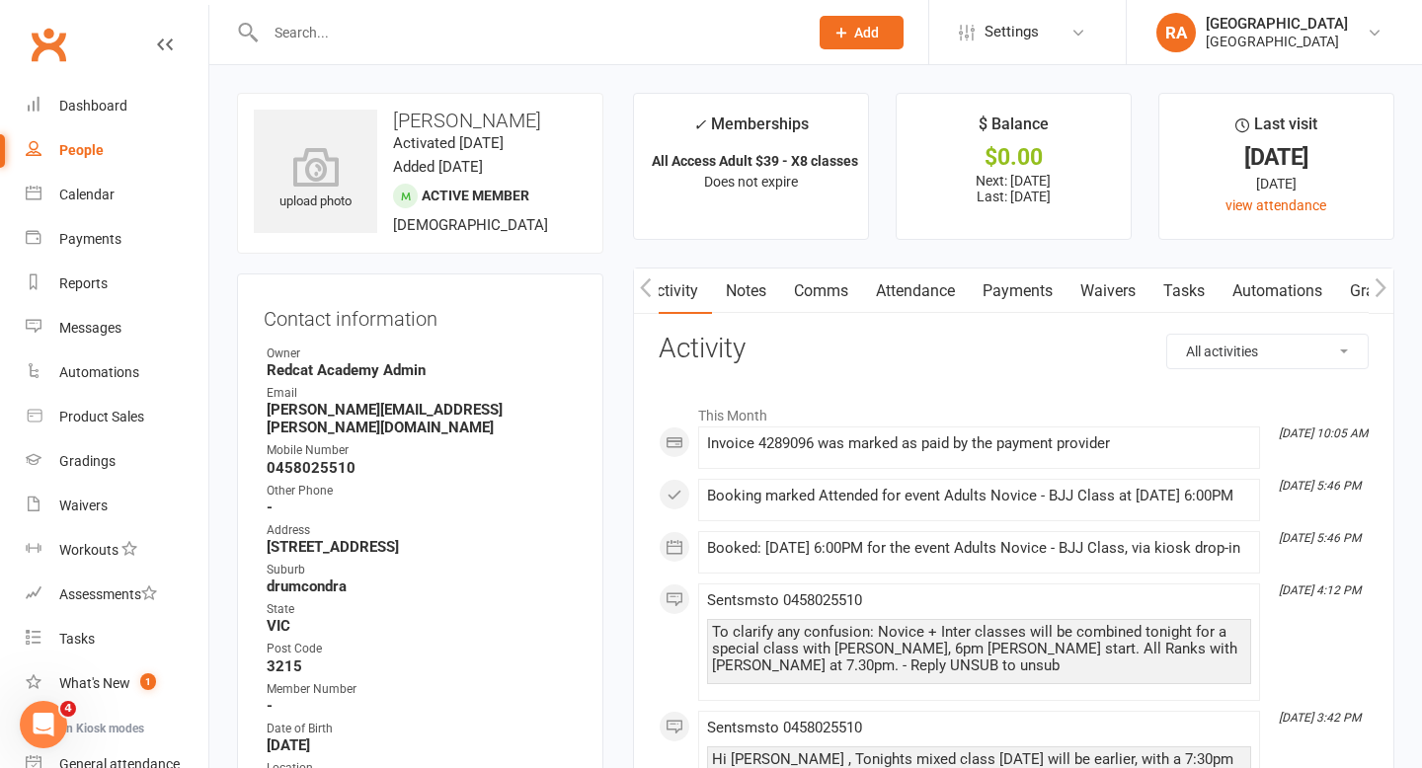
click at [1231, 347] on select "All activities Bookings / Attendances Communications Notes Failed SMSes Grading…" at bounding box center [1267, 352] width 200 height 34
select select "BookingLogEntry"
click at [1167, 335] on select "All activities Bookings / Attendances Communications Notes Failed SMSes Grading…" at bounding box center [1267, 352] width 200 height 34
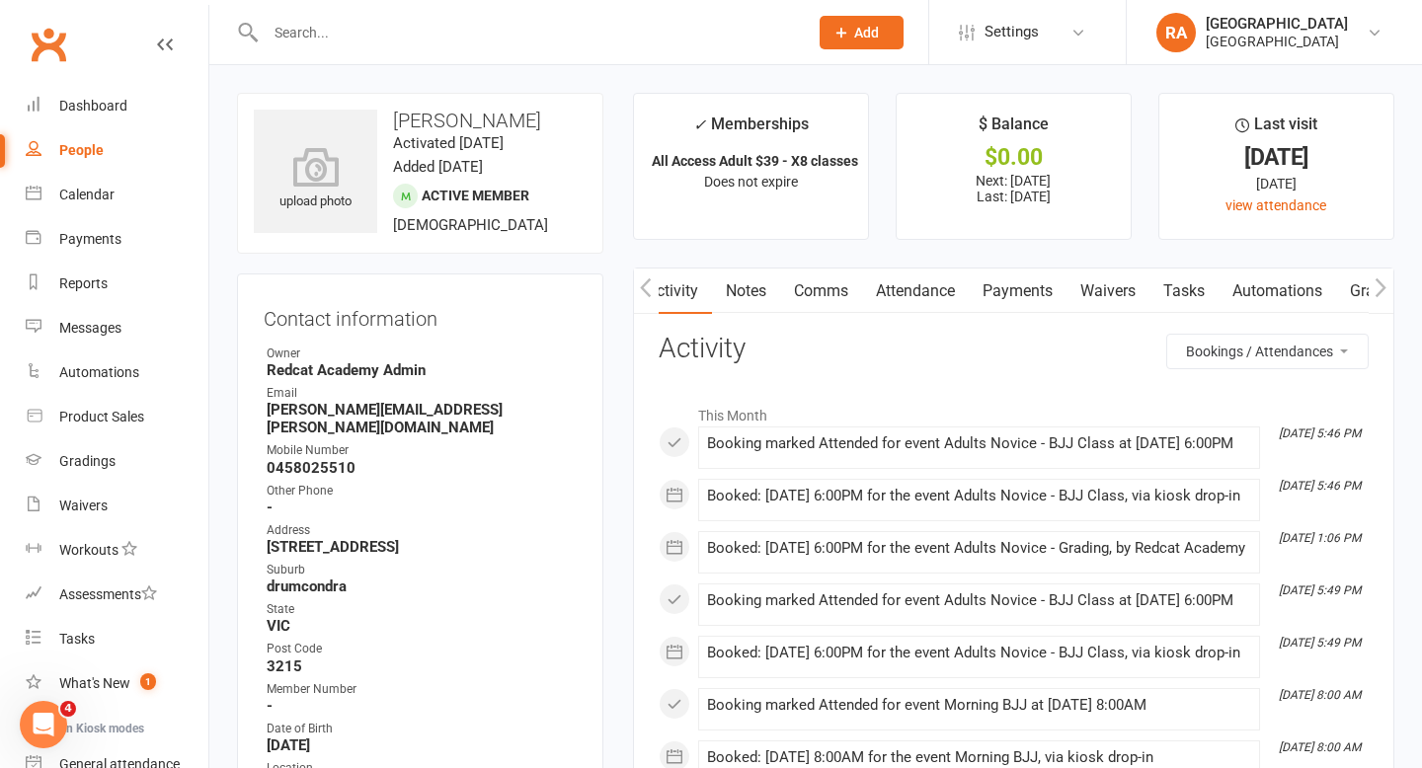
scroll to position [15, 0]
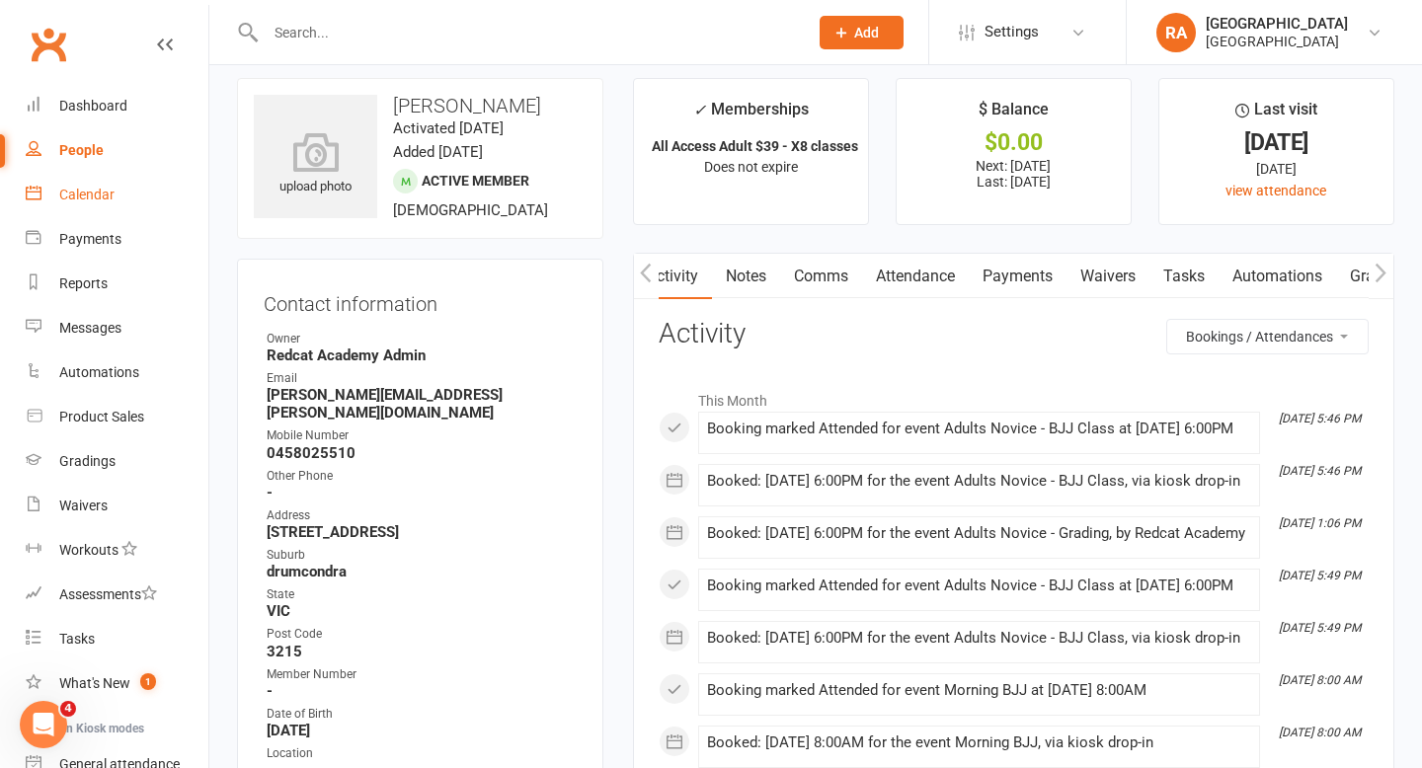
click at [77, 196] on div "Calendar" at bounding box center [86, 195] width 55 height 16
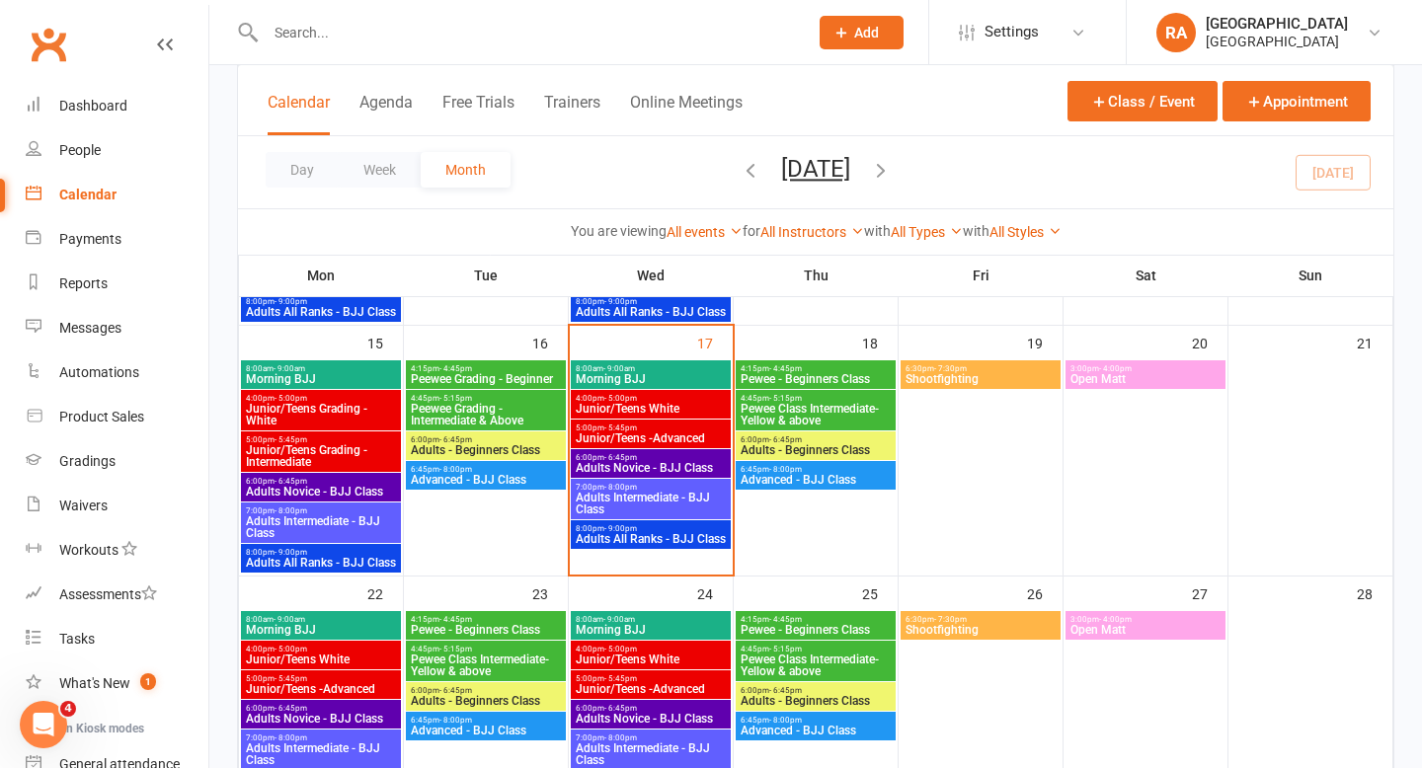
scroll to position [556, 0]
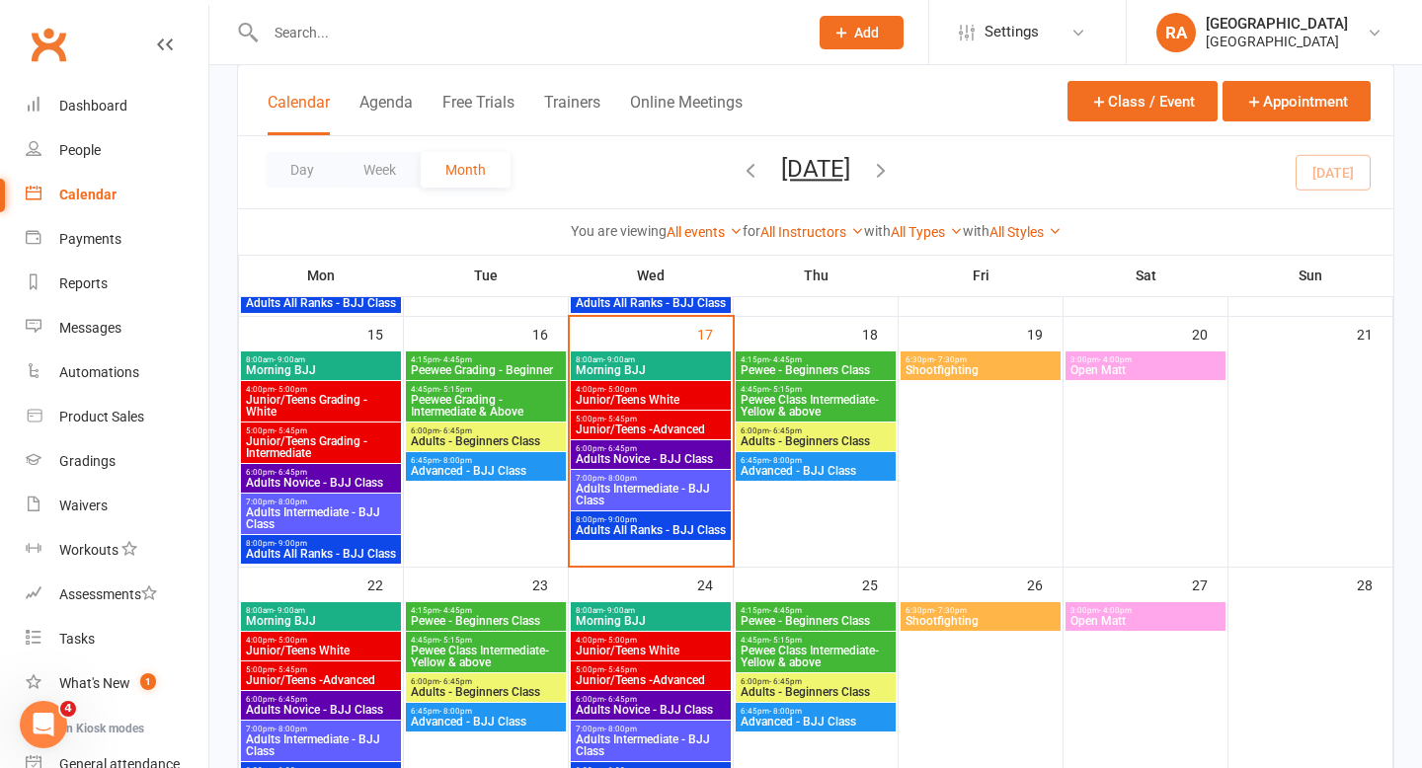
click at [636, 427] on span "Junior/Teens -Advanced" at bounding box center [651, 430] width 152 height 12
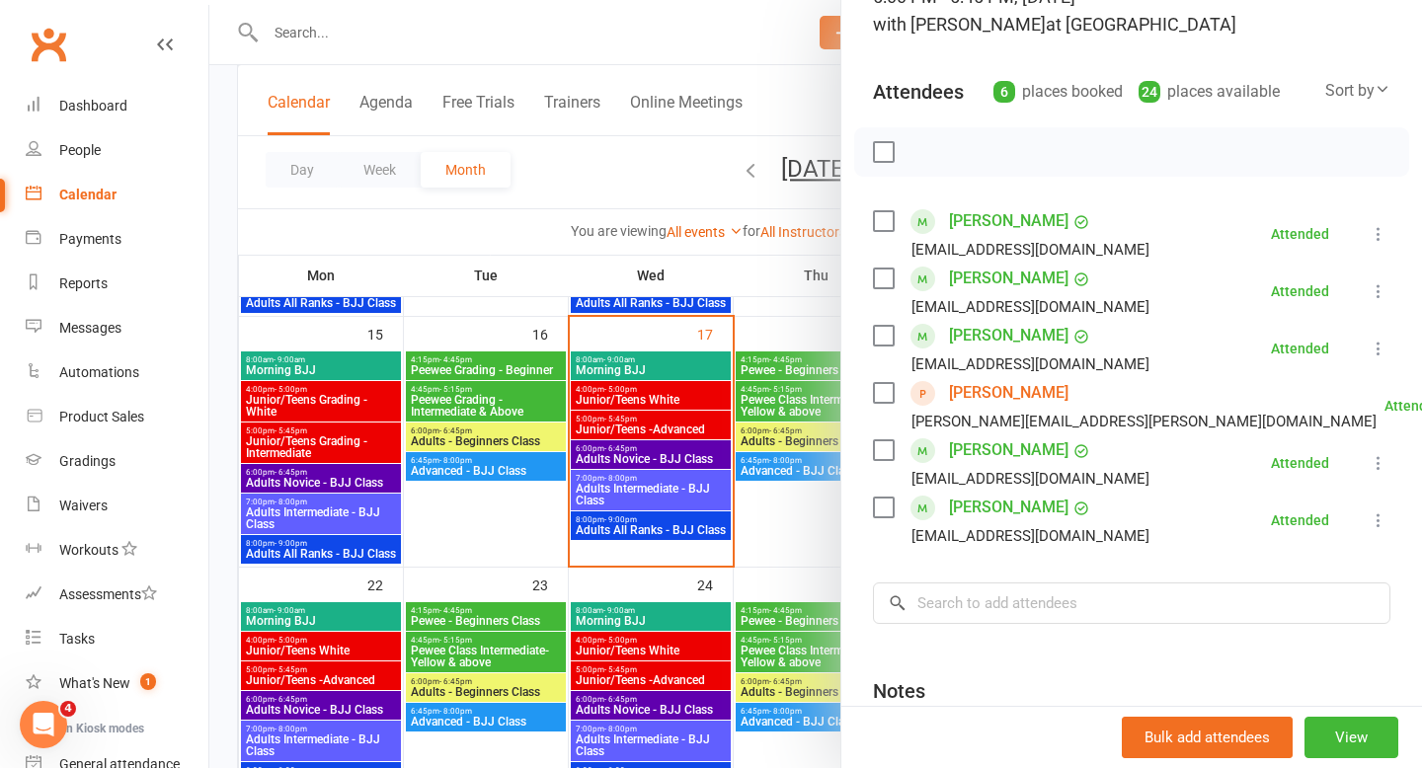
scroll to position [168, 0]
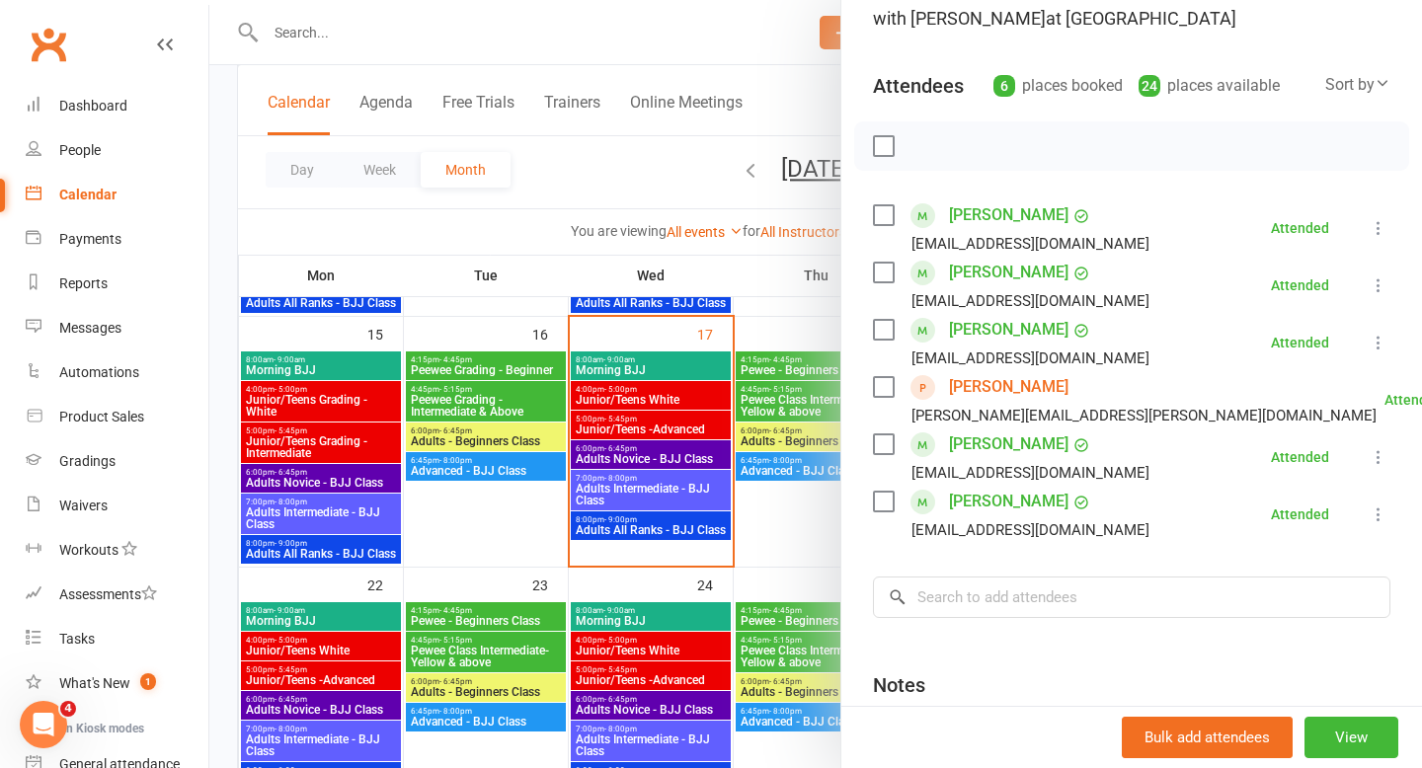
click at [972, 388] on link "[PERSON_NAME]" at bounding box center [1008, 387] width 119 height 32
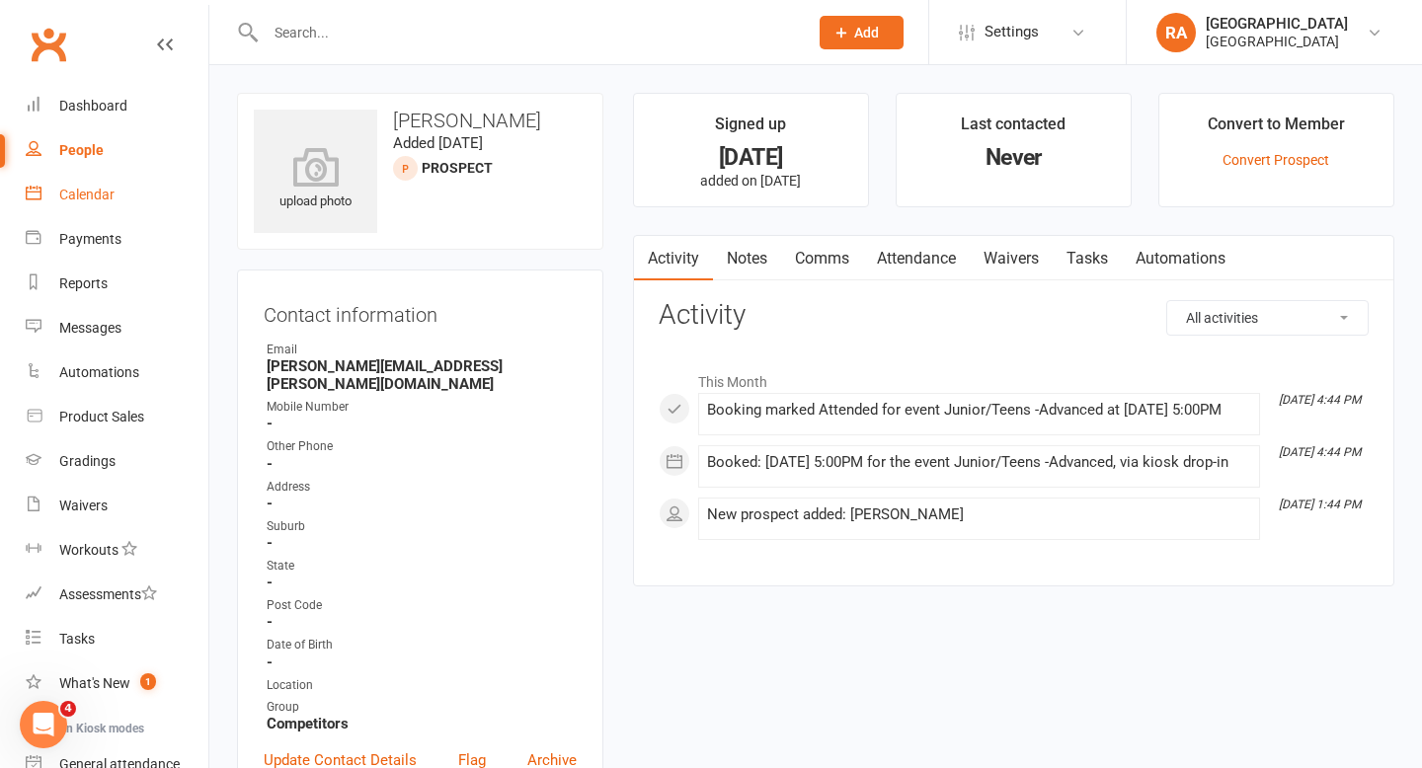
click at [79, 196] on div "Calendar" at bounding box center [86, 195] width 55 height 16
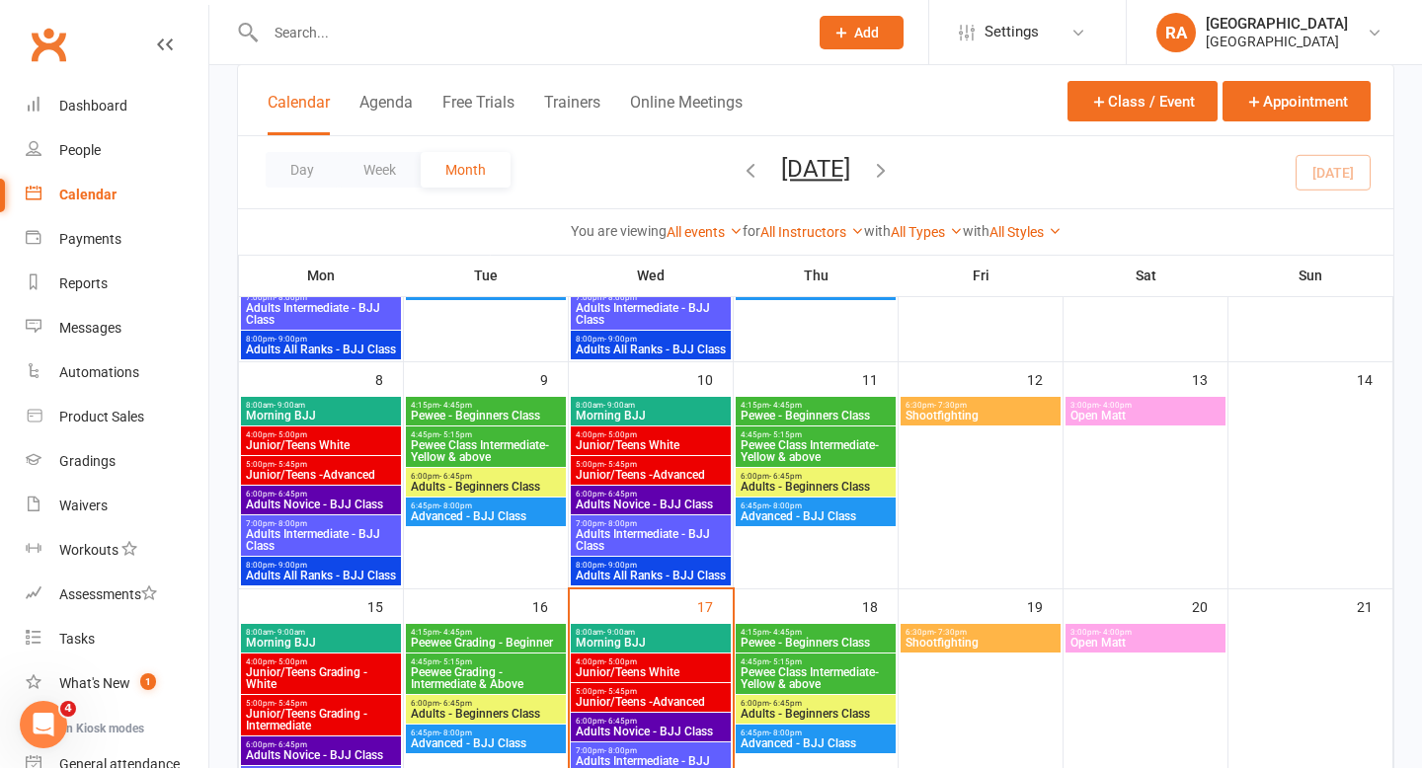
scroll to position [443, 0]
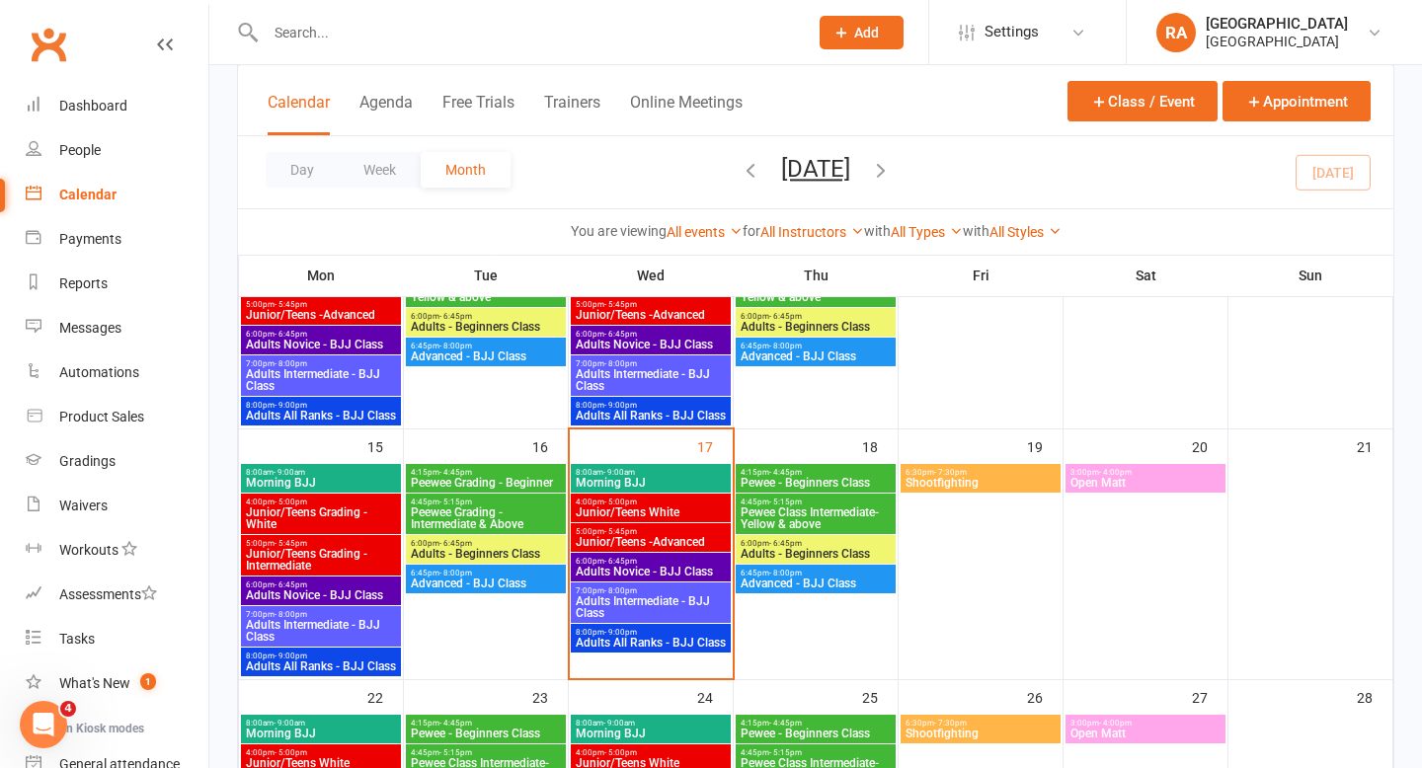
click at [634, 506] on span "Junior/Teens White" at bounding box center [651, 512] width 152 height 12
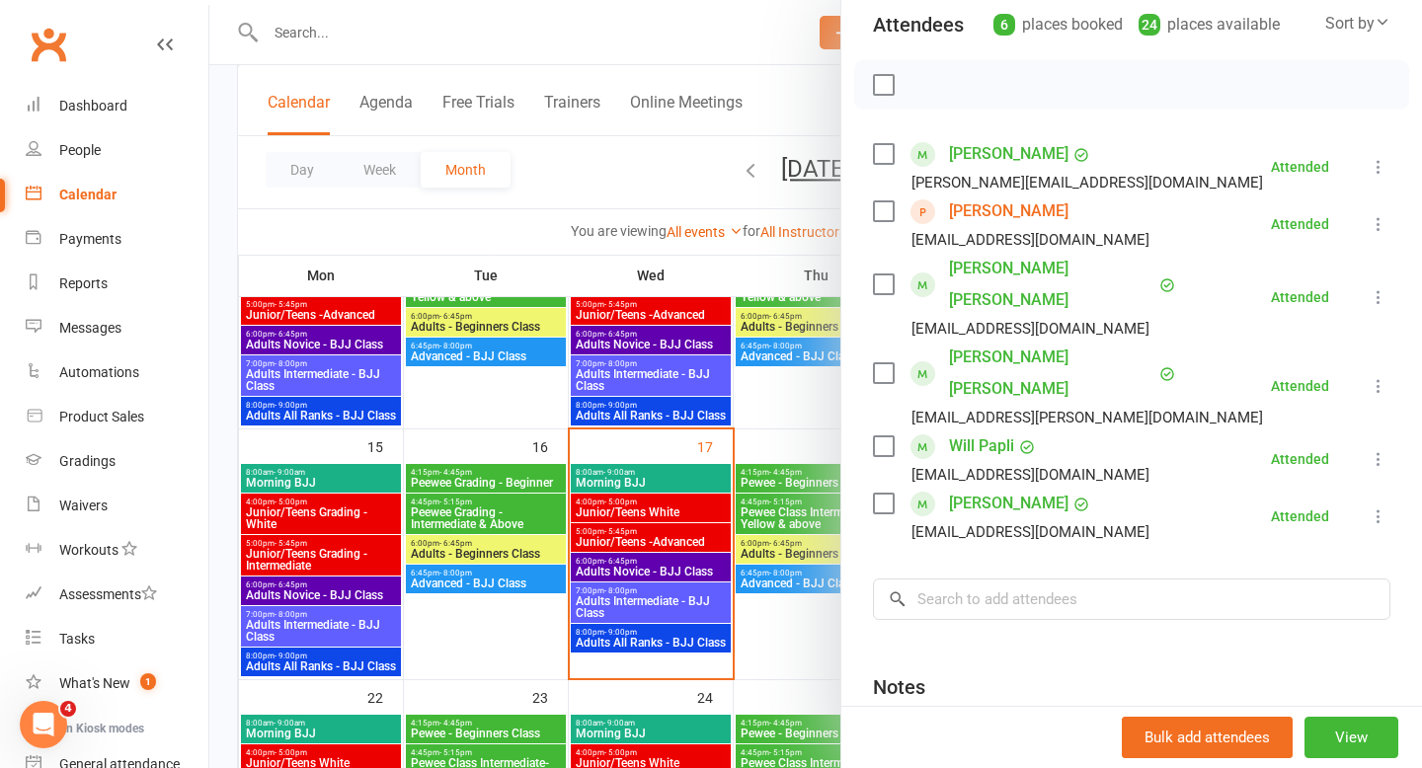
scroll to position [244, 0]
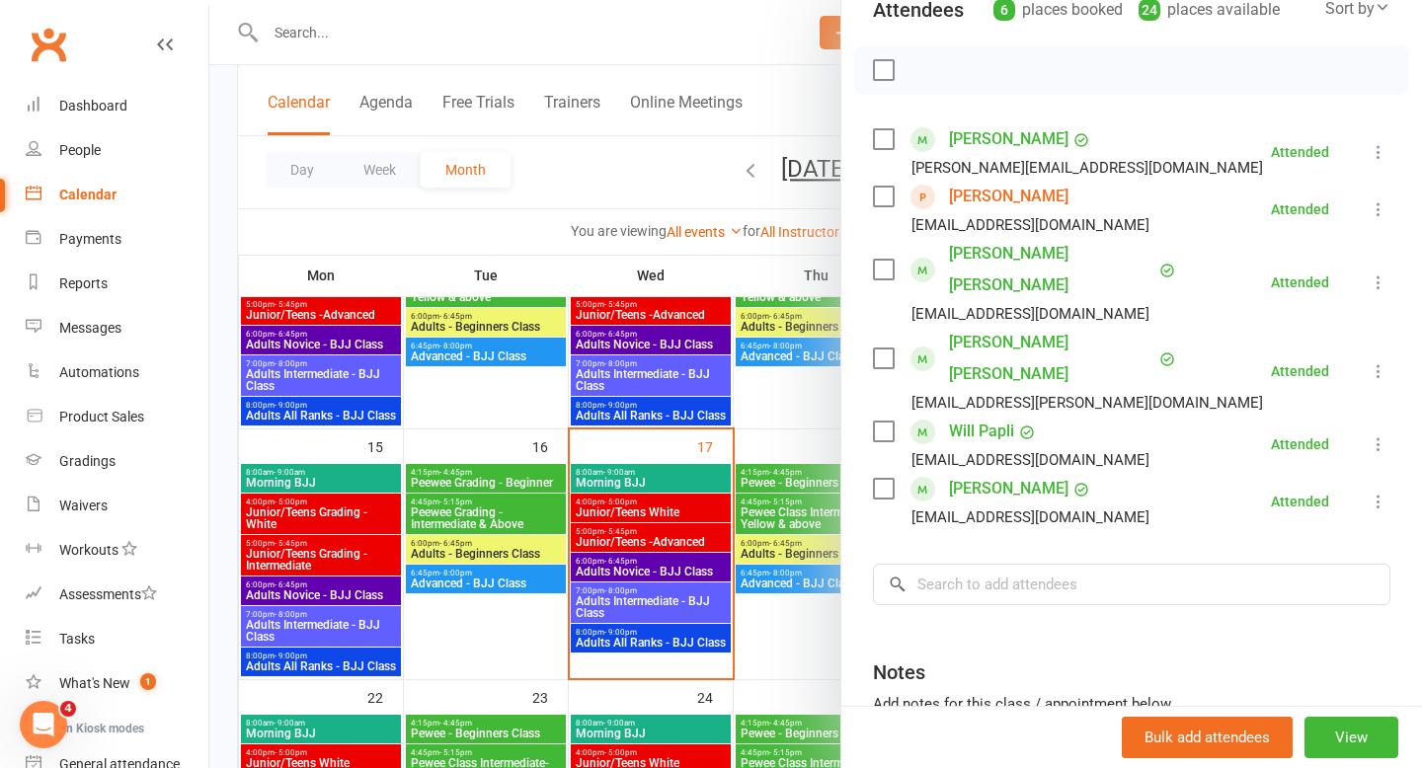
click at [649, 539] on div at bounding box center [815, 384] width 1212 height 768
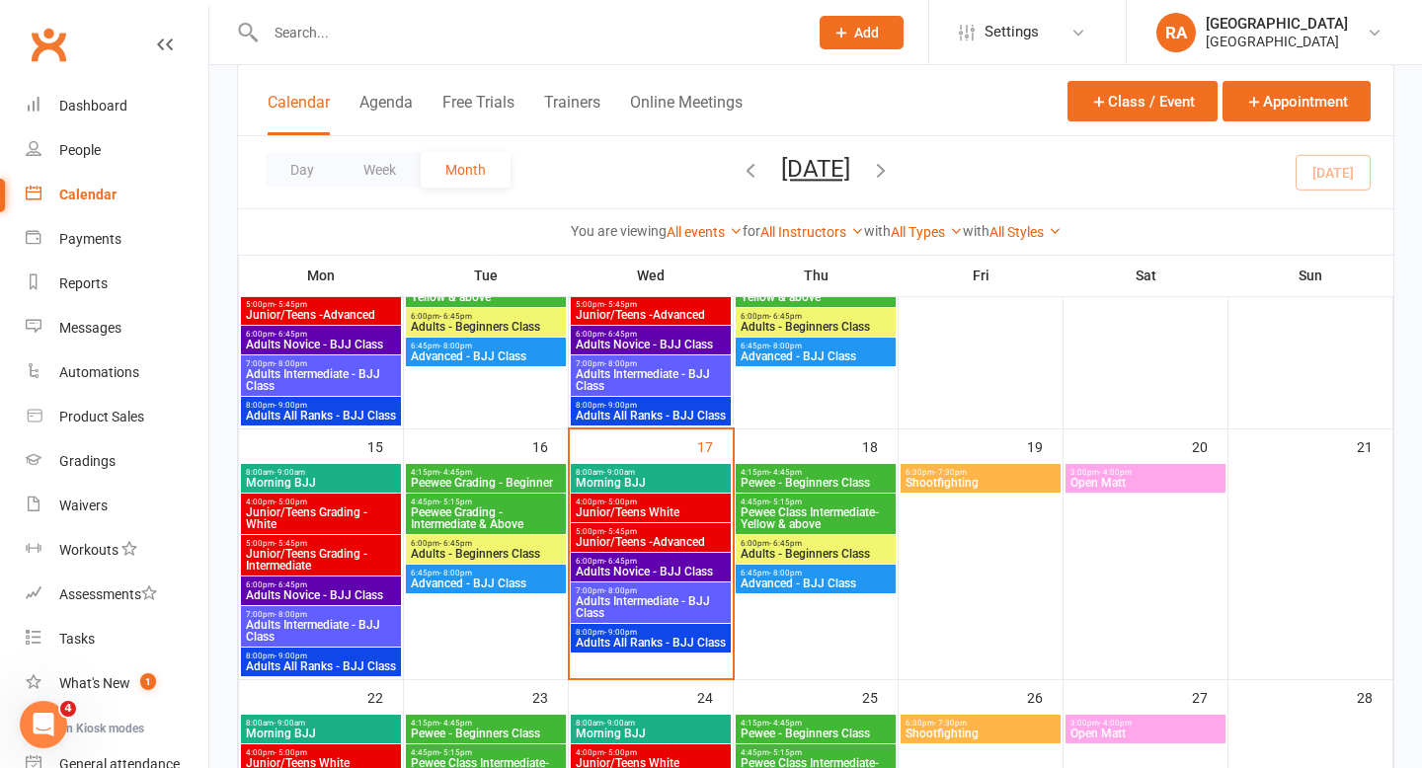
click at [658, 541] on span "Junior/Teens -Advanced" at bounding box center [651, 542] width 152 height 12
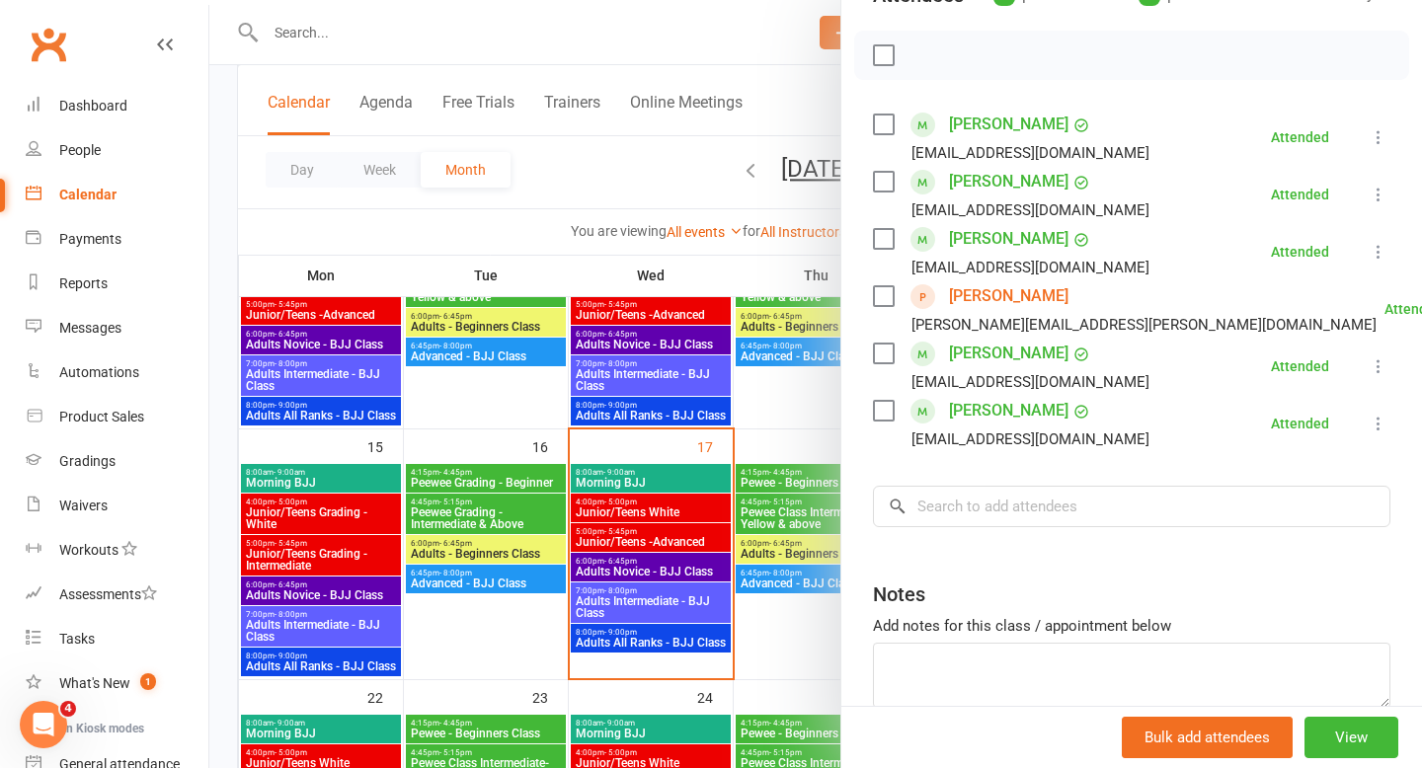
scroll to position [257, 0]
click at [645, 582] on div at bounding box center [815, 384] width 1212 height 768
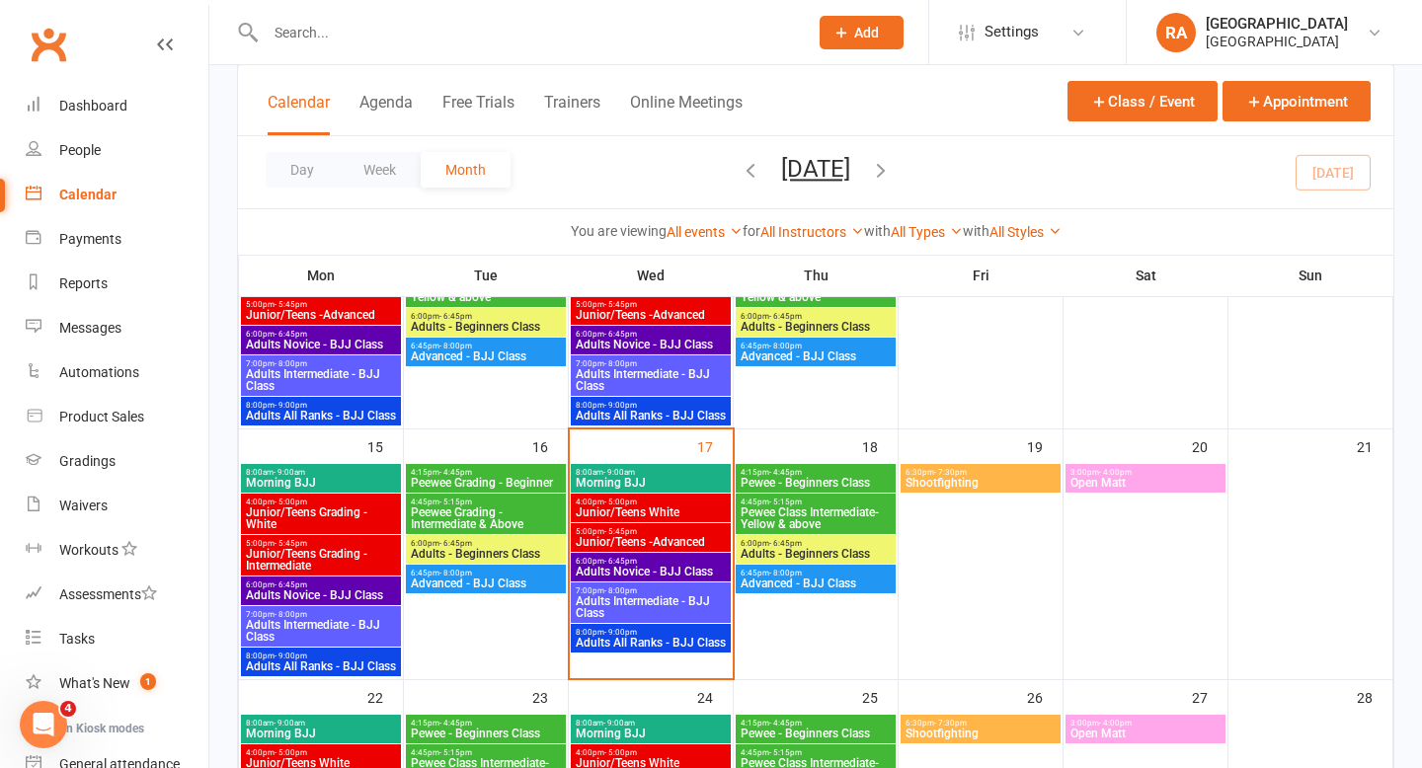
click at [616, 570] on span "Adults Novice - BJJ Class" at bounding box center [651, 572] width 152 height 12
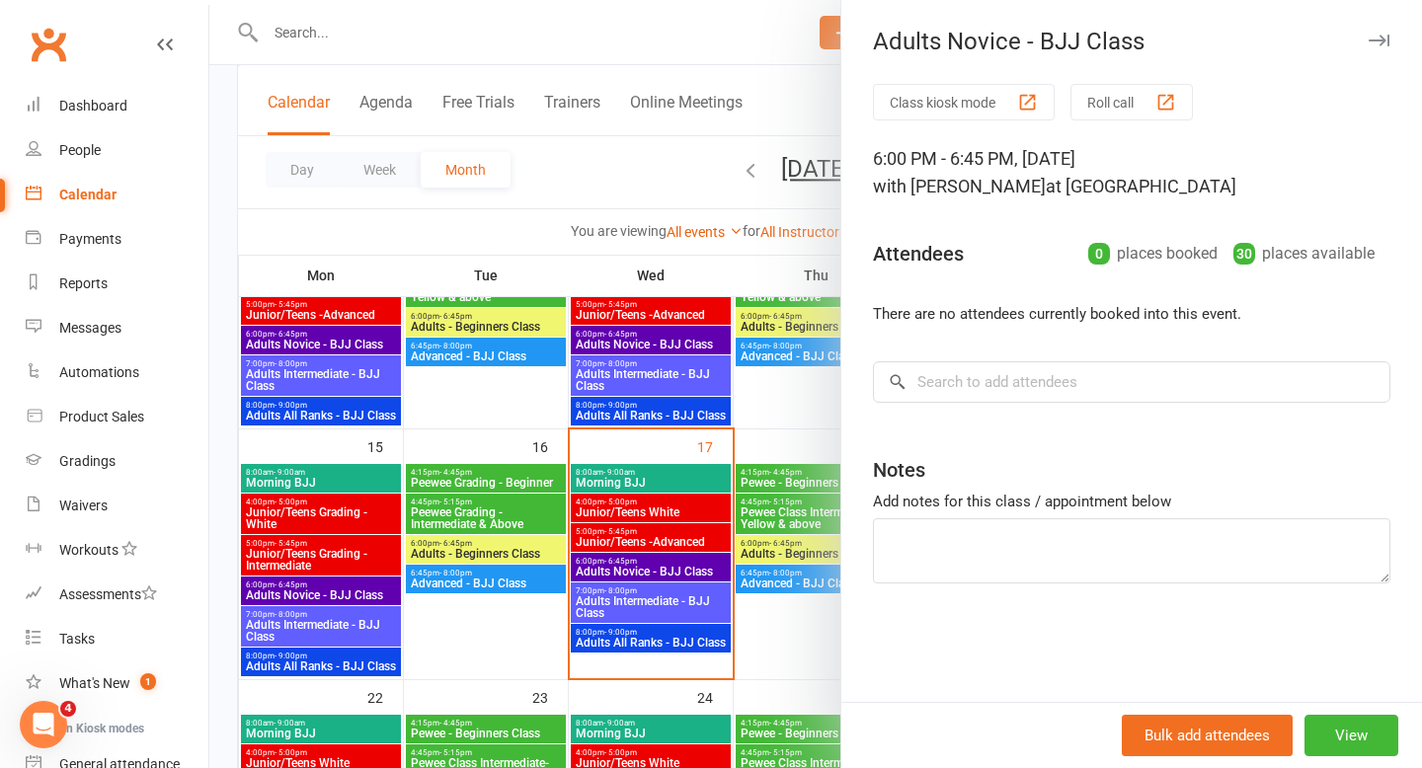
click at [620, 542] on div at bounding box center [815, 384] width 1212 height 768
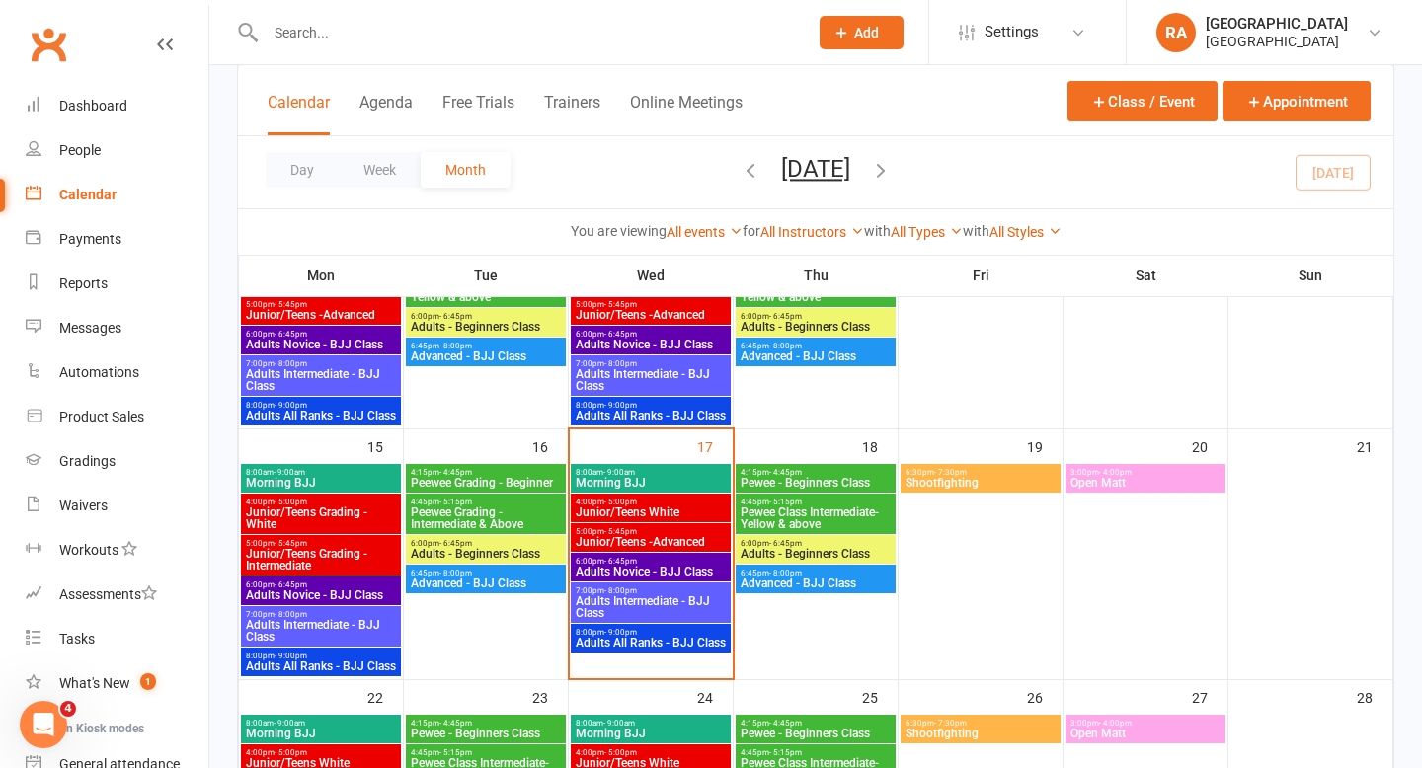
click at [638, 536] on span "Junior/Teens -Advanced" at bounding box center [651, 542] width 152 height 12
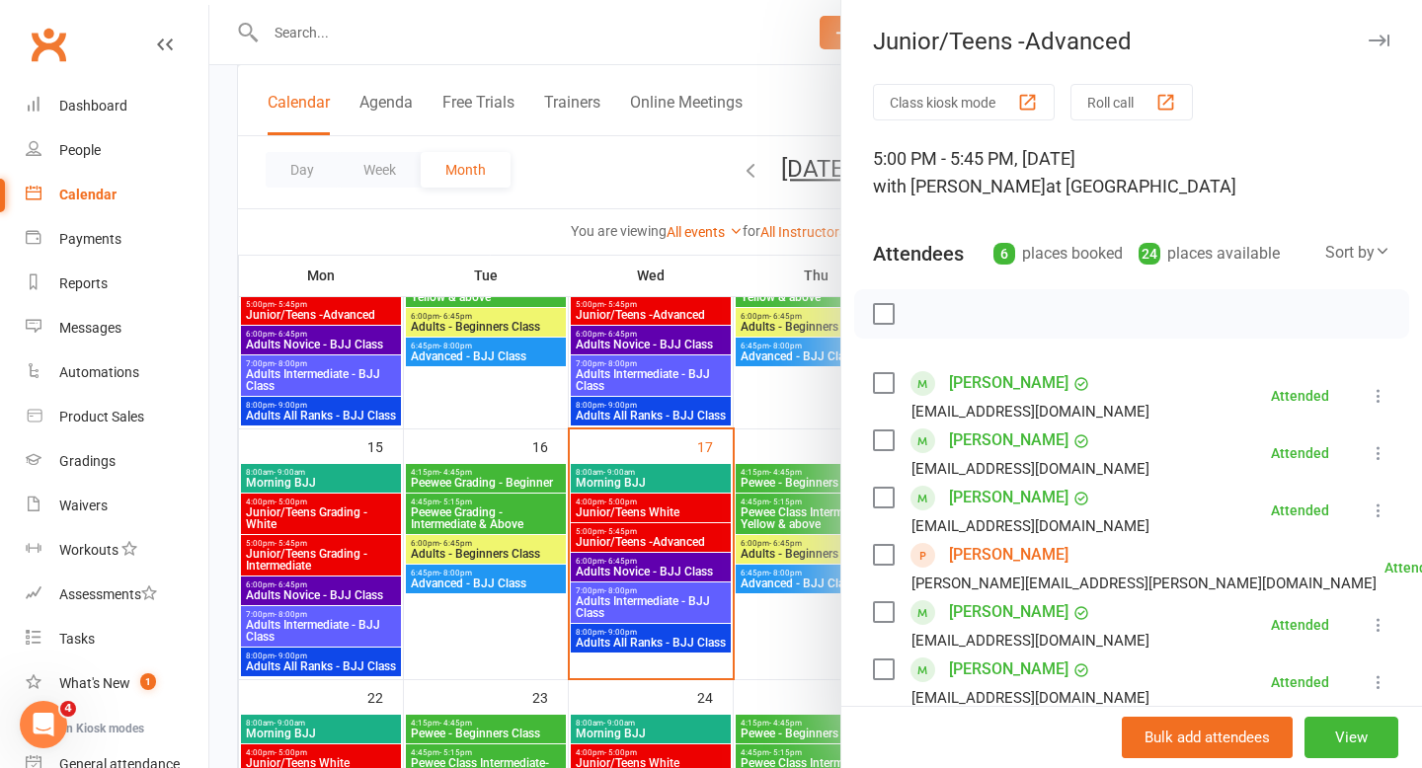
click at [328, 32] on div at bounding box center [815, 384] width 1212 height 768
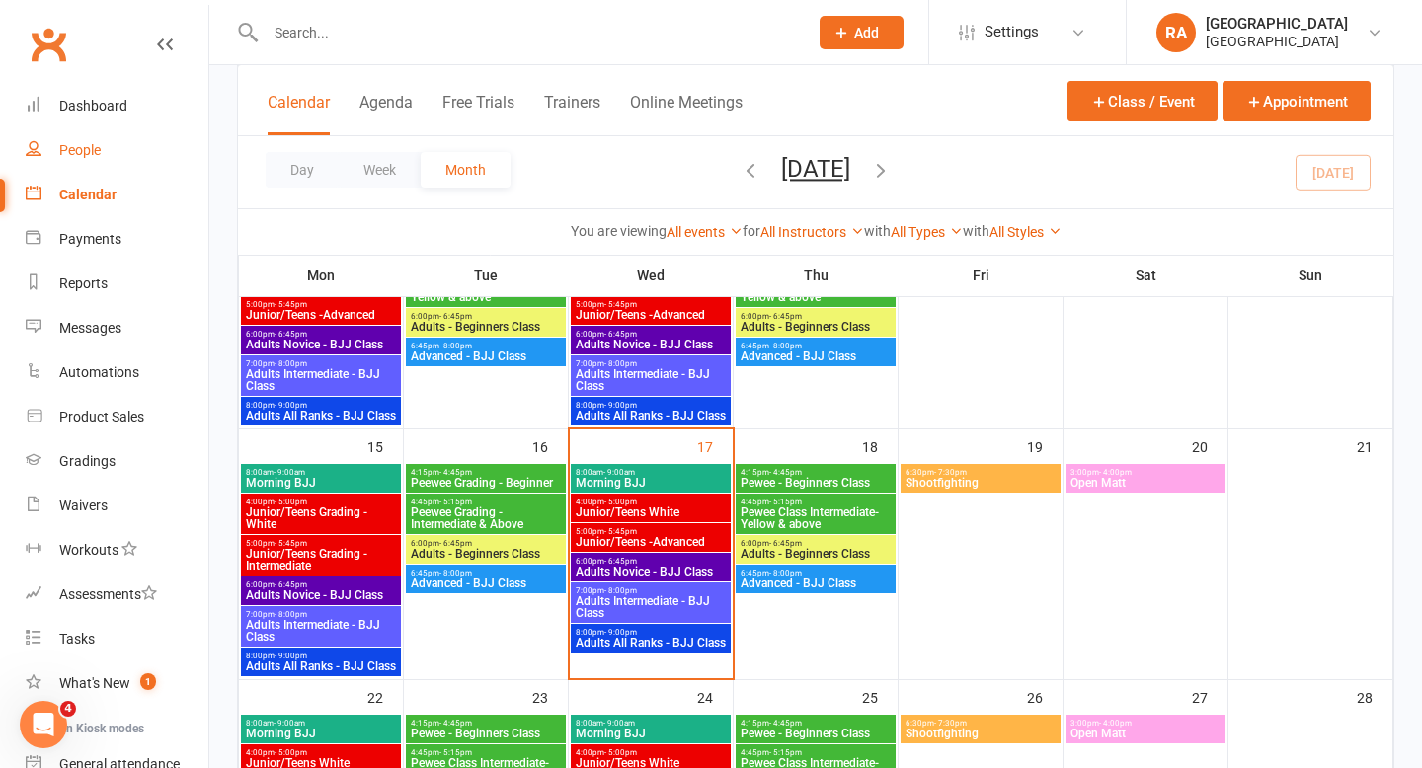
click at [70, 138] on link "People" at bounding box center [117, 150] width 183 height 44
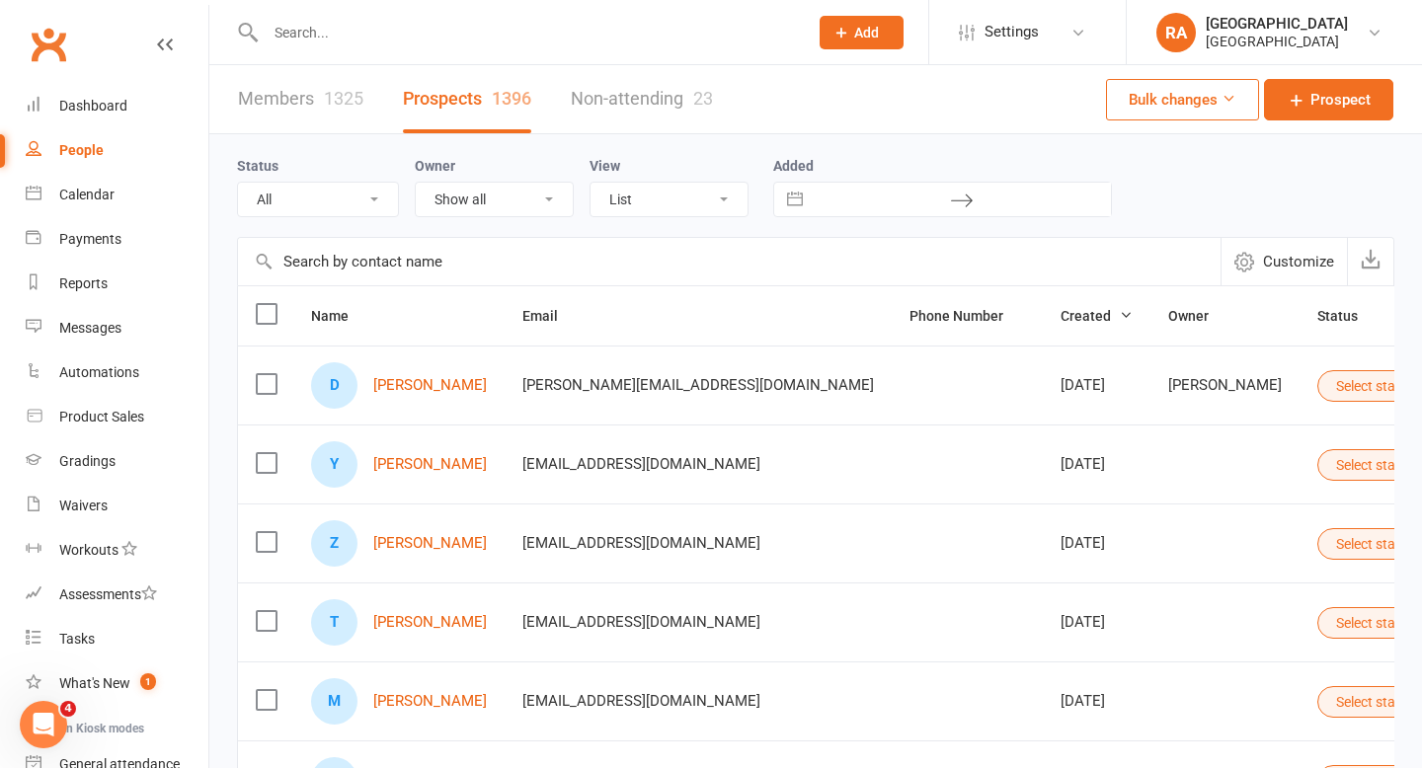
click at [296, 27] on input "text" at bounding box center [527, 33] width 534 height 28
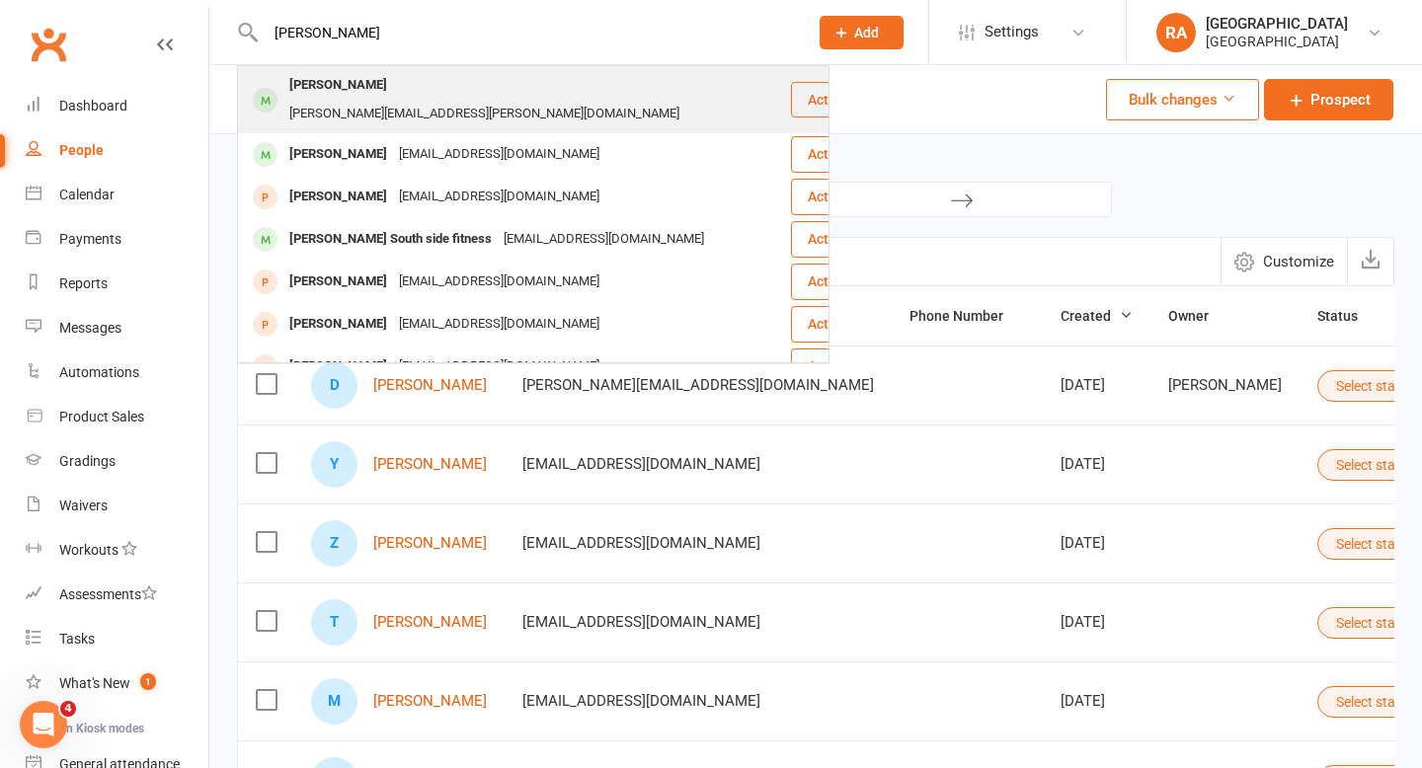
type input "leigh simpson"
click at [350, 78] on div "Leigh Simpson" at bounding box center [338, 85] width 110 height 29
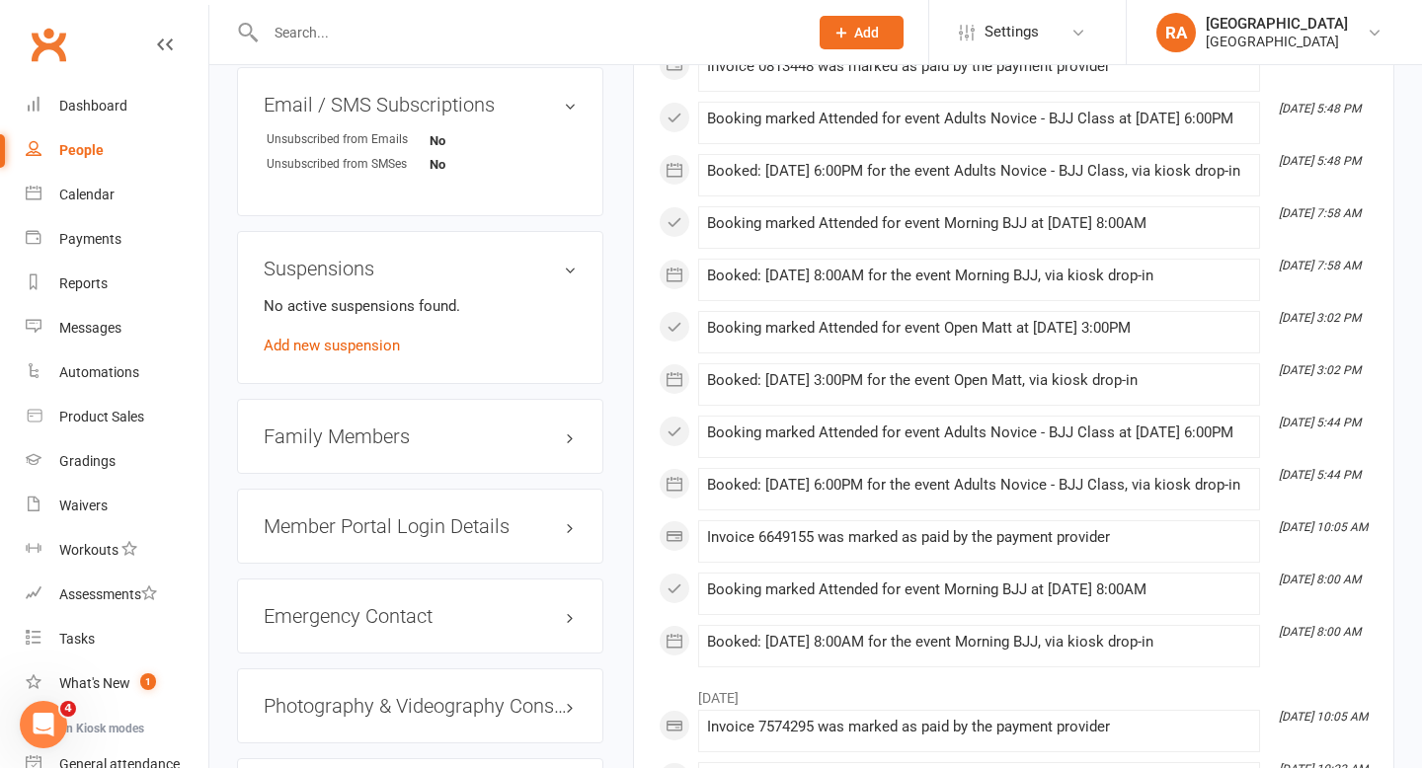
scroll to position [1713, 0]
click at [480, 424] on div "Family Members" at bounding box center [420, 435] width 366 height 75
click at [566, 425] on h3 "Family Members" at bounding box center [420, 436] width 313 height 22
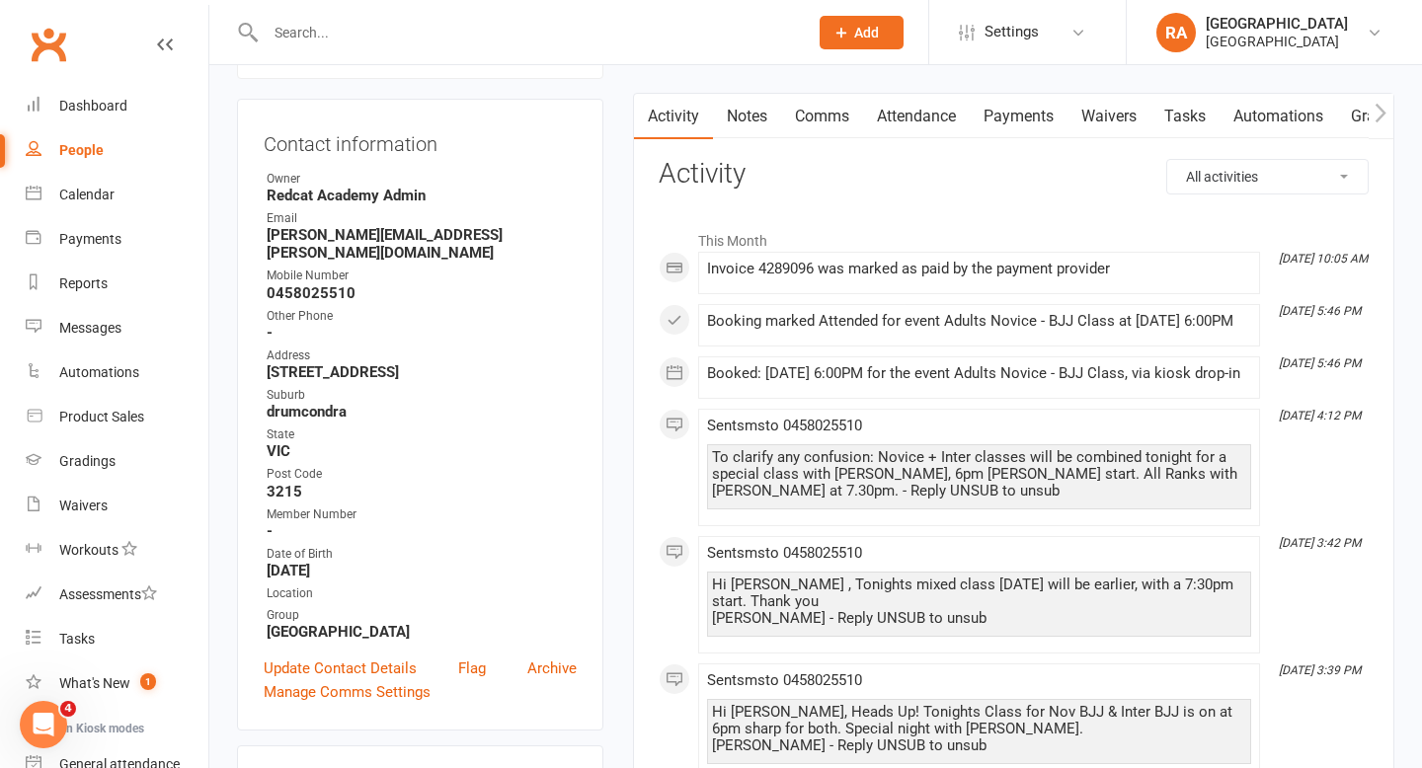
scroll to position [0, 0]
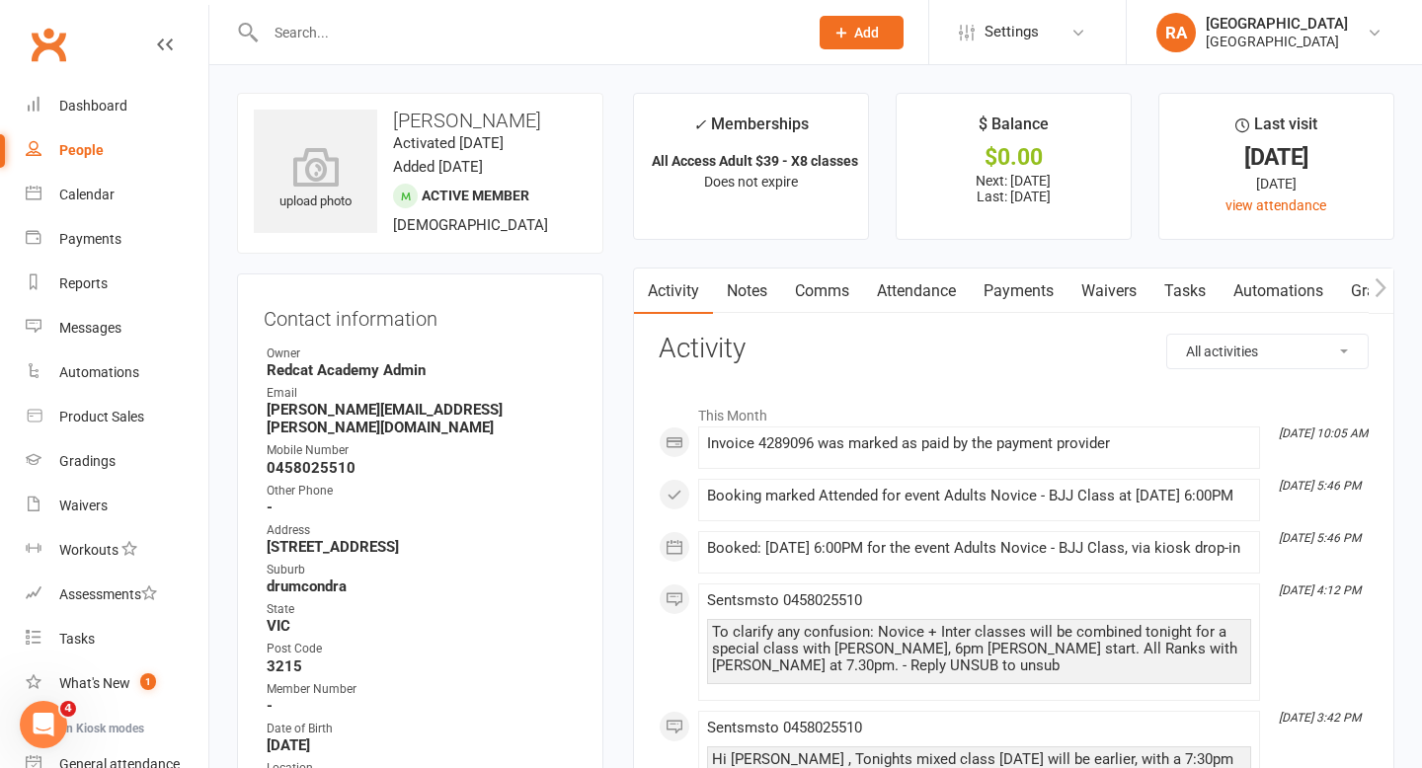
click at [919, 293] on link "Attendance" at bounding box center [916, 291] width 107 height 45
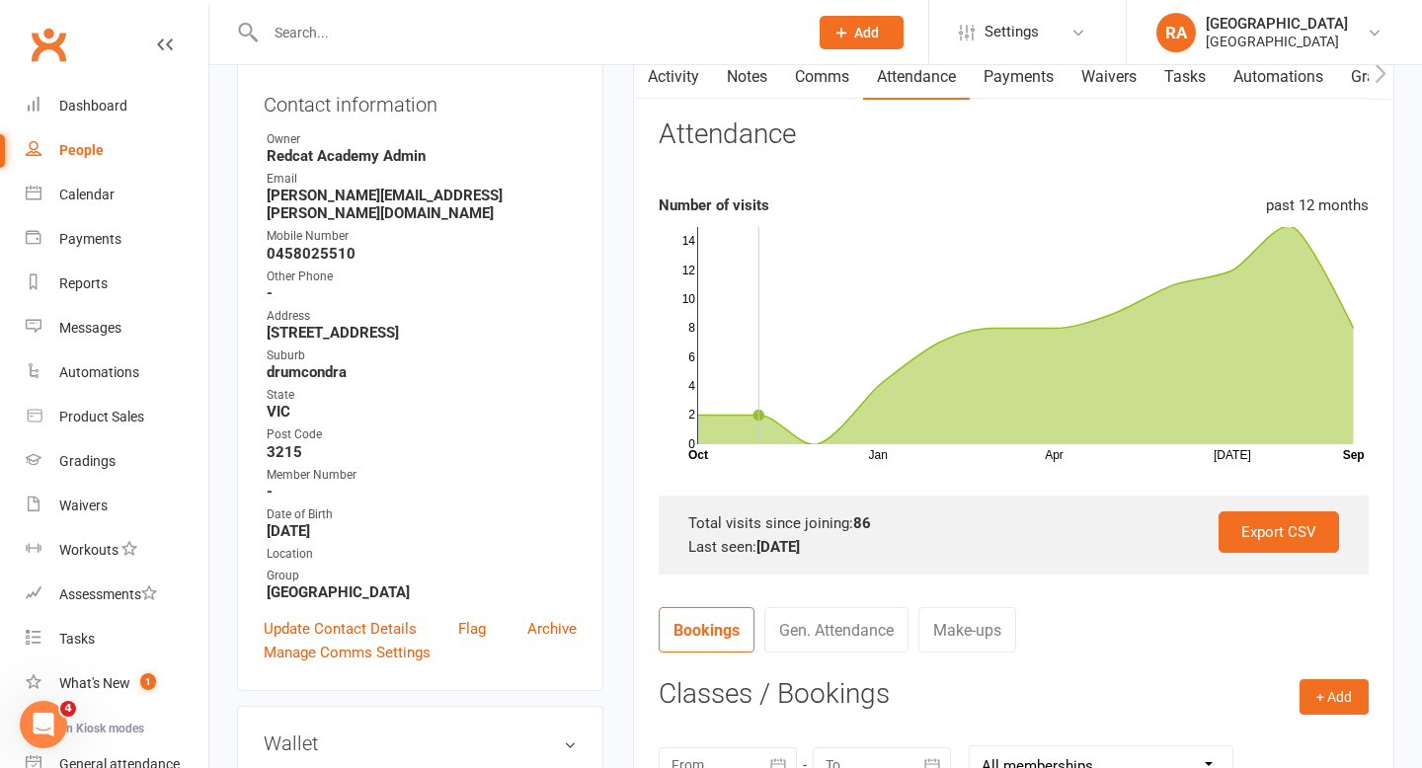
scroll to position [206, 0]
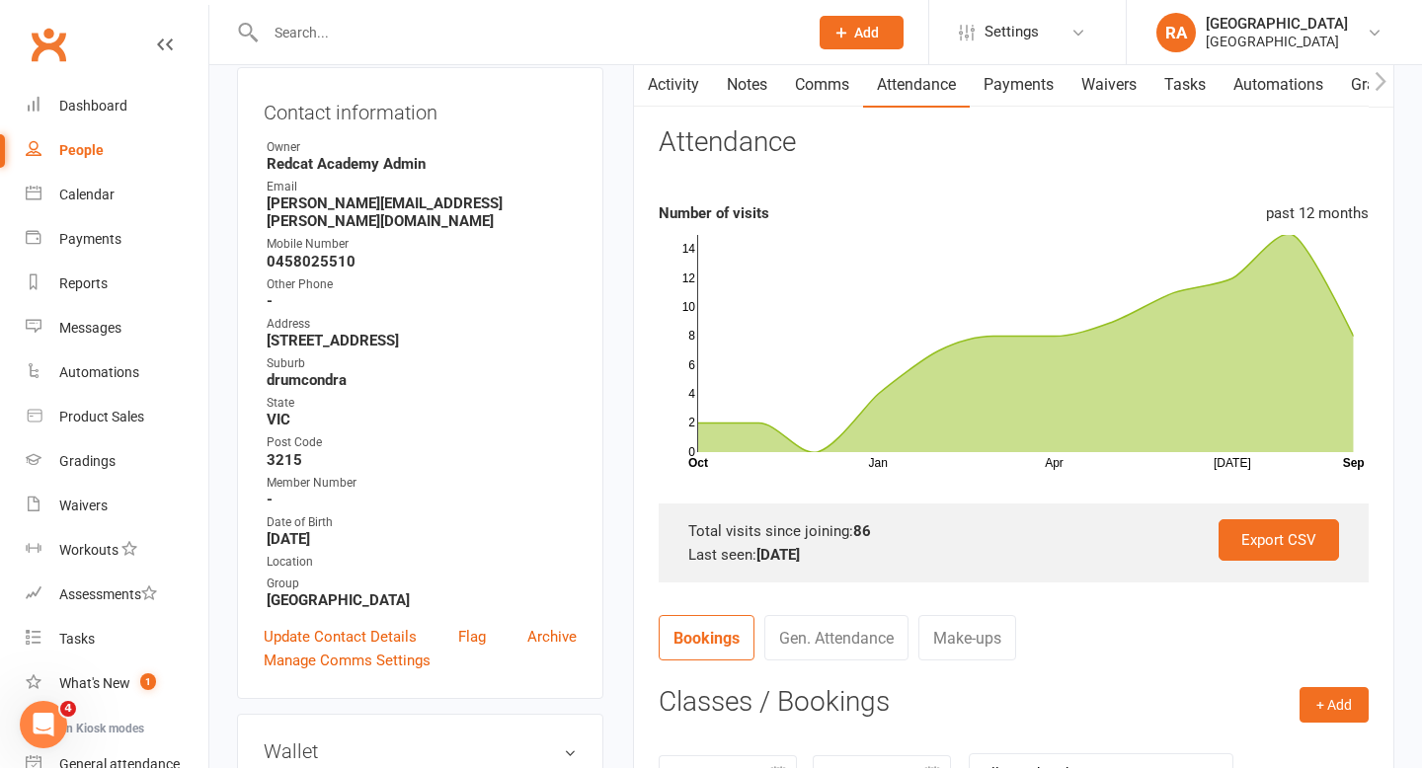
click at [670, 87] on link "Activity" at bounding box center [673, 84] width 79 height 45
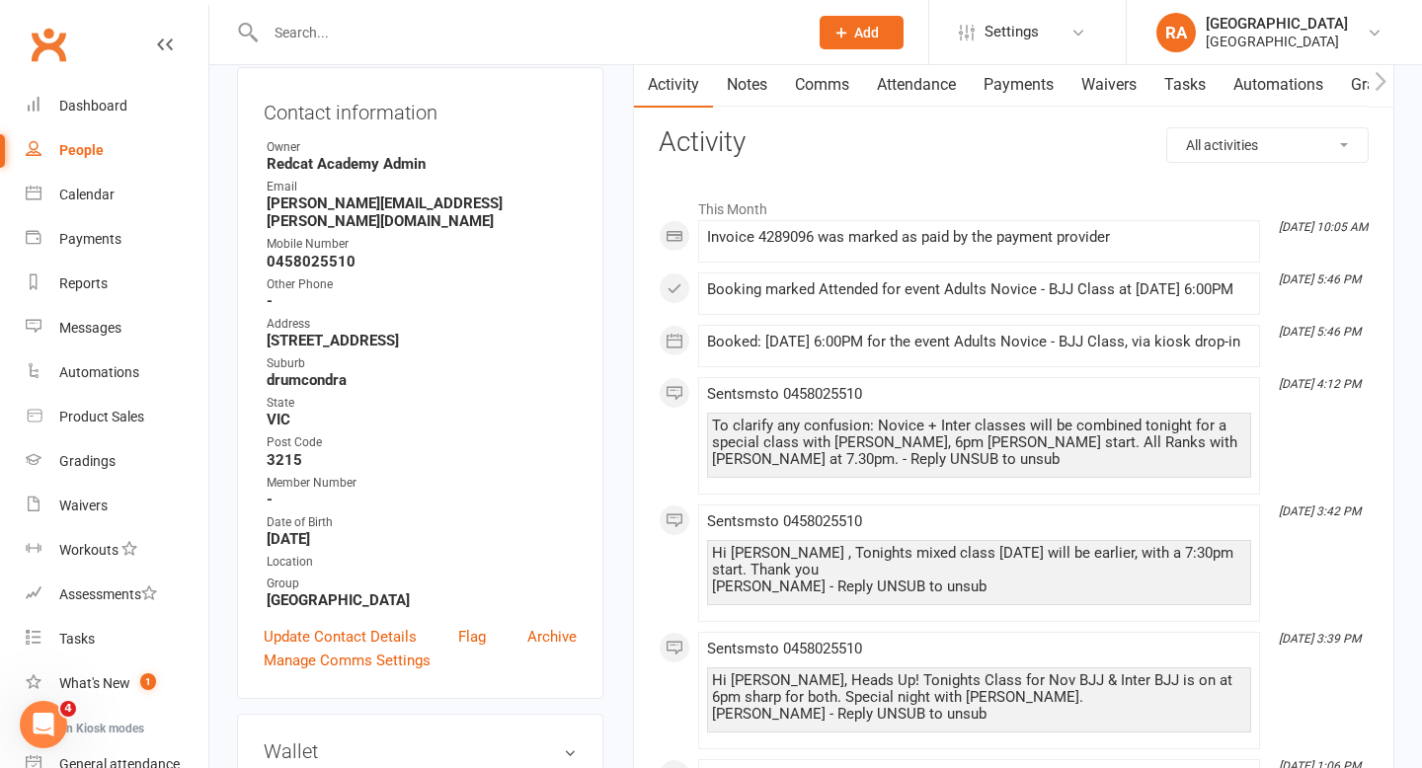
click at [1221, 152] on select "All activities Bookings / Attendances Communications Notes Failed SMSes Grading…" at bounding box center [1267, 145] width 200 height 34
select select "BookingLogEntry"
click at [1167, 128] on select "All activities Bookings / Attendances Communications Notes Failed SMSes Grading…" at bounding box center [1267, 145] width 200 height 34
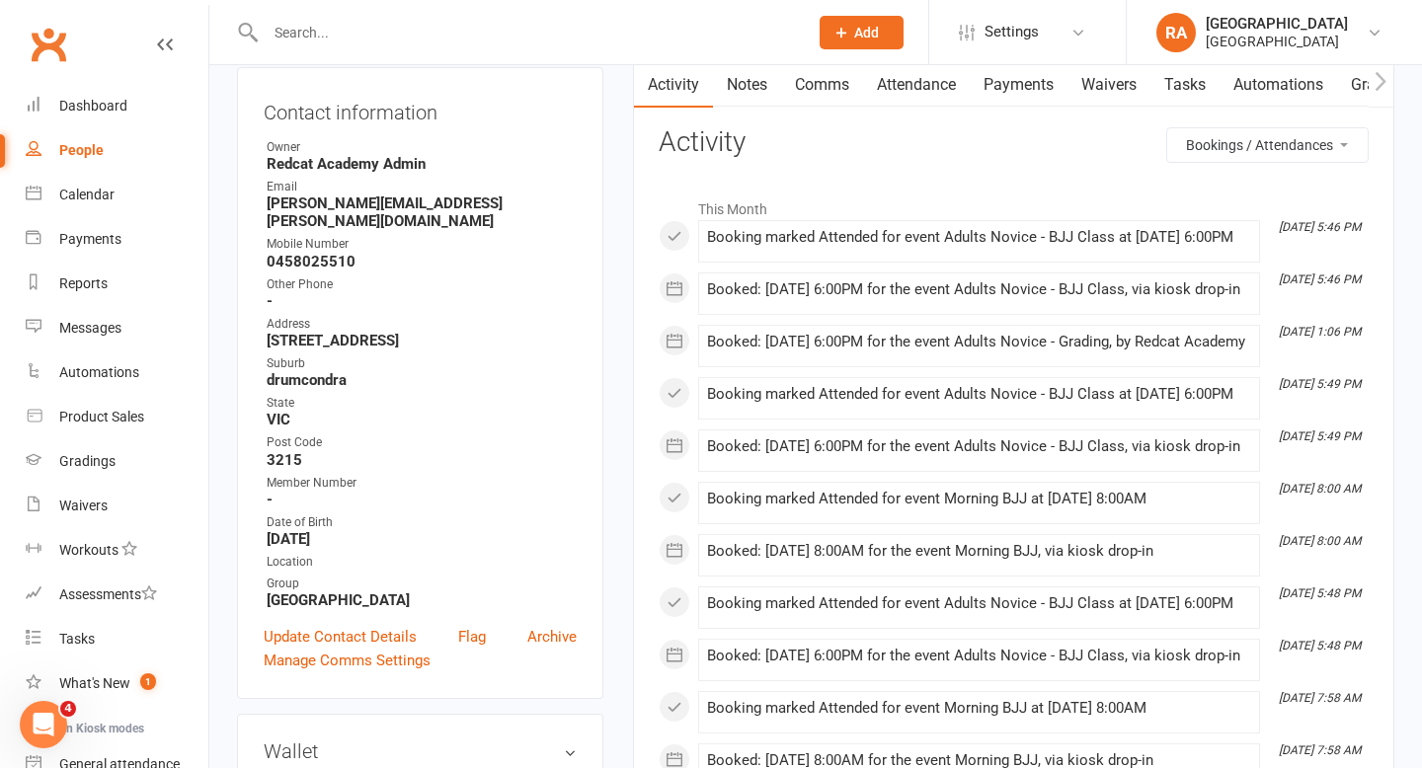
click at [685, 85] on link "Activity" at bounding box center [673, 84] width 79 height 45
click at [1214, 145] on select "All activities Bookings / Attendances Communications Notes Failed SMSes Grading…" at bounding box center [1267, 145] width 200 height 34
select select
click at [1167, 128] on select "All activities Bookings / Attendances Communications Notes Failed SMSes Grading…" at bounding box center [1267, 145] width 200 height 34
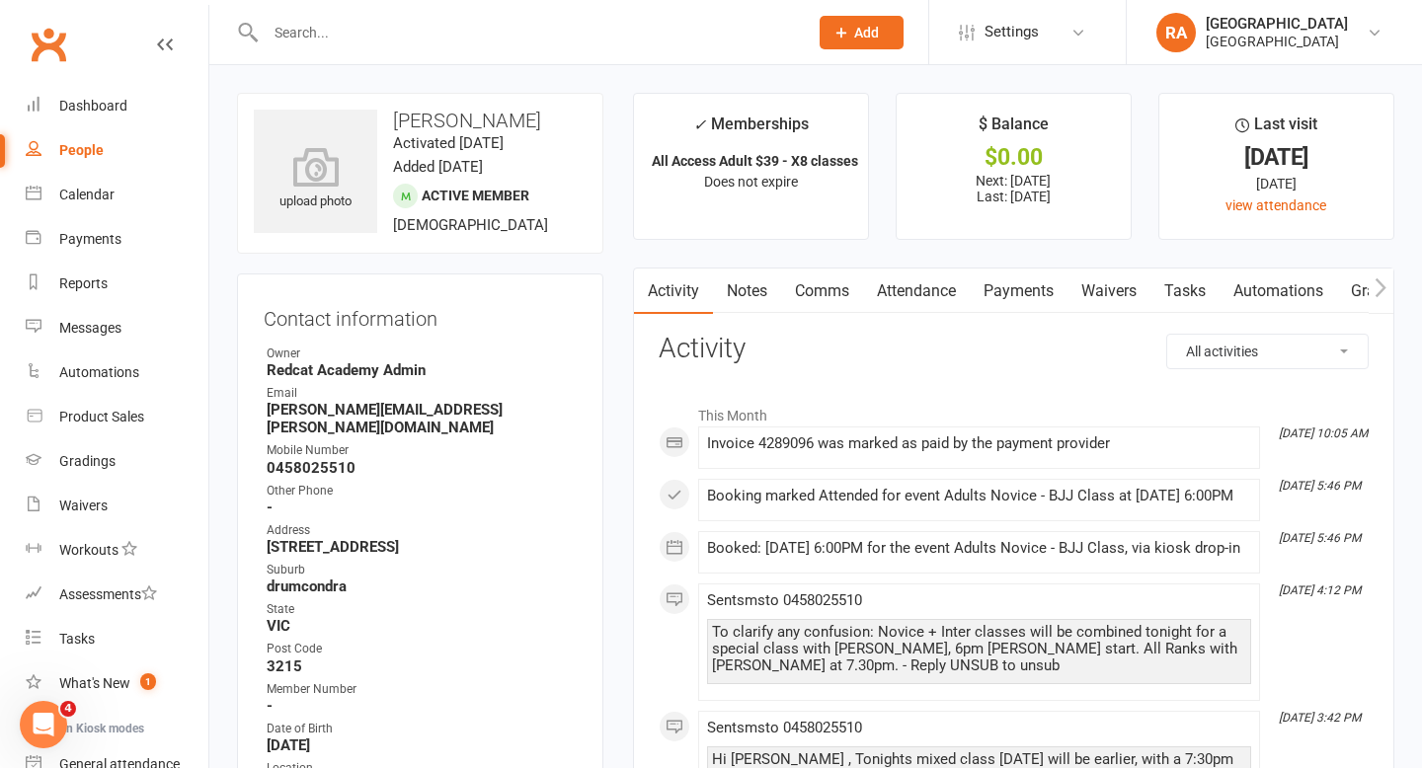
click at [1031, 293] on link "Payments" at bounding box center [1019, 291] width 98 height 45
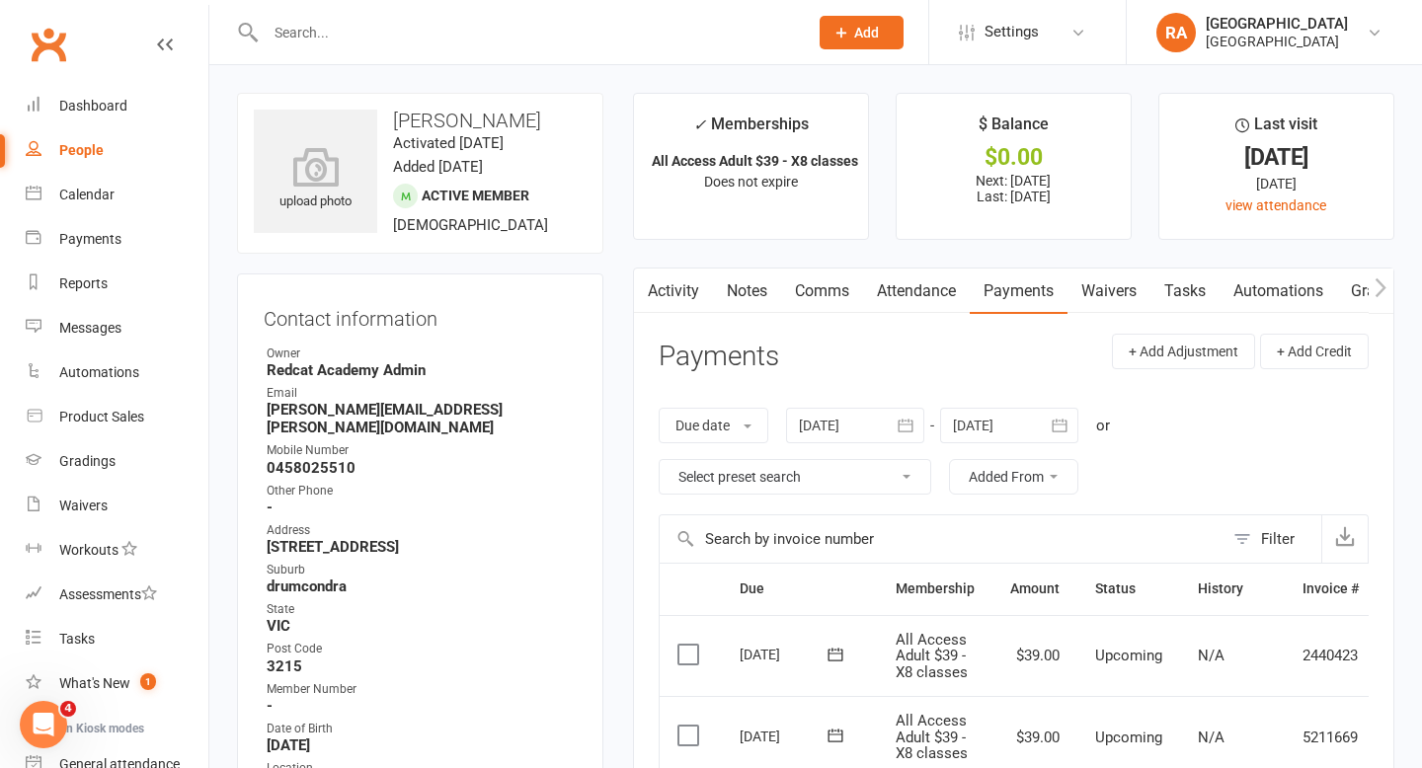
click at [683, 287] on link "Activity" at bounding box center [673, 291] width 79 height 45
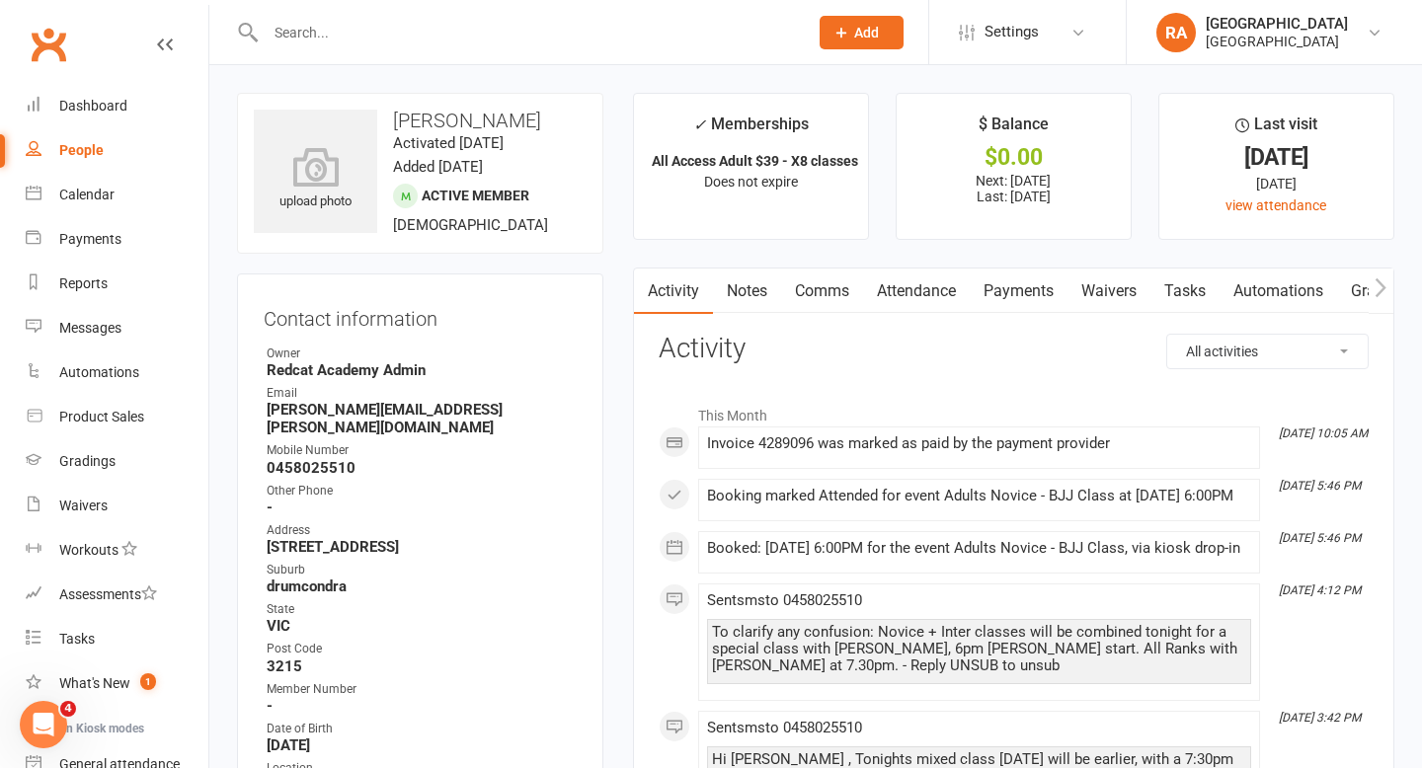
click at [326, 27] on input "text" at bounding box center [527, 33] width 534 height 28
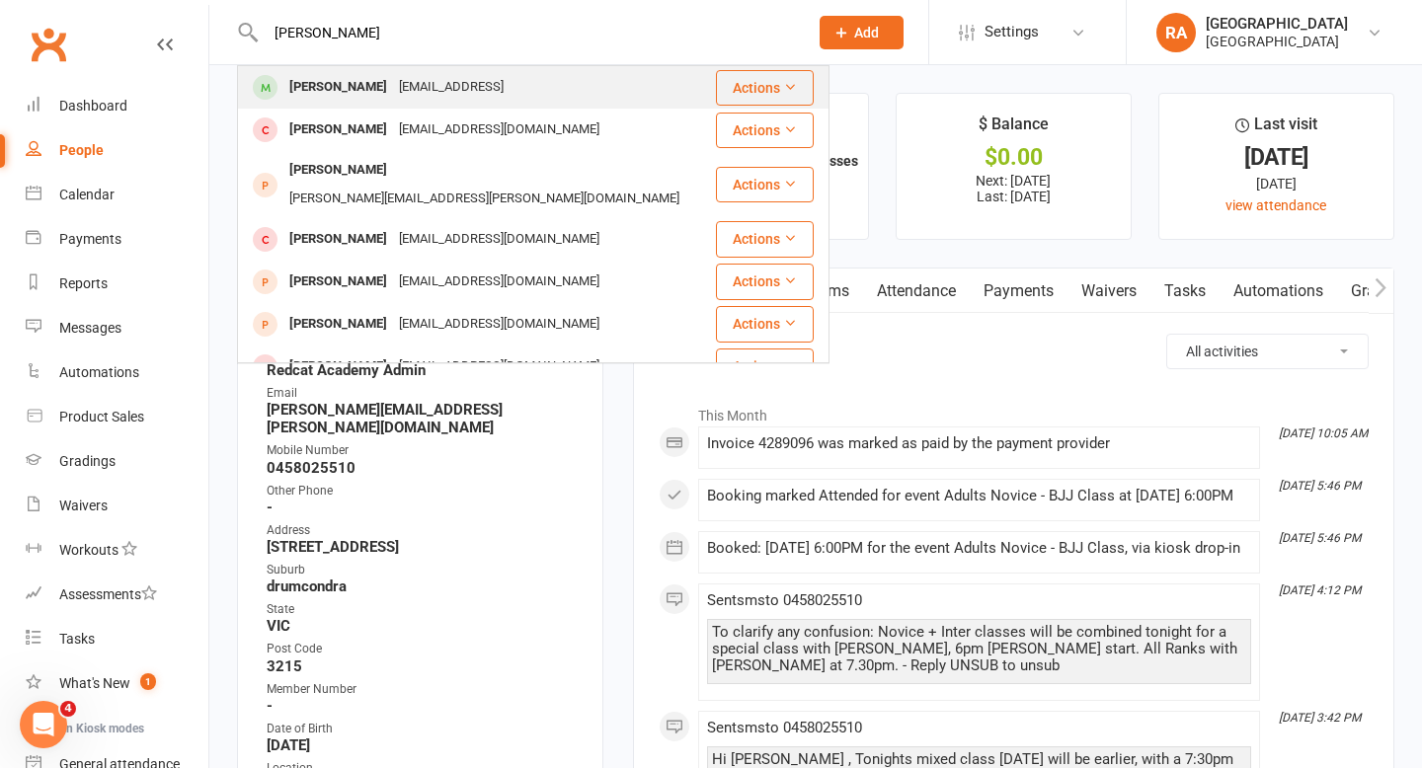
type input "cassandra brook"
click at [373, 79] on div "Cassandra Brooks" at bounding box center [338, 87] width 110 height 29
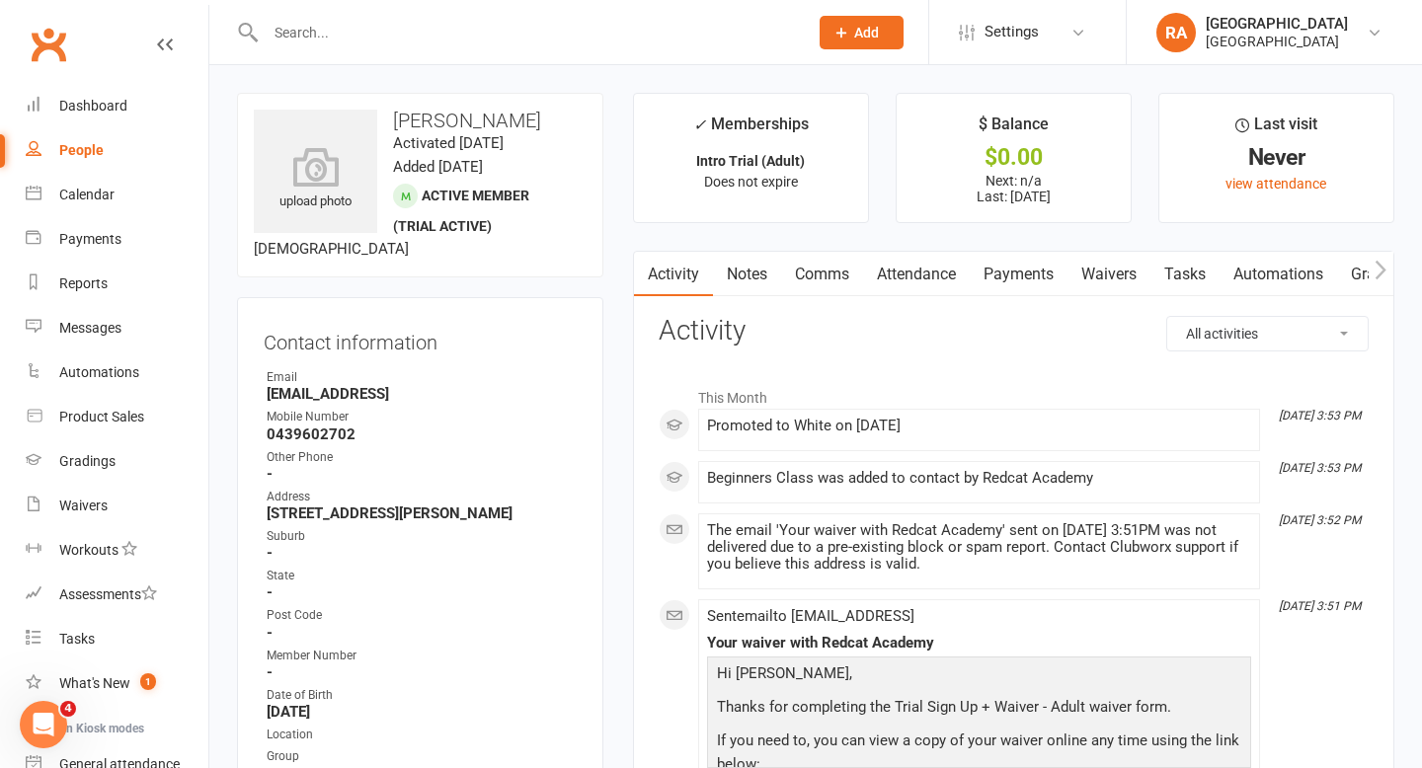
click at [1034, 266] on link "Payments" at bounding box center [1019, 274] width 98 height 45
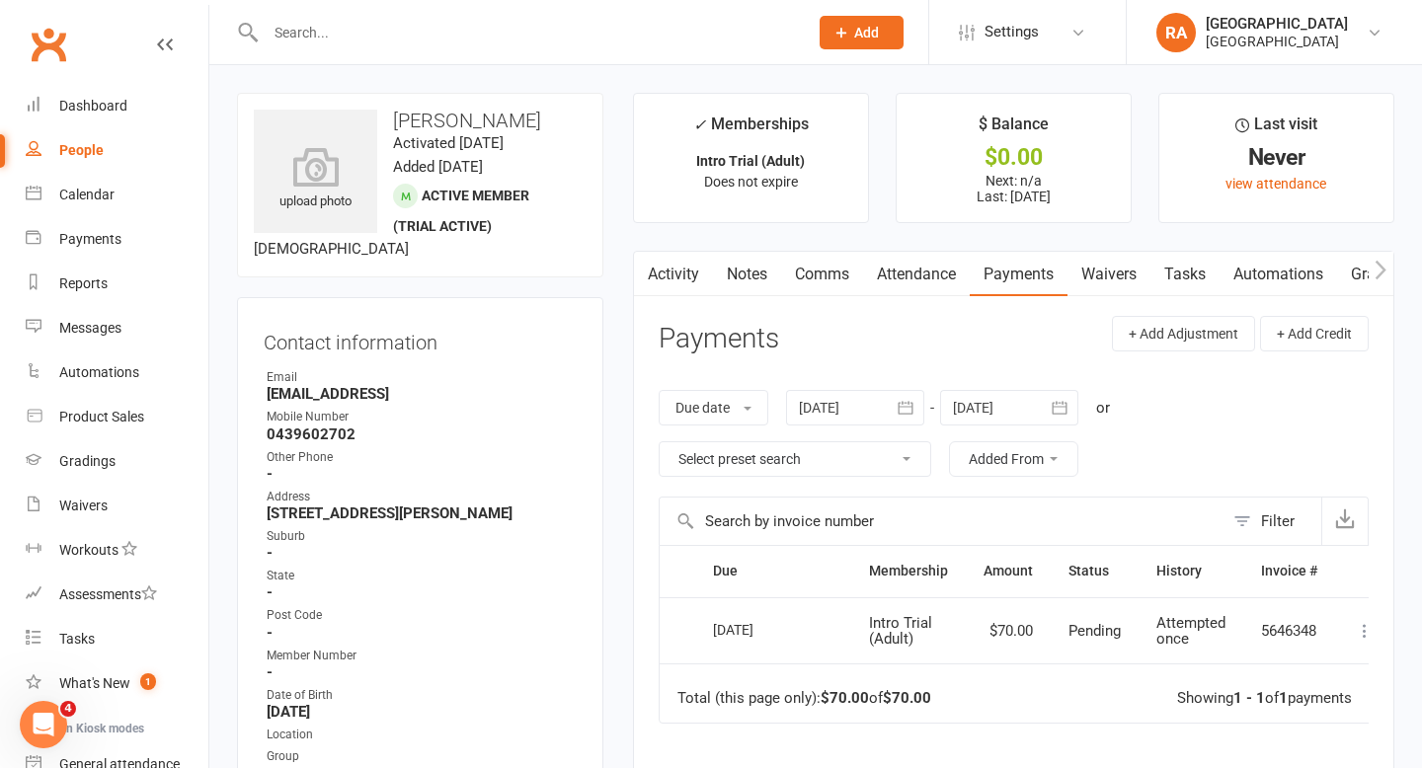
click at [329, 27] on input "text" at bounding box center [527, 33] width 534 height 28
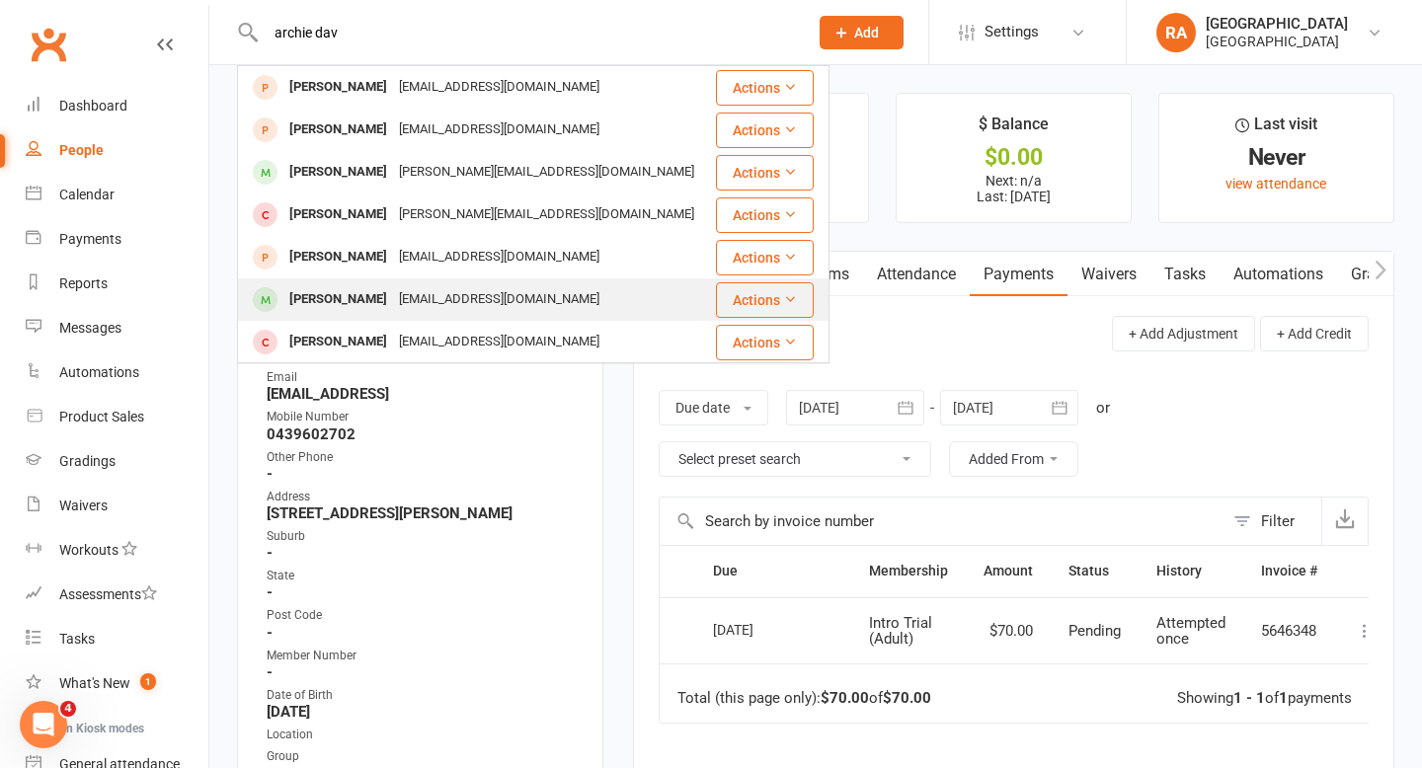
type input "archie dav"
click at [362, 306] on div "Archer Davis" at bounding box center [338, 299] width 110 height 29
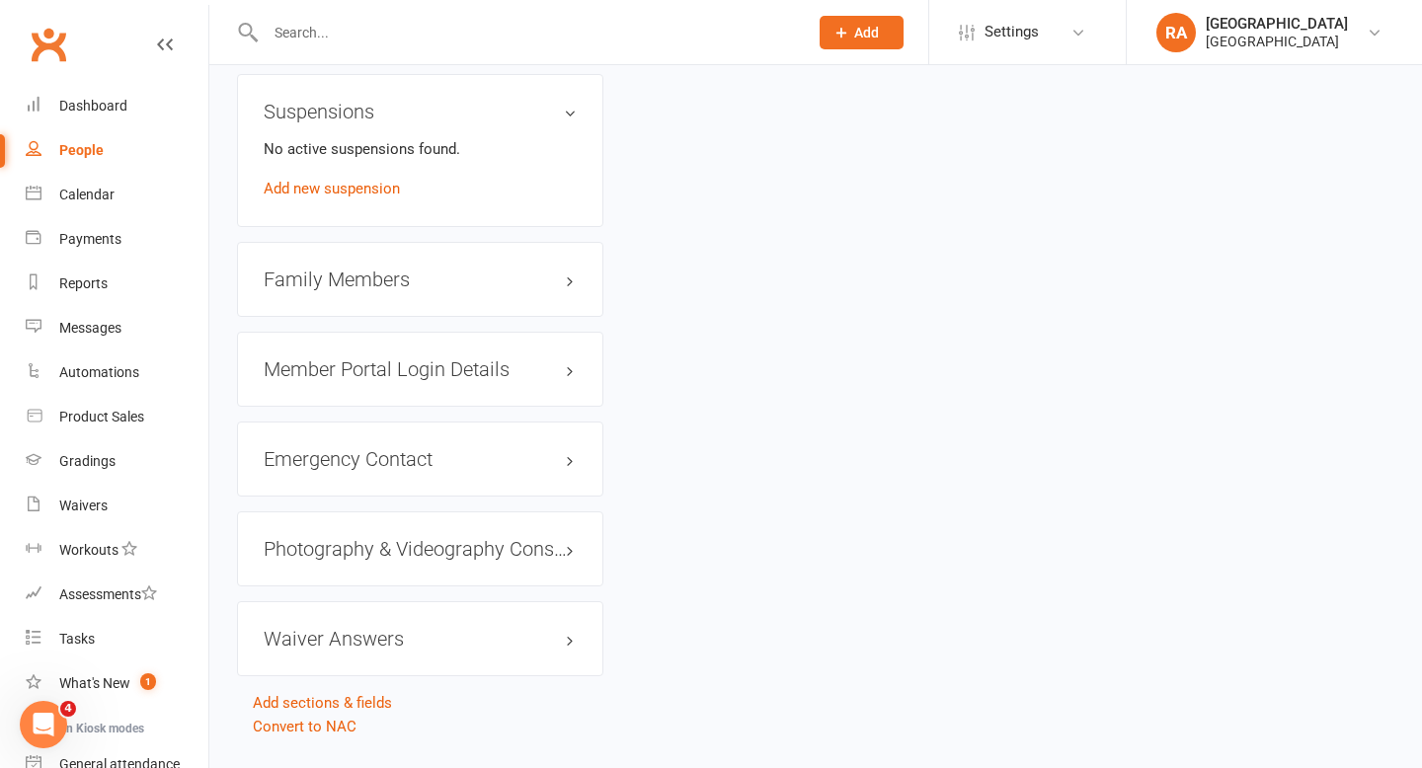
scroll to position [1698, 0]
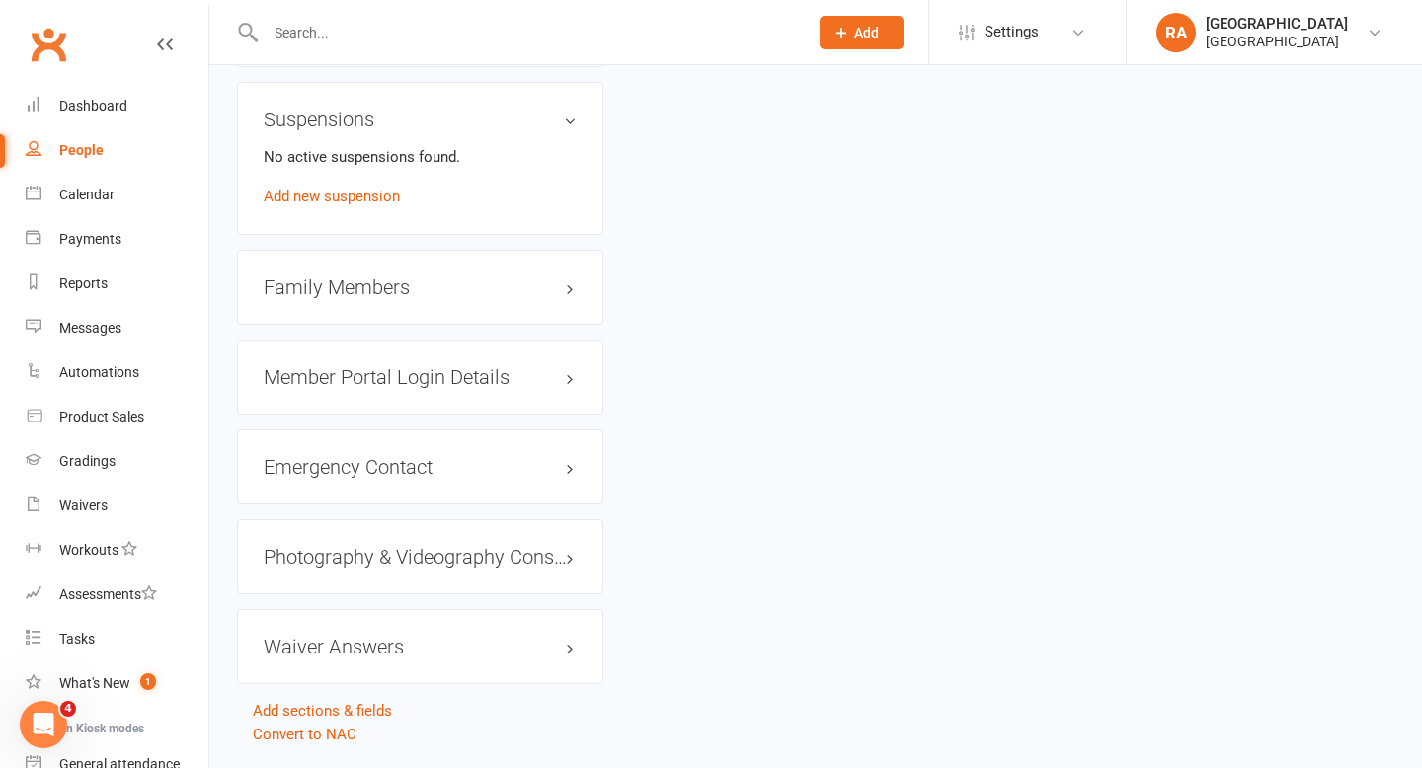
click at [525, 317] on div "Family Members" at bounding box center [420, 287] width 366 height 75
click at [576, 298] on h3 "Family Members" at bounding box center [420, 287] width 313 height 22
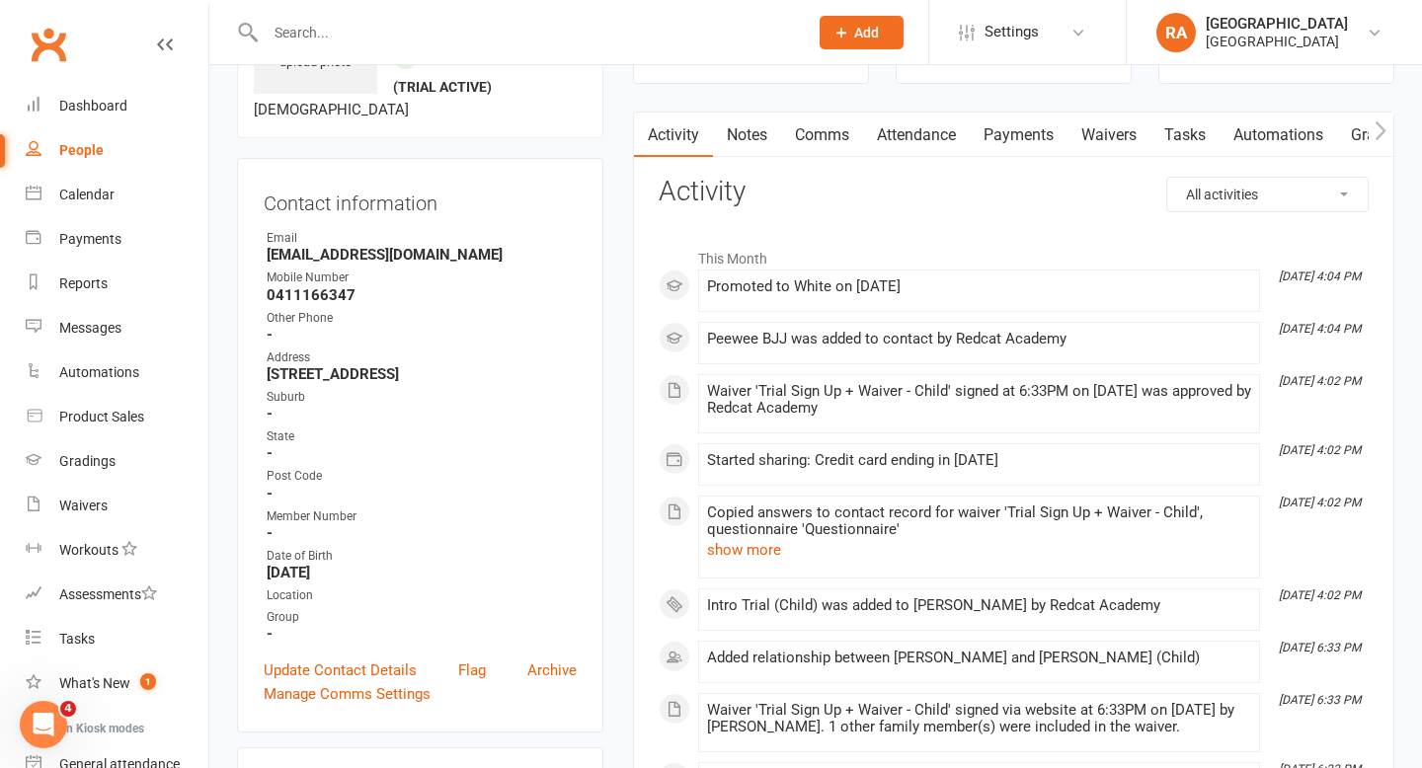
scroll to position [0, 0]
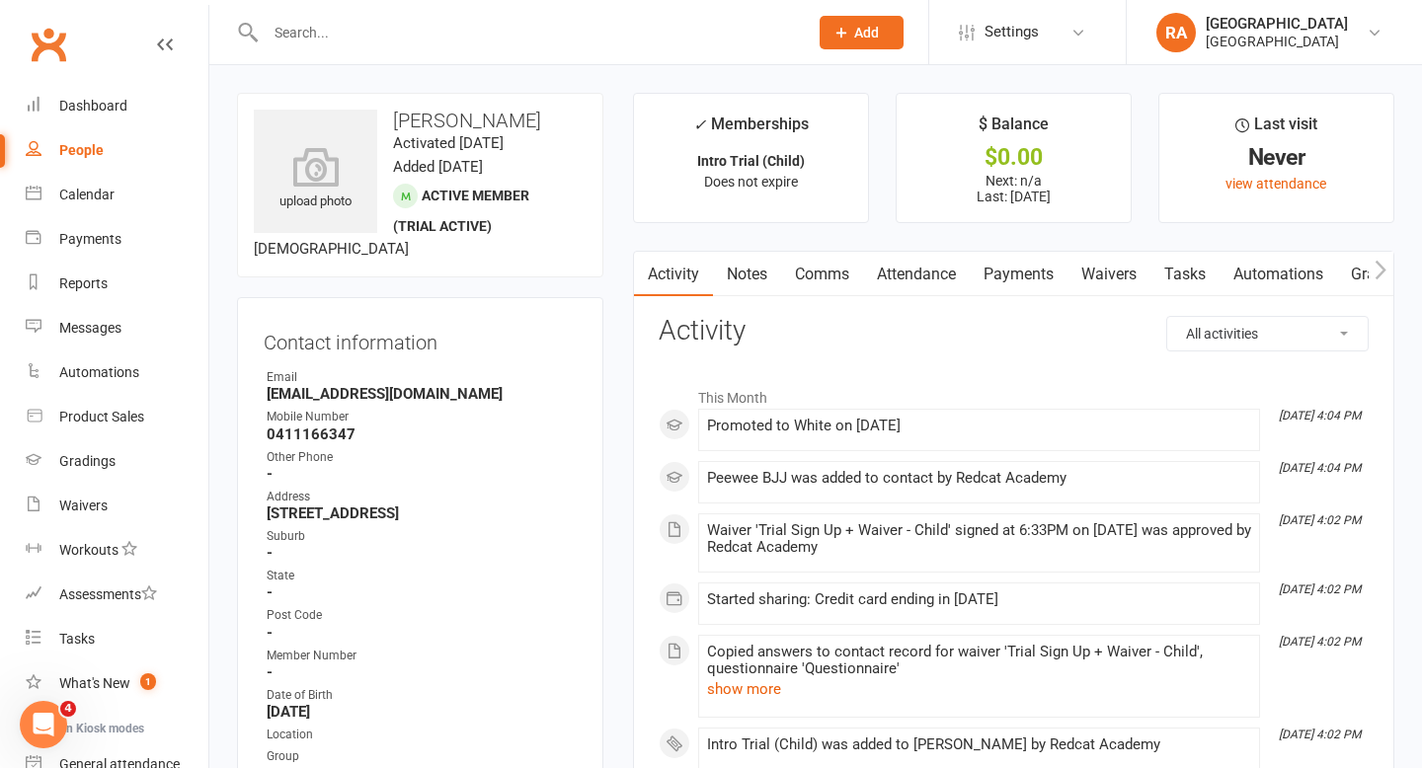
click at [1019, 272] on link "Payments" at bounding box center [1019, 274] width 98 height 45
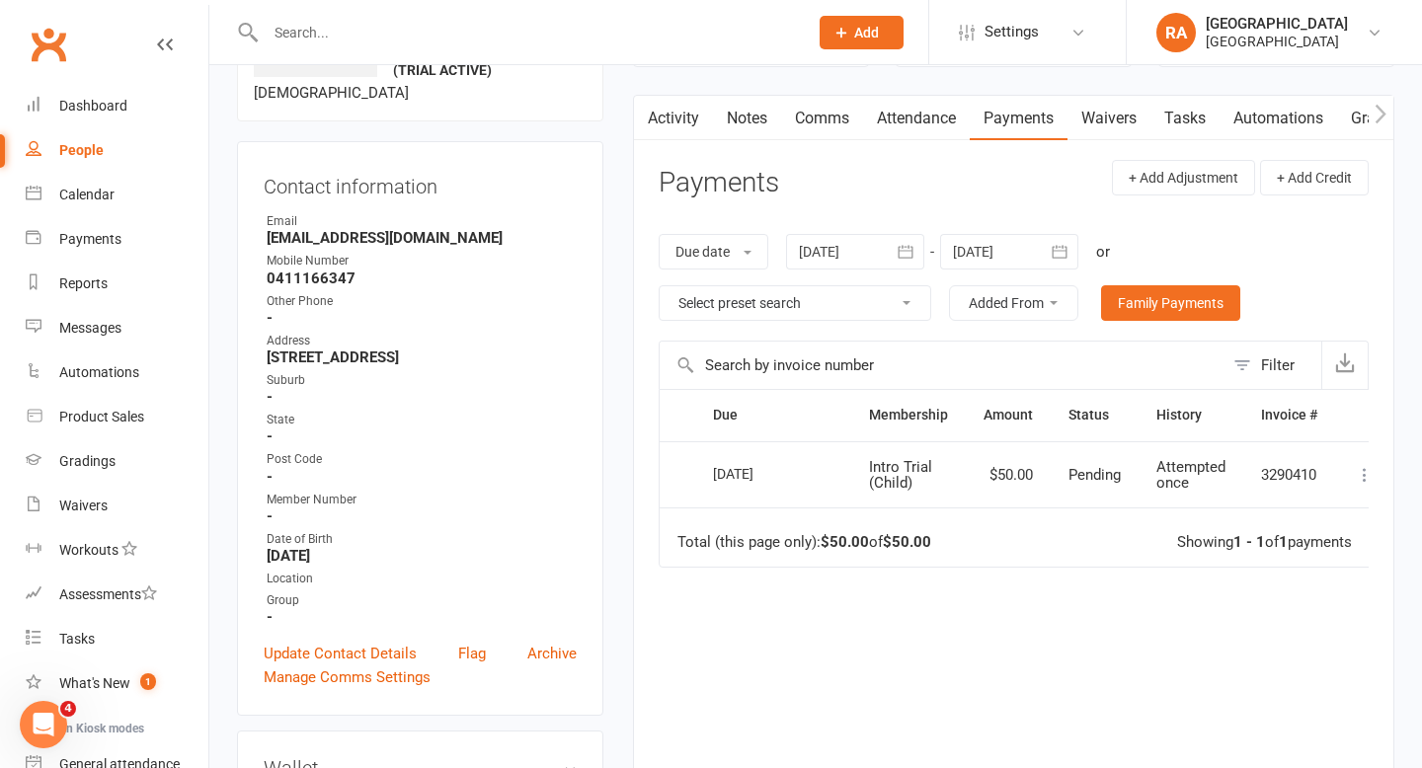
scroll to position [225, 0]
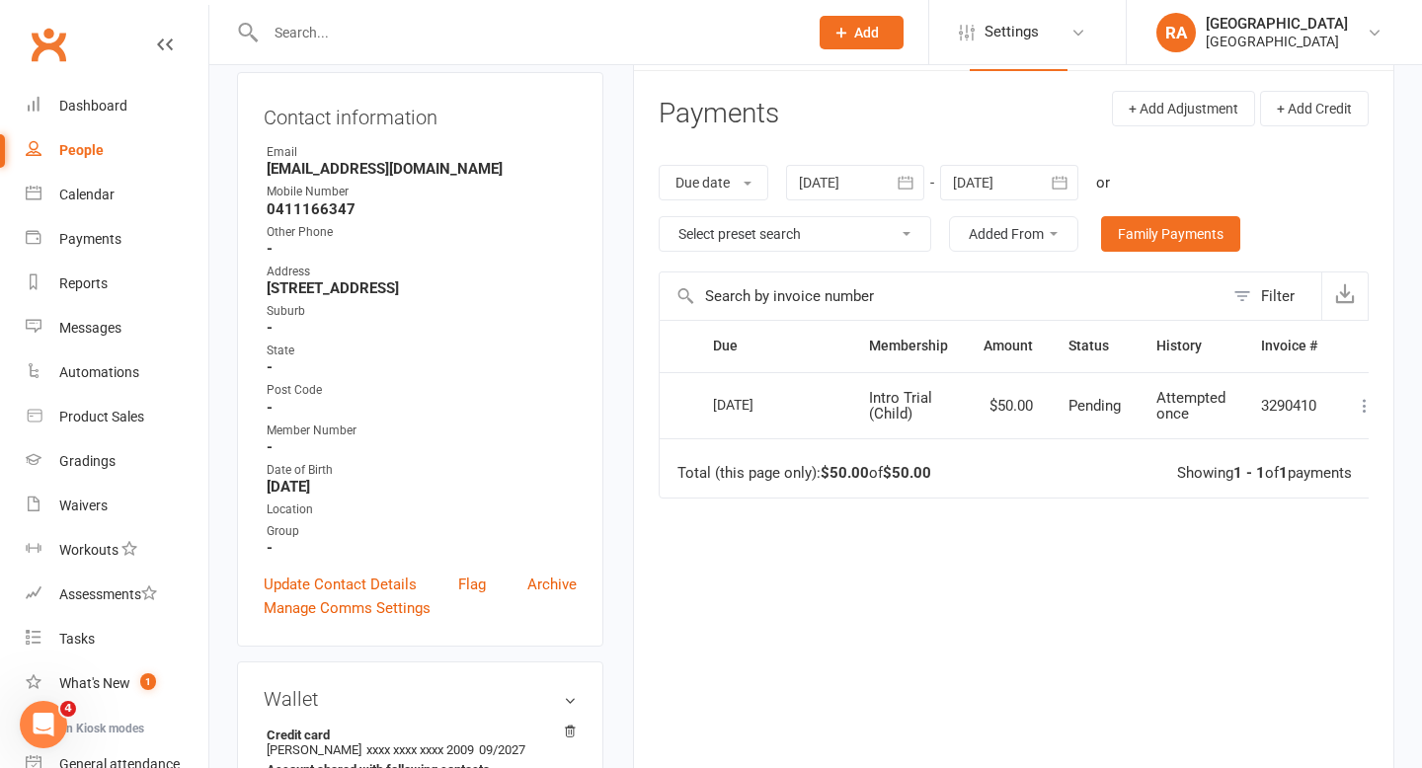
click at [279, 541] on div "Group" at bounding box center [422, 531] width 310 height 19
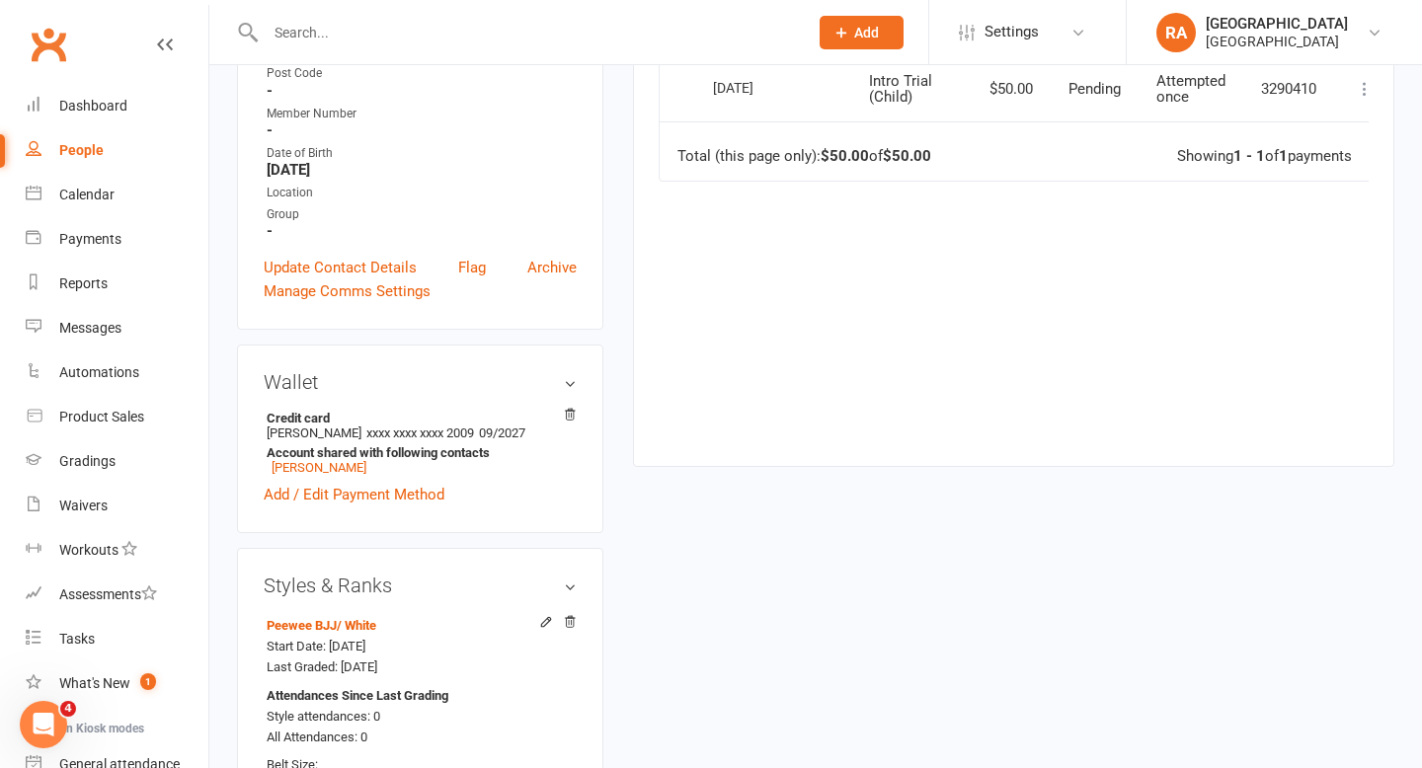
scroll to position [543, 0]
click at [329, 278] on link "Update Contact Details" at bounding box center [340, 267] width 153 height 24
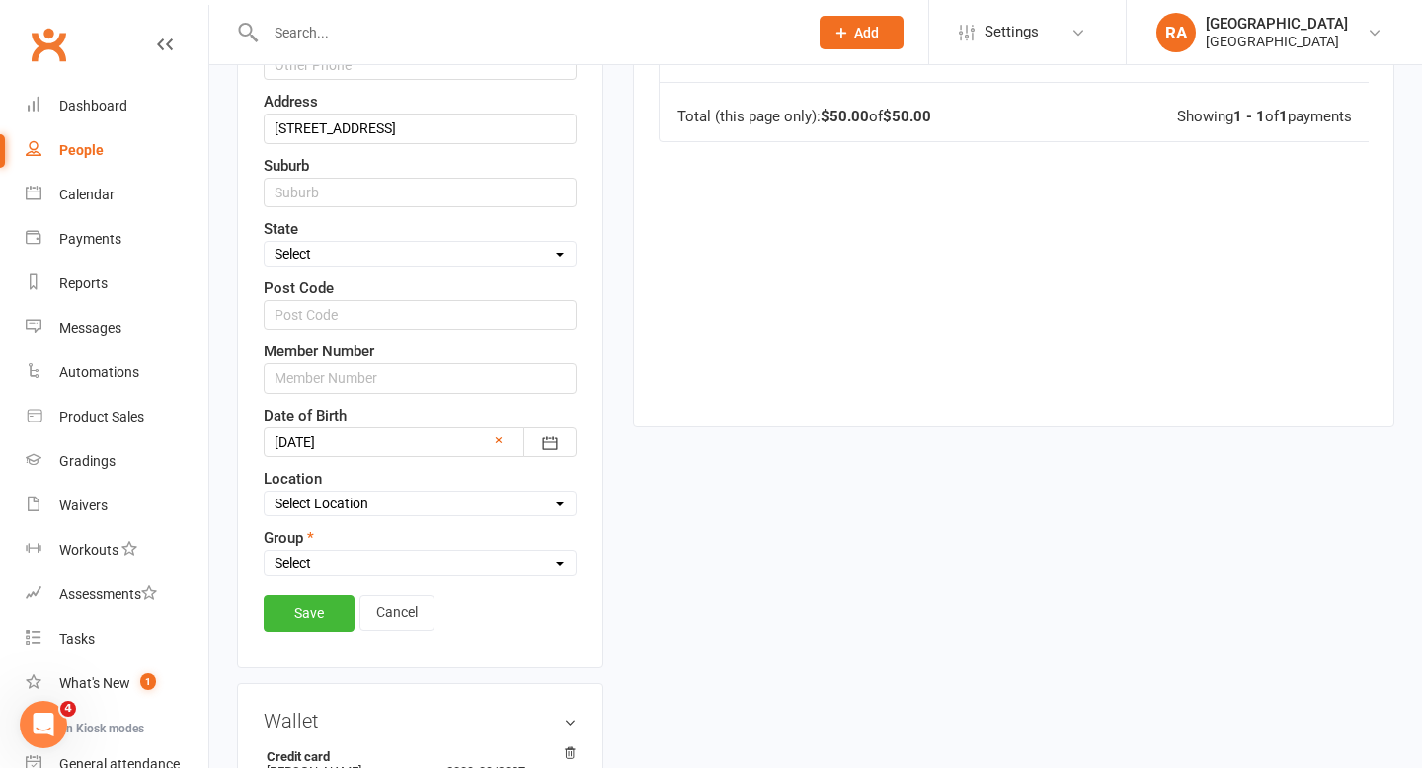
scroll to position [589, 0]
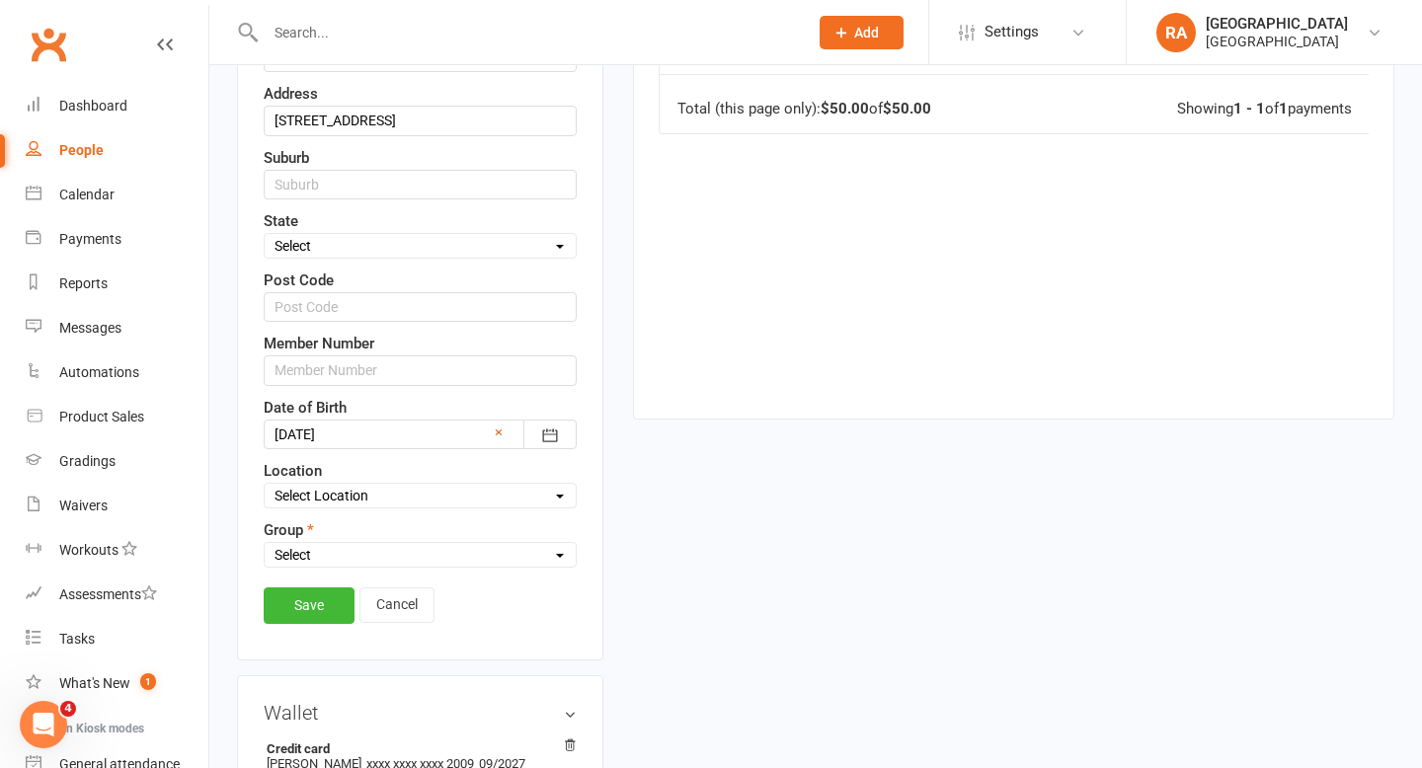
click at [359, 566] on select "Select Redcat Academy Will-Machado Association Competitors" at bounding box center [420, 555] width 311 height 22
select select "[GEOGRAPHIC_DATA]"
click at [265, 566] on select "Select Redcat Academy Will-Machado Association Competitors" at bounding box center [420, 555] width 311 height 22
click at [306, 623] on link "Save" at bounding box center [309, 605] width 91 height 36
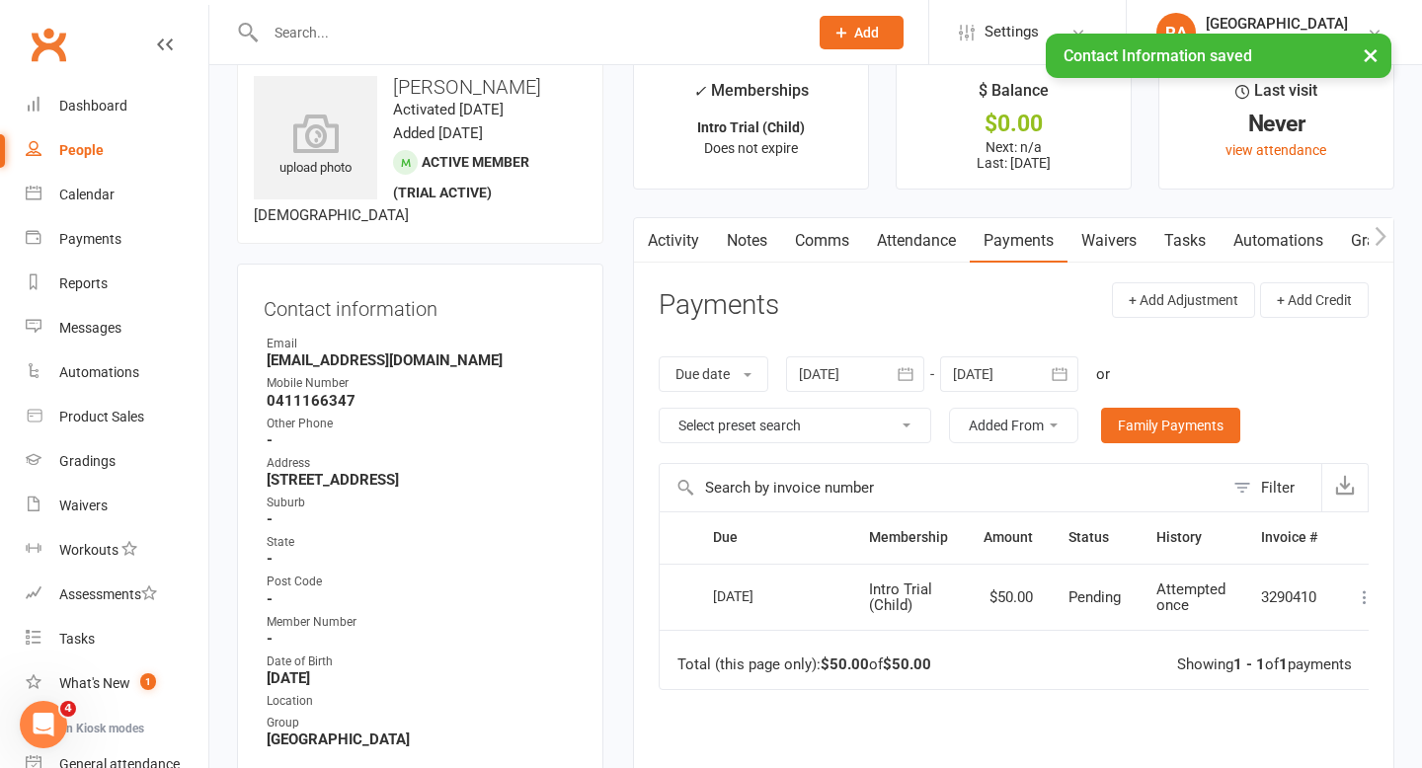
scroll to position [0, 0]
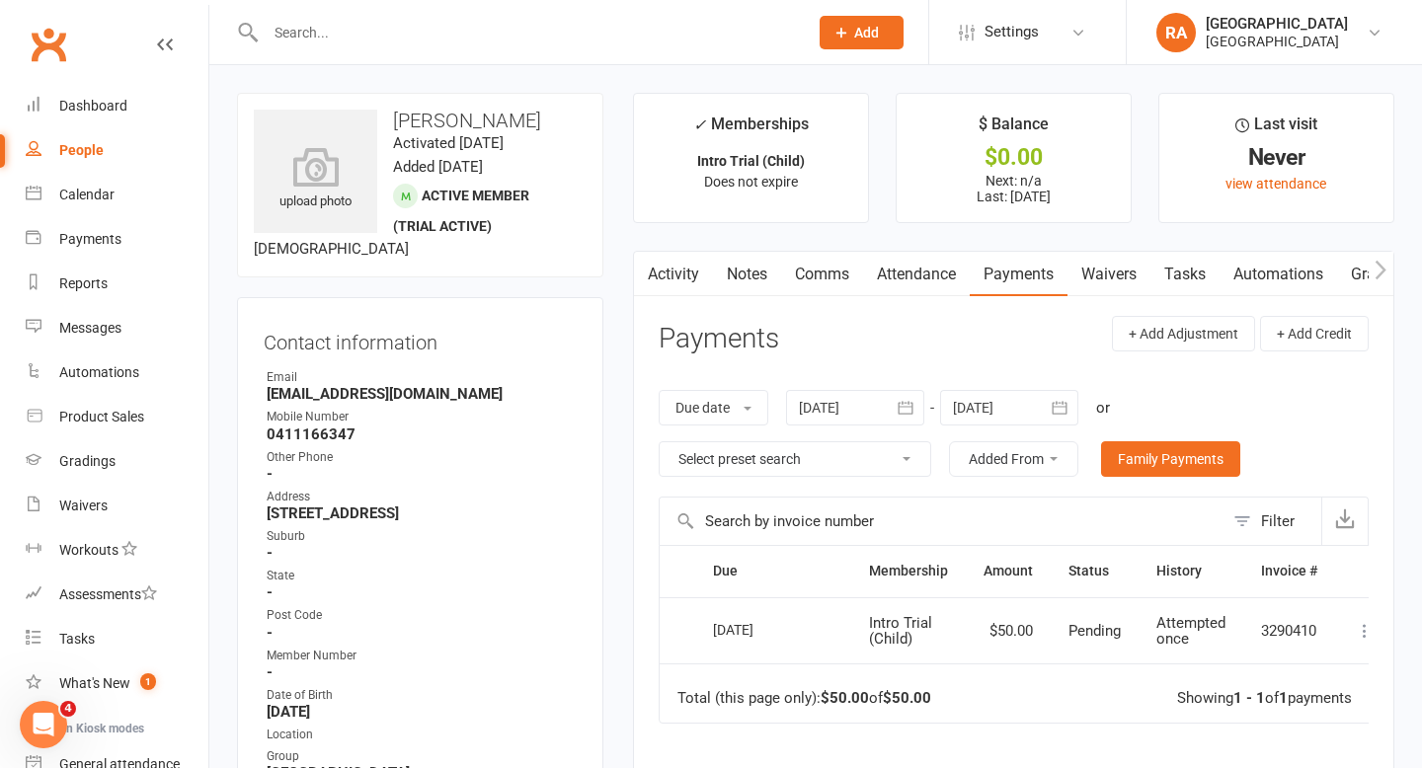
click at [325, 36] on input "text" at bounding box center [527, 33] width 534 height 28
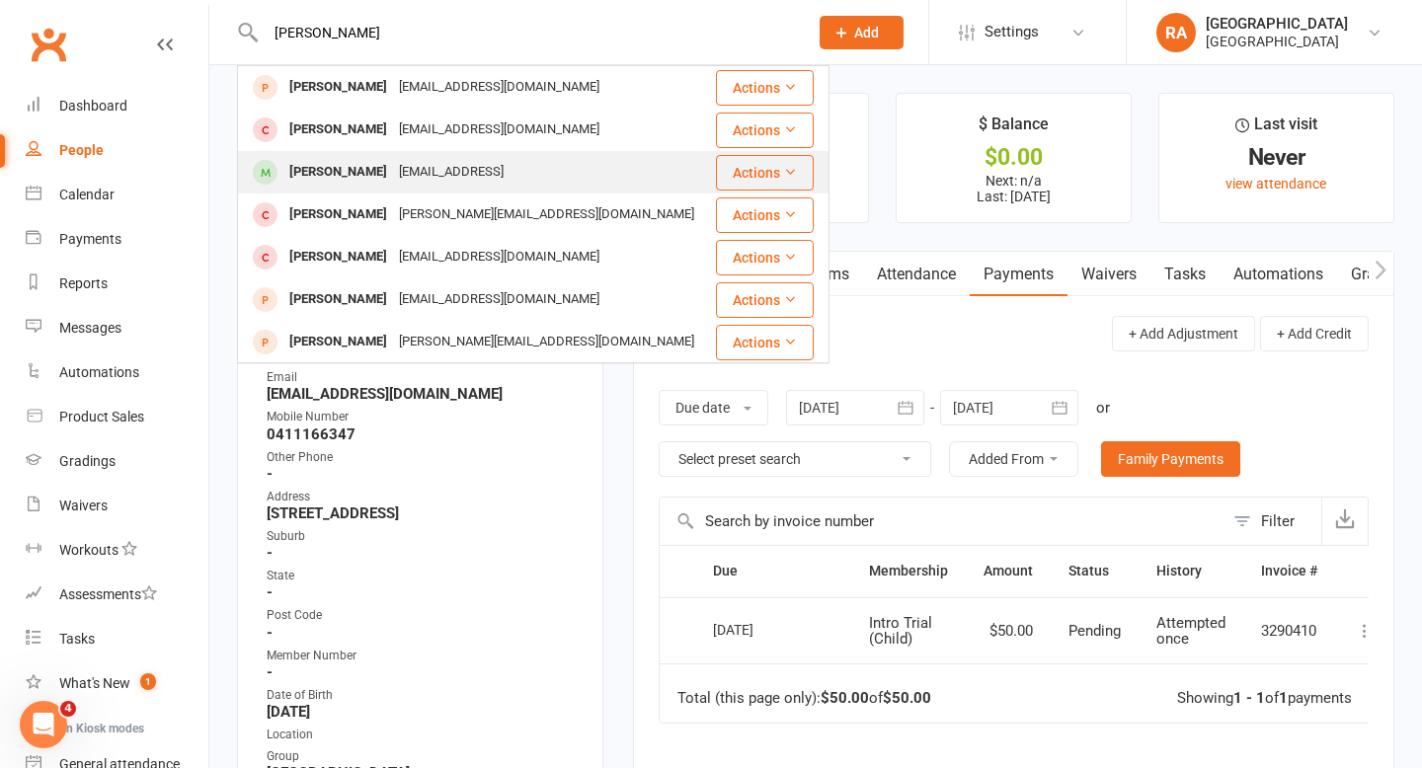
type input "cassandra"
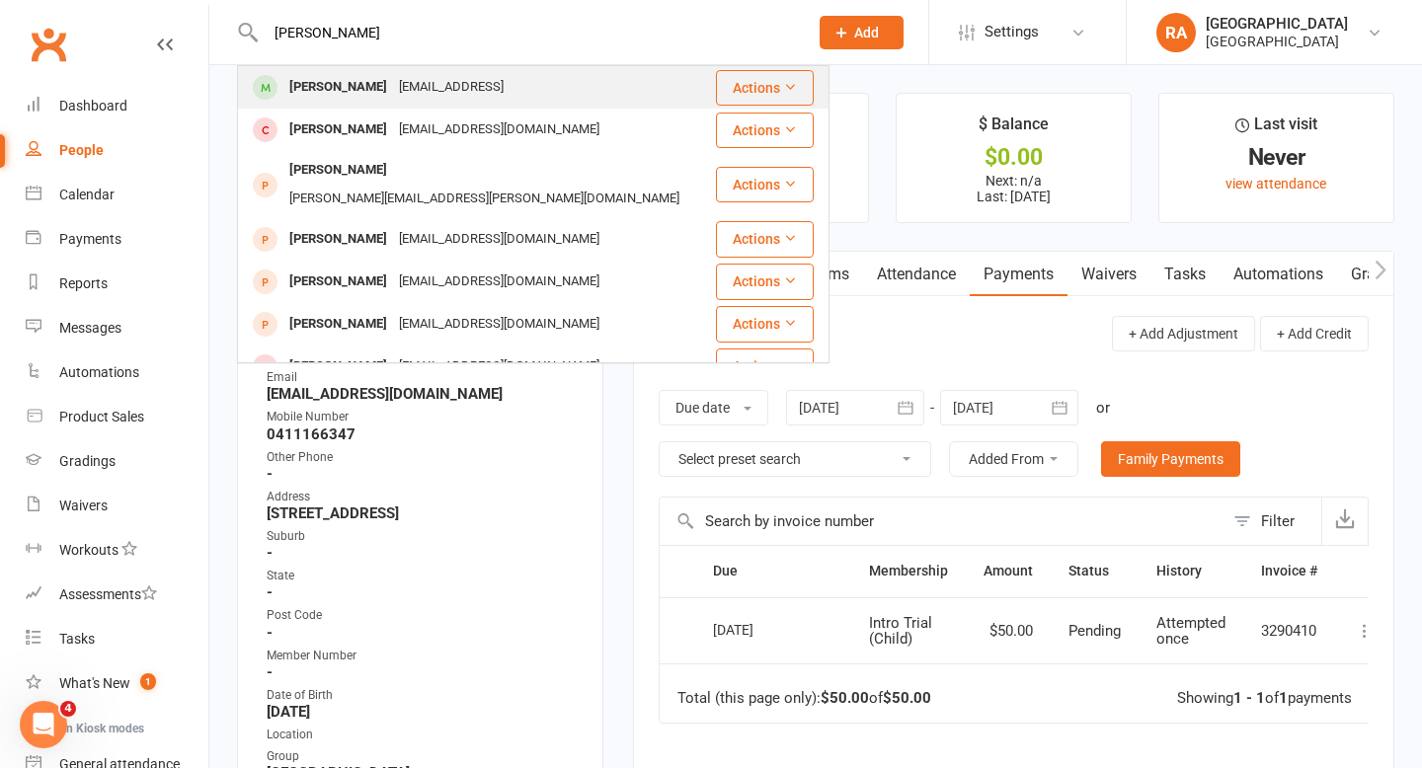
click at [343, 168] on div "Sandra Locke" at bounding box center [338, 170] width 110 height 29
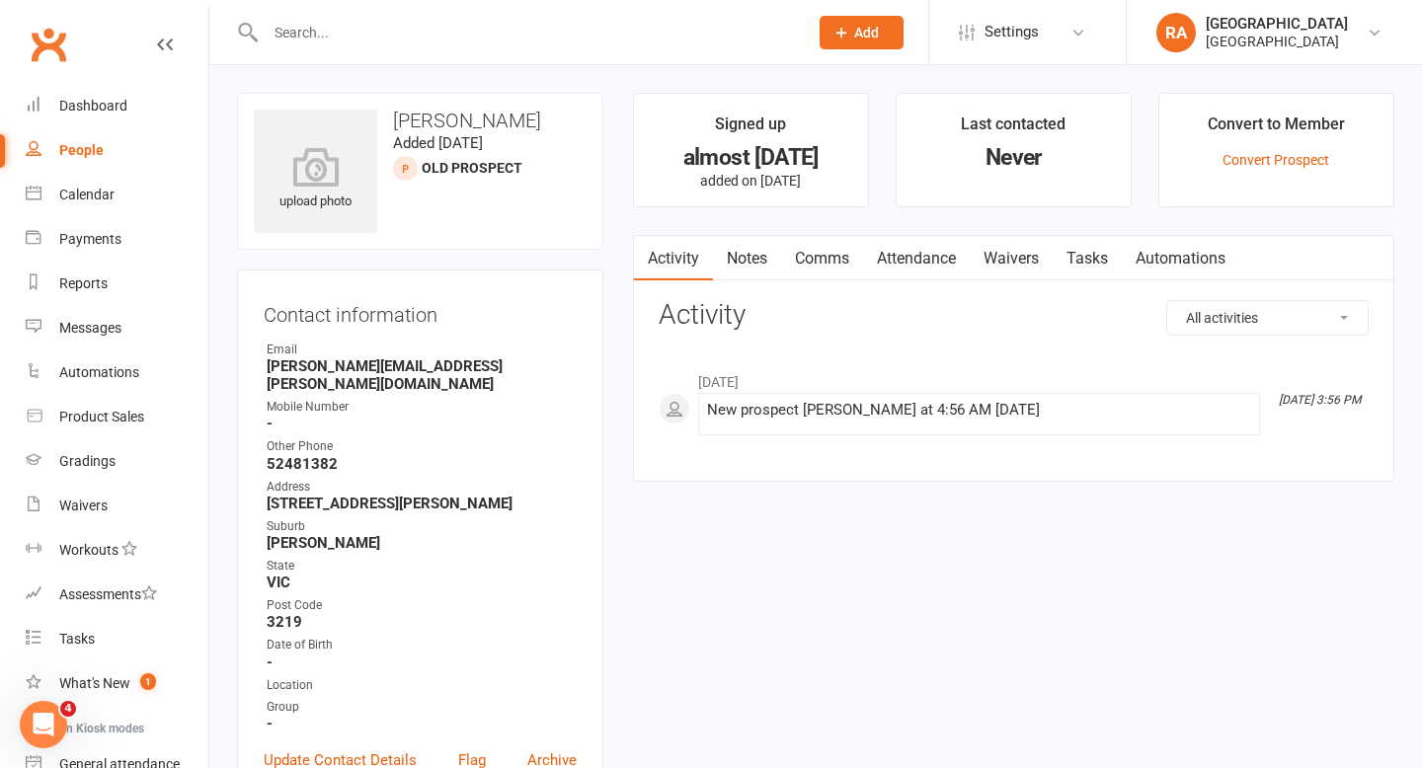
click at [310, 36] on input "text" at bounding box center [527, 33] width 534 height 28
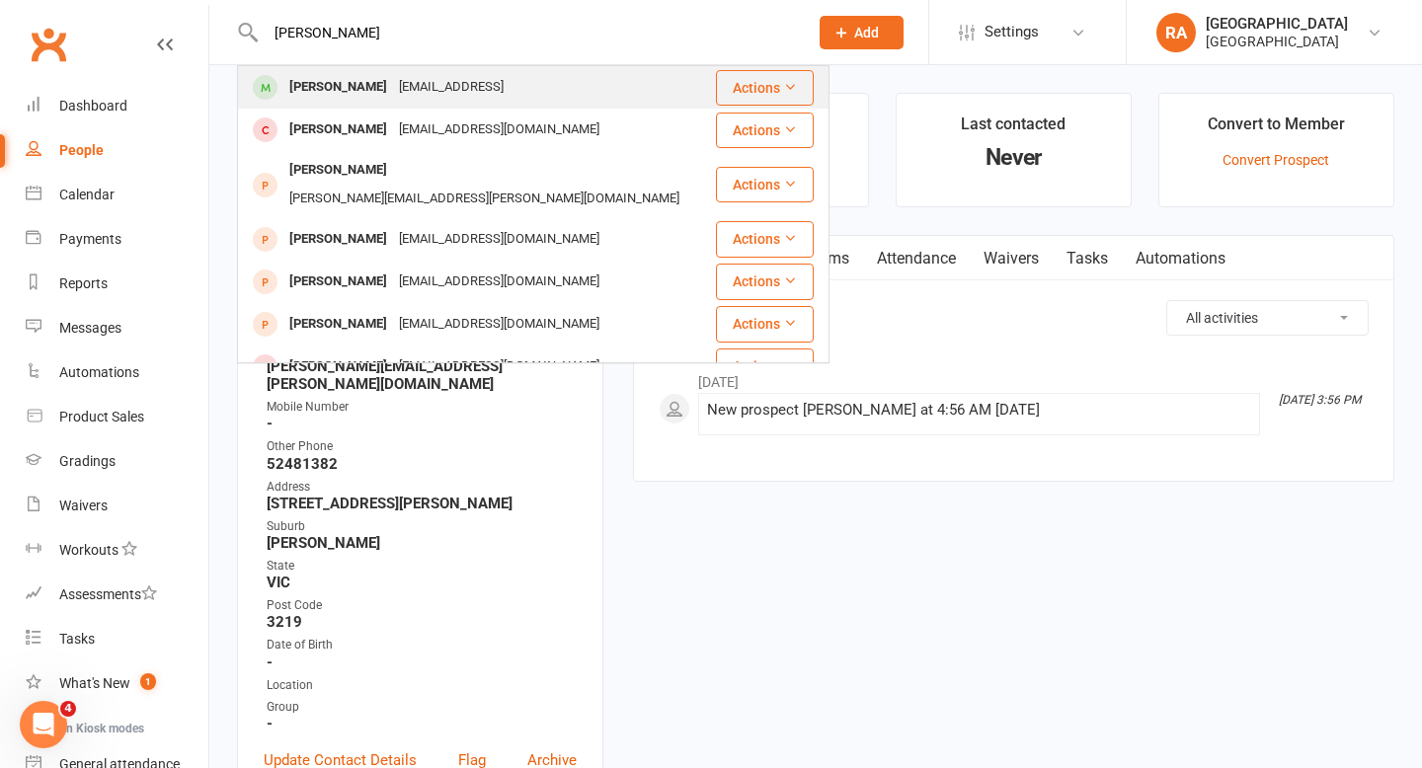
type input "cassandra"
click at [345, 88] on div "Cassandra Brooks" at bounding box center [338, 87] width 110 height 29
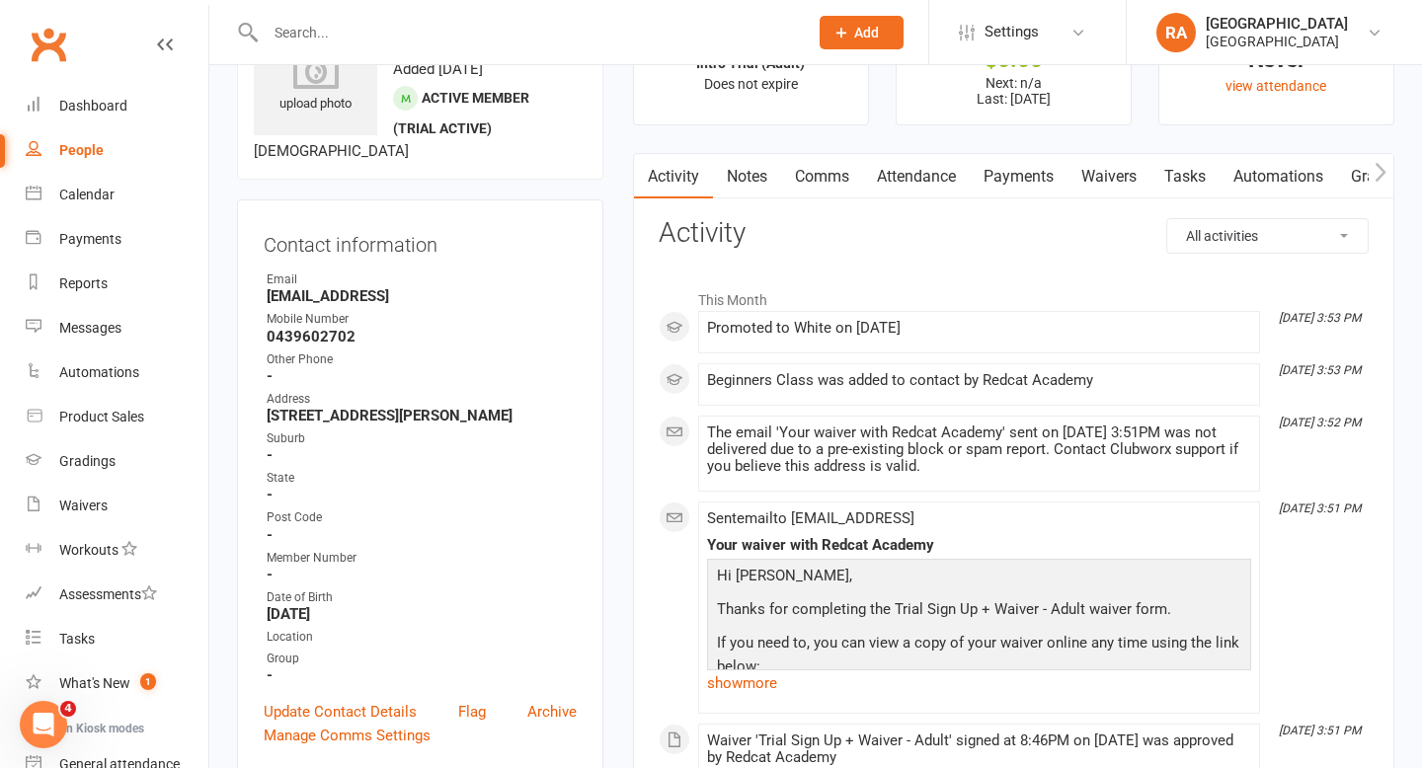
scroll to position [212, 0]
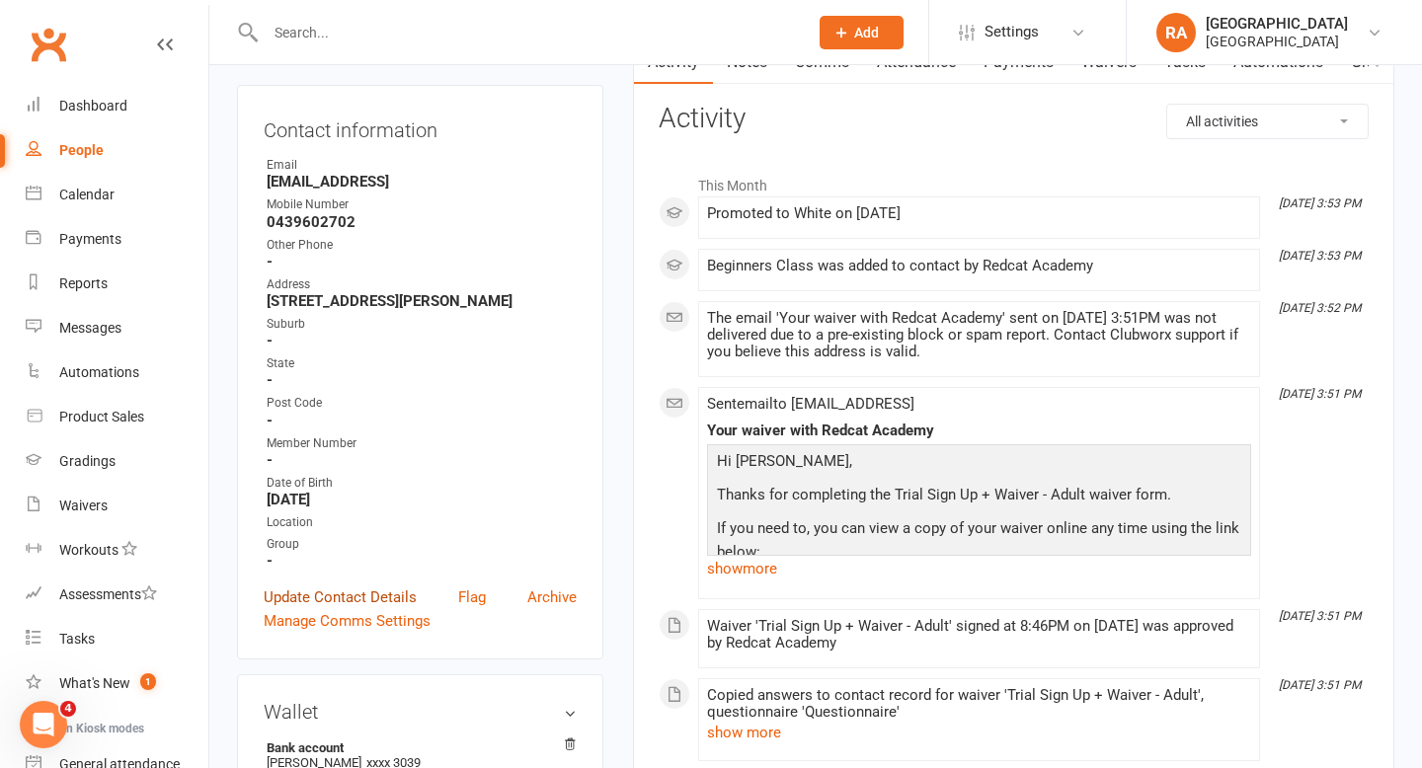
click at [357, 609] on link "Update Contact Details" at bounding box center [340, 597] width 153 height 24
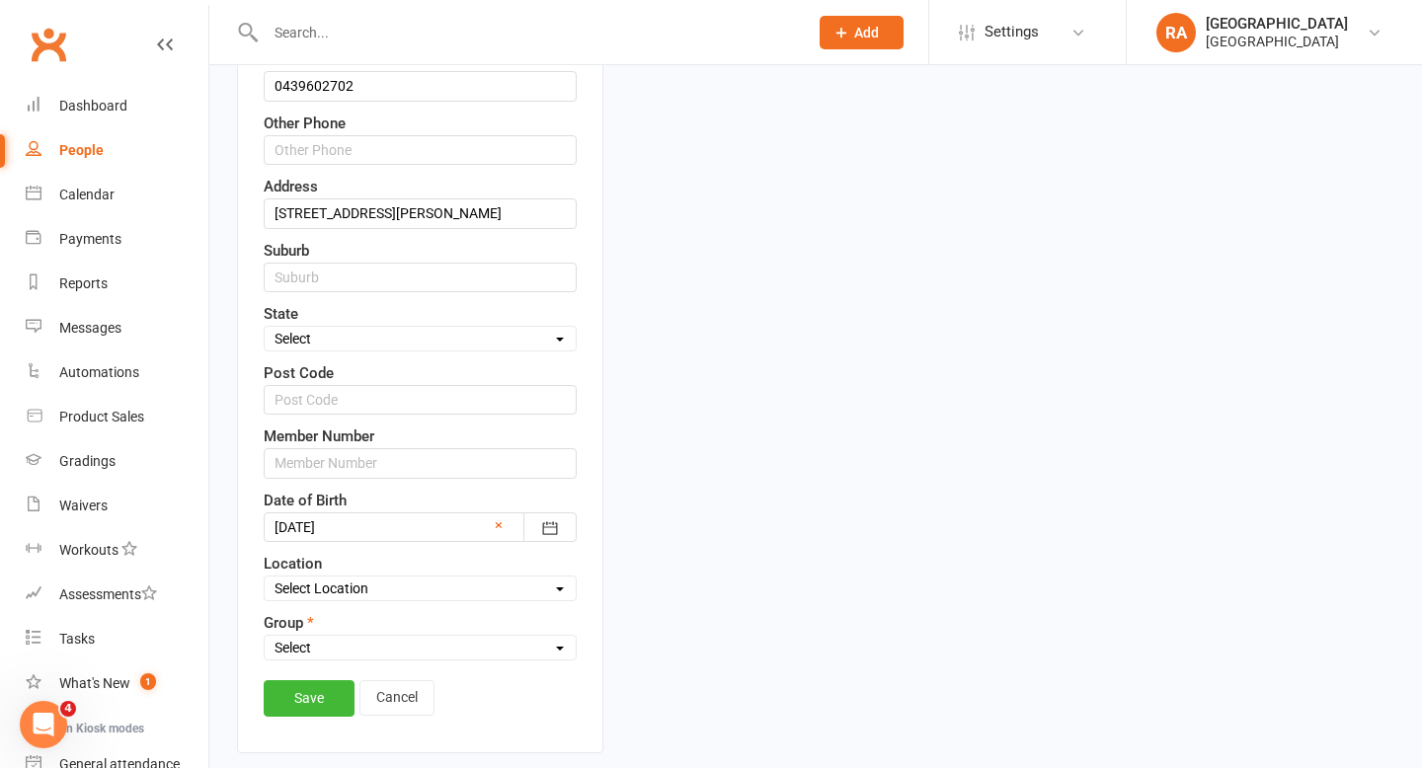
scroll to position [528, 0]
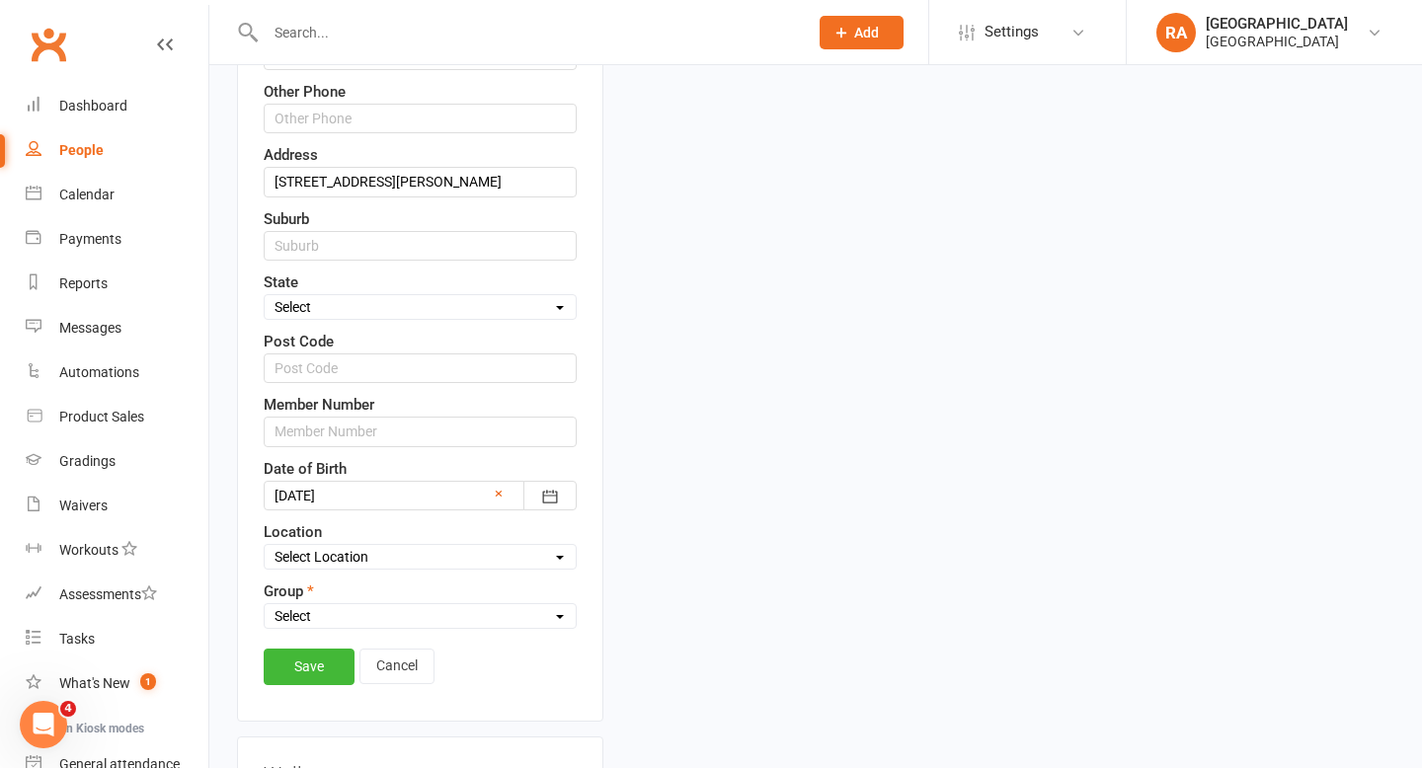
click at [316, 627] on select "Select Redcat Academy Will-Machado Association Competitors" at bounding box center [420, 616] width 311 height 22
select select "[GEOGRAPHIC_DATA]"
click at [265, 627] on select "Select Redcat Academy Will-Machado Association Competitors" at bounding box center [420, 616] width 311 height 22
click at [299, 684] on link "Save" at bounding box center [309, 667] width 91 height 36
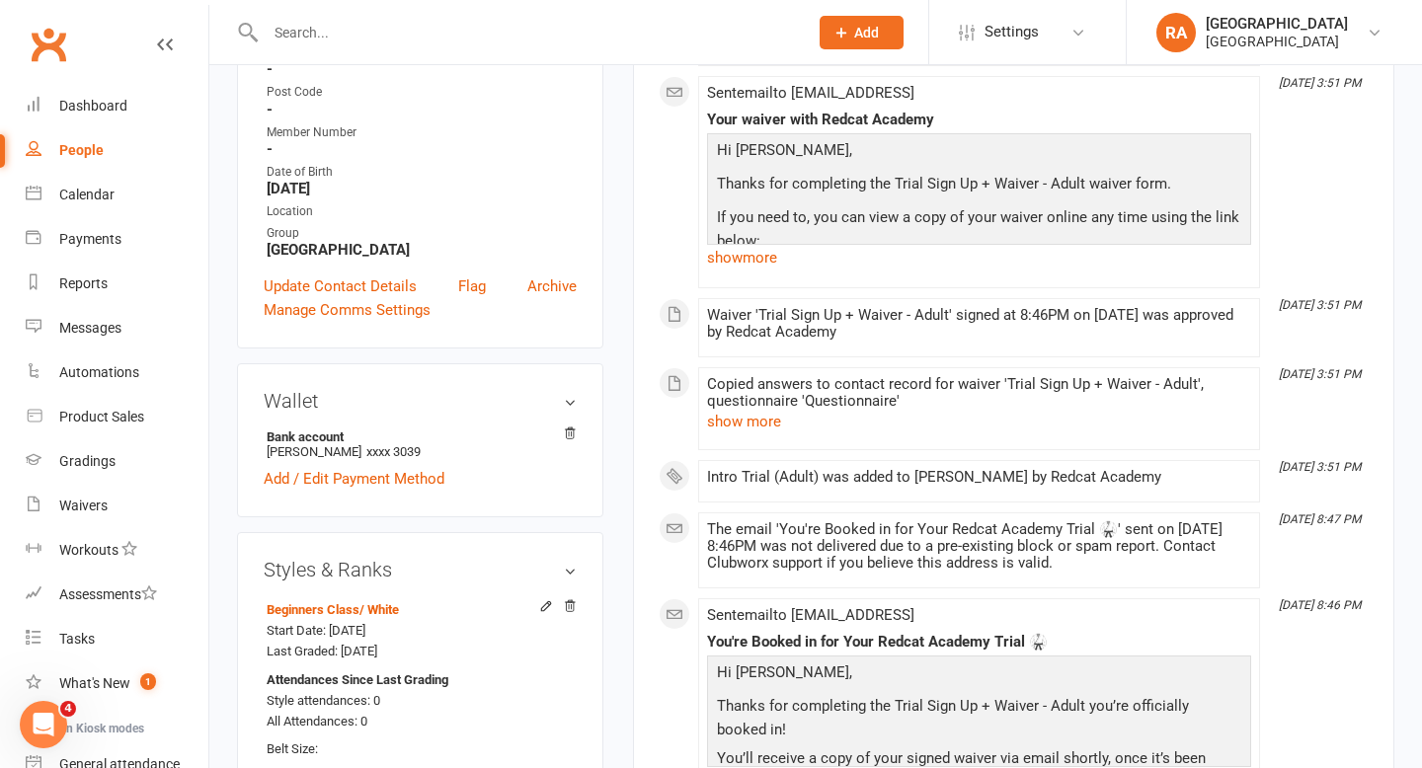
scroll to position [0, 0]
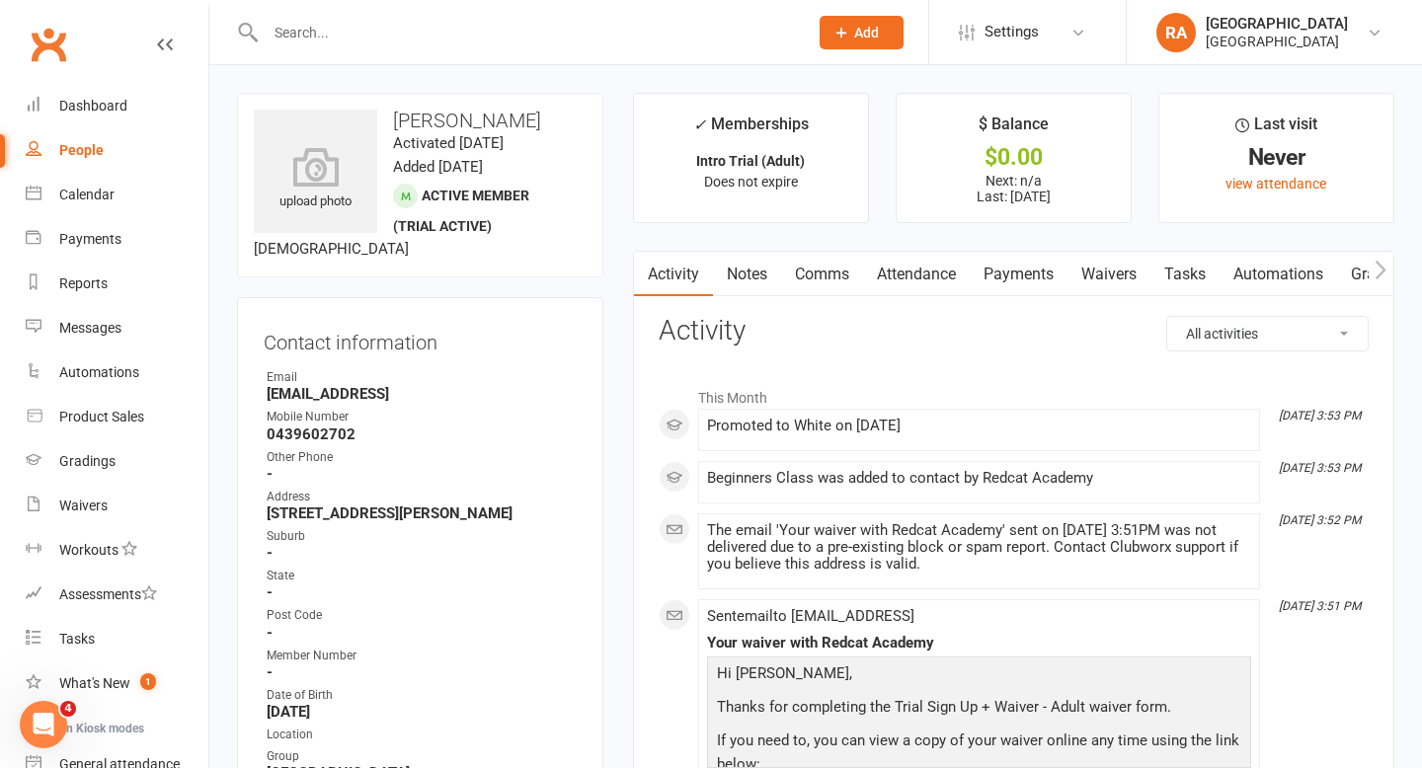
click at [338, 41] on input "text" at bounding box center [527, 33] width 534 height 28
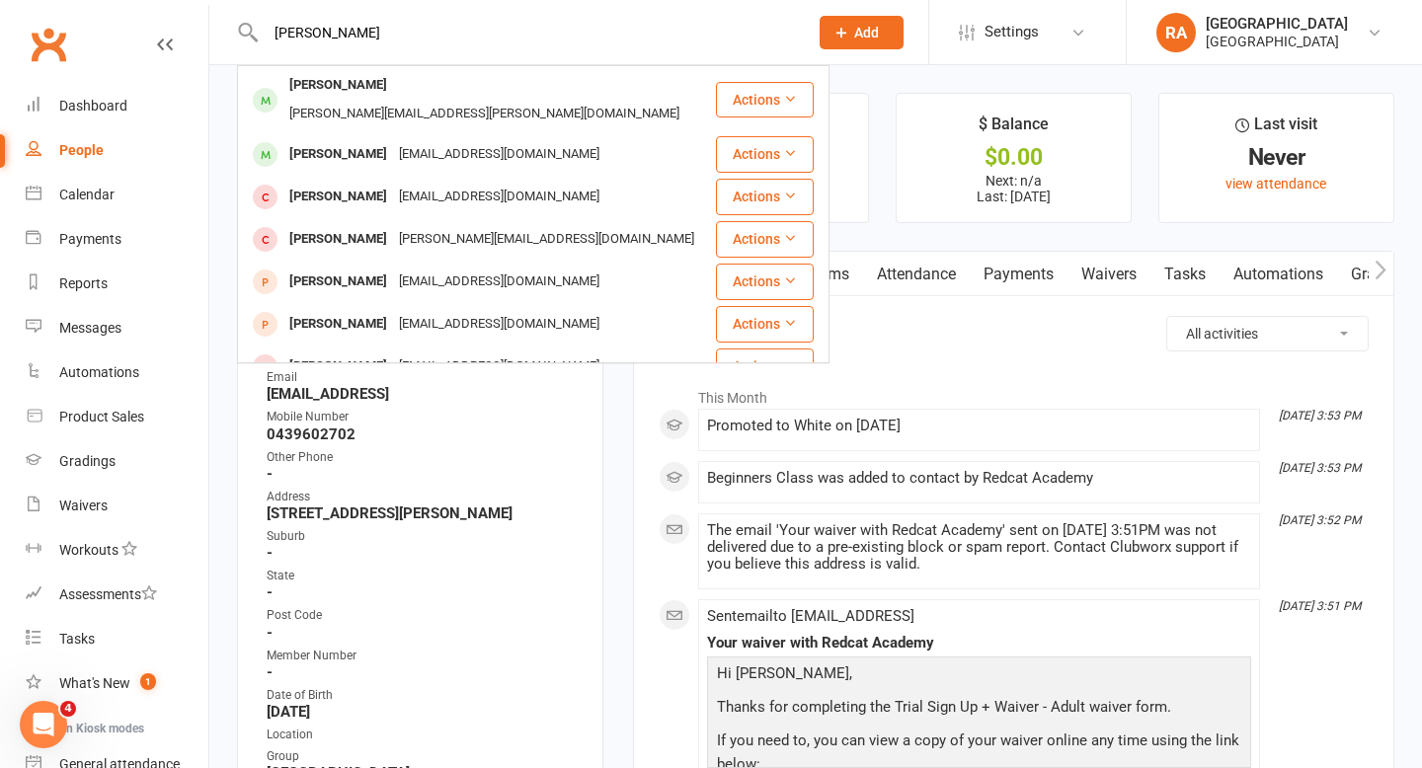
drag, startPoint x: 352, startPoint y: 30, endPoint x: 180, endPoint y: 31, distance: 172.8
click at [180, 5] on header "wilson Rupert Wilson rupert.a.s.wilson@gmail.com Actions Jacob Wilson jacobwils…" at bounding box center [711, 5] width 1422 height 0
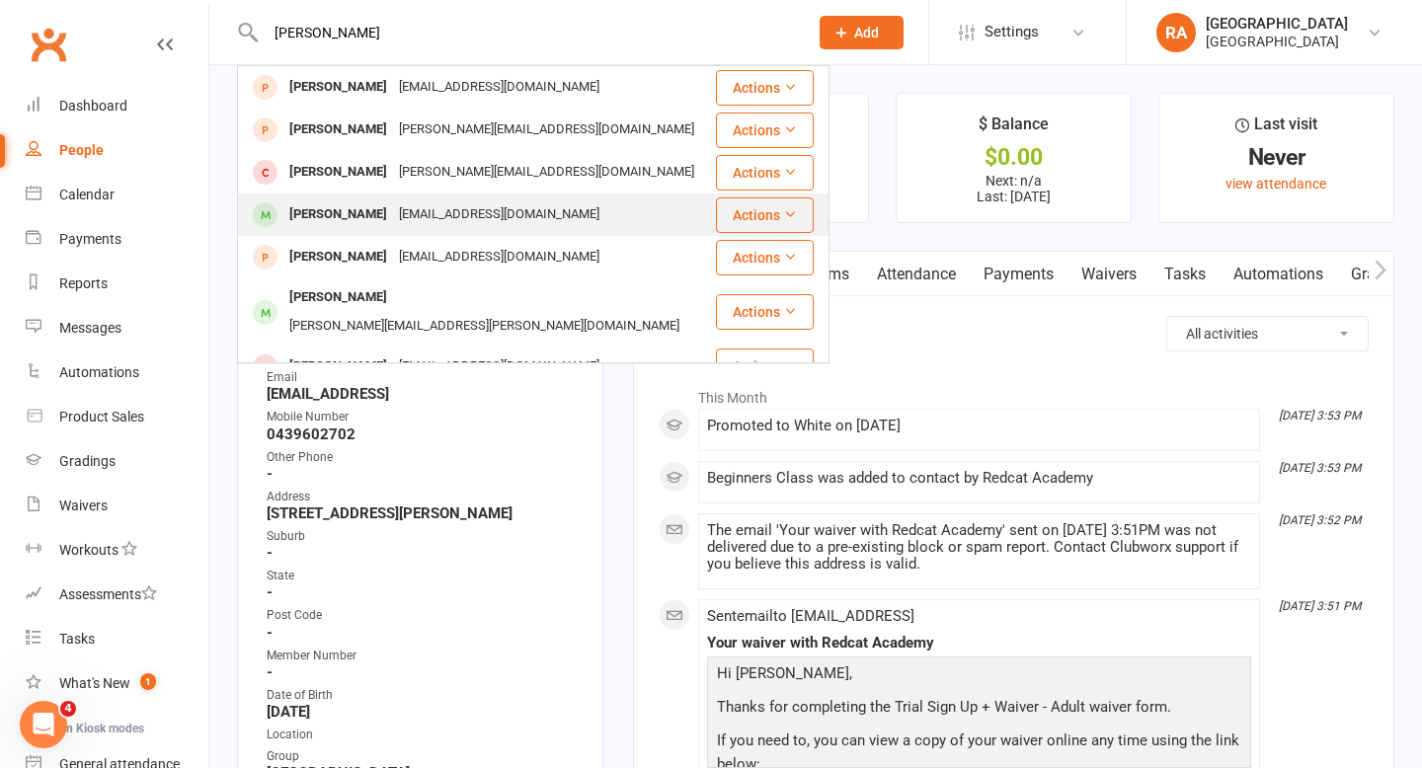
type input "lucy wils"
click at [354, 212] on div "[PERSON_NAME]" at bounding box center [338, 214] width 110 height 29
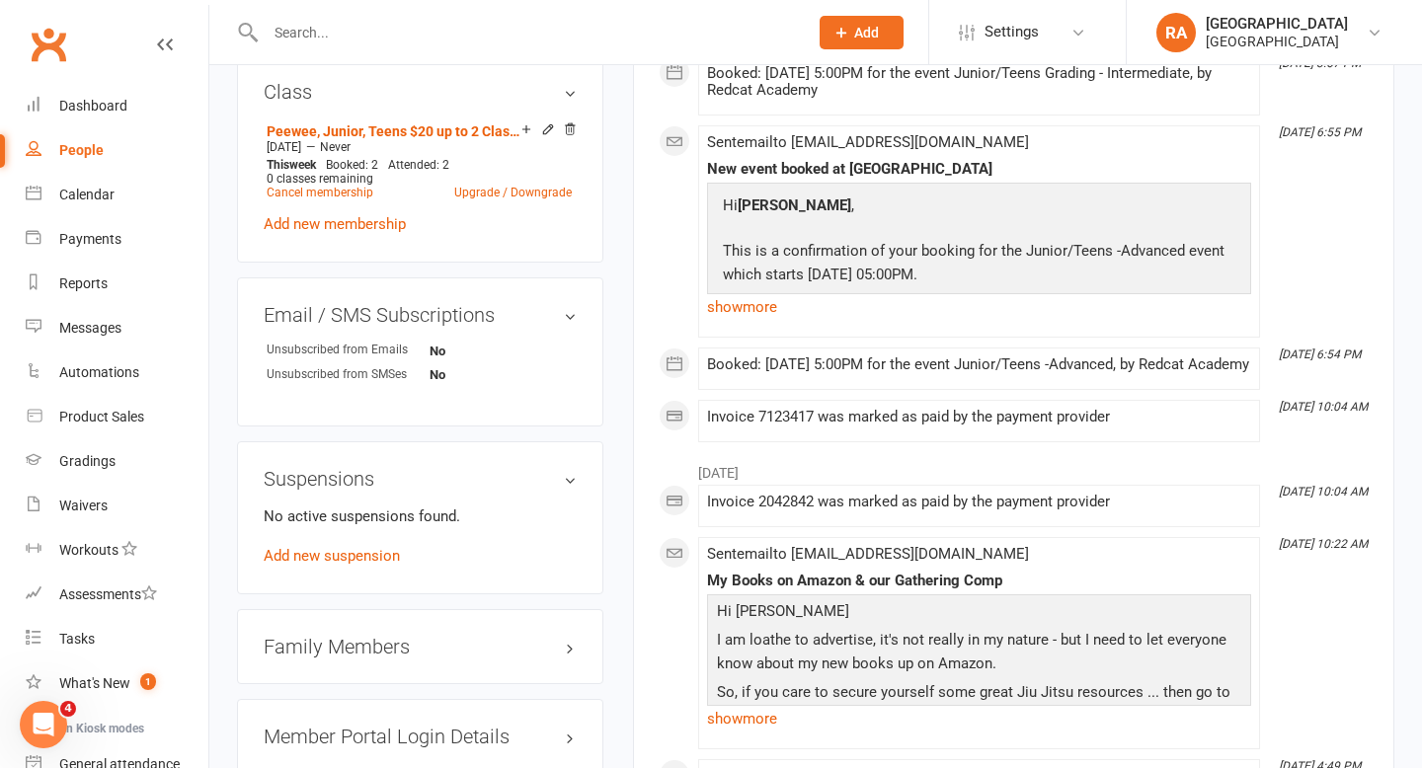
scroll to position [1385, 0]
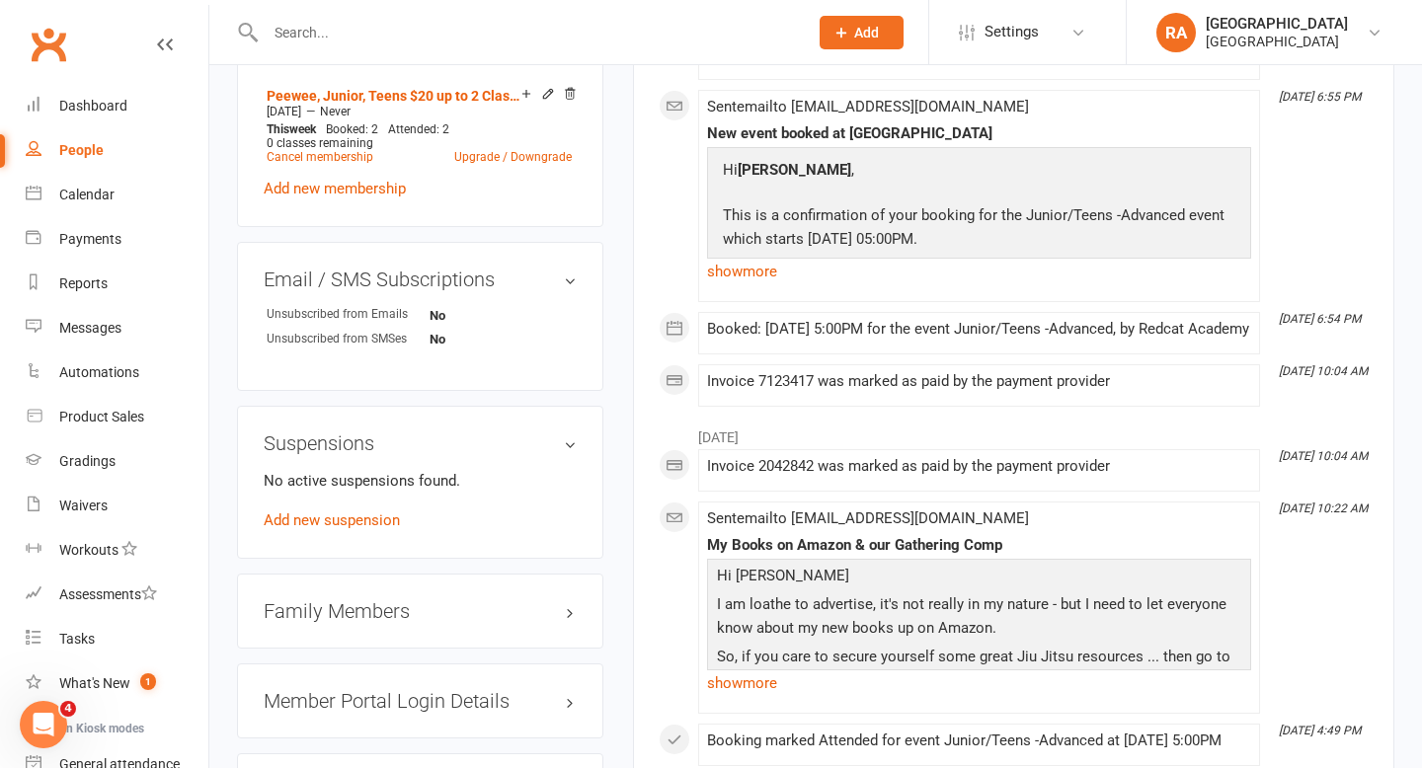
click at [532, 603] on h3 "Family Members" at bounding box center [420, 611] width 313 height 22
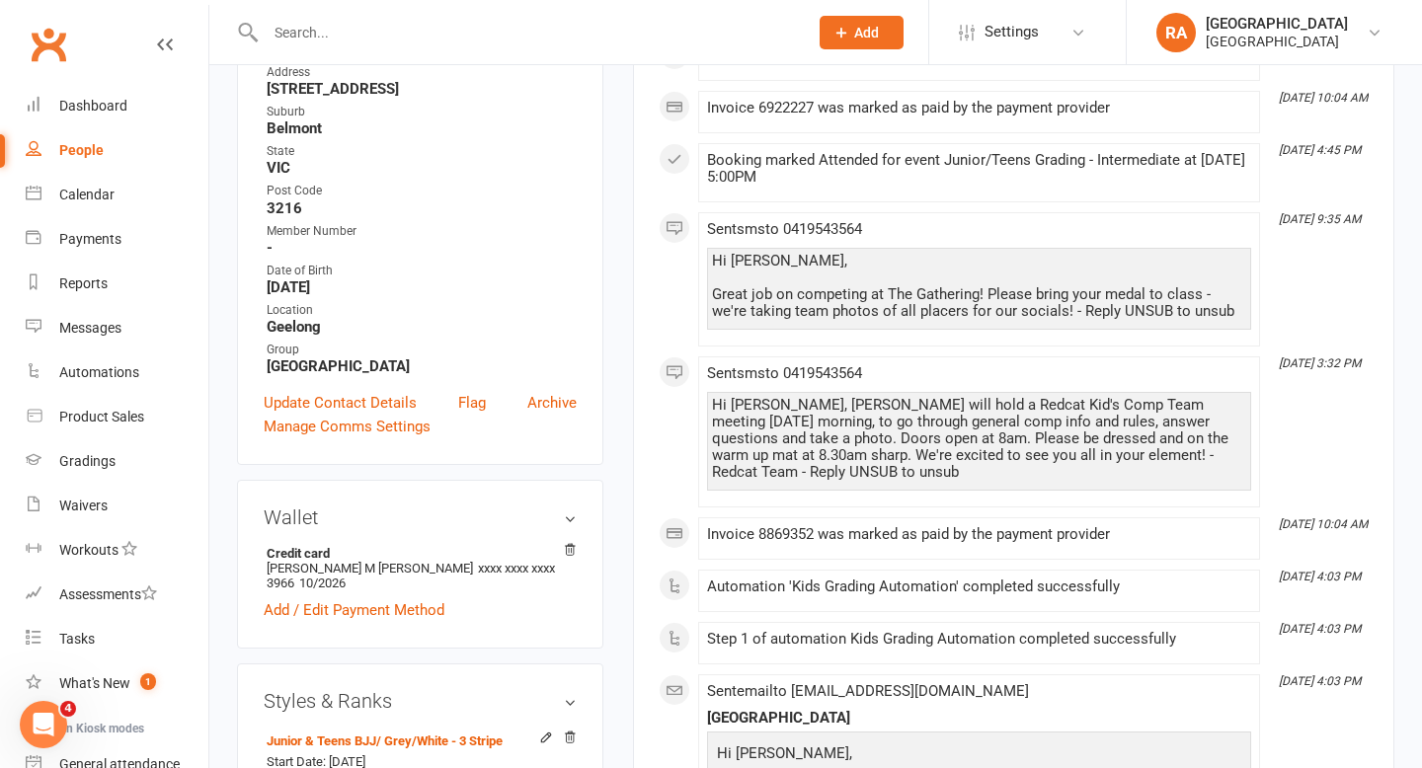
scroll to position [0, 0]
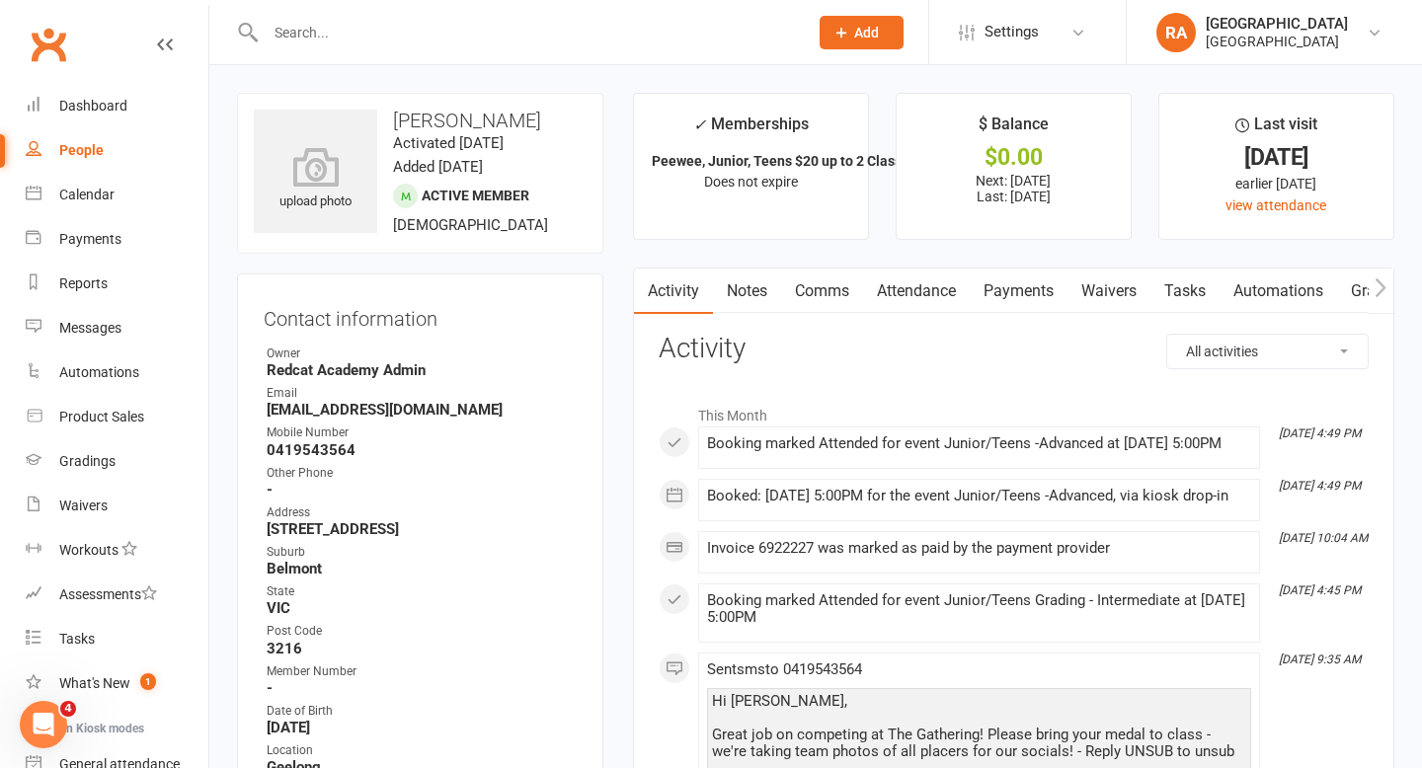
click at [372, 37] on input "text" at bounding box center [527, 33] width 534 height 28
click at [332, 34] on input "text" at bounding box center [527, 33] width 534 height 28
click at [328, 49] on div at bounding box center [515, 32] width 557 height 64
click at [320, 19] on input "text" at bounding box center [527, 33] width 534 height 28
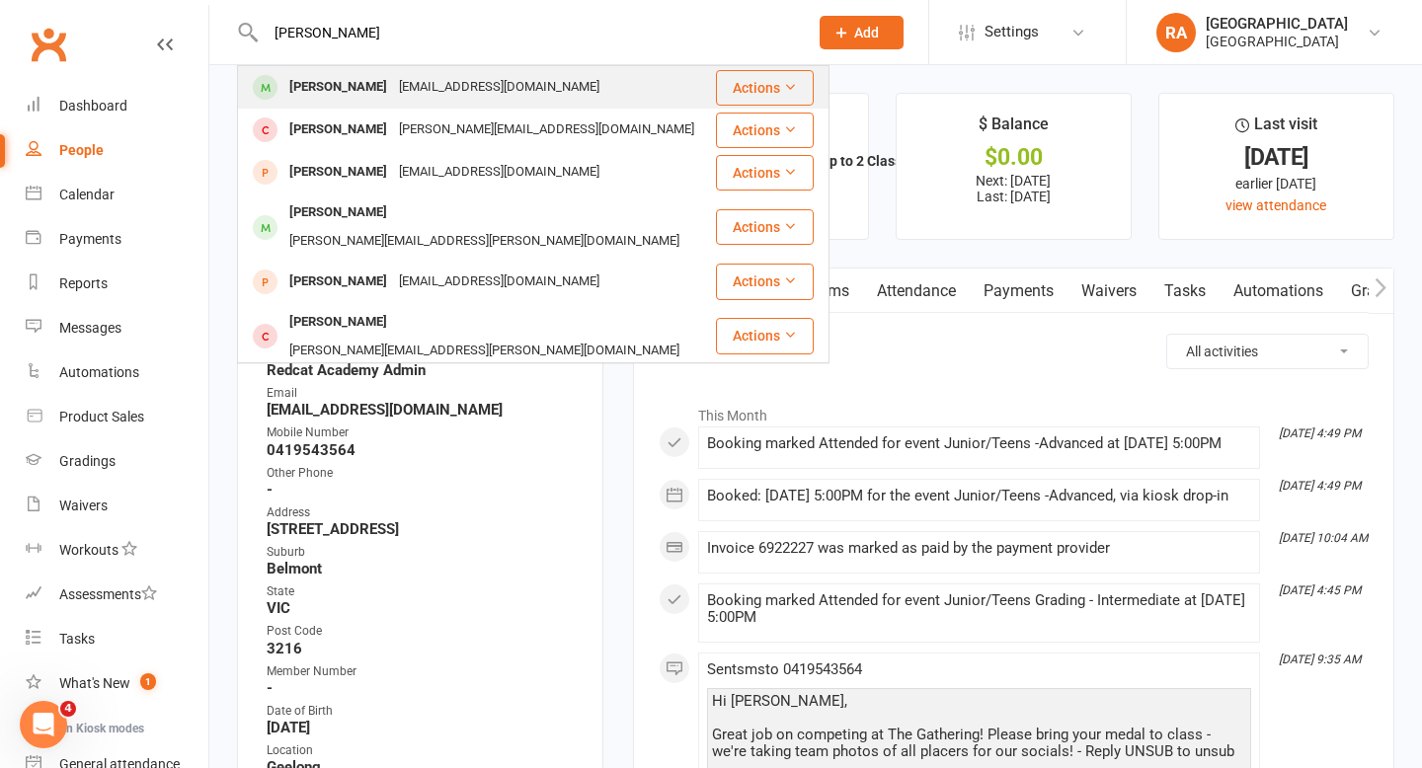
type input "thomas"
click at [447, 82] on div "davidthomas02@live.com" at bounding box center [499, 87] width 212 height 29
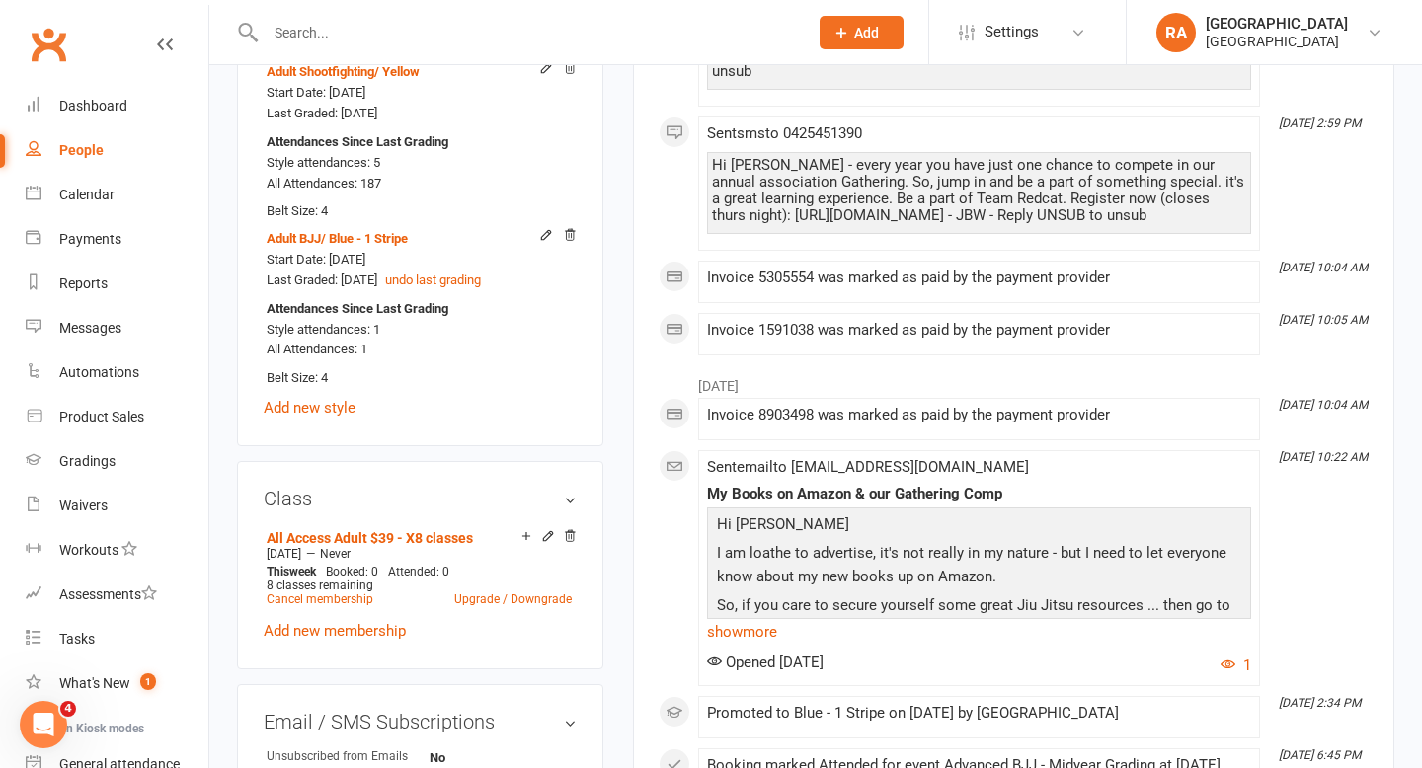
scroll to position [979, 0]
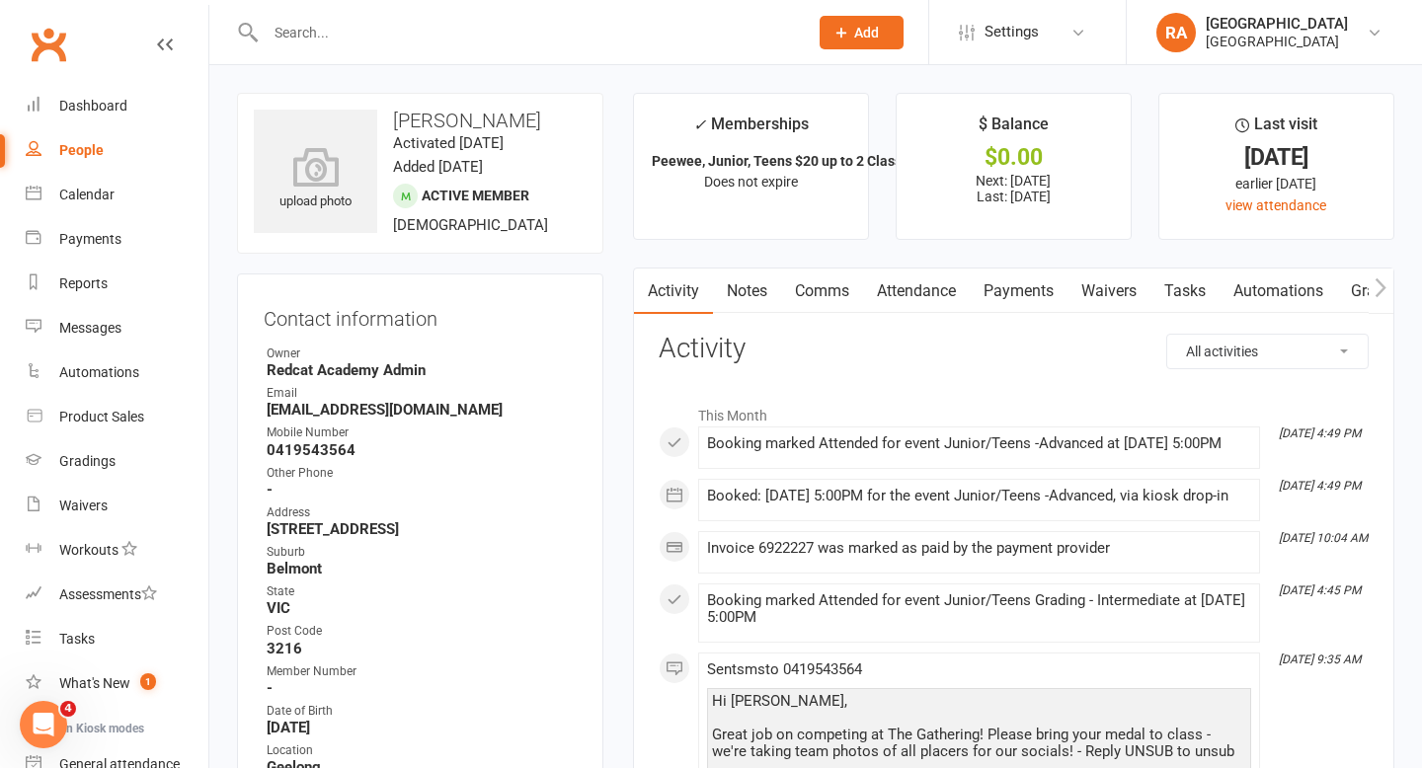
click at [321, 29] on input "text" at bounding box center [527, 33] width 534 height 28
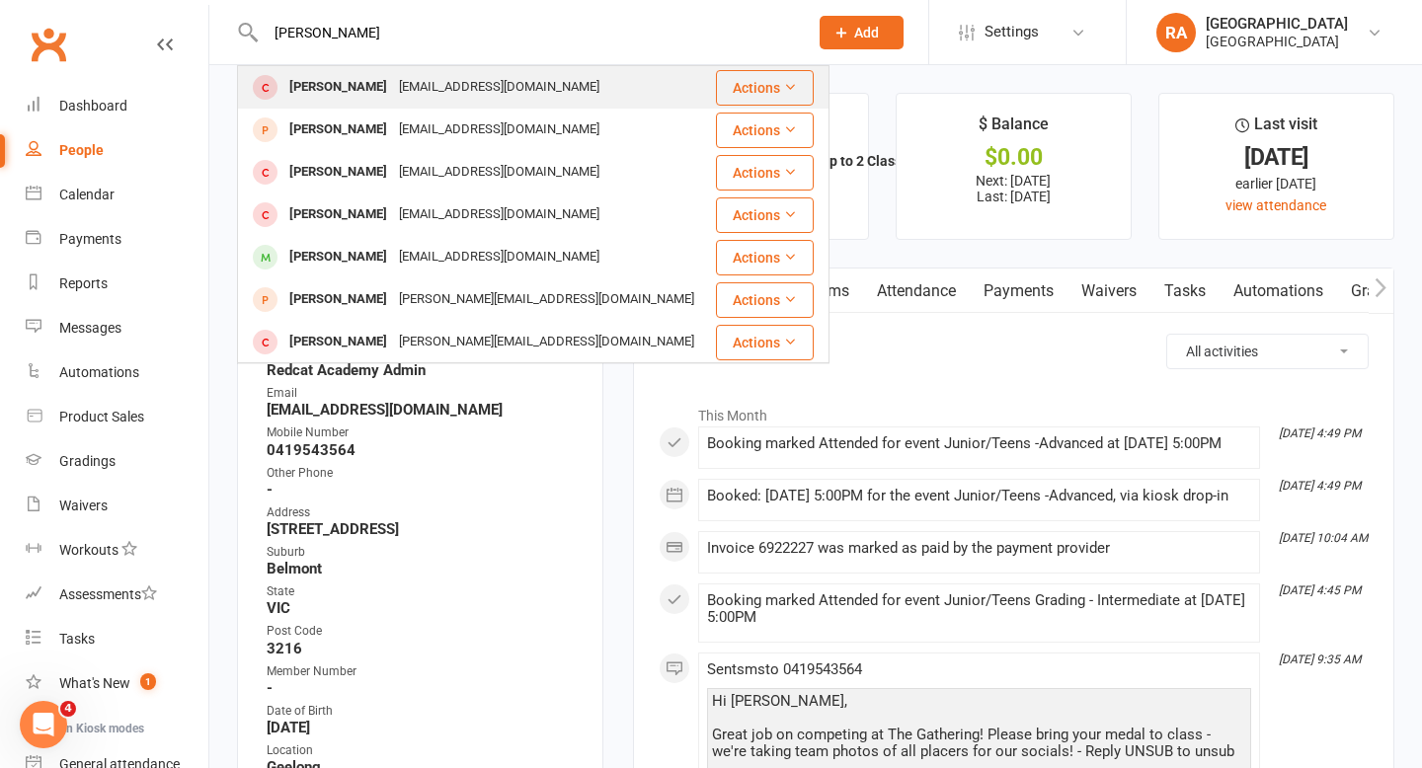
type input "james thomas"
click at [393, 83] on div "[EMAIL_ADDRESS][DOMAIN_NAME]" at bounding box center [499, 87] width 212 height 29
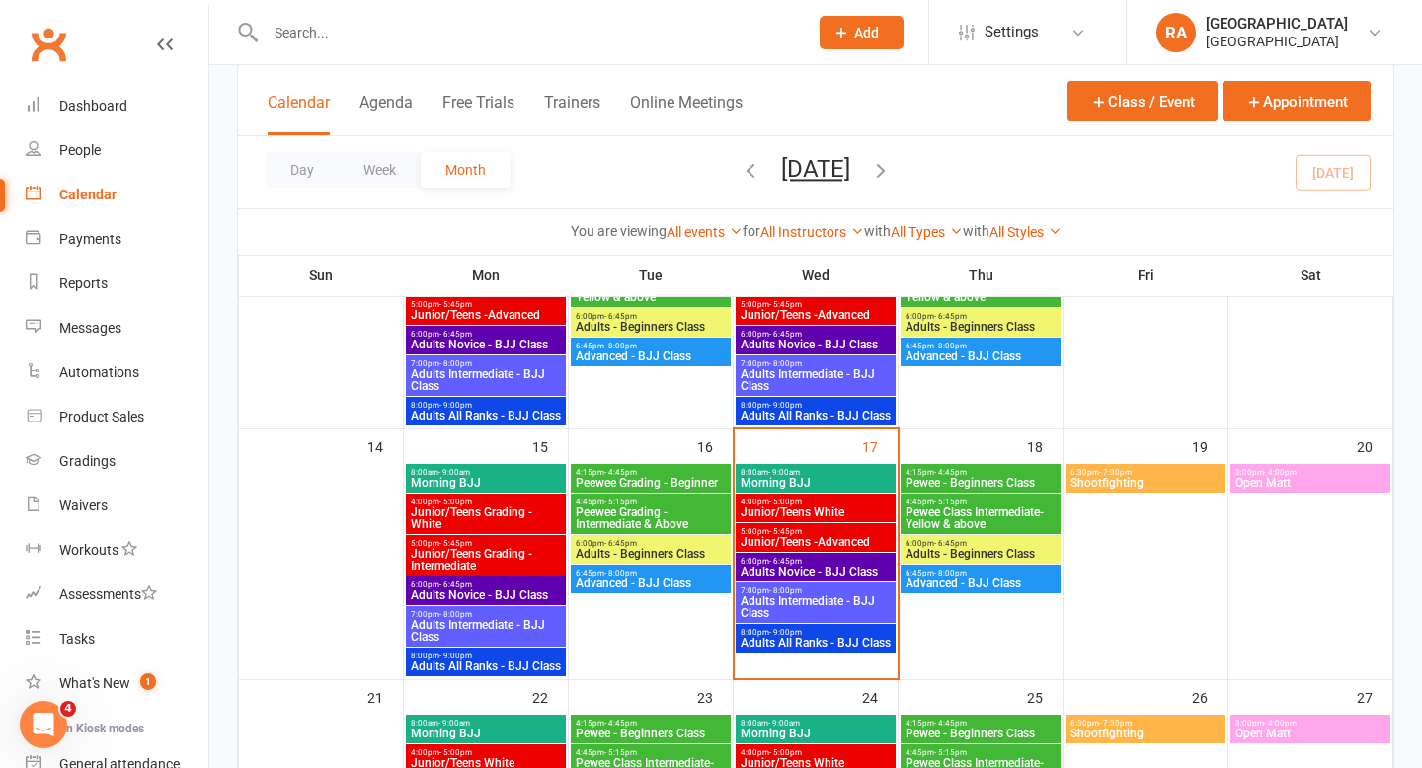
click at [777, 533] on span "- 5:45pm" at bounding box center [785, 531] width 33 height 9
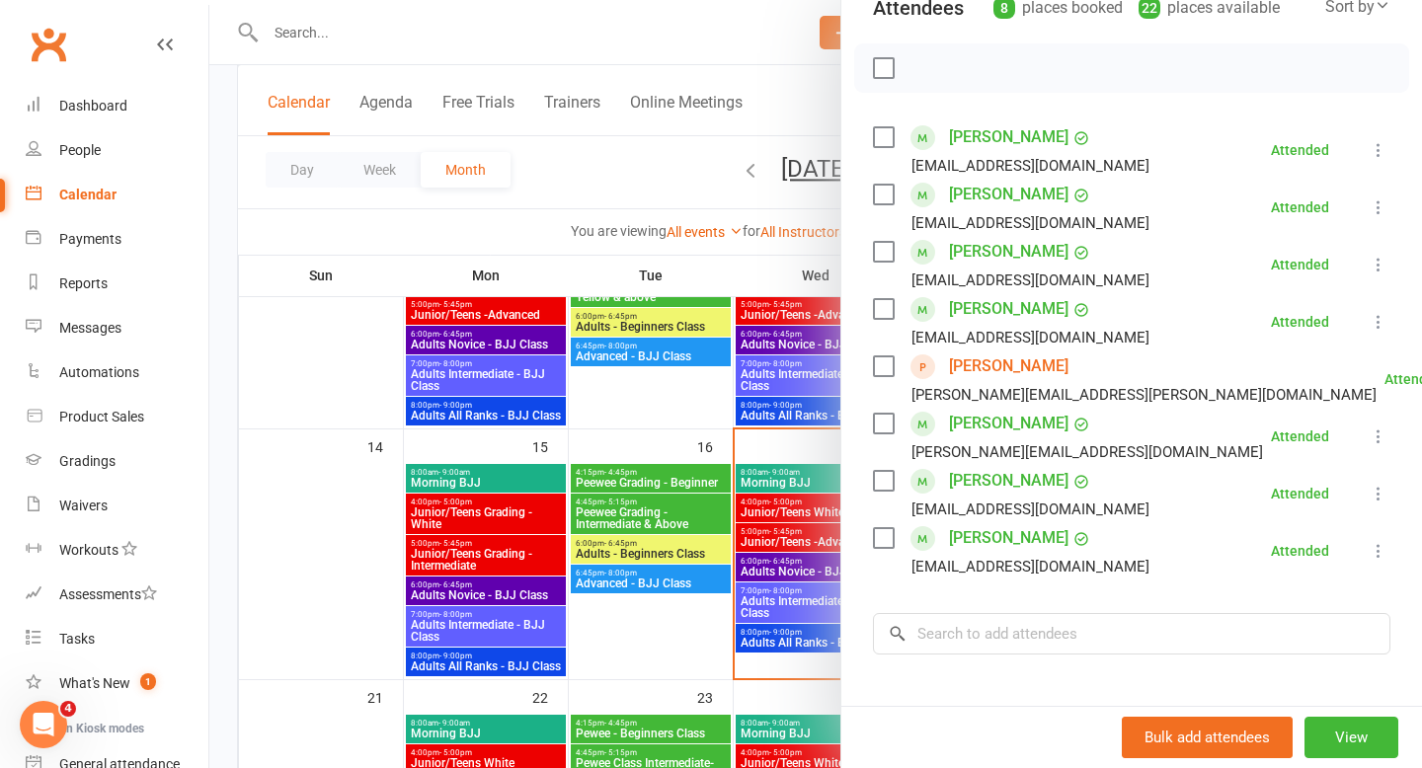
scroll to position [260, 0]
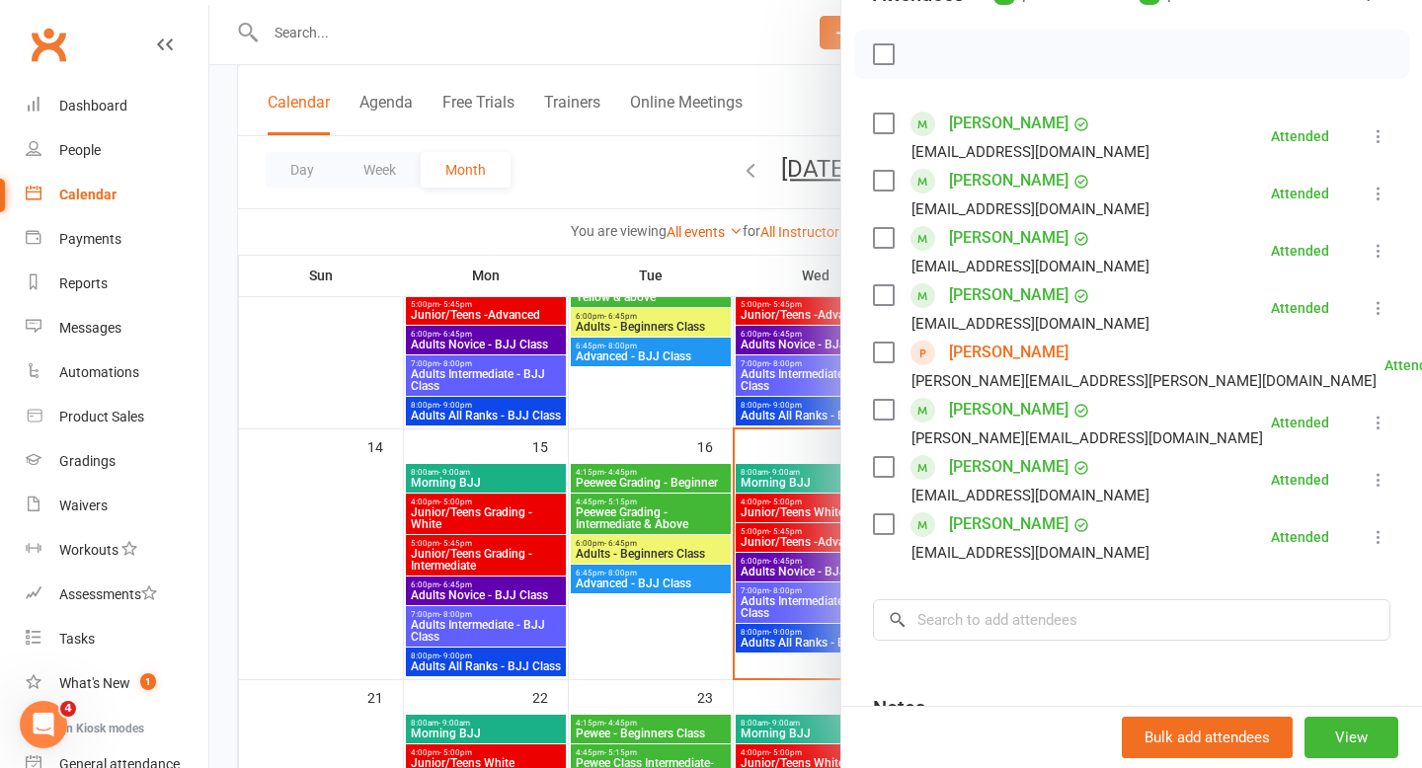
click at [768, 564] on div at bounding box center [815, 384] width 1212 height 768
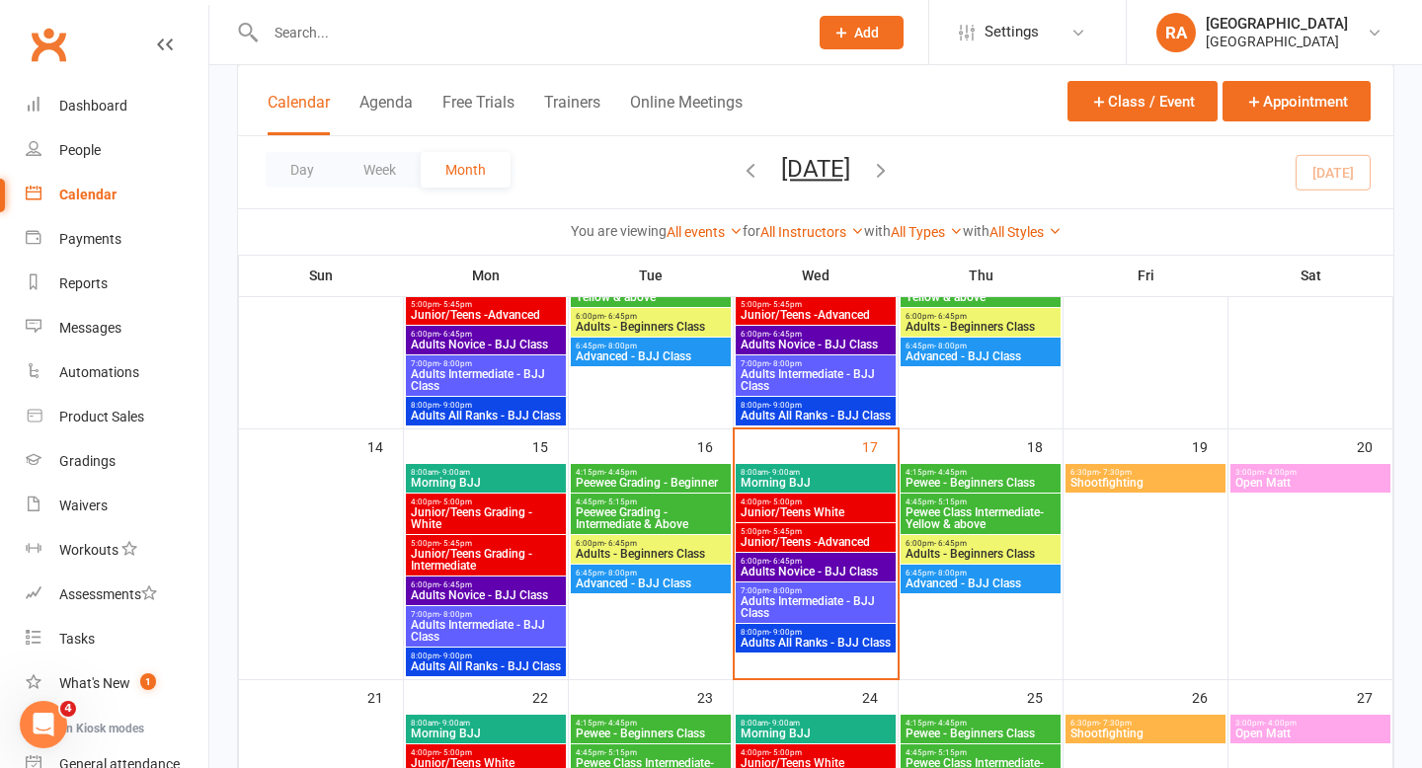
click at [807, 566] on span "Adults Novice - BJJ Class" at bounding box center [815, 572] width 152 height 12
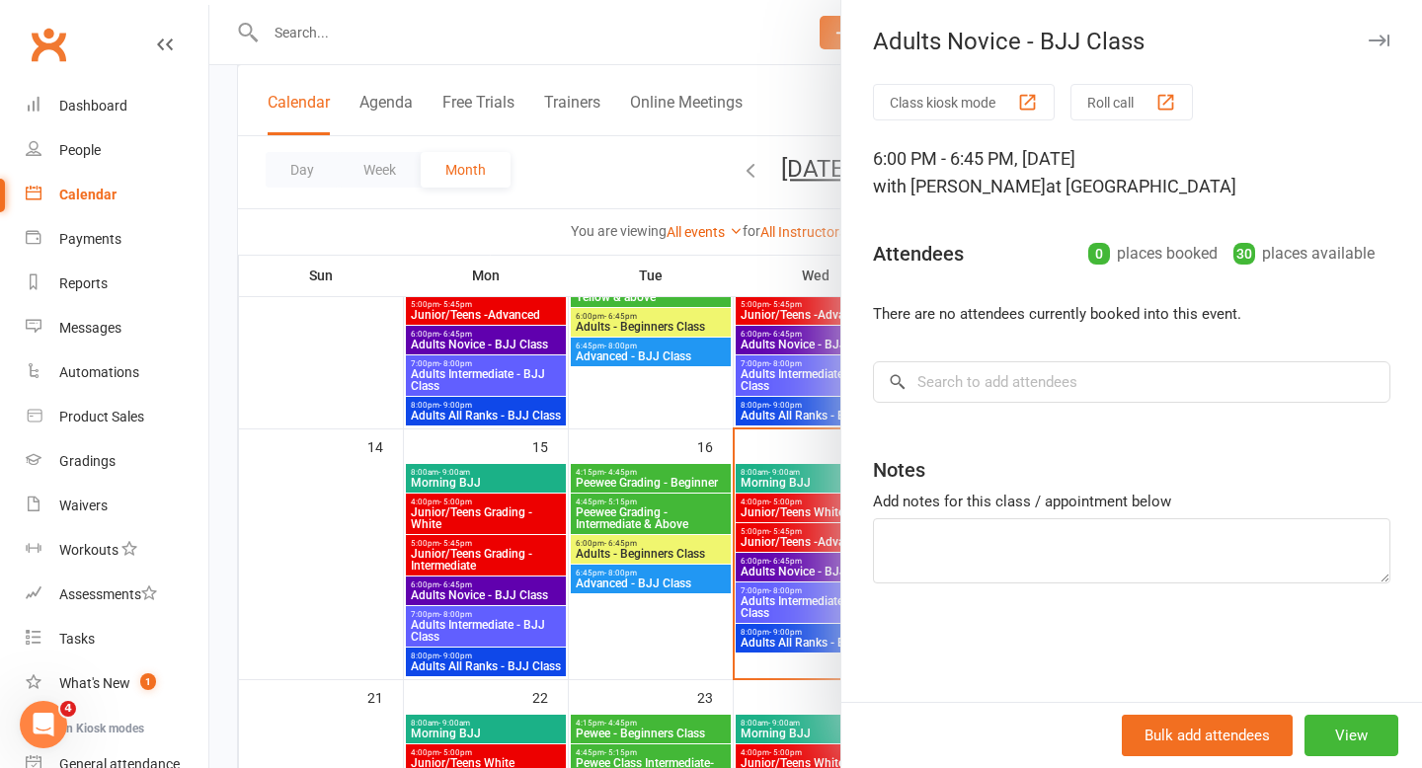
click at [765, 612] on div at bounding box center [815, 384] width 1212 height 768
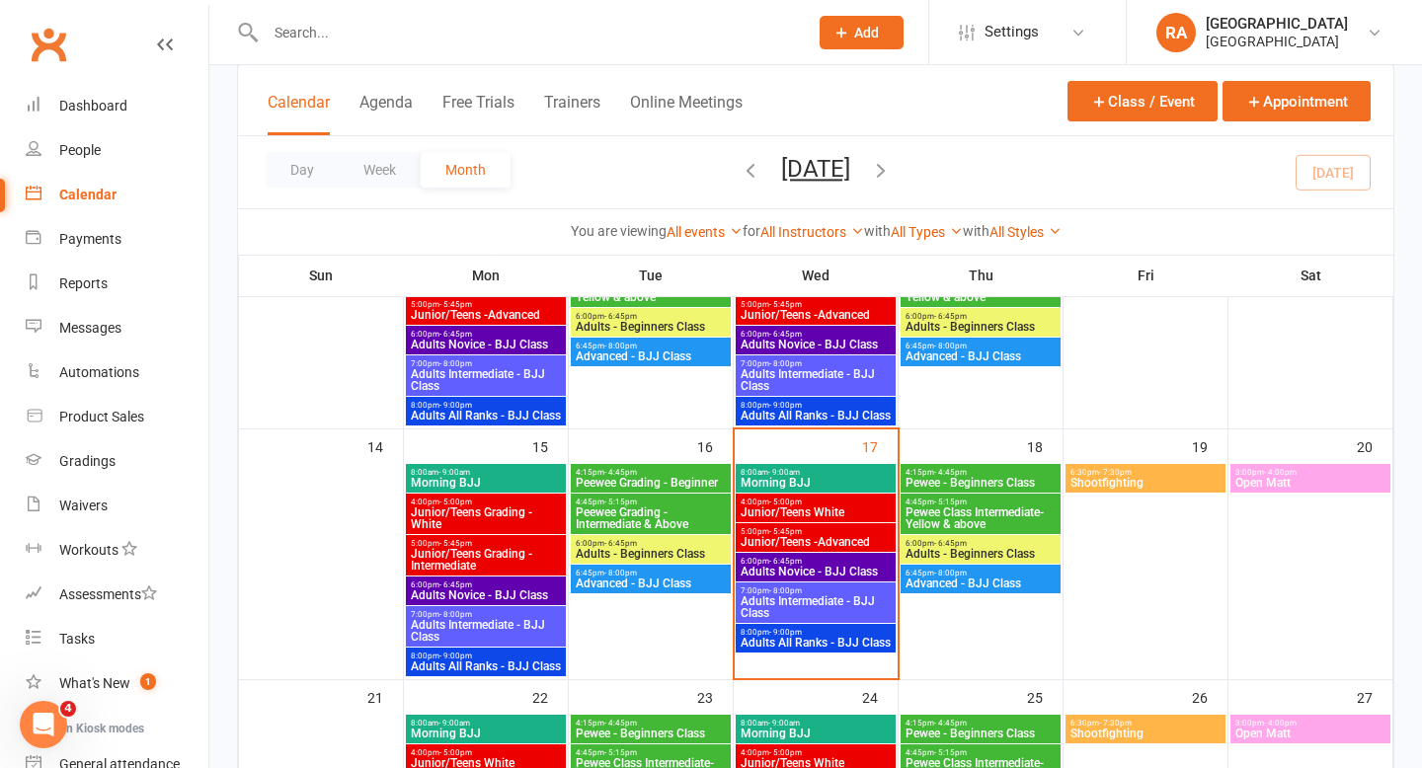
click at [792, 608] on span "Adults Intermediate - BJJ Class" at bounding box center [815, 607] width 152 height 24
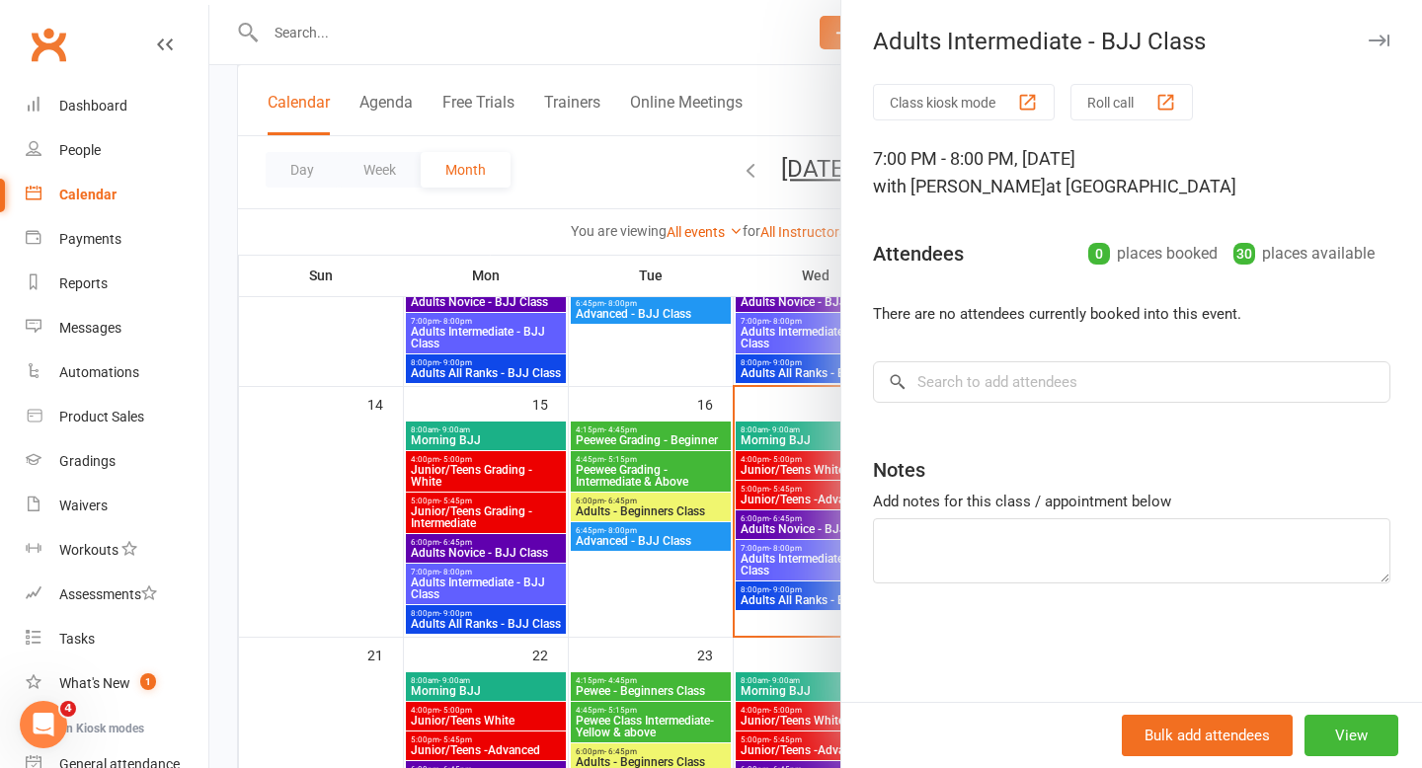
scroll to position [489, 0]
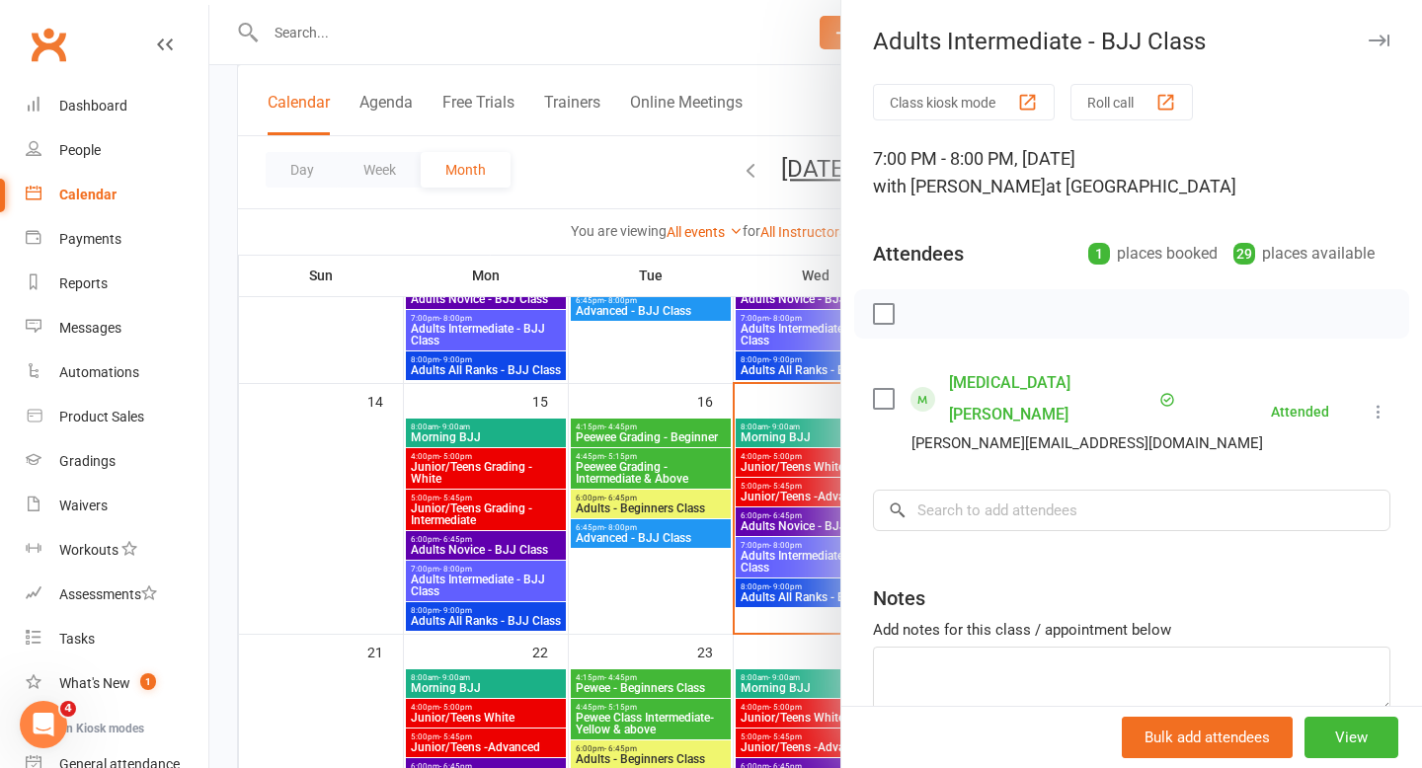
click at [760, 522] on div at bounding box center [815, 384] width 1212 height 768
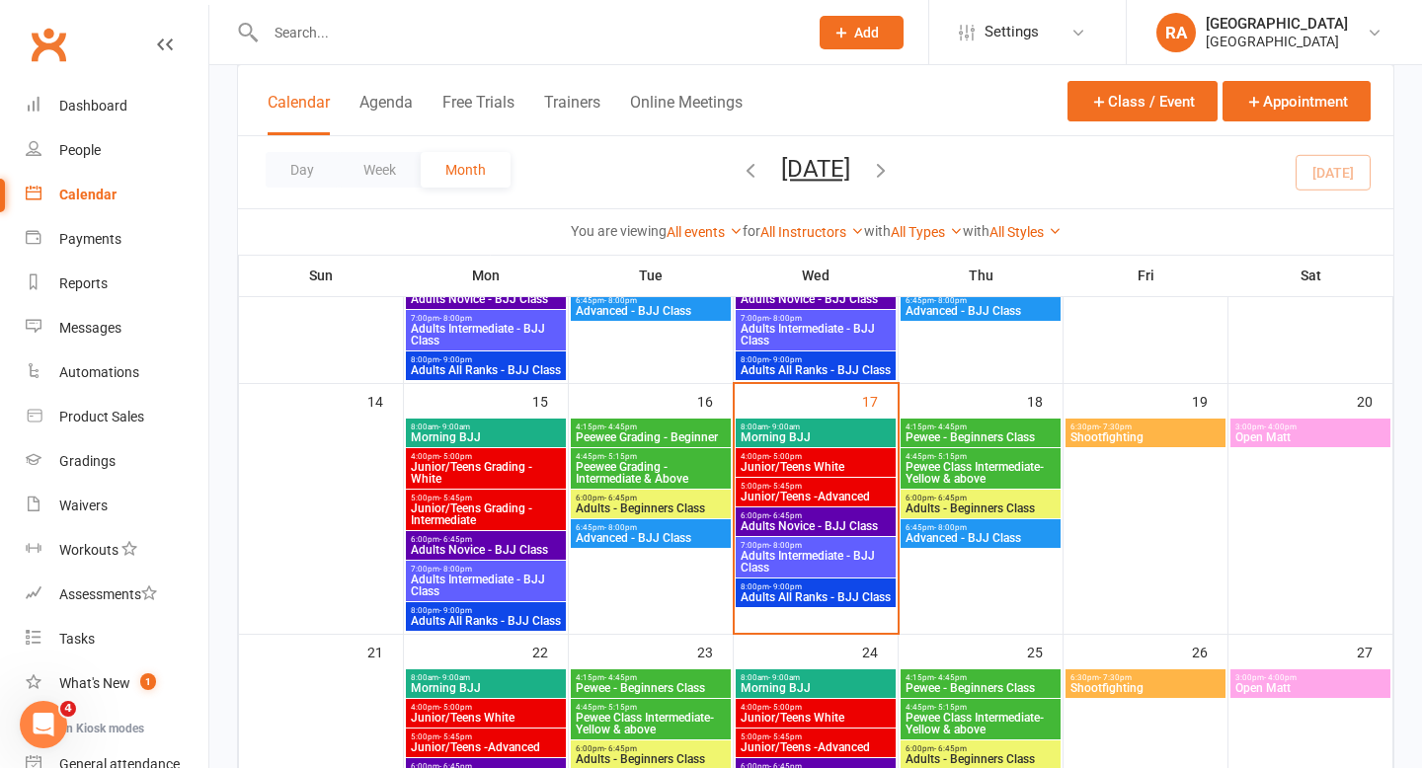
click at [782, 521] on span "Adults Novice - BJJ Class" at bounding box center [815, 526] width 152 height 12
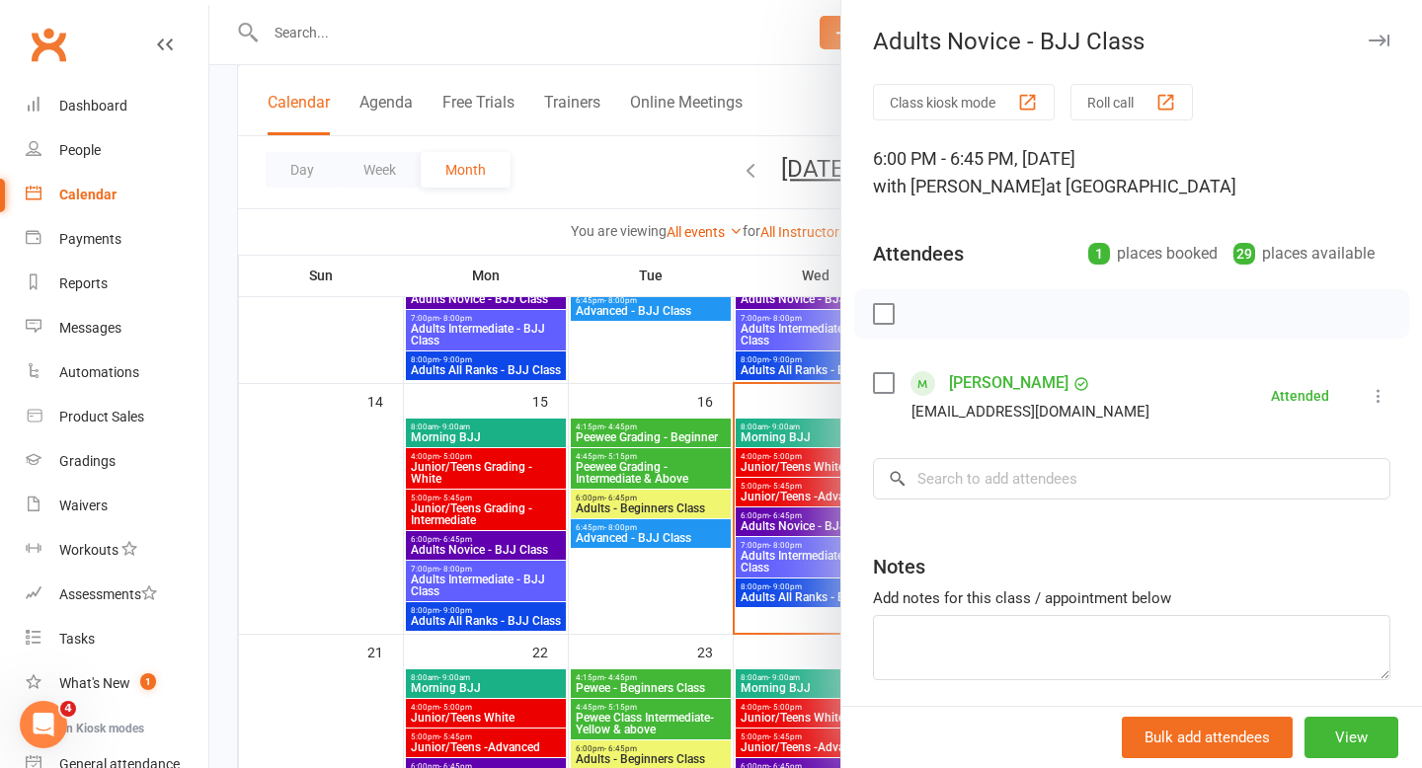
click at [308, 33] on div at bounding box center [815, 384] width 1212 height 768
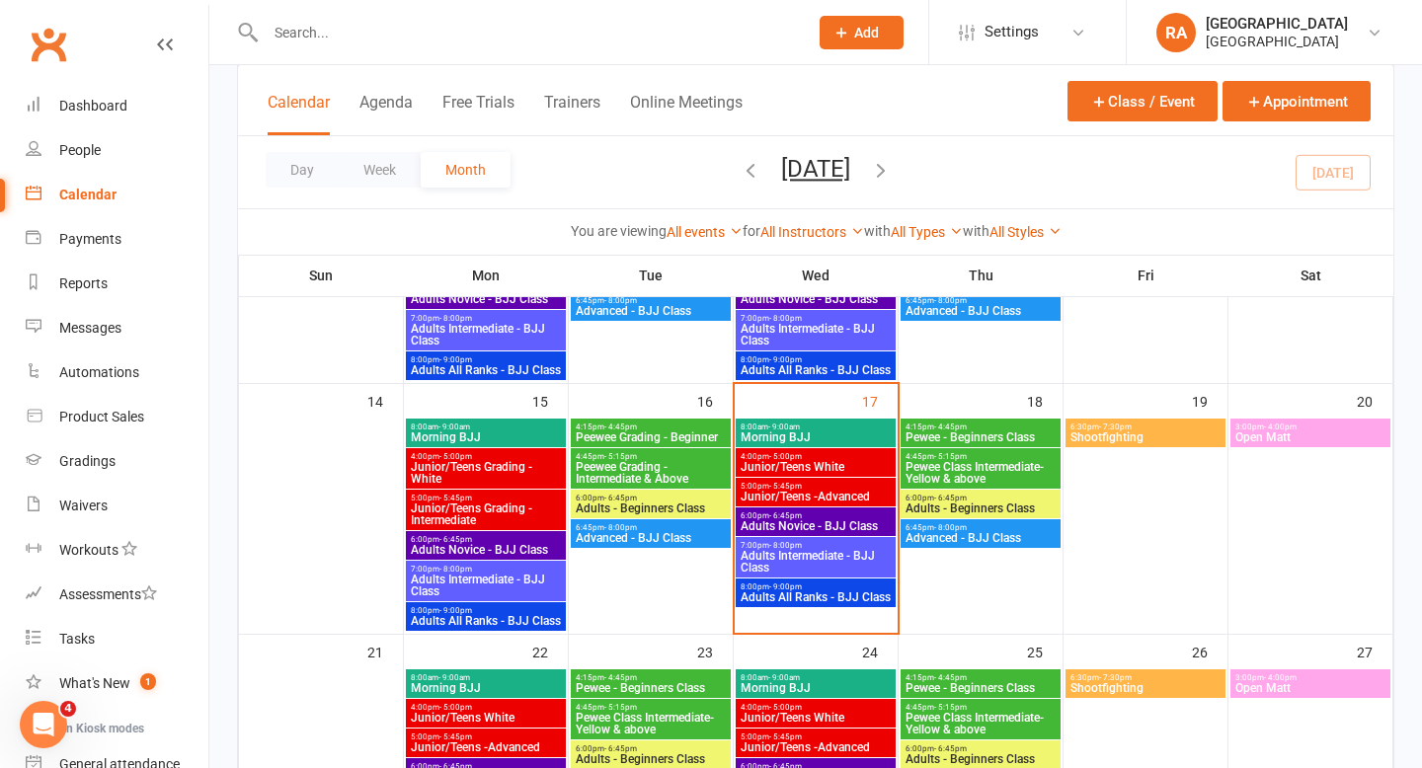
click at [329, 35] on input "text" at bounding box center [527, 33] width 534 height 28
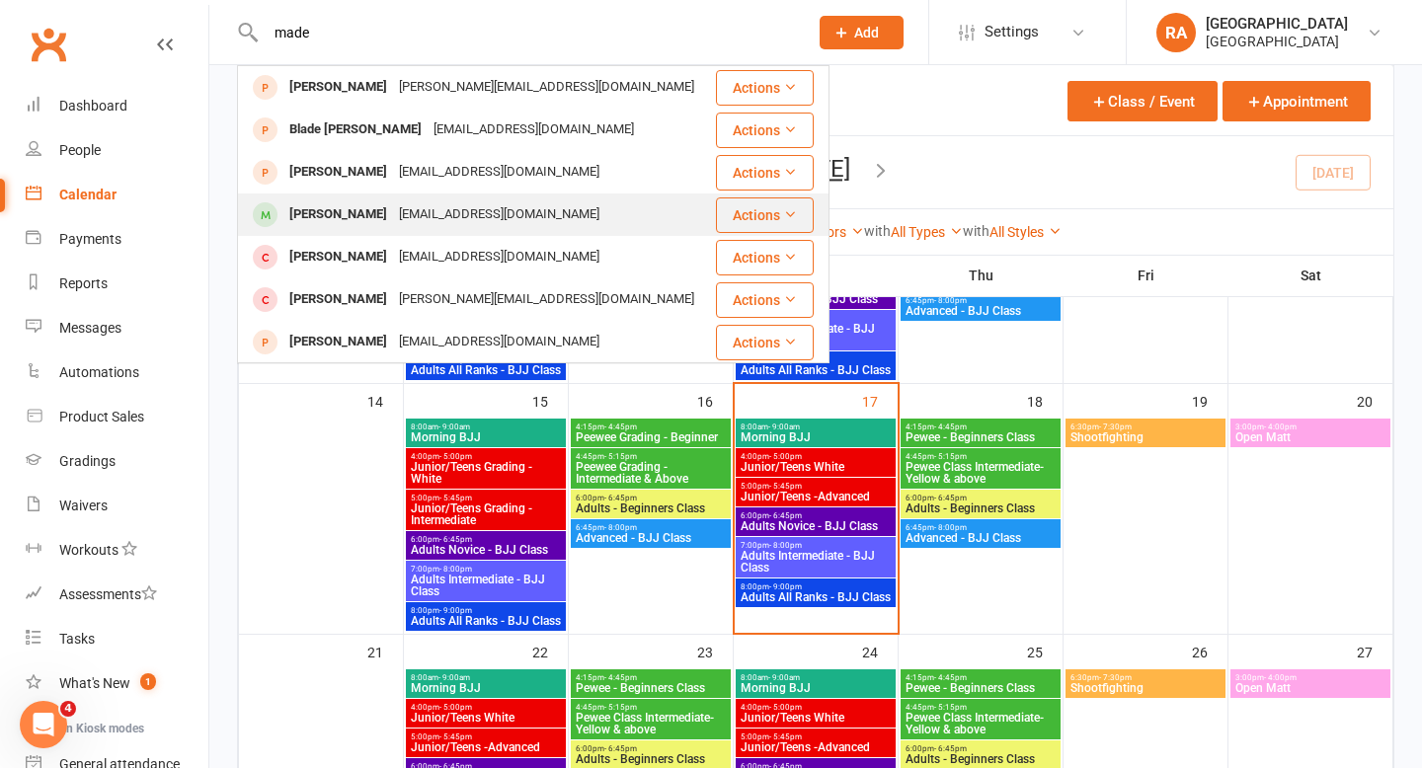
type input "made"
click at [373, 216] on div "[PERSON_NAME]" at bounding box center [338, 214] width 110 height 29
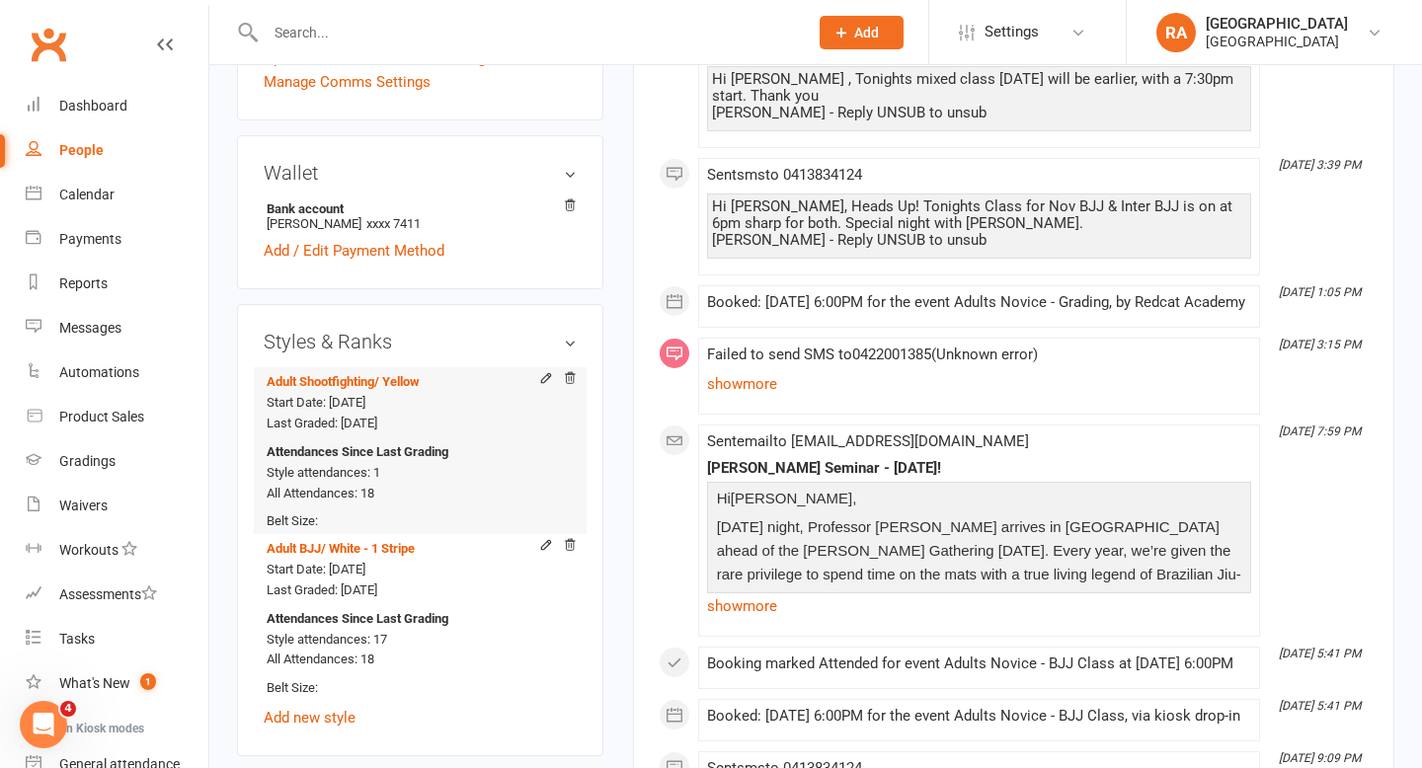
scroll to position [804, 0]
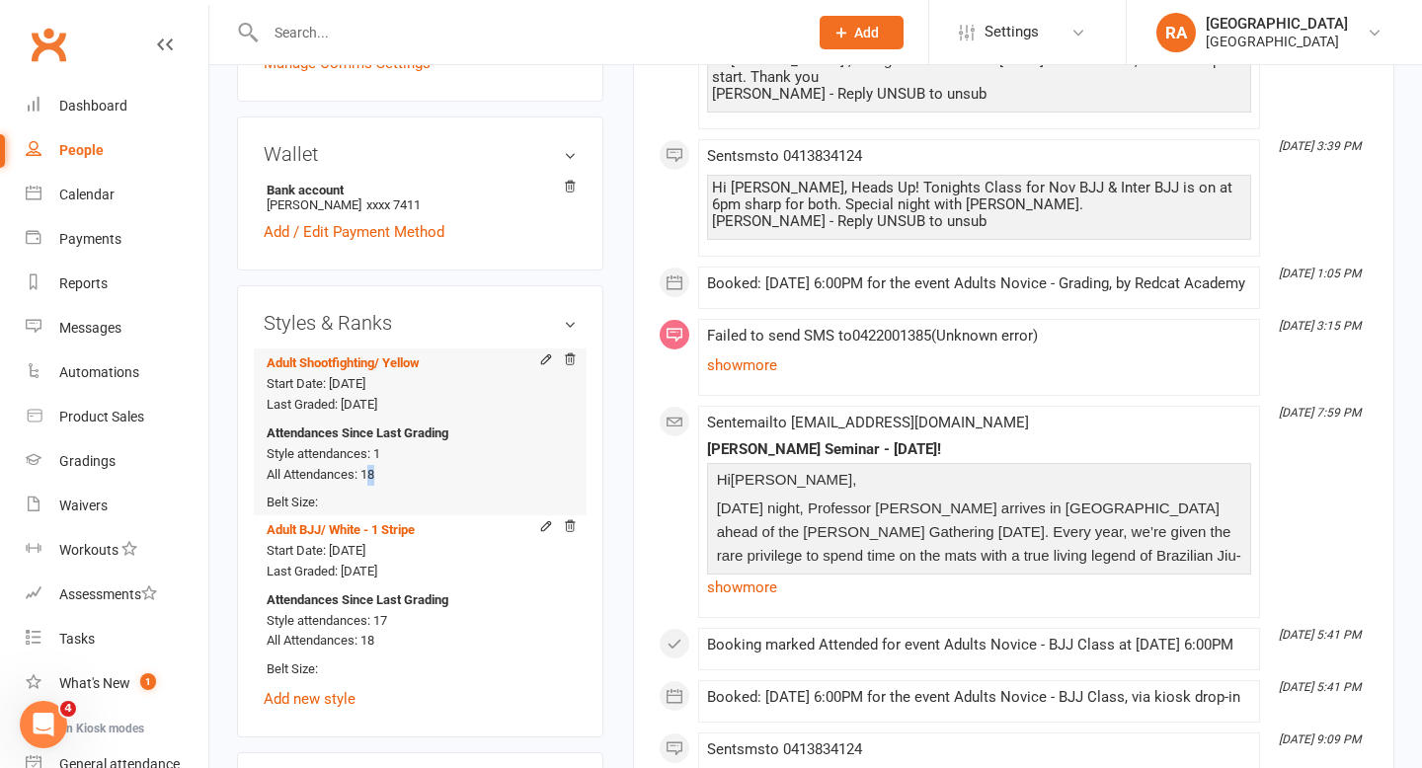
drag, startPoint x: 366, startPoint y: 469, endPoint x: 379, endPoint y: 469, distance: 12.8
click at [379, 469] on div "Attendances Since Last Grading Style attendances: 1 All Attendances: 18" at bounding box center [417, 455] width 300 height 62
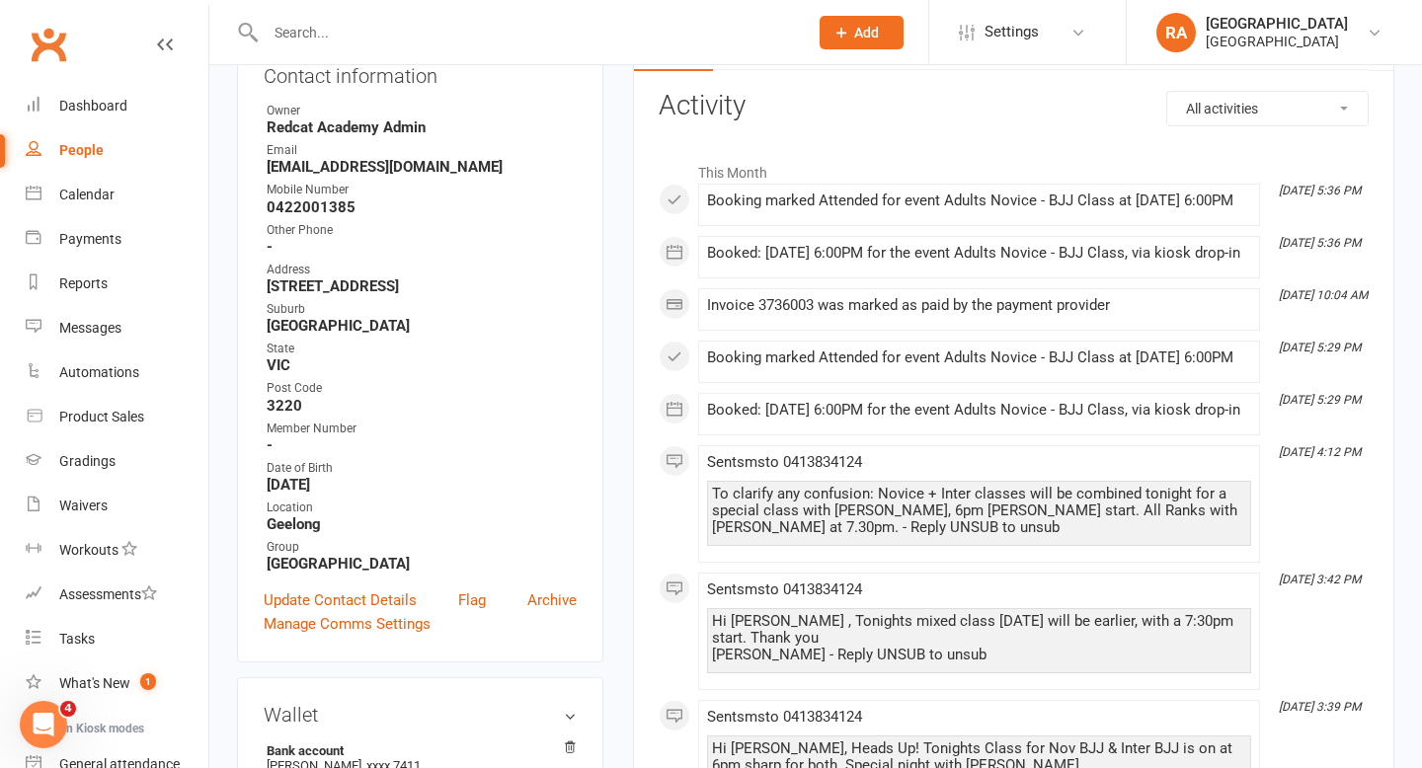
scroll to position [0, 0]
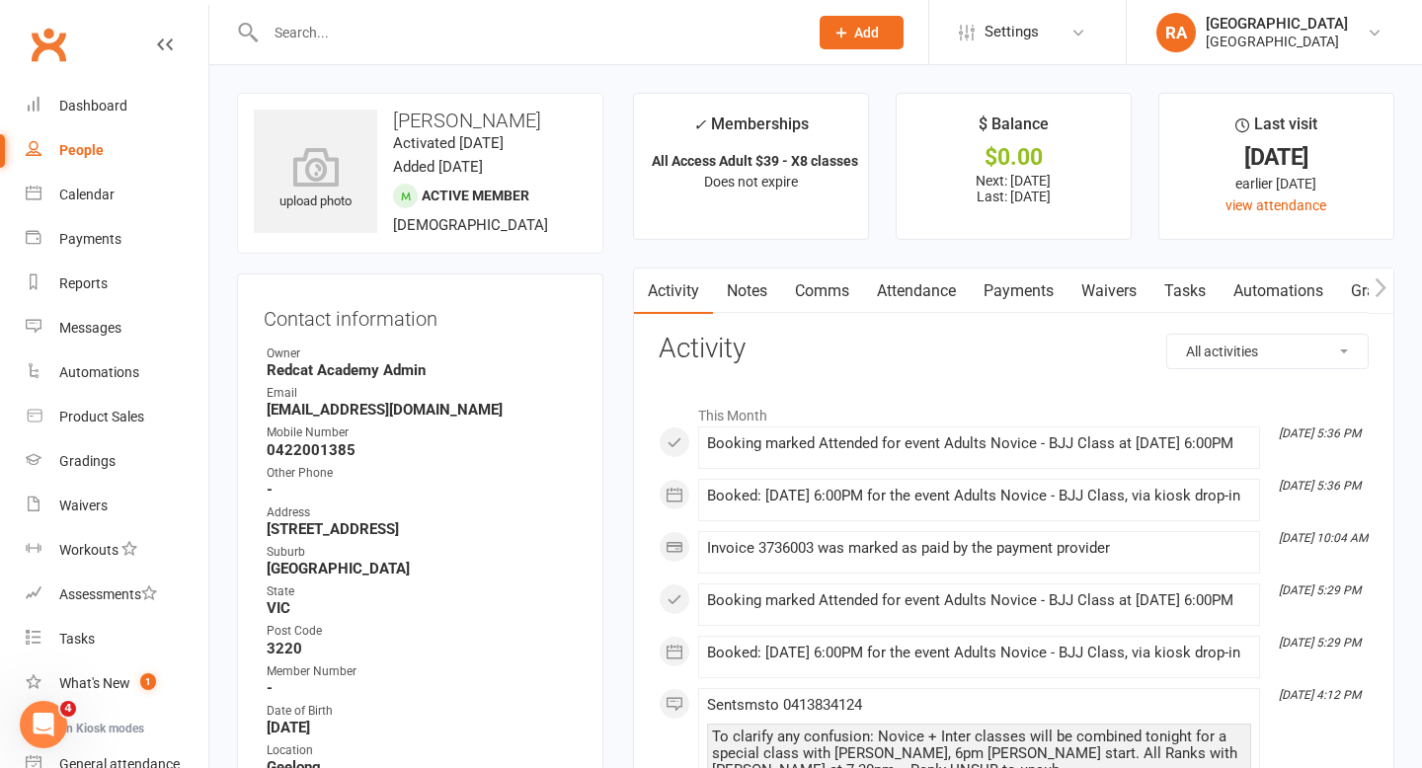
click at [942, 288] on link "Attendance" at bounding box center [916, 291] width 107 height 45
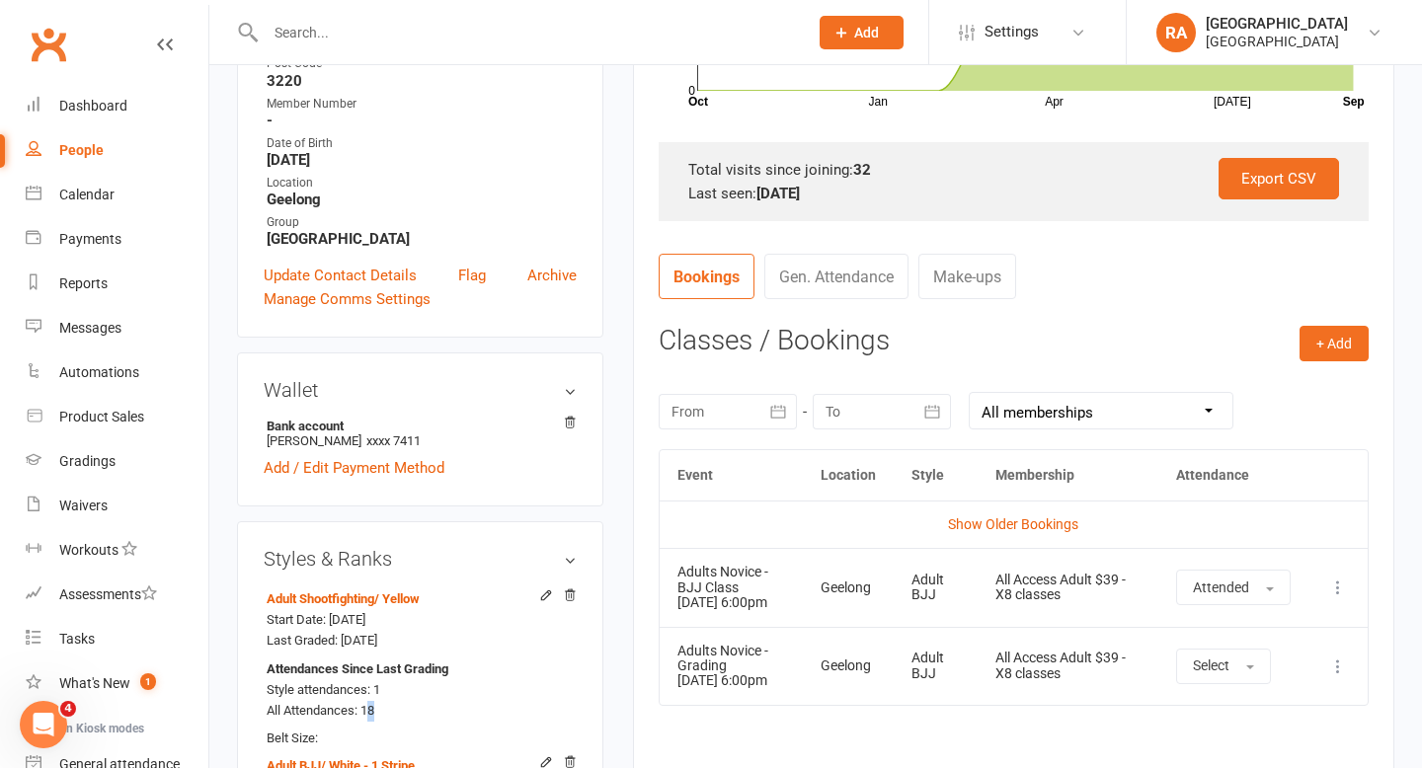
scroll to position [866, 0]
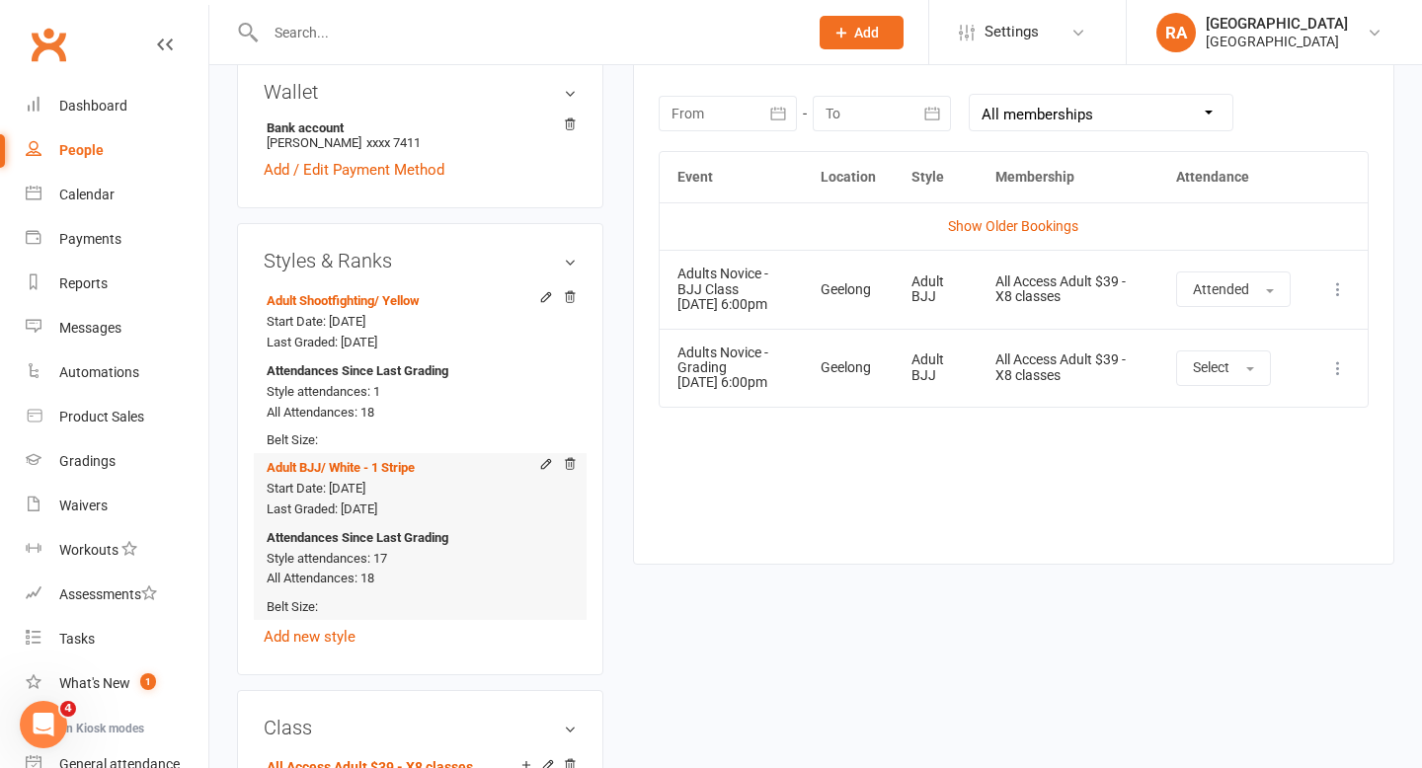
click at [411, 506] on div "Start Date: [DATE] Last Graded: [DATE]" at bounding box center [417, 499] width 300 height 41
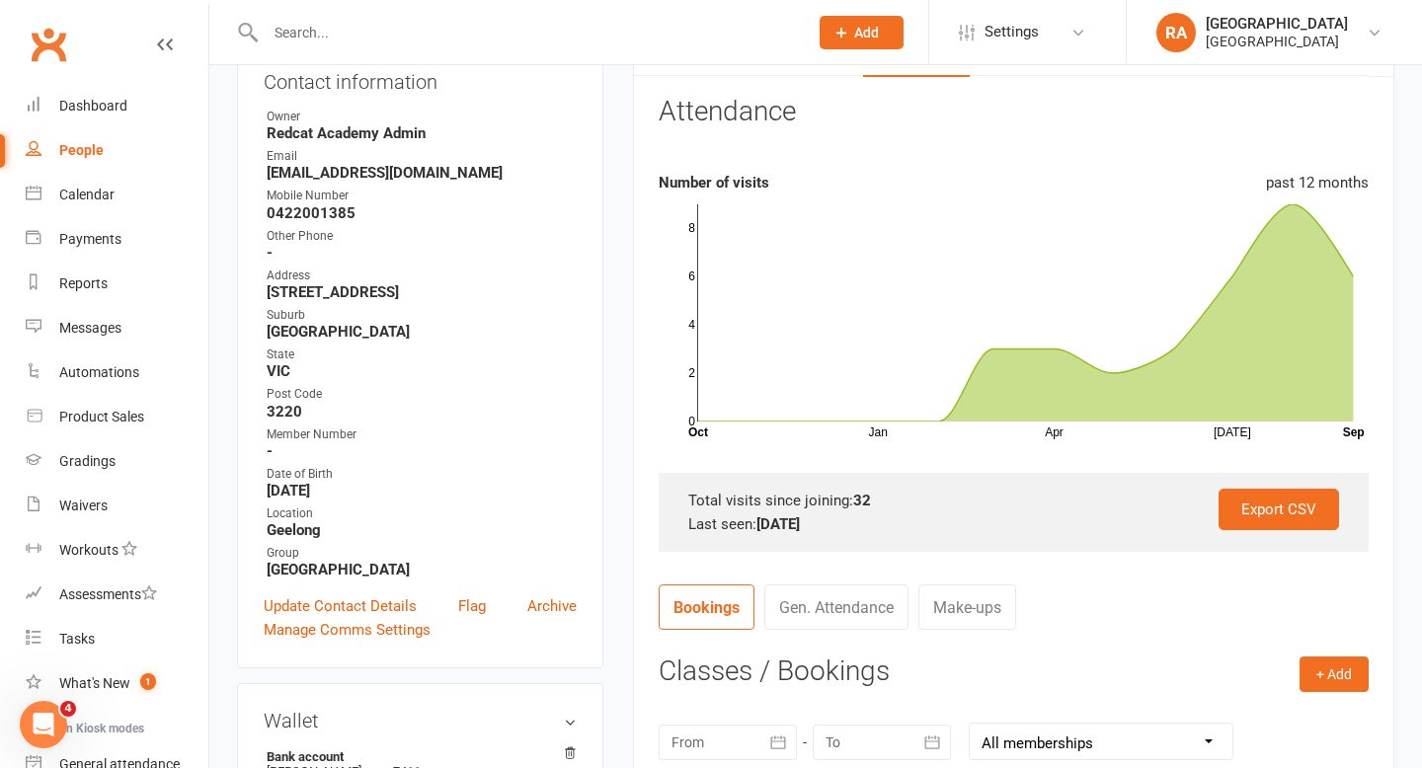
scroll to position [0, 0]
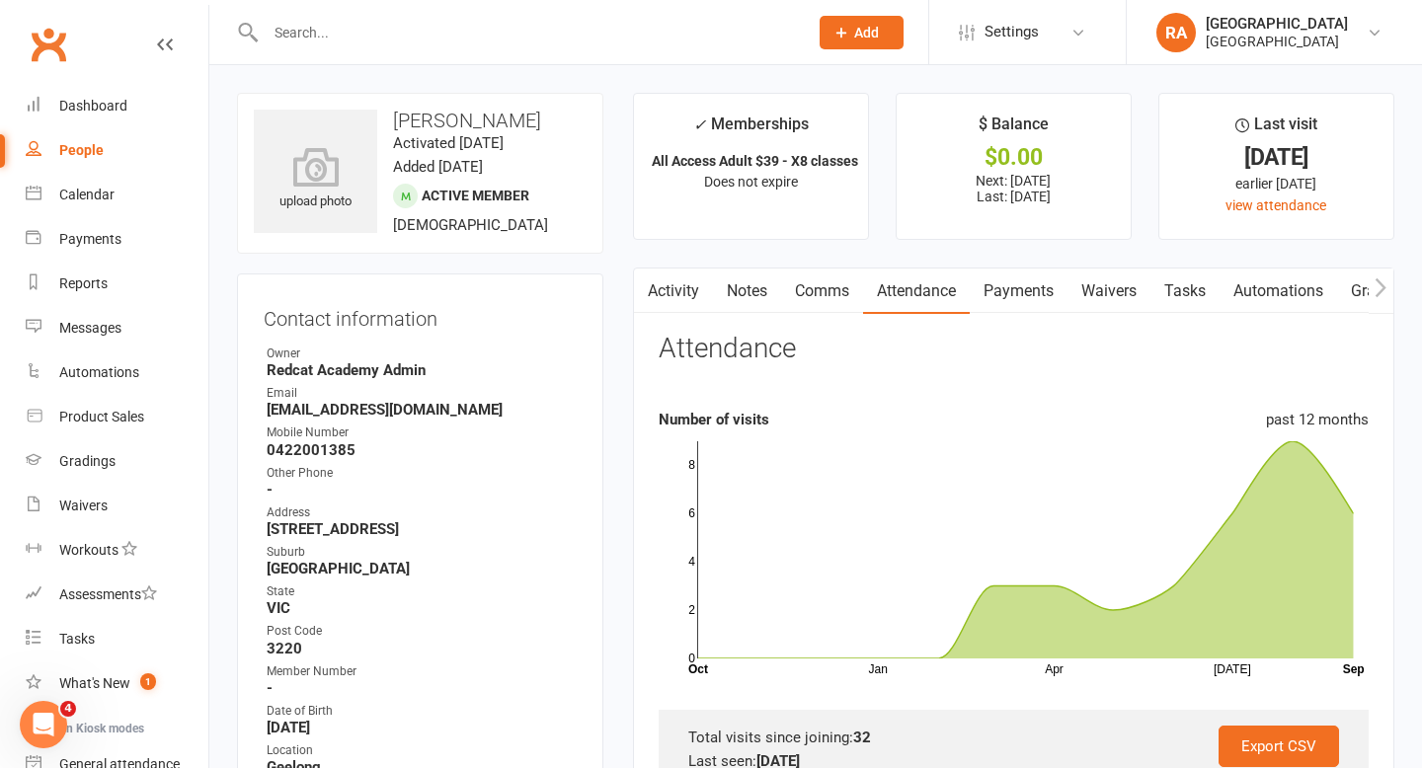
click at [694, 286] on link "Activity" at bounding box center [673, 291] width 79 height 45
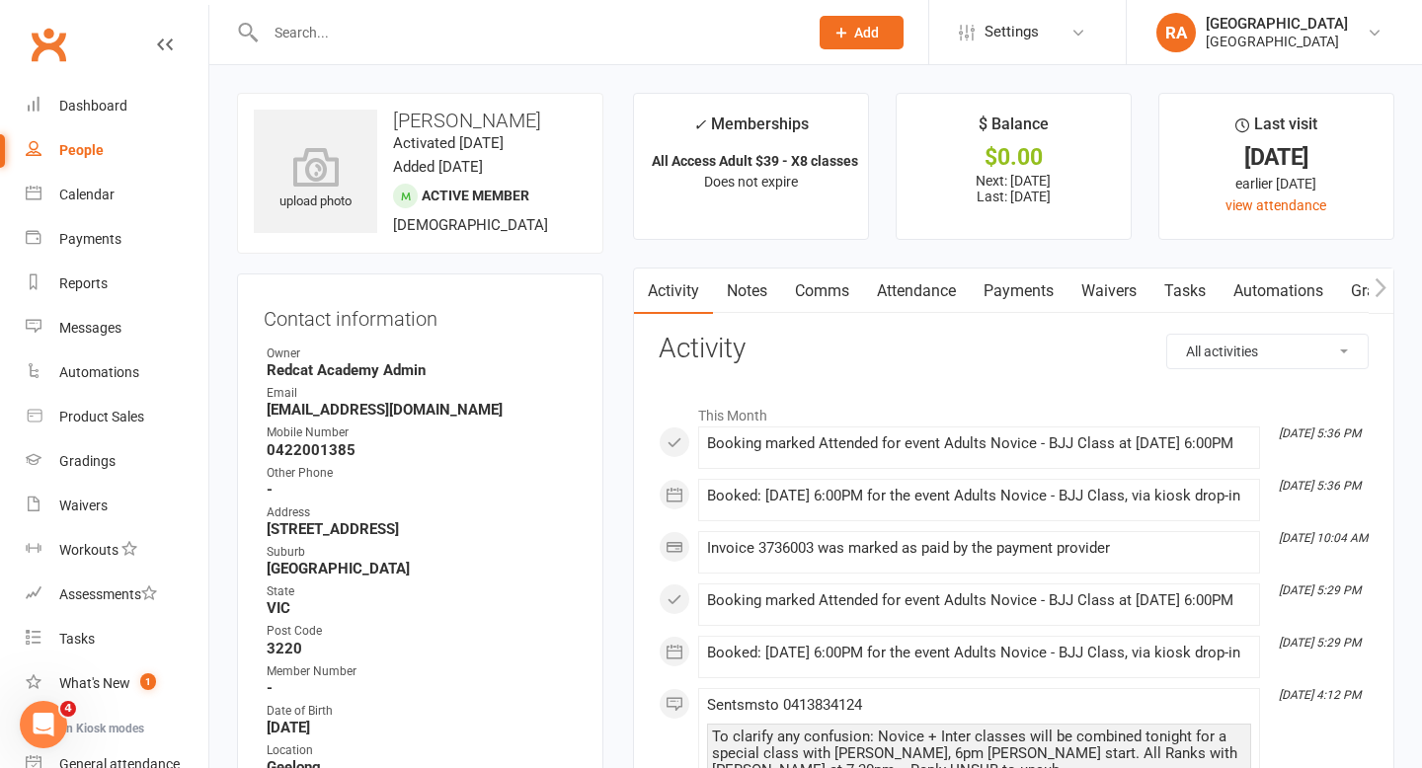
click at [296, 19] on input "text" at bounding box center [527, 33] width 534 height 28
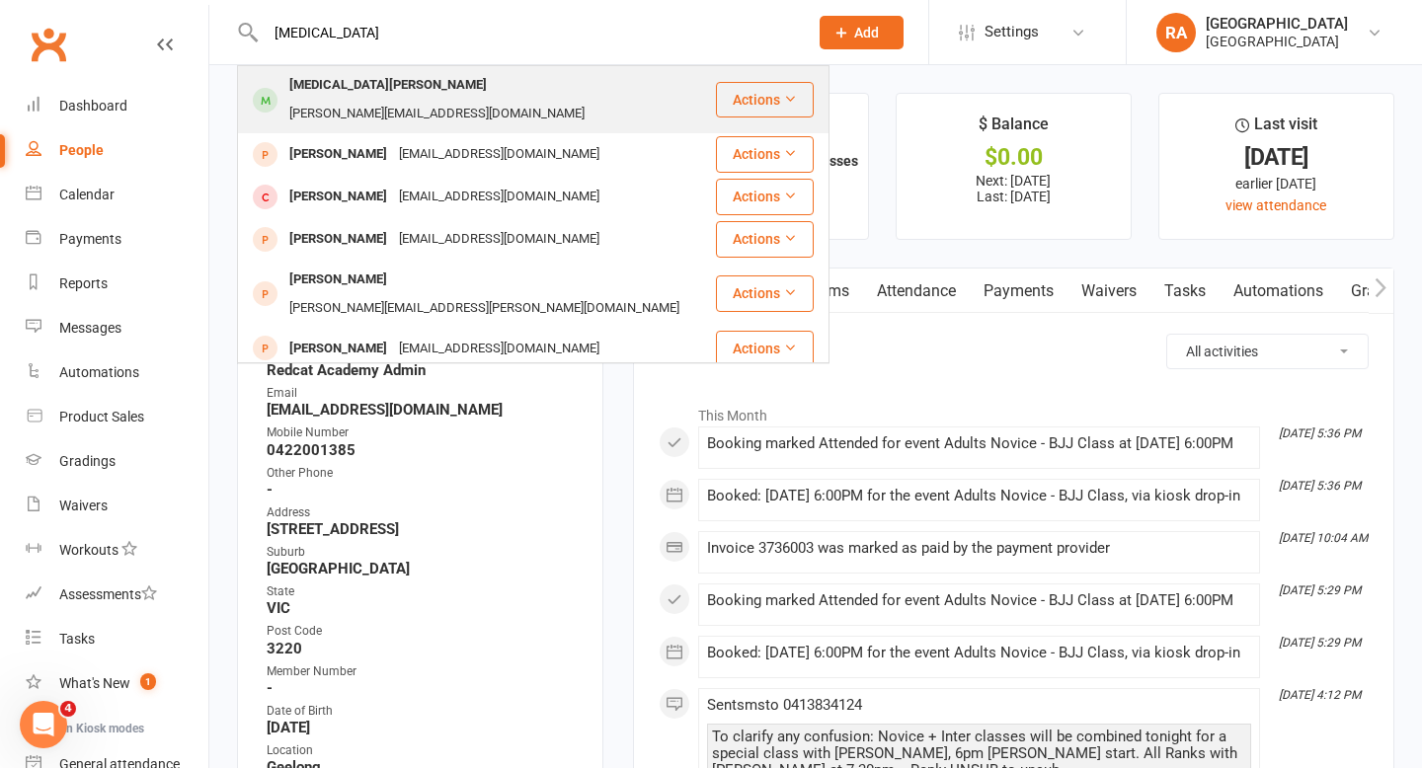
type input "[MEDICAL_DATA]"
click at [325, 99] on div "[MEDICAL_DATA][PERSON_NAME]" at bounding box center [387, 85] width 209 height 29
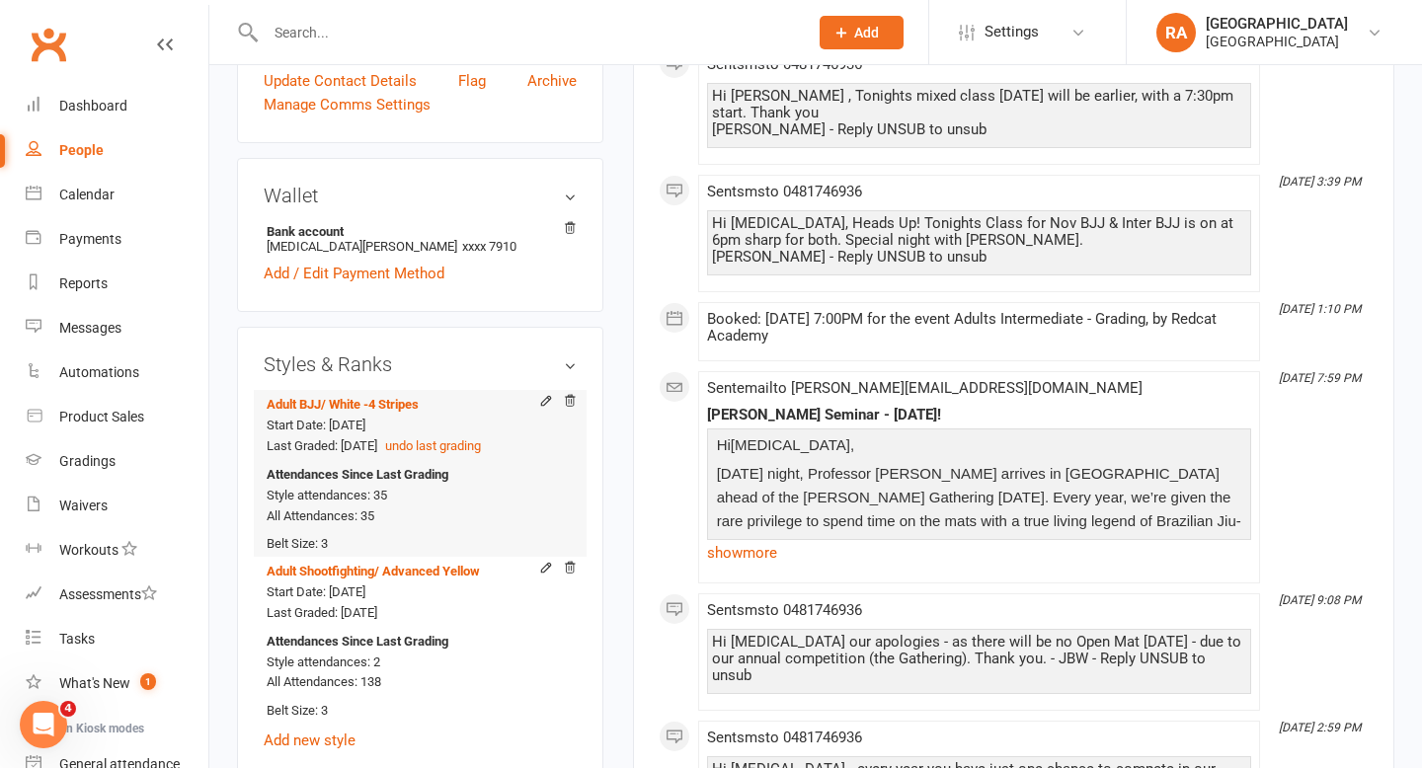
scroll to position [804, 0]
drag, startPoint x: 377, startPoint y: 469, endPoint x: 363, endPoint y: 469, distance: 13.8
click at [363, 469] on div "Attendances Since Last Grading Style attendances: 35 All Attendances: 35" at bounding box center [417, 494] width 300 height 62
click at [393, 470] on div "Attendances Since Last Grading Style attendances: 35 All Attendances: 35" at bounding box center [417, 494] width 300 height 62
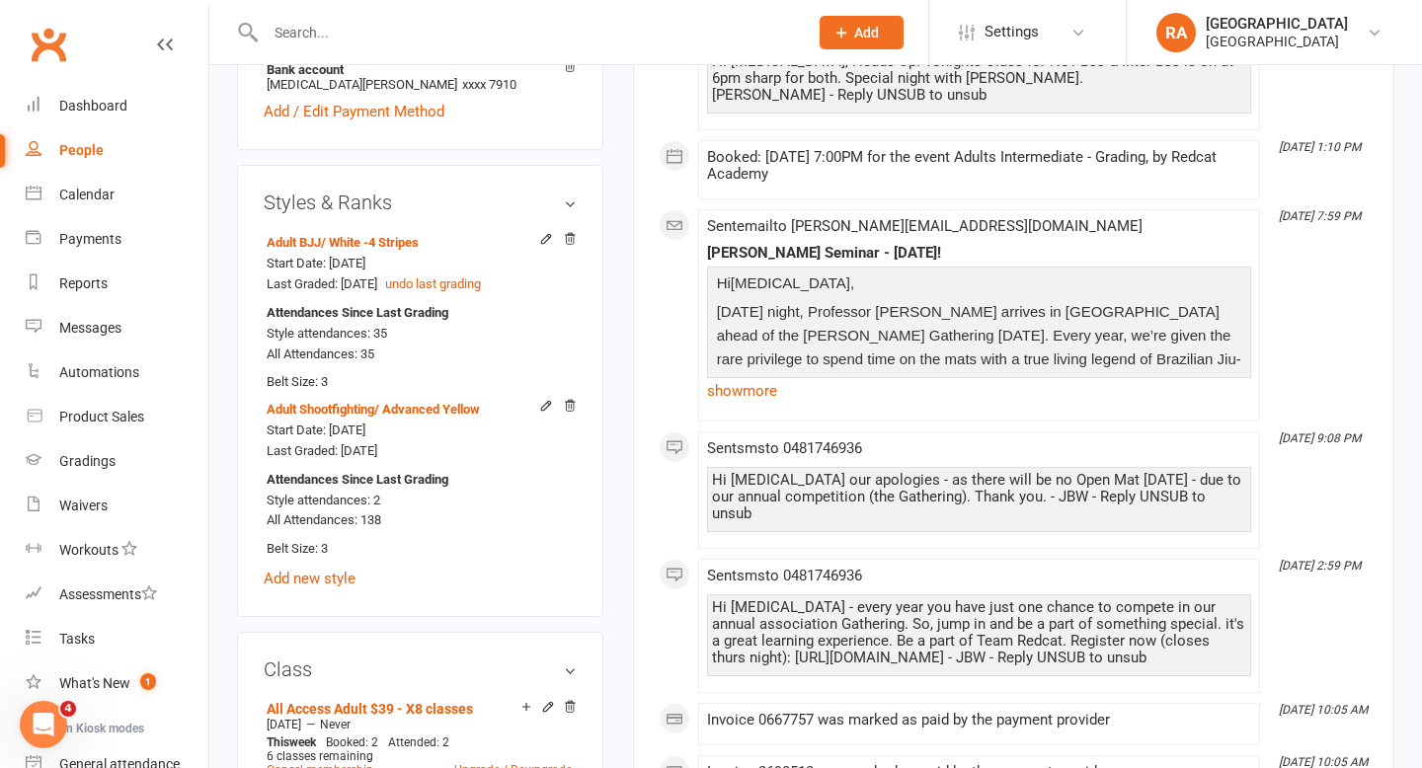
scroll to position [1236, 0]
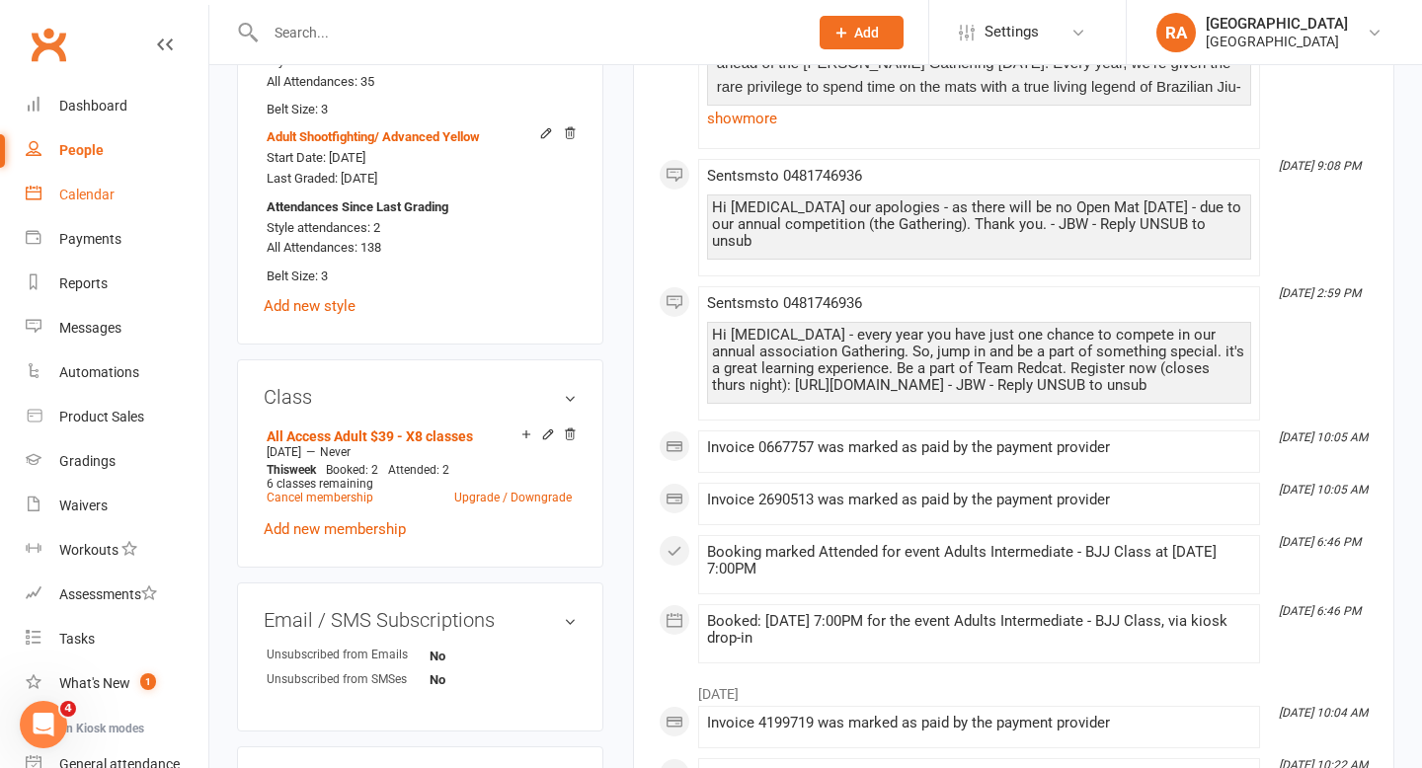
click at [75, 192] on div "Calendar" at bounding box center [86, 195] width 55 height 16
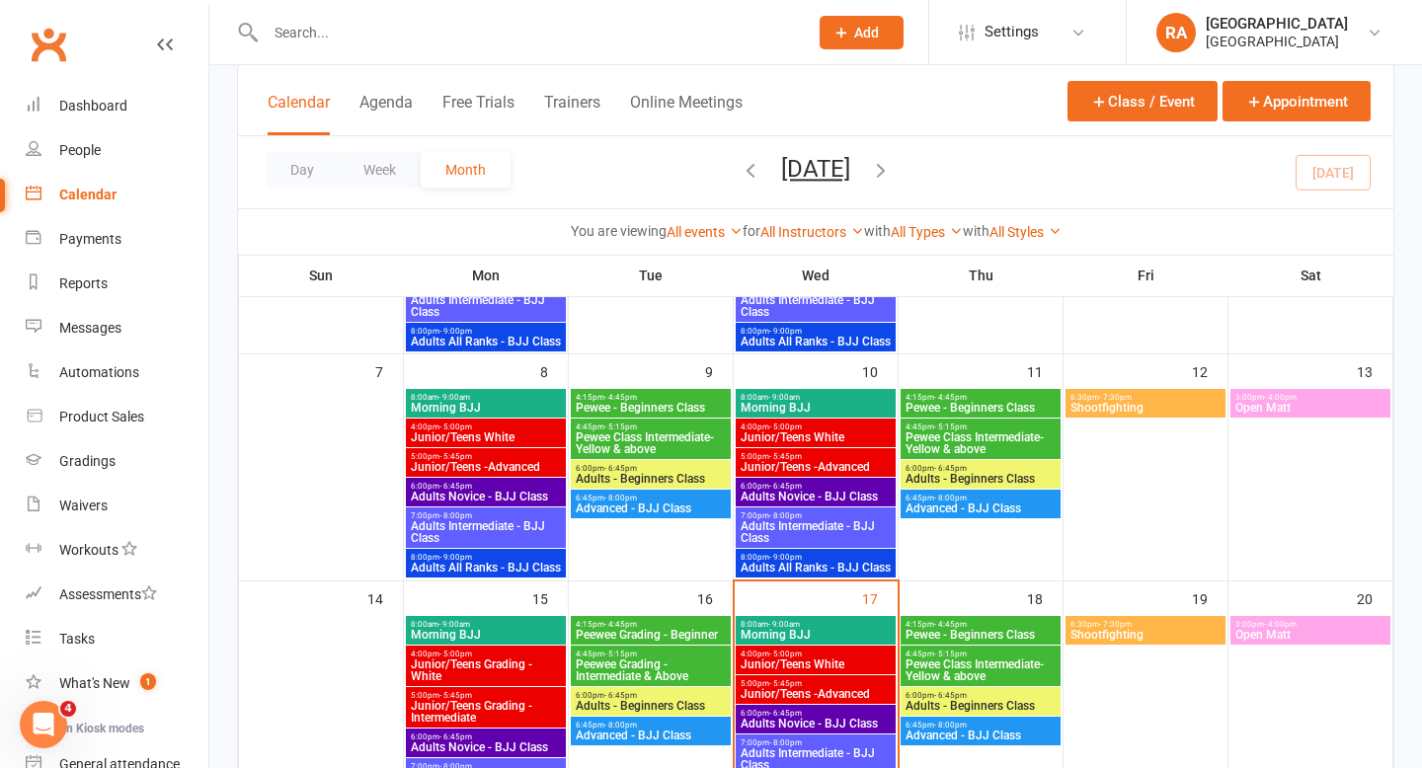
scroll to position [298, 0]
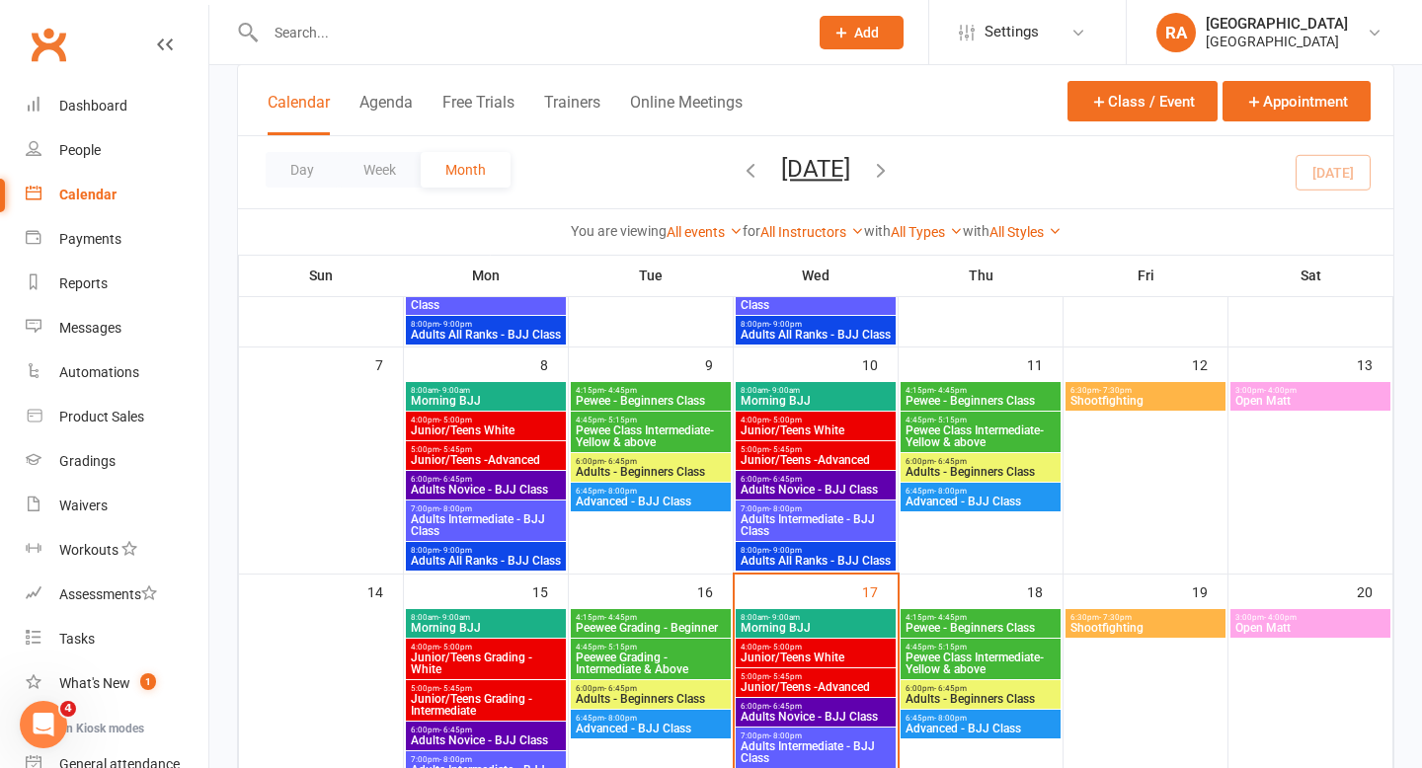
click at [783, 718] on span "Adults Novice - BJJ Class" at bounding box center [815, 717] width 152 height 12
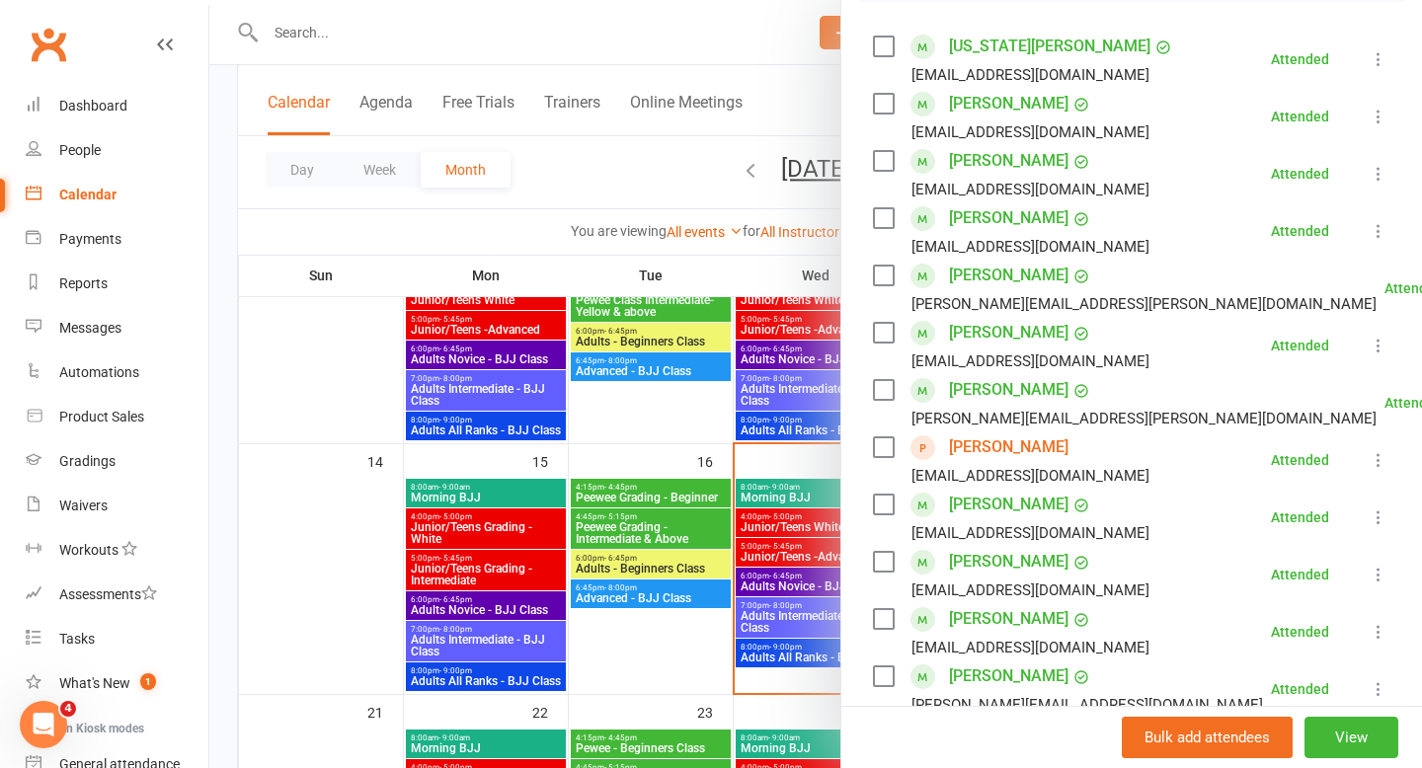
scroll to position [431, 0]
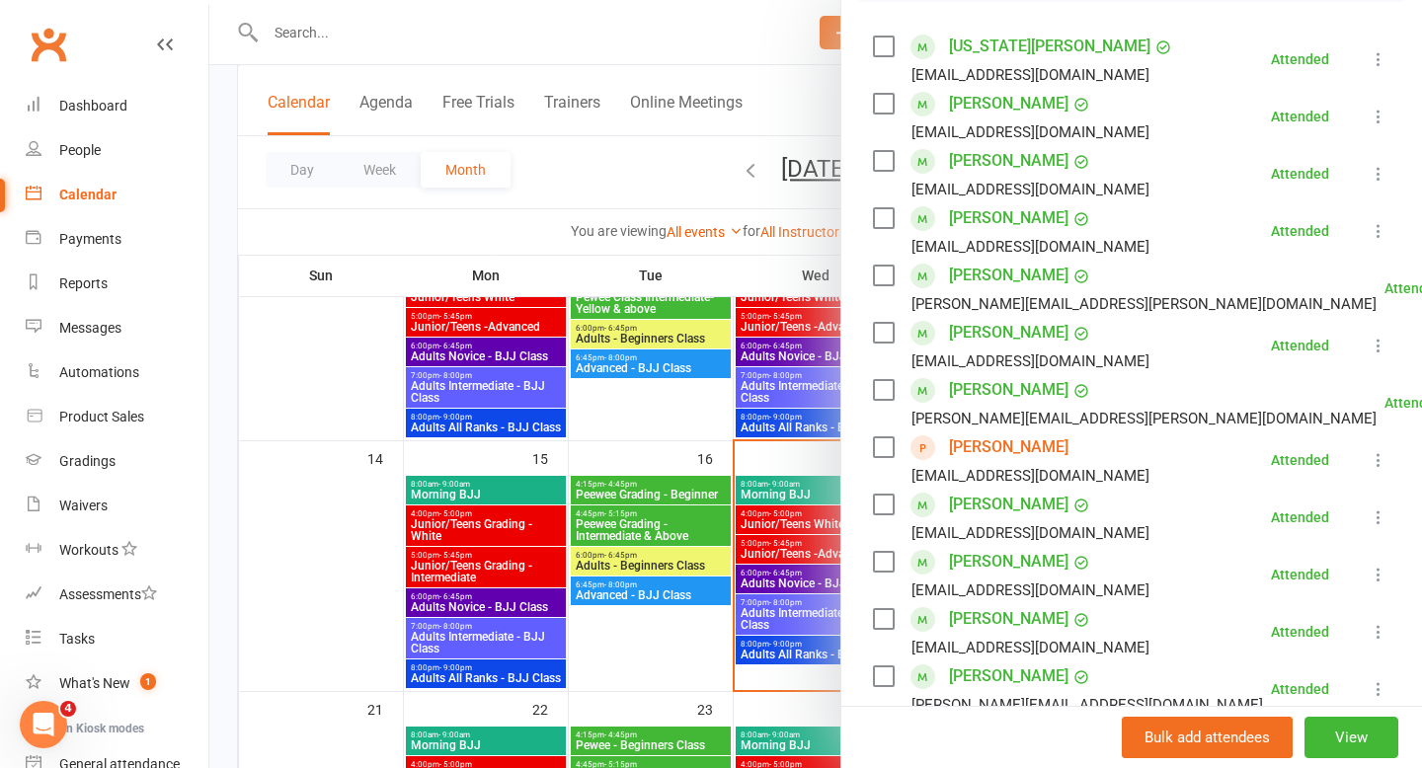
click at [785, 620] on div at bounding box center [815, 384] width 1212 height 768
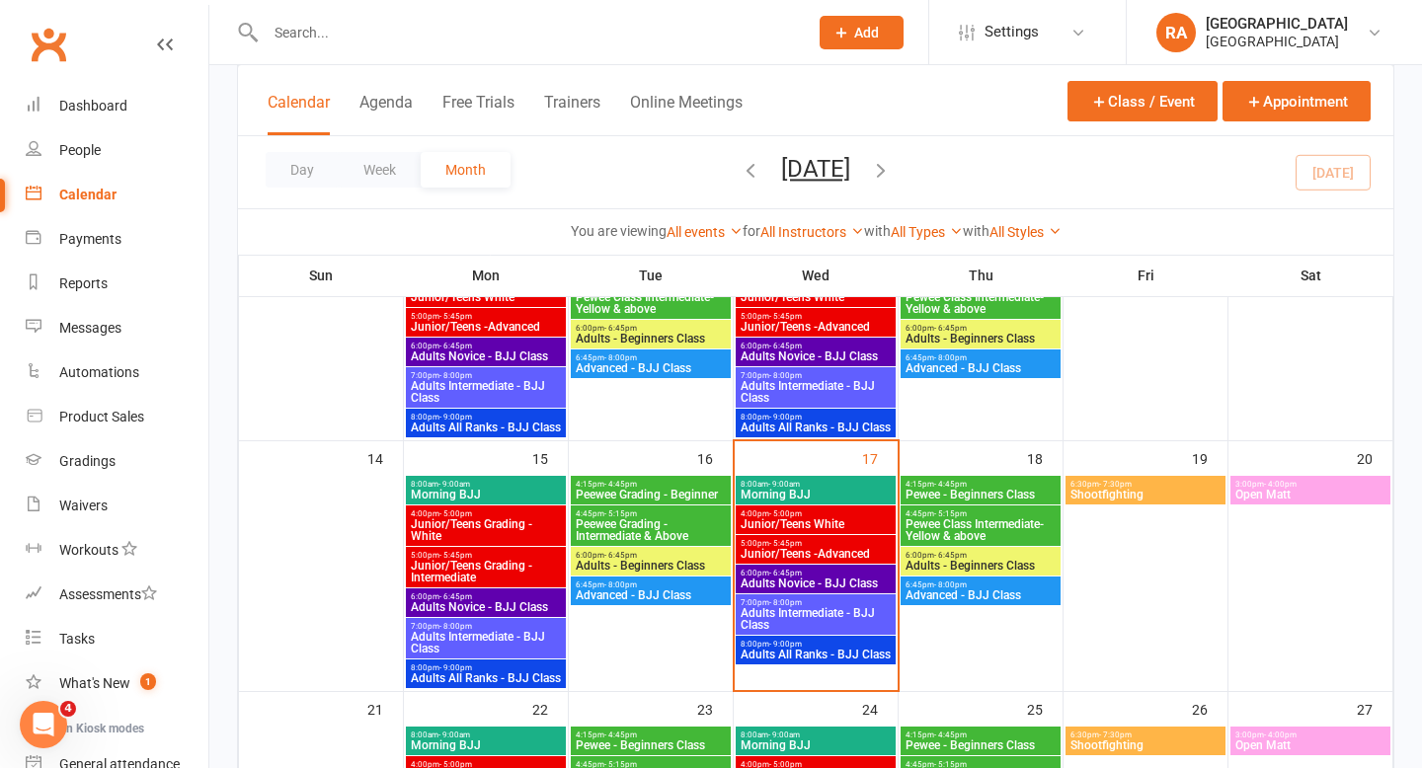
click at [792, 619] on span "Adults Intermediate - BJJ Class" at bounding box center [815, 619] width 152 height 24
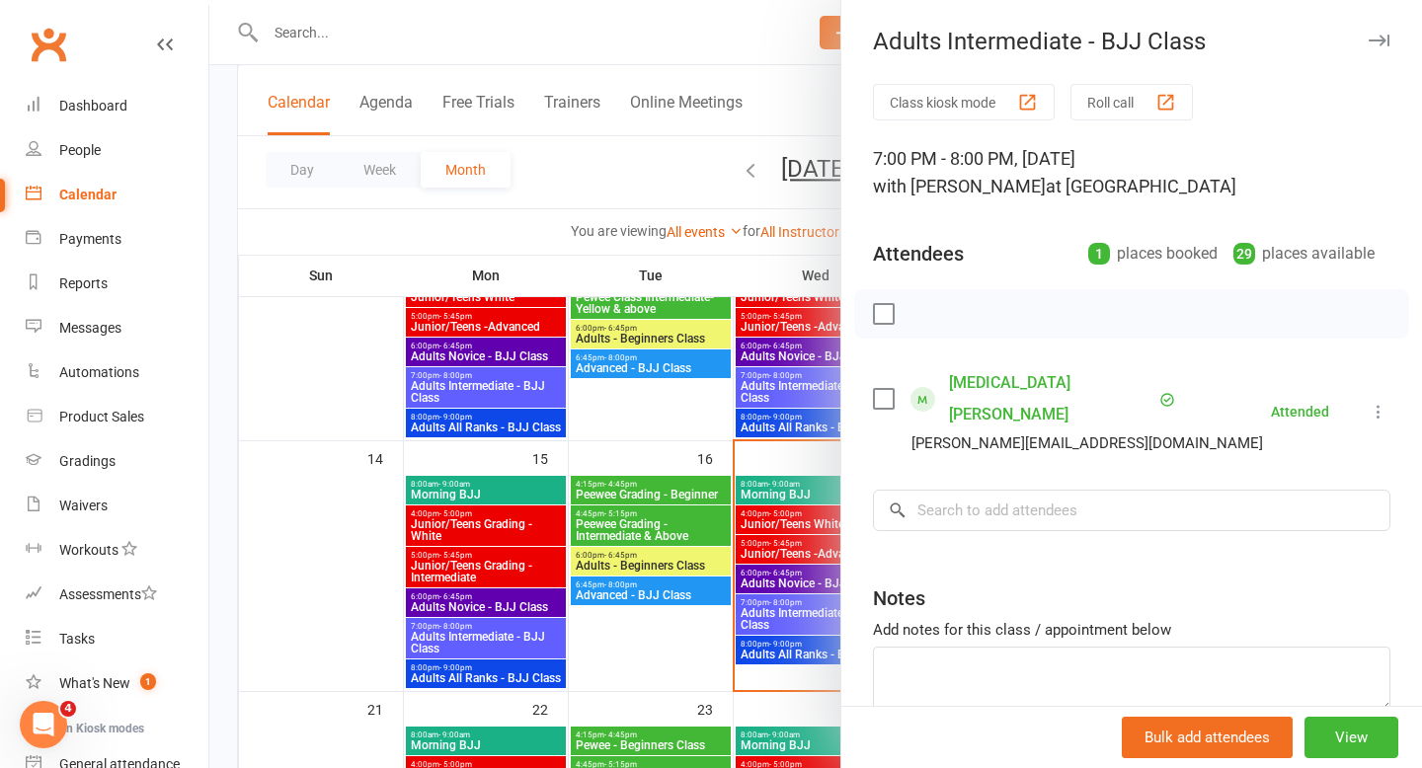
click at [776, 575] on div at bounding box center [815, 384] width 1212 height 768
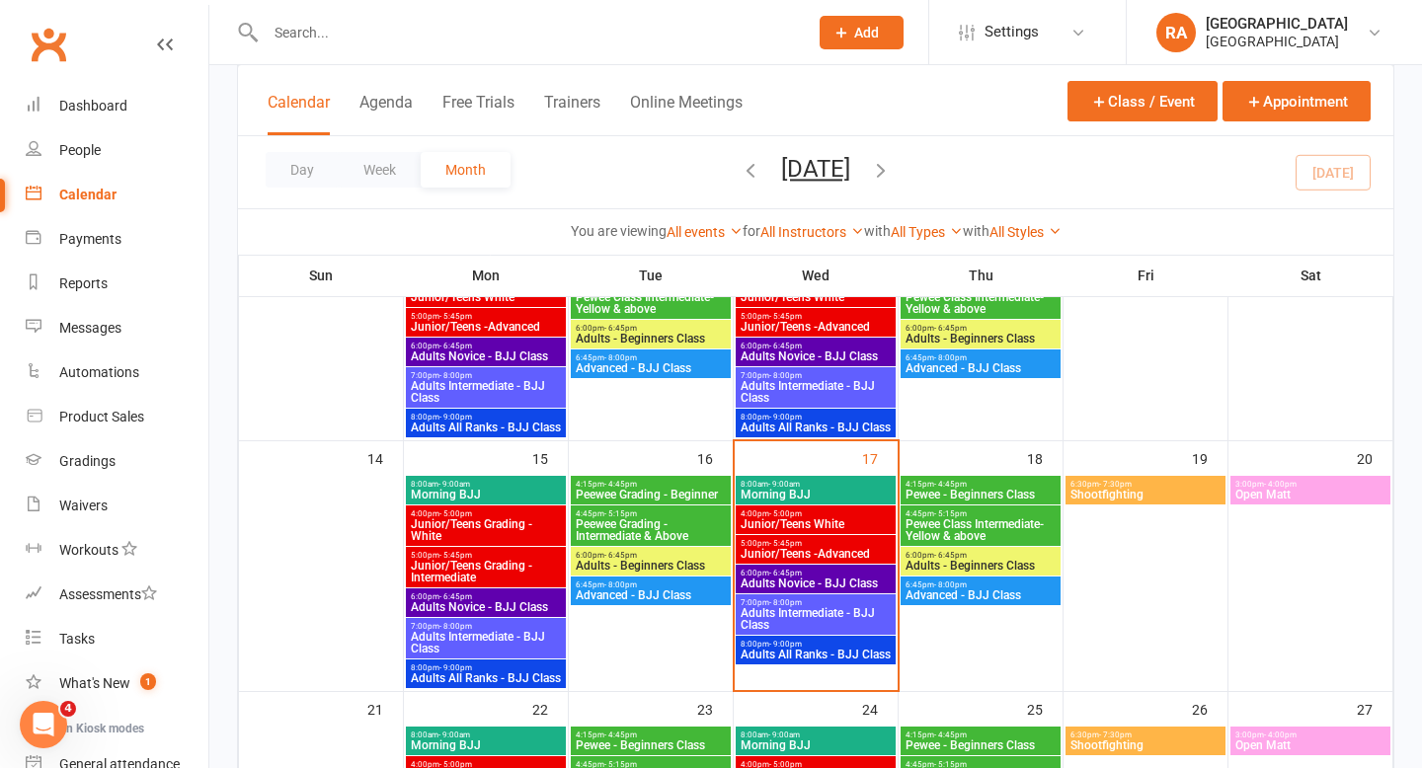
click at [805, 582] on span "Adults Novice - BJJ Class" at bounding box center [815, 584] width 152 height 12
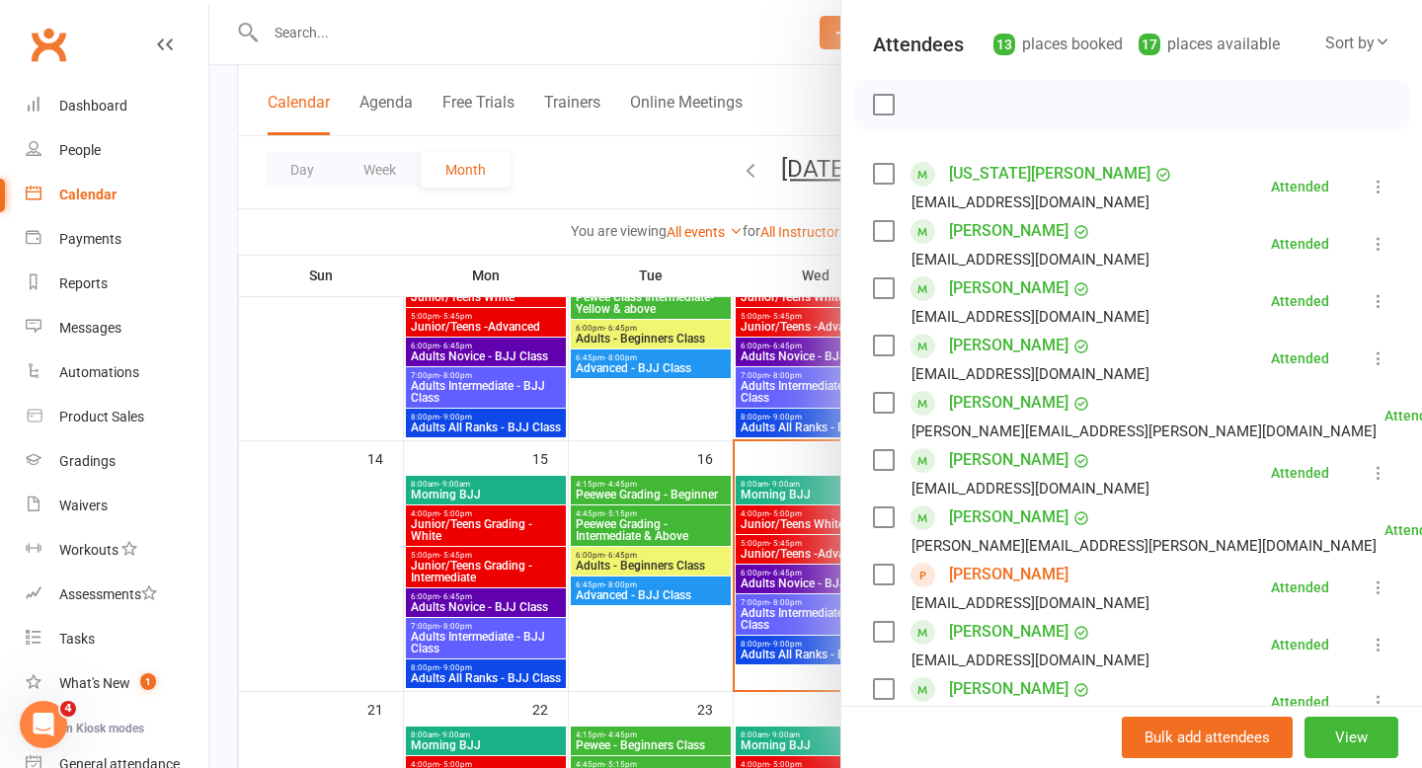
scroll to position [202, 0]
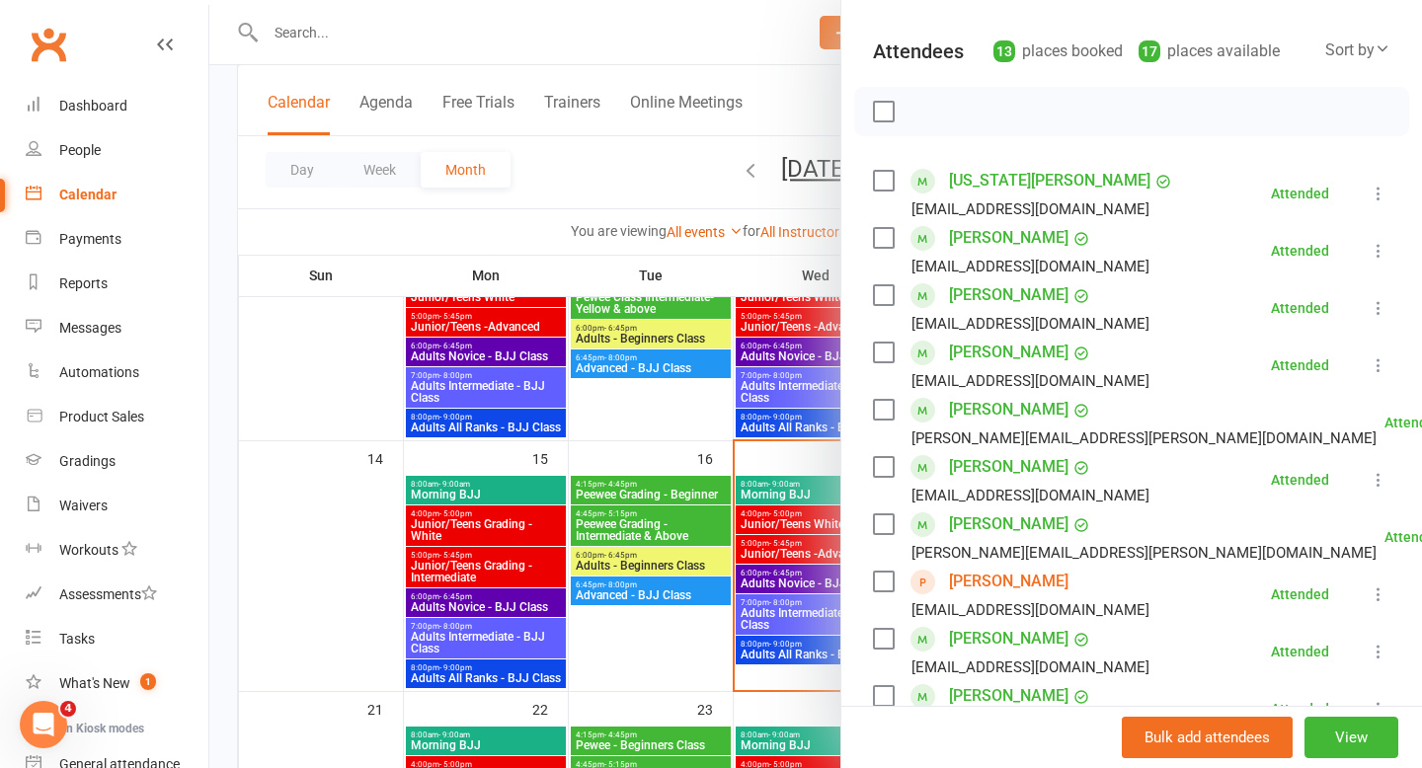
click at [778, 622] on div at bounding box center [815, 384] width 1212 height 768
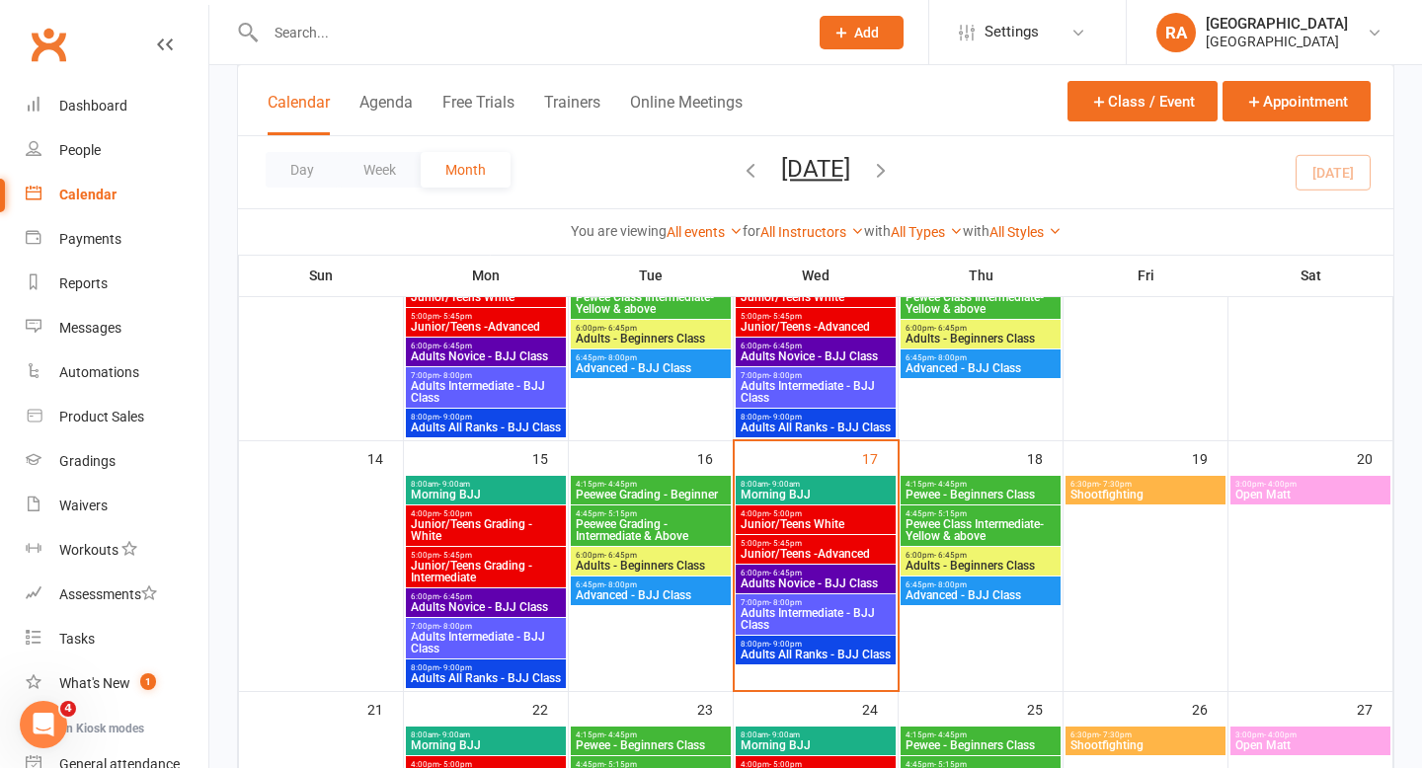
click at [769, 615] on span "Adults Intermediate - BJJ Class" at bounding box center [815, 619] width 152 height 24
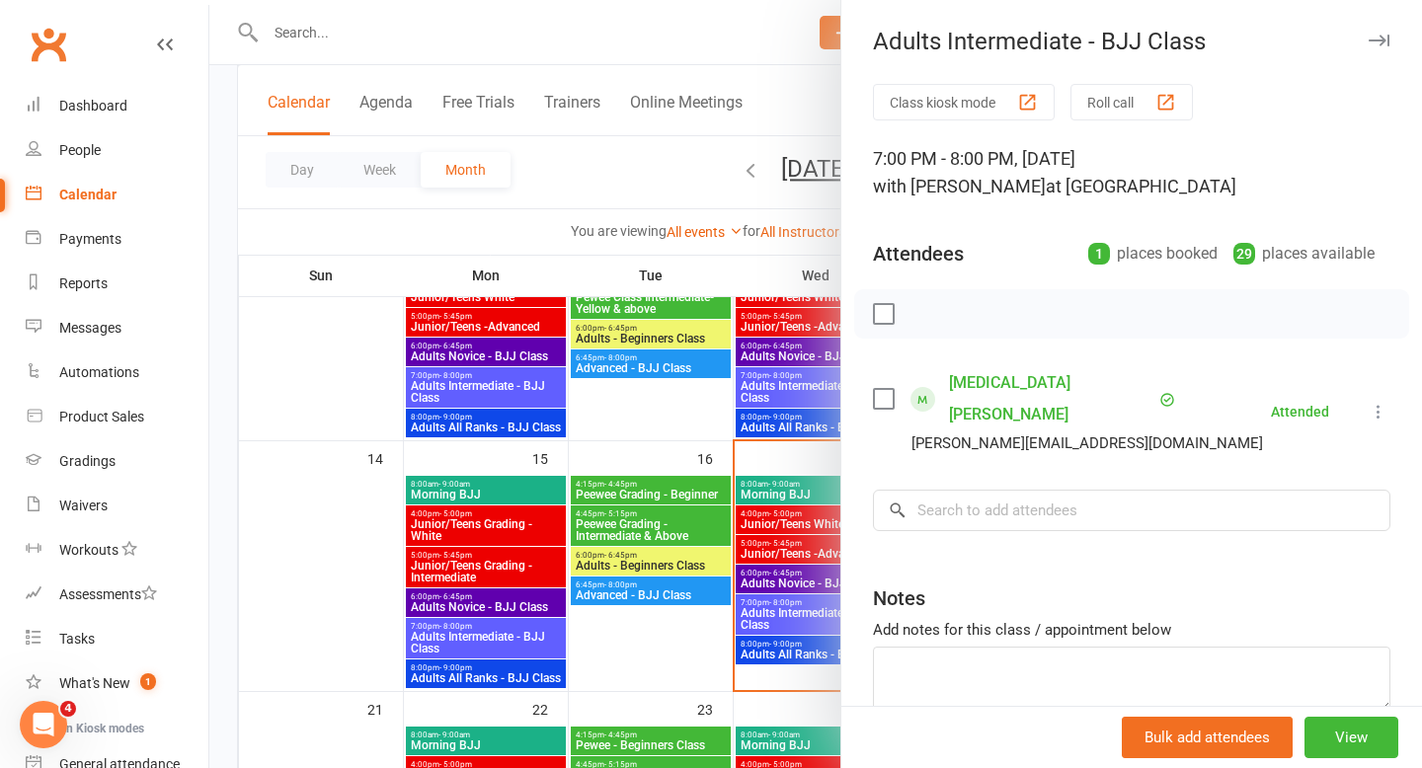
click at [776, 618] on div at bounding box center [815, 384] width 1212 height 768
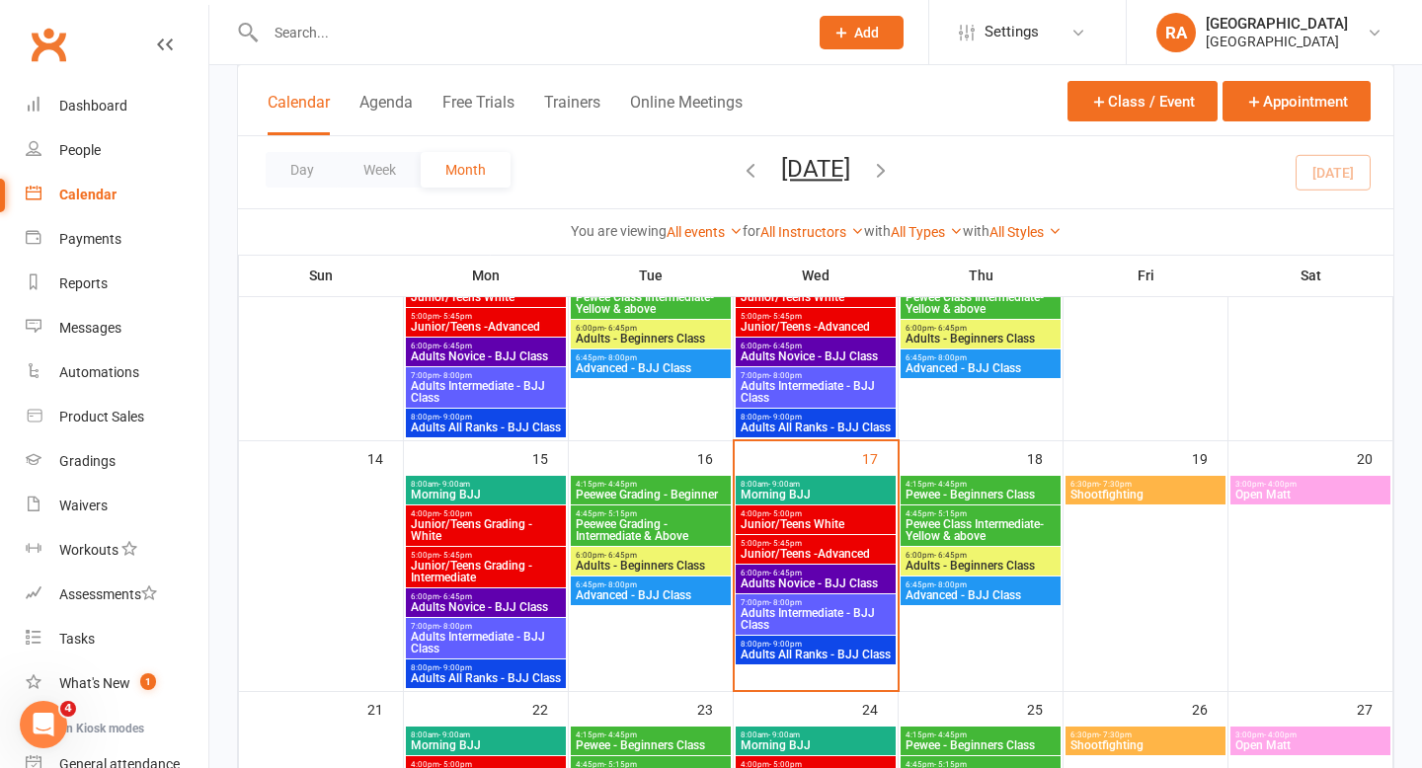
click at [801, 610] on span "Adults Intermediate - BJJ Class" at bounding box center [815, 619] width 152 height 24
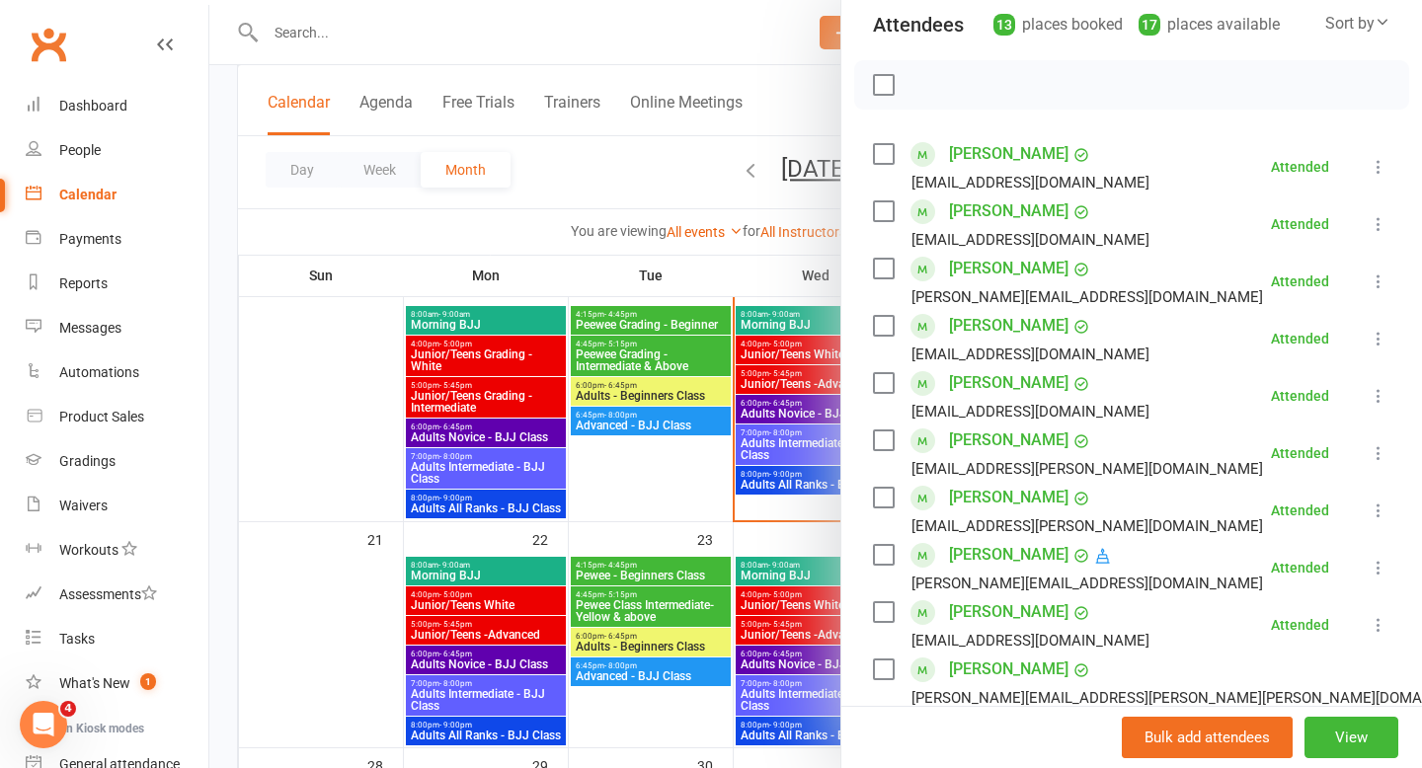
scroll to position [608, 0]
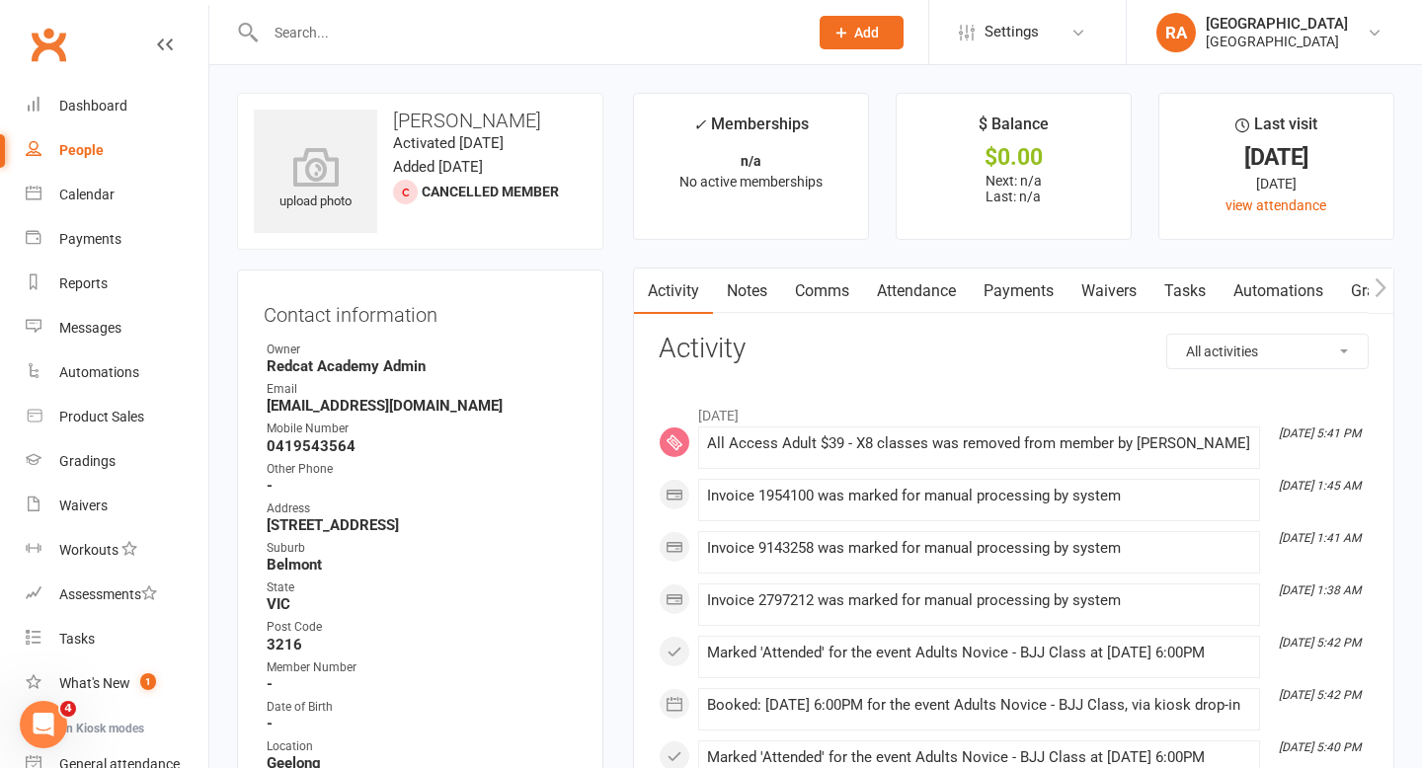
click at [309, 37] on input "text" at bounding box center [527, 33] width 534 height 28
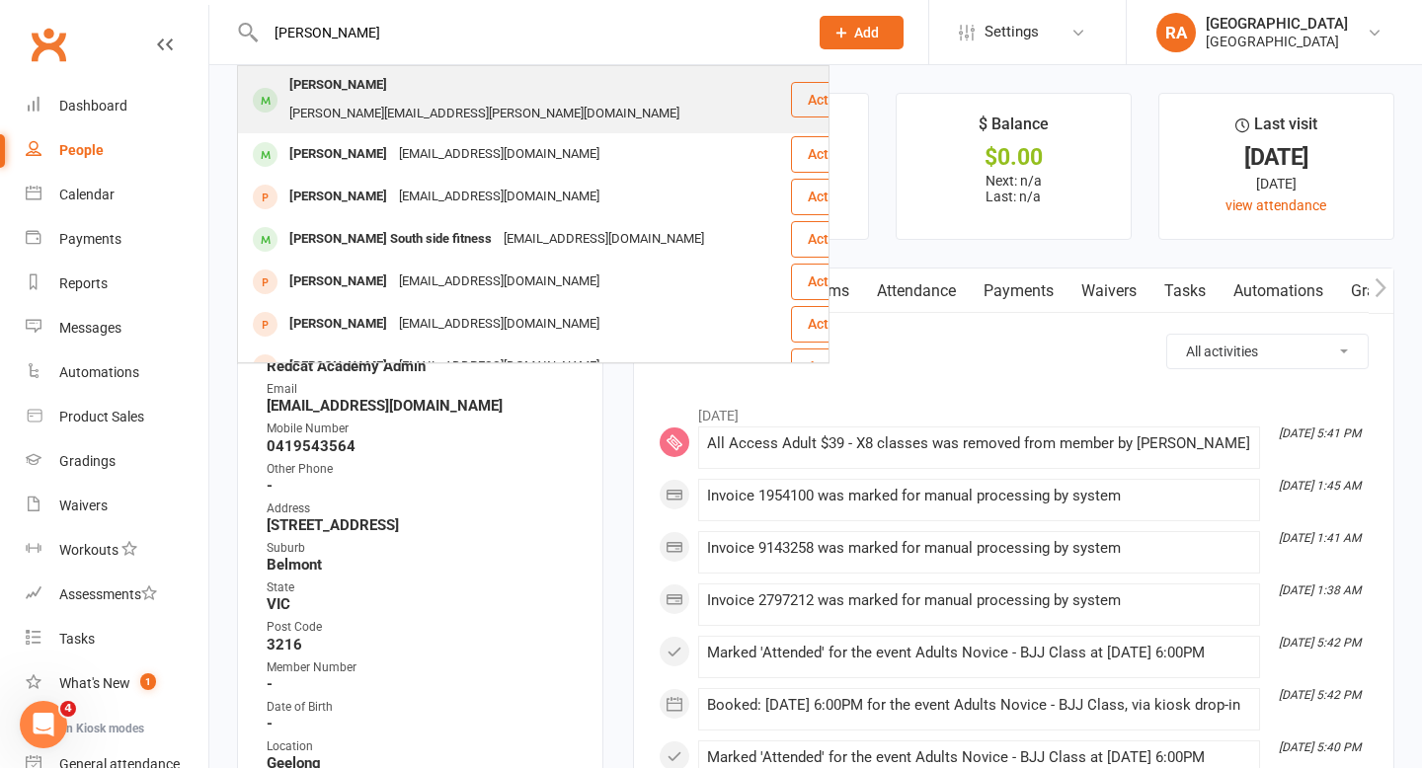
type input "[PERSON_NAME]"
click at [354, 85] on div "[PERSON_NAME]" at bounding box center [338, 85] width 110 height 29
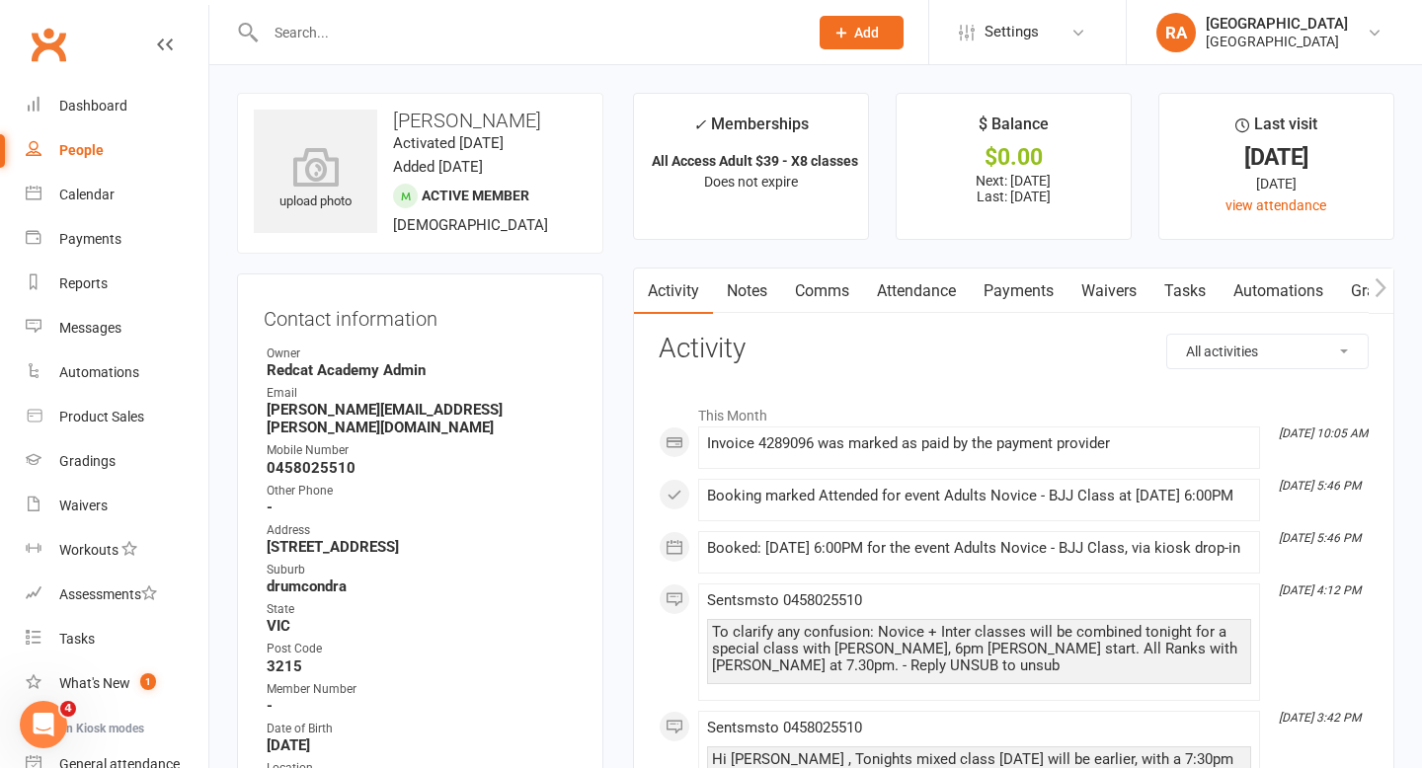
click at [939, 279] on link "Attendance" at bounding box center [916, 291] width 107 height 45
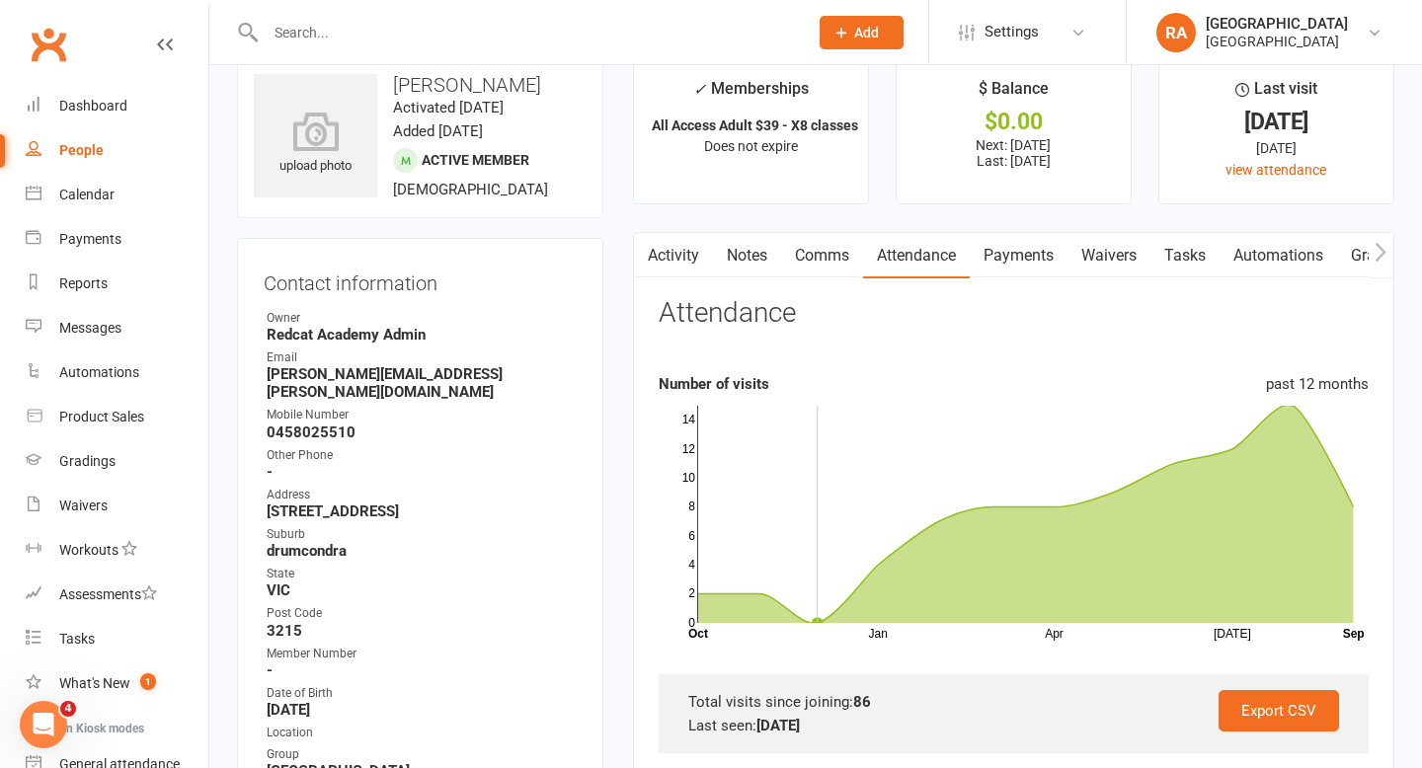
scroll to position [2, 0]
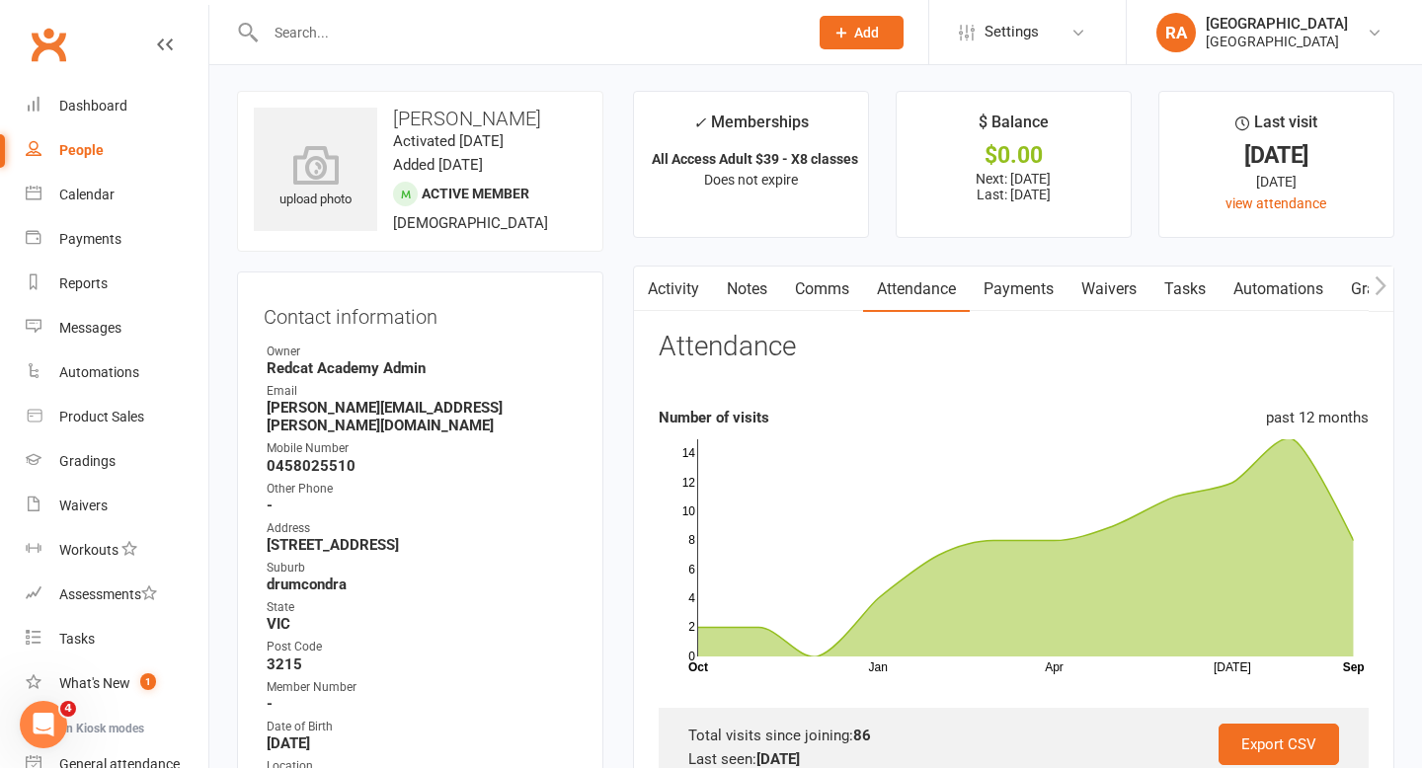
click at [664, 291] on link "Activity" at bounding box center [673, 289] width 79 height 45
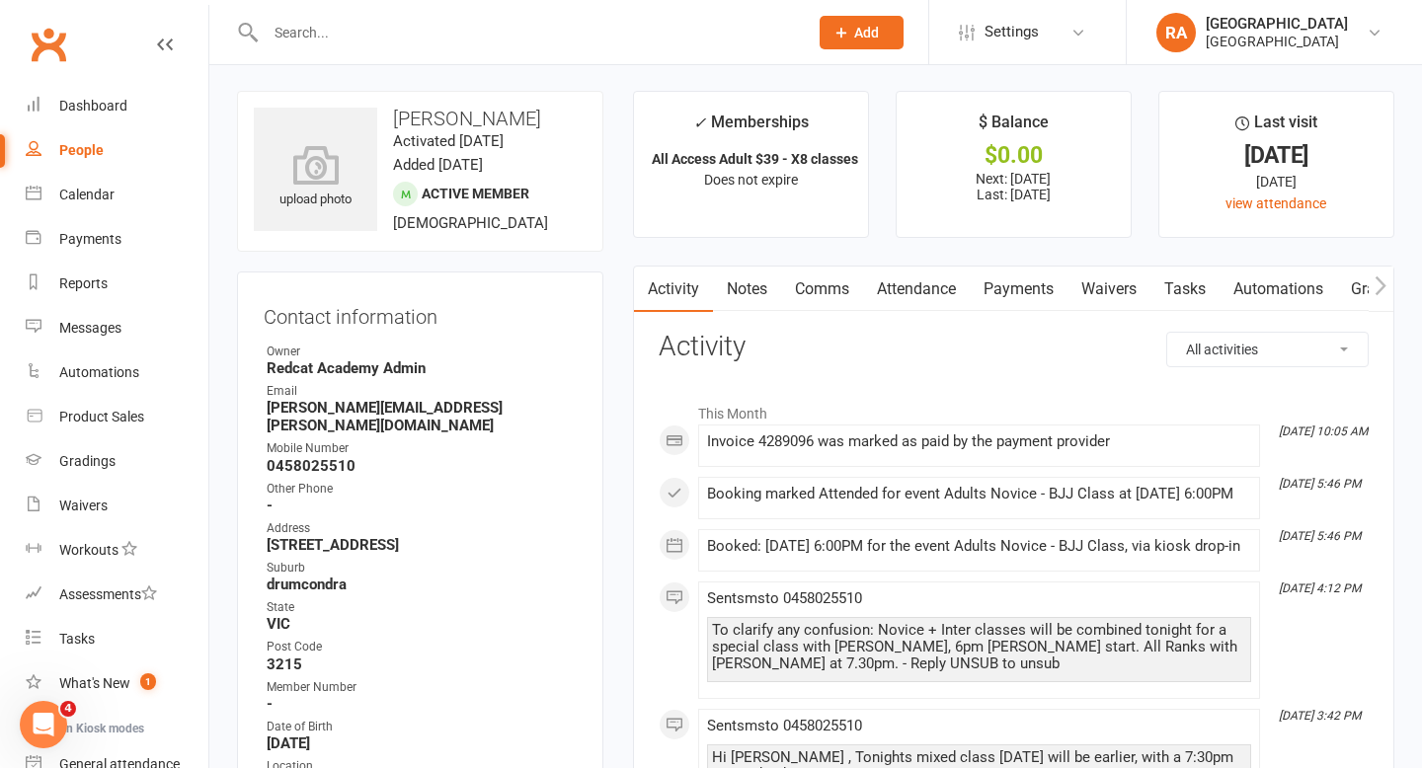
click at [1274, 347] on select "All activities Bookings / Attendances Communications Notes Failed SMSes Grading…" at bounding box center [1267, 350] width 200 height 34
select select "GradingLogEntry"
click at [1167, 333] on select "All activities Bookings / Attendances Communications Notes Failed SMSes Grading…" at bounding box center [1267, 350] width 200 height 34
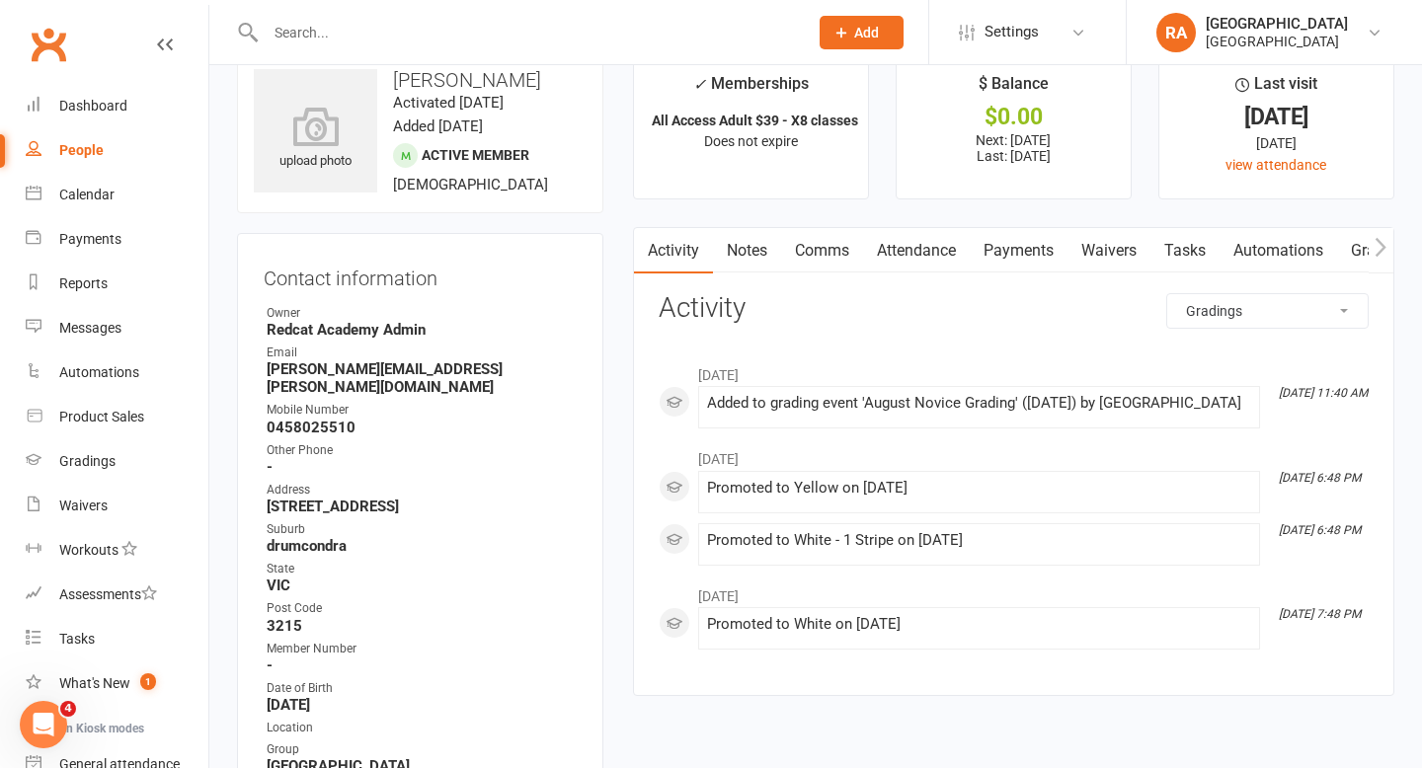
scroll to position [39, 0]
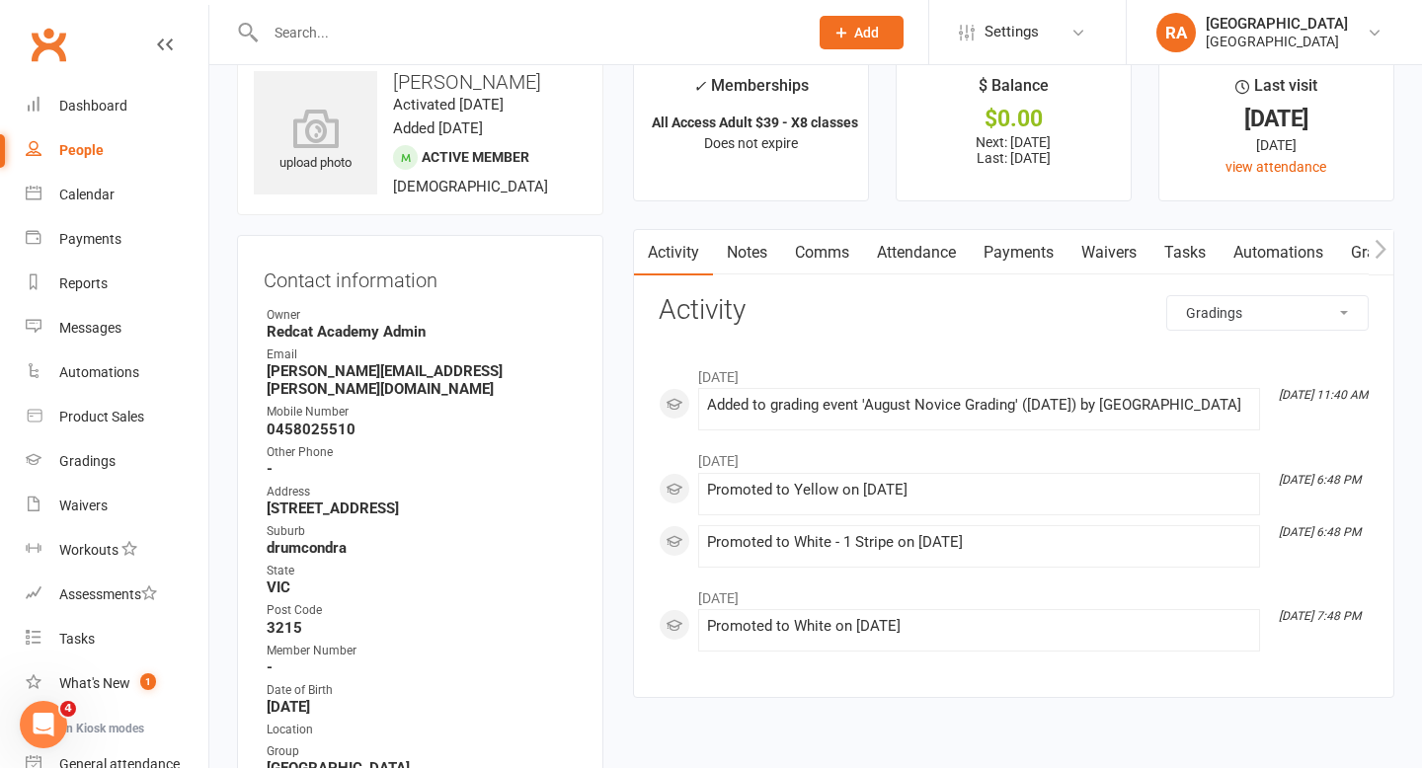
click at [916, 254] on link "Attendance" at bounding box center [916, 252] width 107 height 45
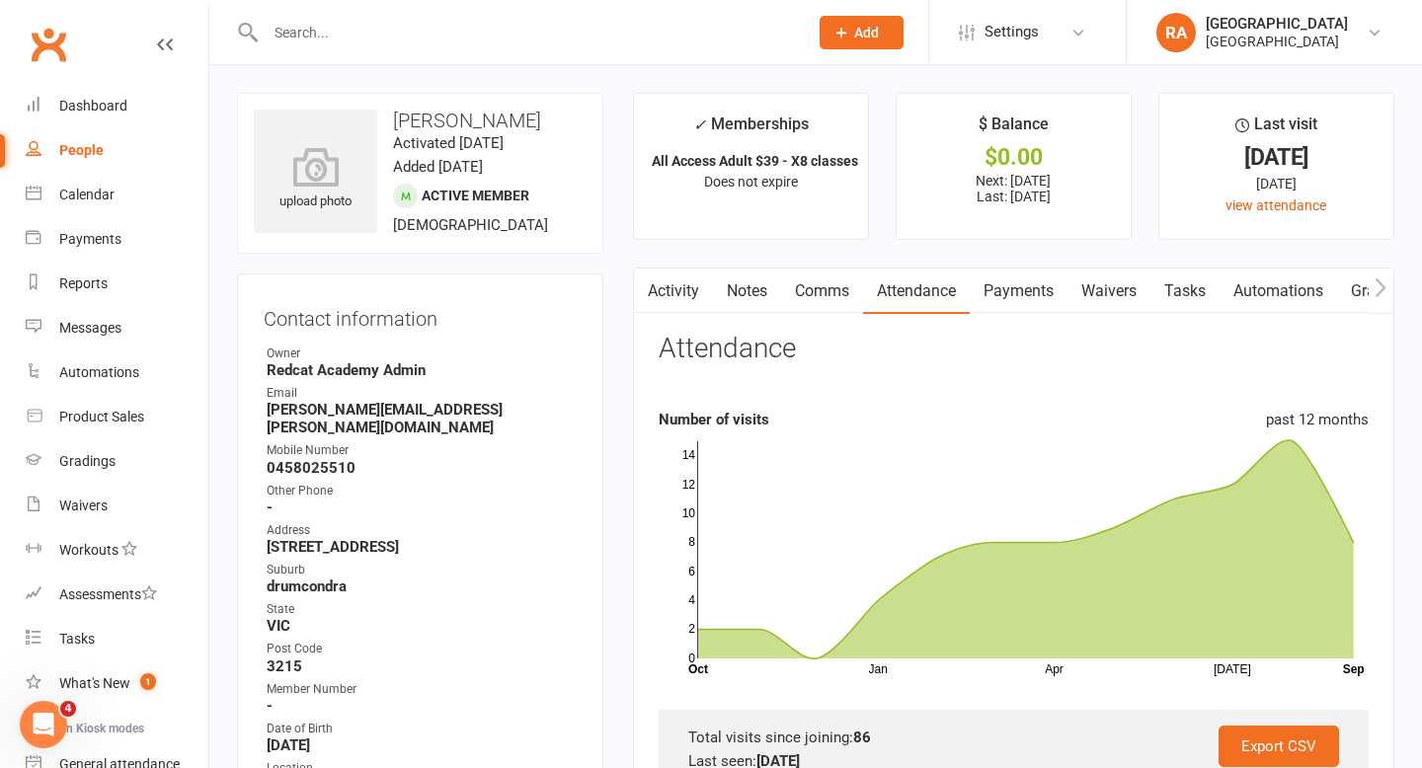
click at [317, 36] on input "text" at bounding box center [527, 33] width 534 height 28
